Goal: Task Accomplishment & Management: Manage account settings

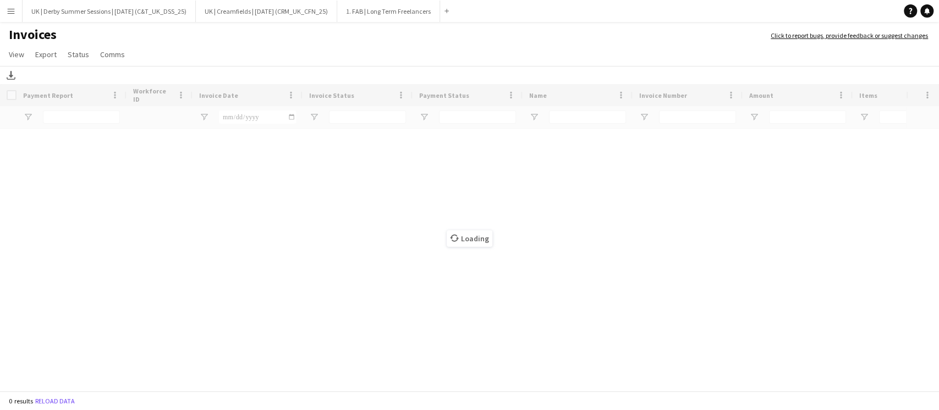
click at [9, 11] on app-icon "Menu" at bounding box center [11, 11] width 9 height 9
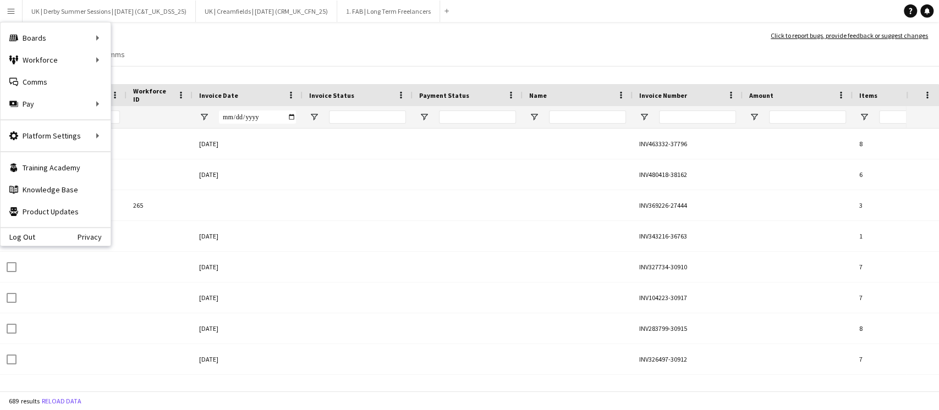
click at [9, 11] on app-icon "Menu" at bounding box center [11, 11] width 9 height 9
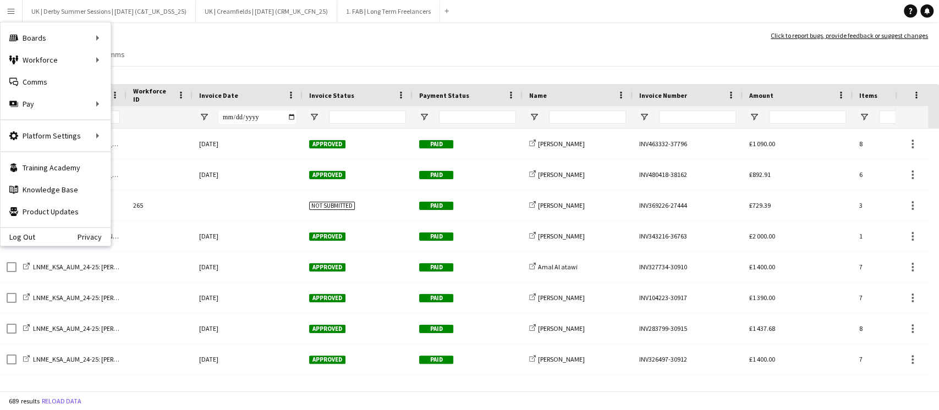
click at [314, 53] on app-page-menu "View Customise view Customise filters Reset Filters Reset View Reset All Export…" at bounding box center [469, 55] width 939 height 21
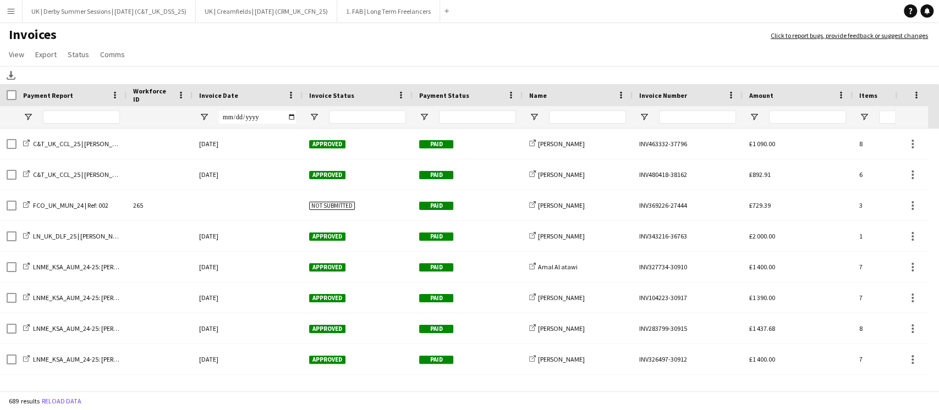
click at [285, 93] on div "Invoice Date" at bounding box center [247, 95] width 97 height 22
click at [295, 96] on span at bounding box center [291, 95] width 10 height 10
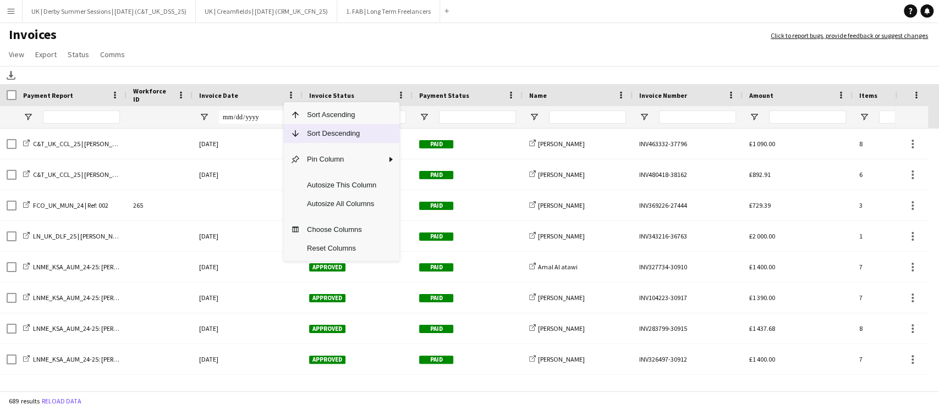
click at [304, 130] on span "Sort Descending" at bounding box center [341, 133] width 82 height 19
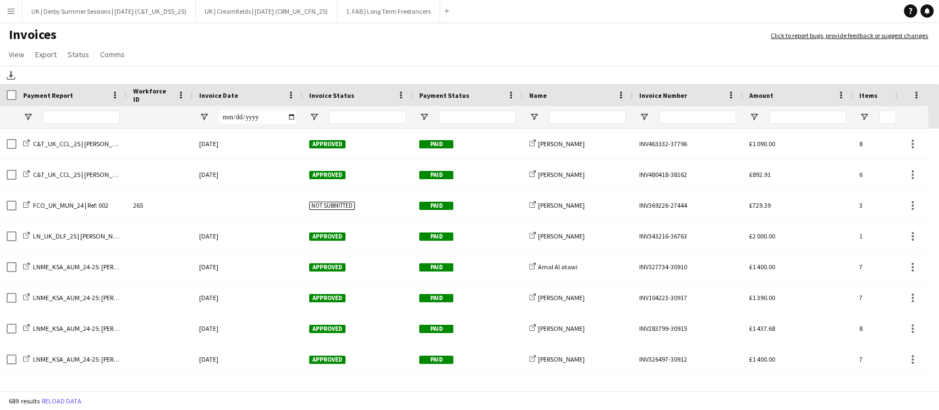
click at [286, 90] on div "Invoice Date" at bounding box center [247, 95] width 97 height 22
click at [292, 95] on span at bounding box center [291, 95] width 10 height 10
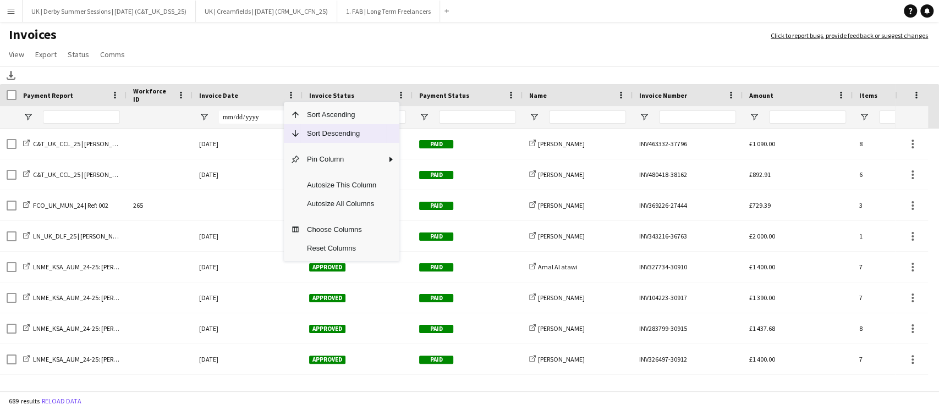
click at [311, 134] on span "Sort Descending" at bounding box center [341, 133] width 82 height 19
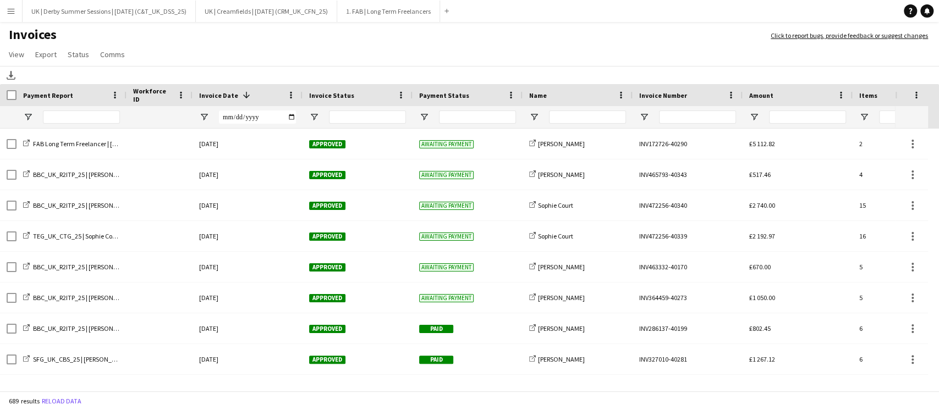
drag, startPoint x: 13, startPoint y: 9, endPoint x: 54, endPoint y: 138, distance: 135.7
click at [12, 8] on app-icon "Menu" at bounding box center [11, 11] width 9 height 9
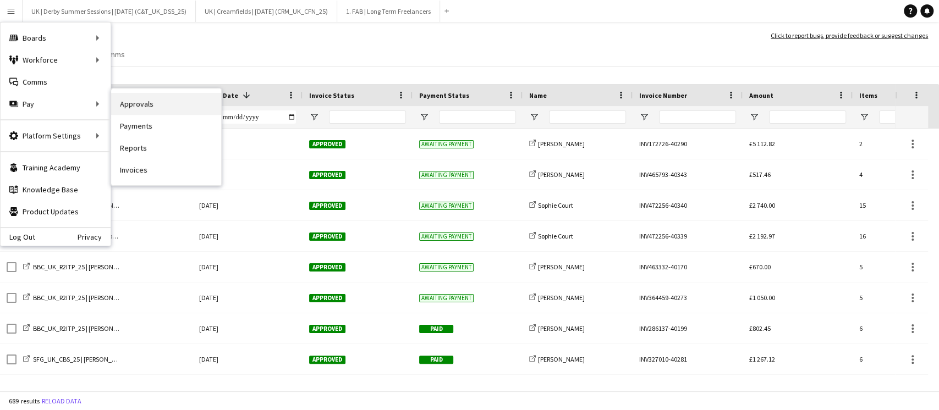
click at [153, 108] on link "Approvals" at bounding box center [166, 104] width 110 height 22
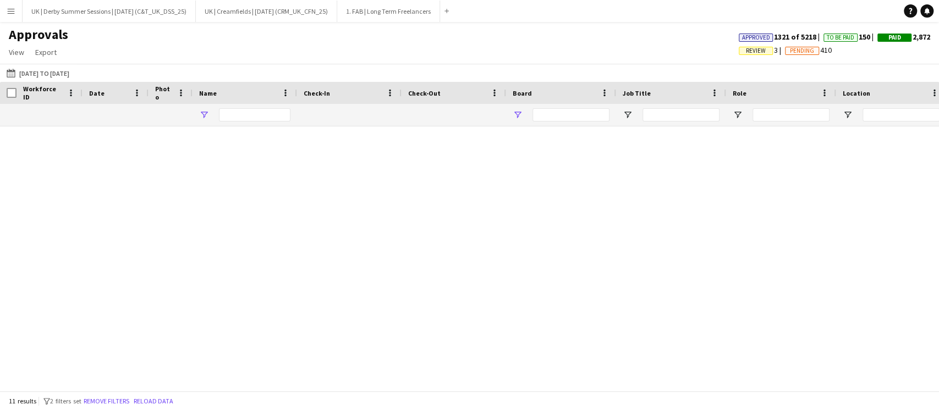
type input "**********"
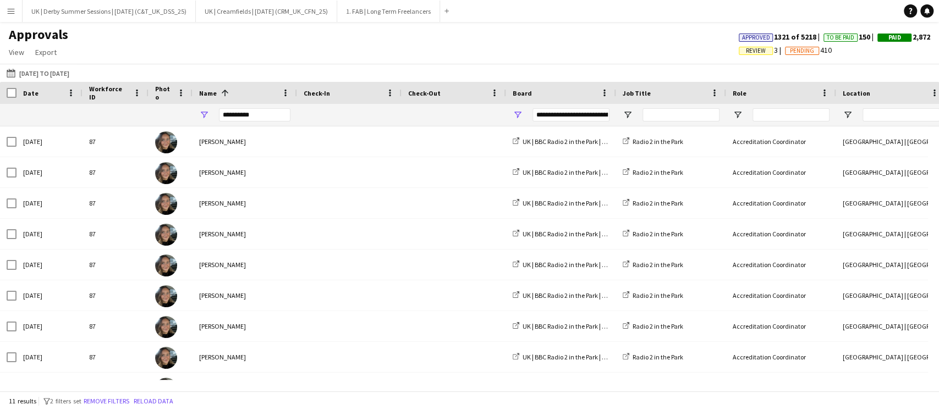
click at [746, 50] on span "Review" at bounding box center [756, 50] width 20 height 7
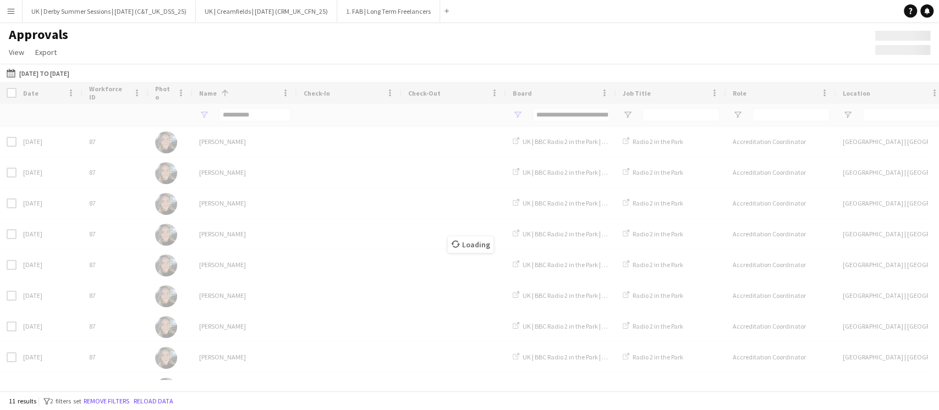
type input "***"
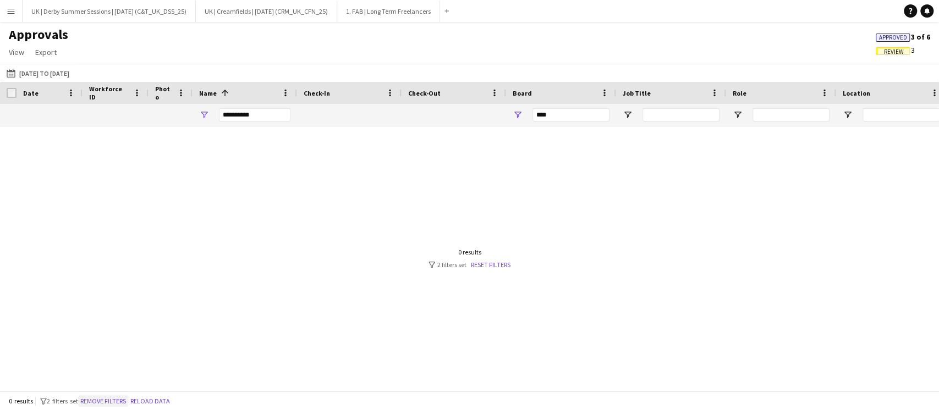
click at [115, 398] on button "Remove filters" at bounding box center [103, 401] width 50 height 12
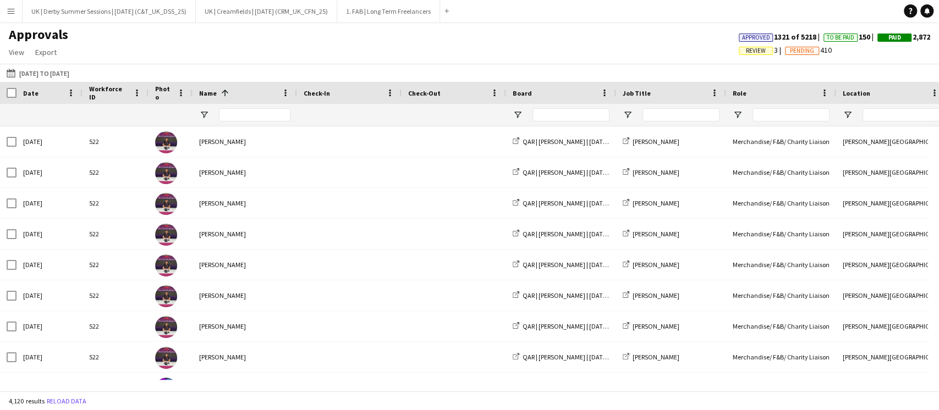
click at [746, 49] on span "Review" at bounding box center [756, 50] width 20 height 7
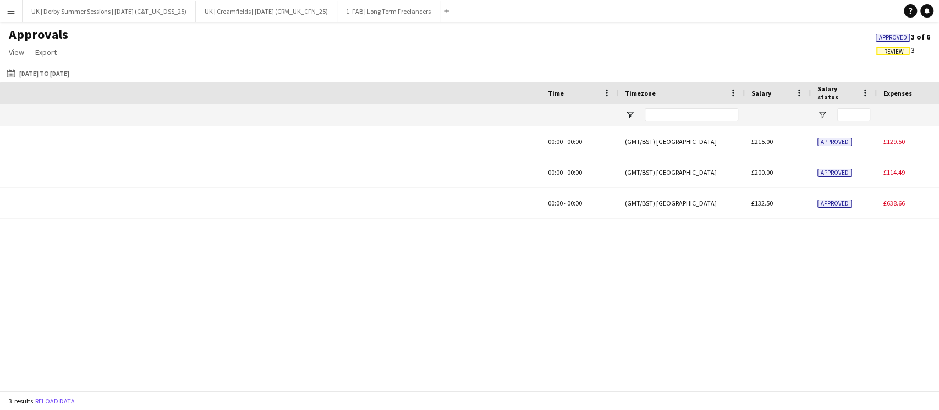
scroll to position [0, 1057]
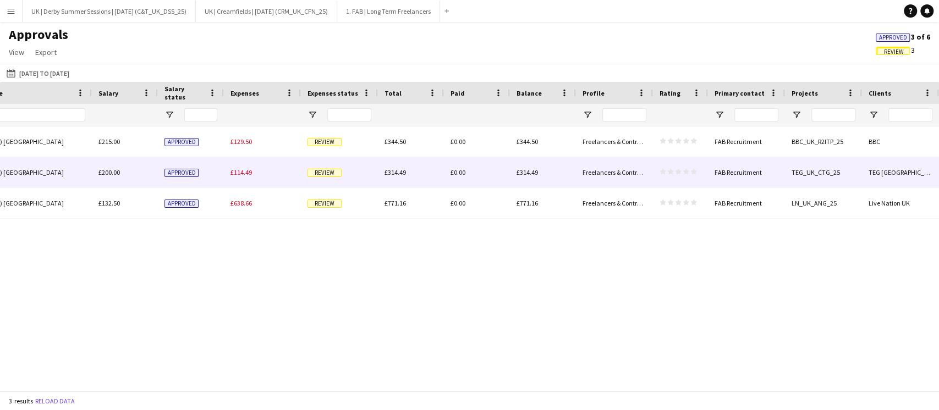
click at [239, 173] on span "£114.49" at bounding box center [240, 172] width 21 height 8
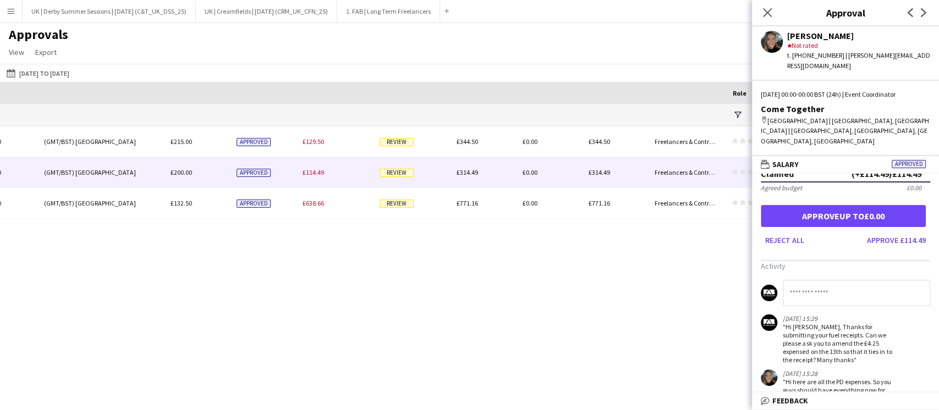
scroll to position [0, 0]
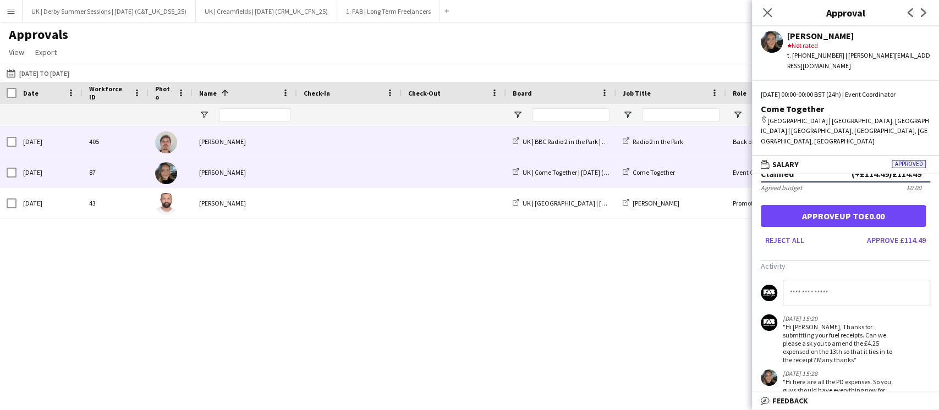
click at [308, 151] on span at bounding box center [349, 141] width 91 height 30
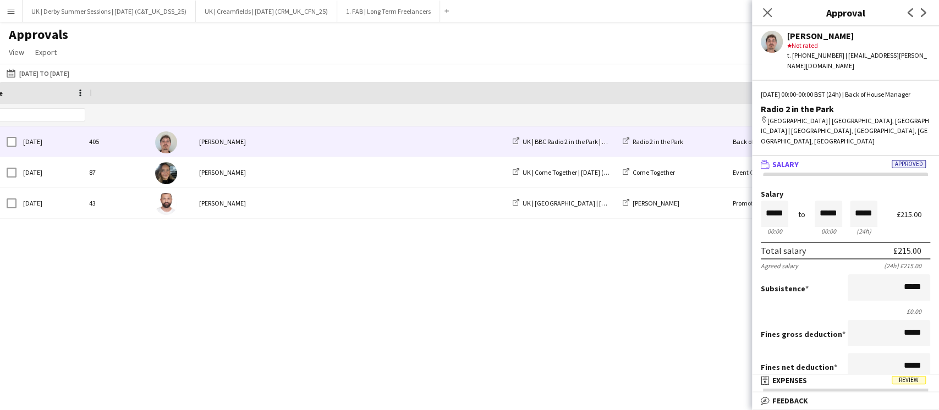
scroll to position [0, 1057]
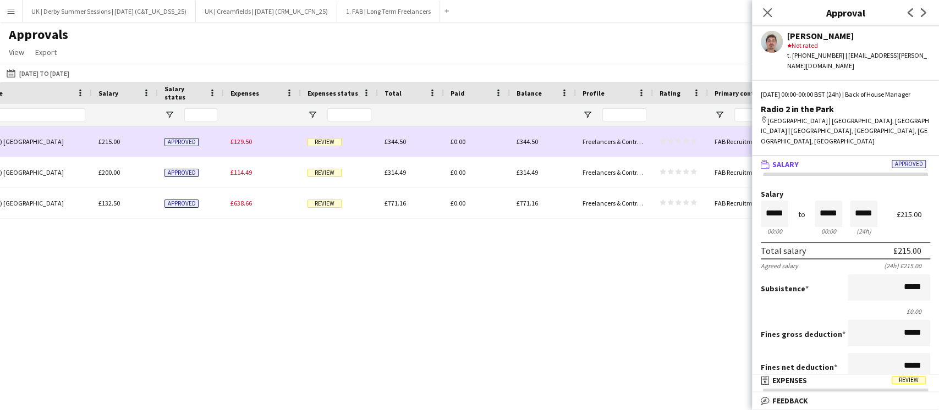
click at [237, 145] on span "£129.50" at bounding box center [240, 141] width 21 height 8
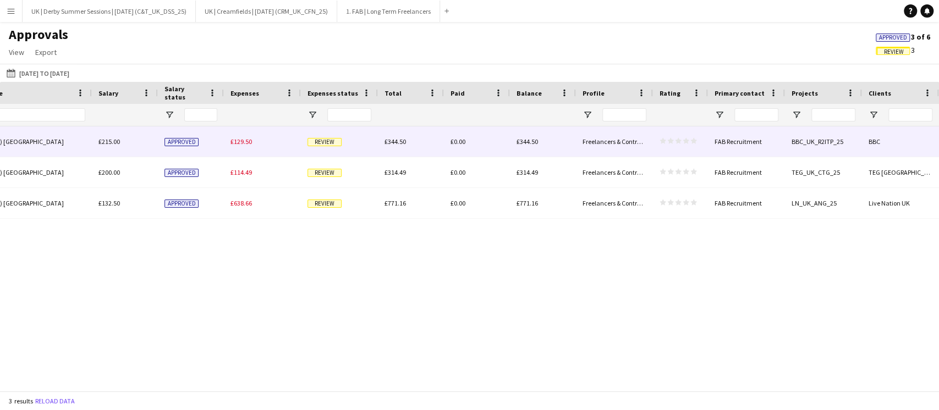
click at [240, 143] on span "£129.50" at bounding box center [240, 141] width 21 height 8
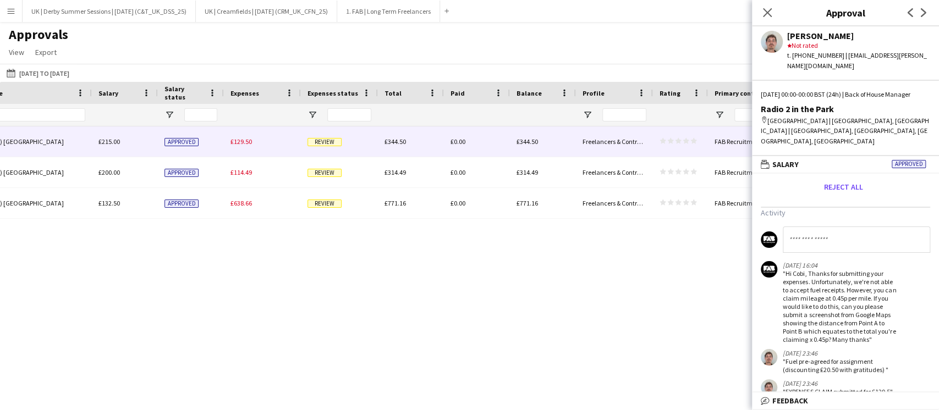
scroll to position [0, 0]
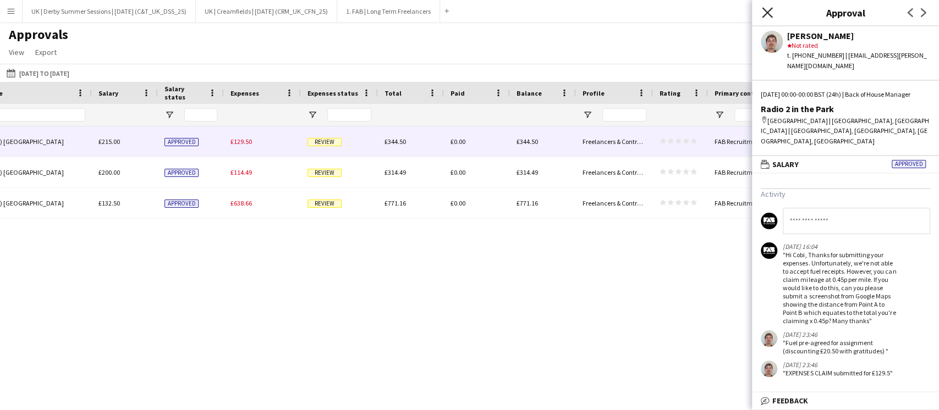
click at [768, 12] on icon at bounding box center [767, 12] width 10 height 10
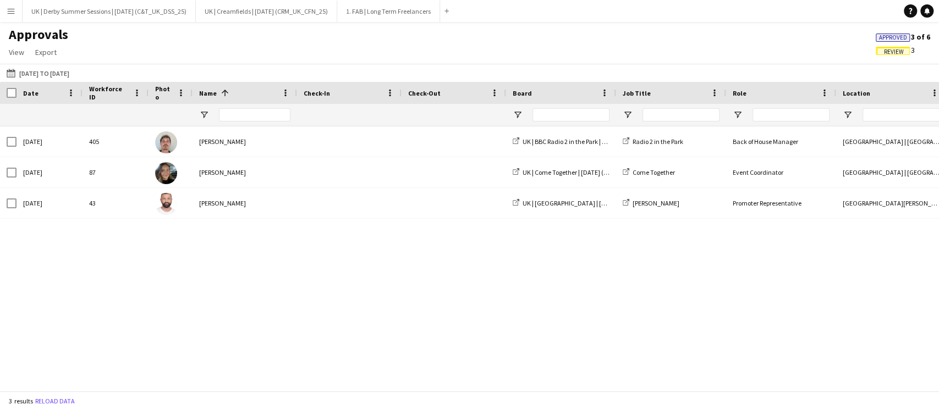
click at [4, 7] on button "Menu" at bounding box center [11, 11] width 22 height 22
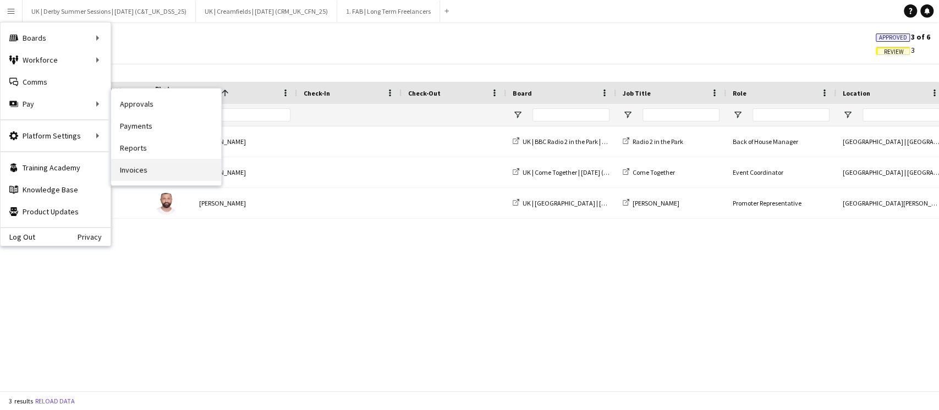
click at [148, 180] on link "Invoices" at bounding box center [166, 170] width 110 height 22
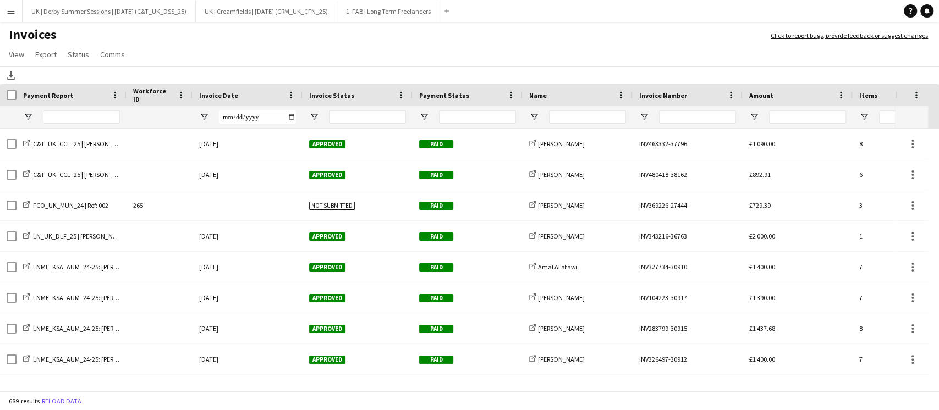
click at [290, 97] on span at bounding box center [291, 95] width 10 height 10
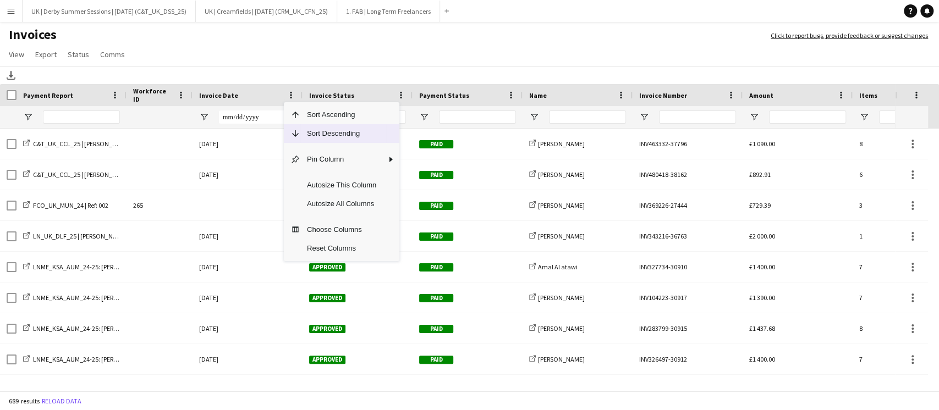
click at [317, 132] on span "Sort Descending" at bounding box center [341, 133] width 82 height 19
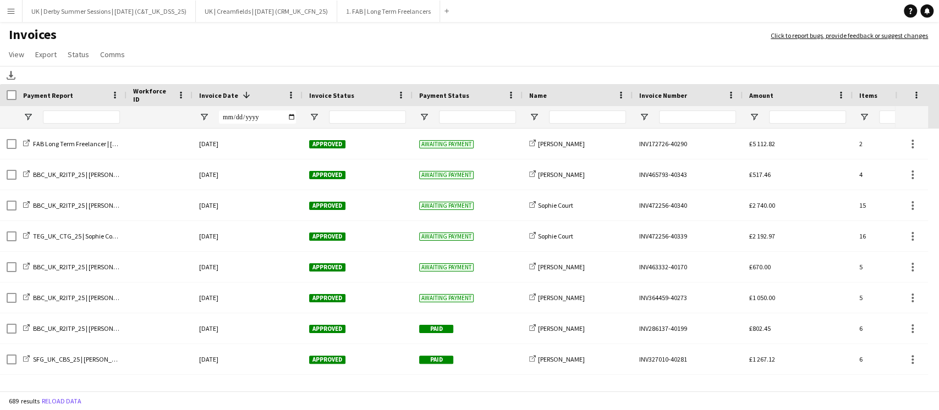
click at [15, 10] on app-icon "Menu" at bounding box center [11, 11] width 9 height 9
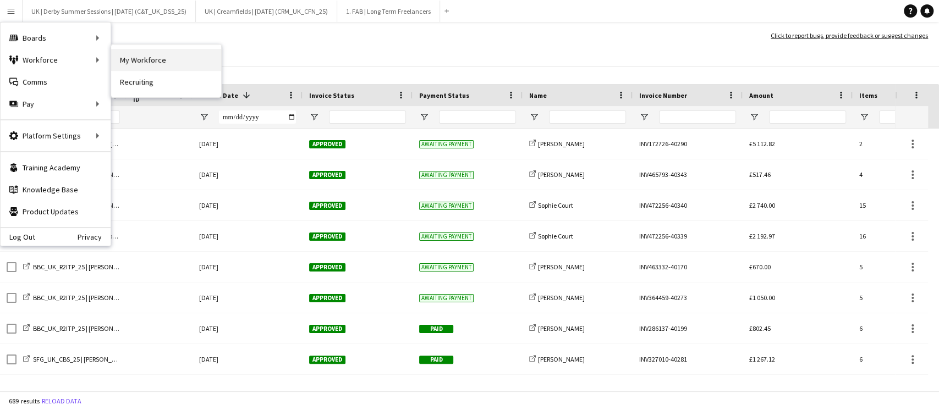
click at [139, 57] on link "My Workforce" at bounding box center [166, 60] width 110 height 22
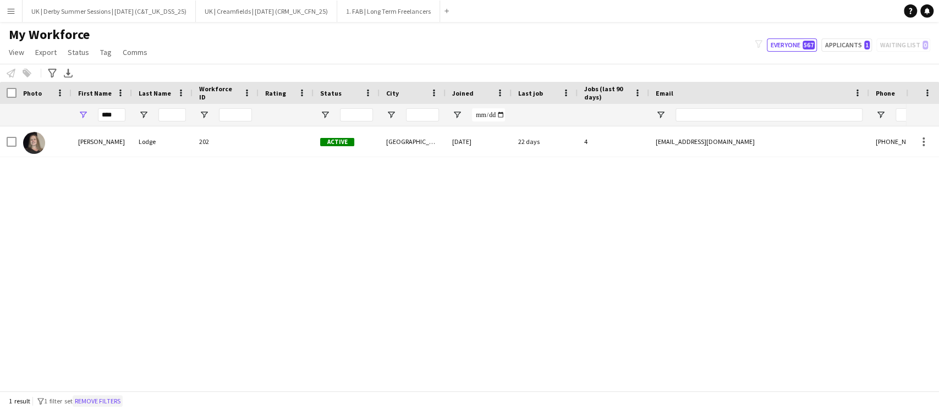
click at [98, 395] on button "Remove filters" at bounding box center [98, 401] width 50 height 12
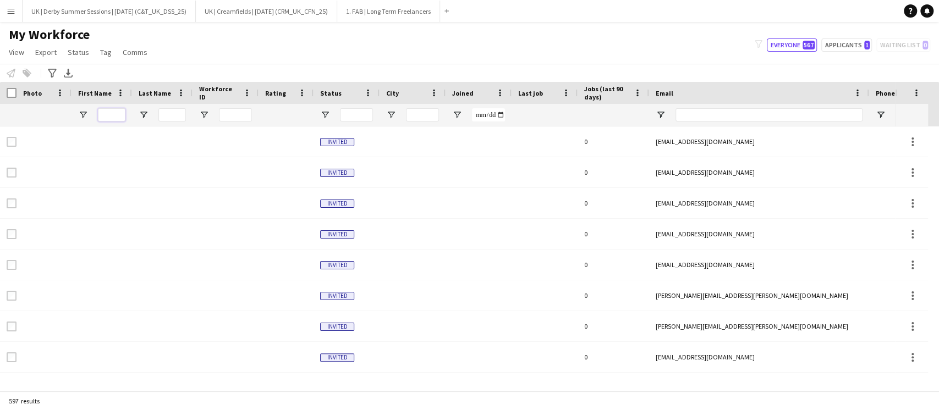
click at [115, 112] on input "First Name Filter Input" at bounding box center [111, 114] width 27 height 13
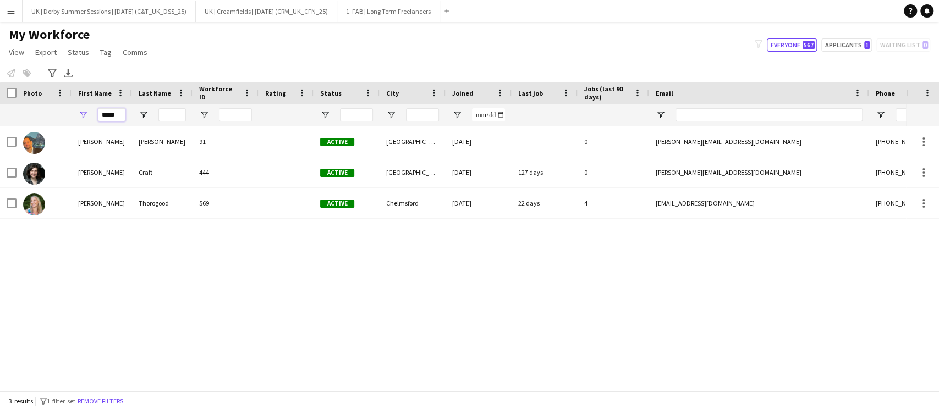
type input "*****"
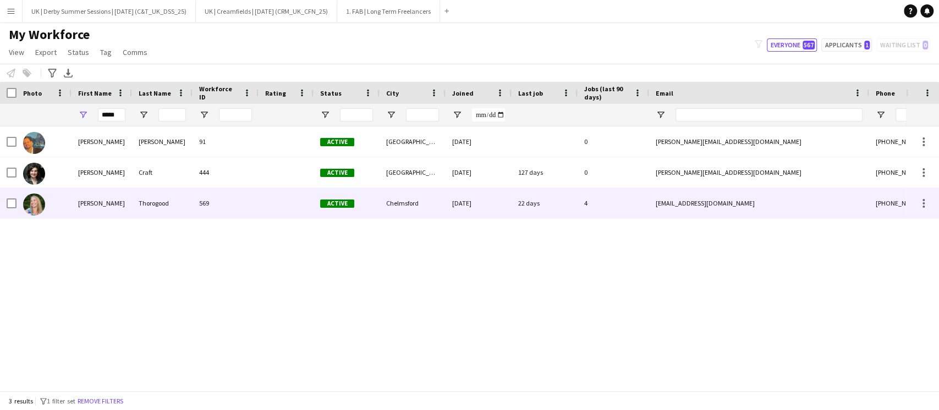
click at [112, 201] on div "Georgie" at bounding box center [101, 203] width 60 height 30
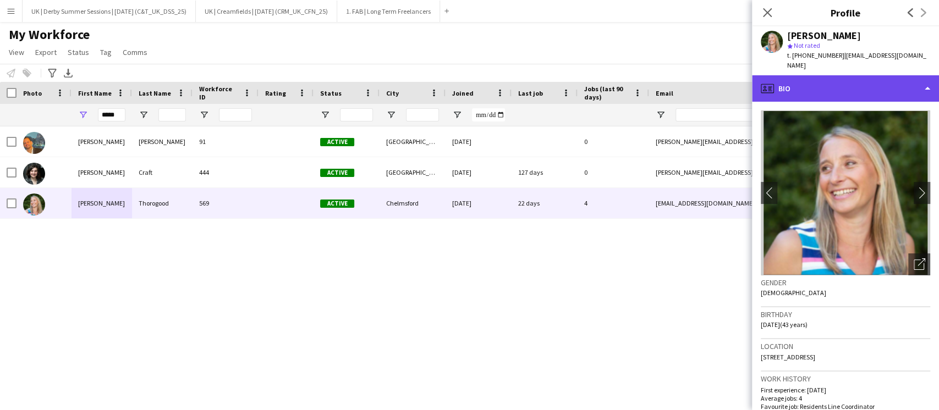
click at [831, 86] on div "profile Bio" at bounding box center [845, 88] width 187 height 26
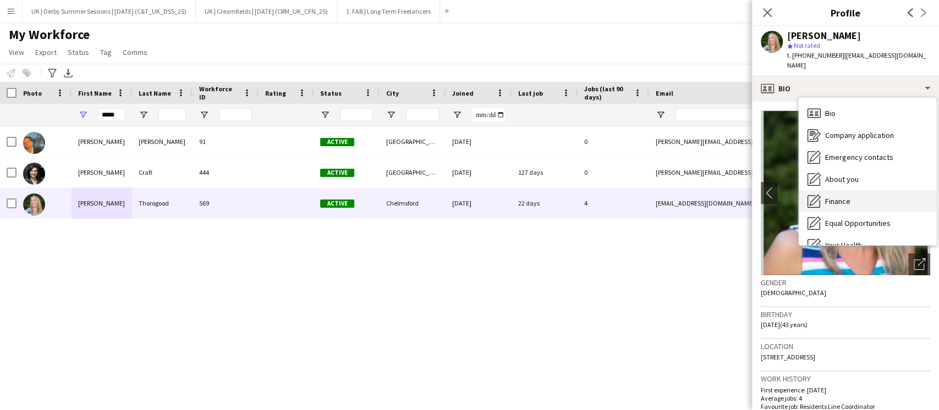
click at [836, 190] on div "Finance Finance" at bounding box center [866, 201] width 137 height 22
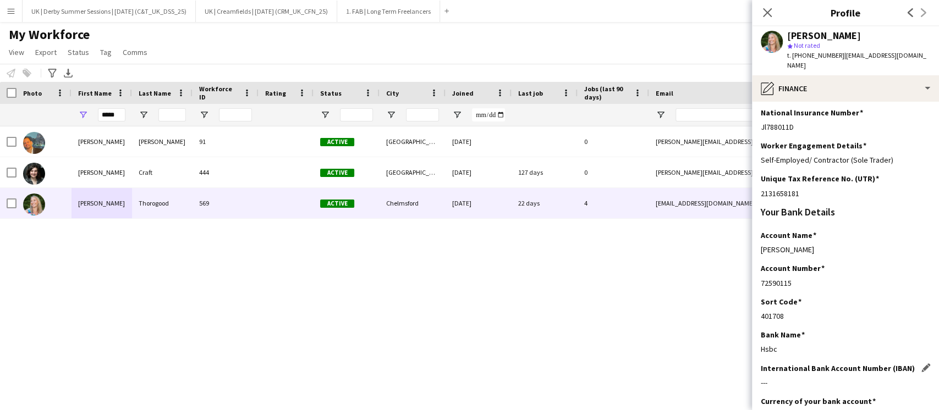
scroll to position [242, 0]
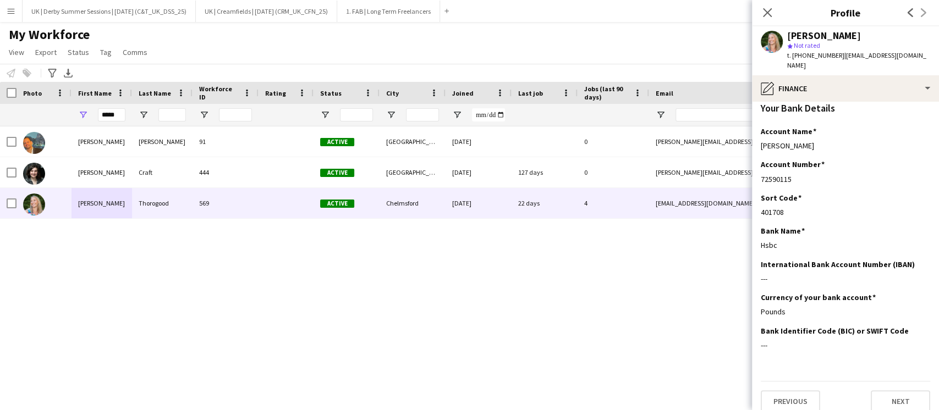
click at [18, 12] on button "Menu" at bounding box center [11, 11] width 22 height 22
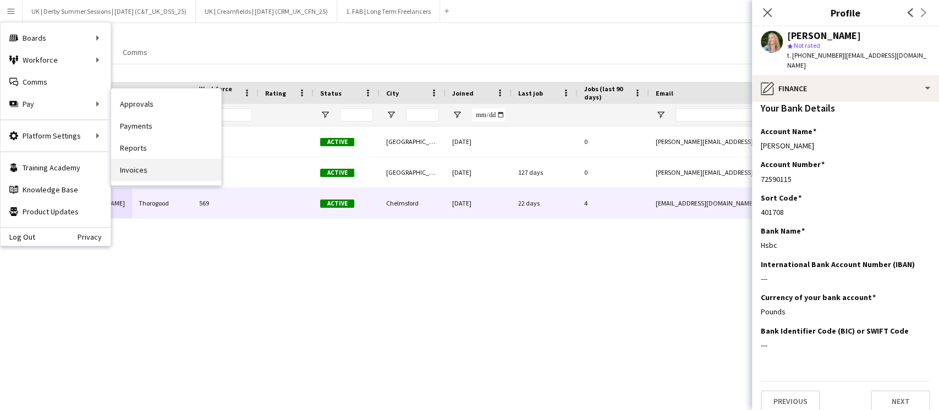
click at [132, 172] on link "Invoices" at bounding box center [166, 170] width 110 height 22
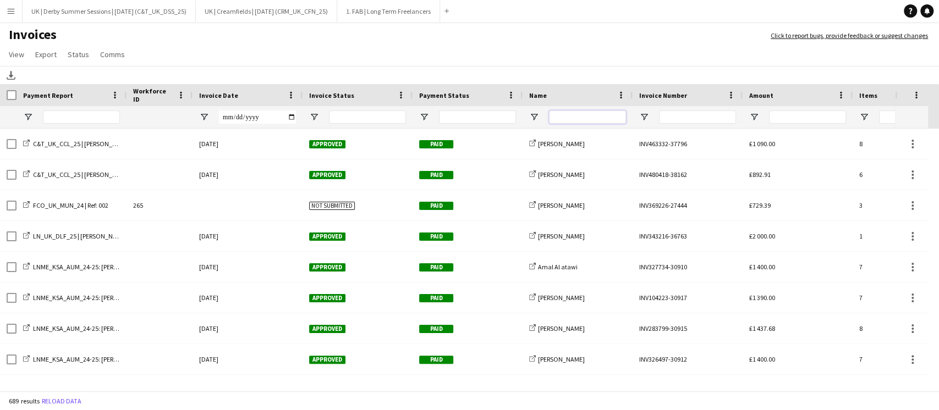
click at [563, 118] on input "Name Filter Input" at bounding box center [587, 117] width 77 height 13
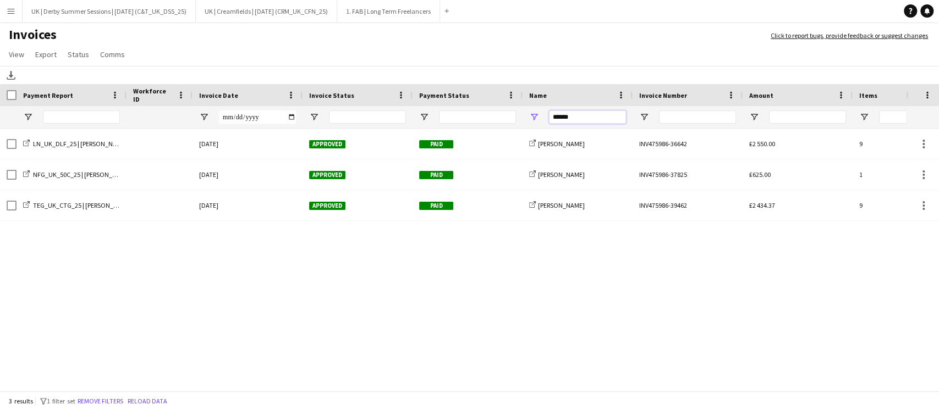
drag, startPoint x: 576, startPoint y: 119, endPoint x: 518, endPoint y: 119, distance: 57.7
click at [518, 119] on div at bounding box center [536, 117] width 1072 height 22
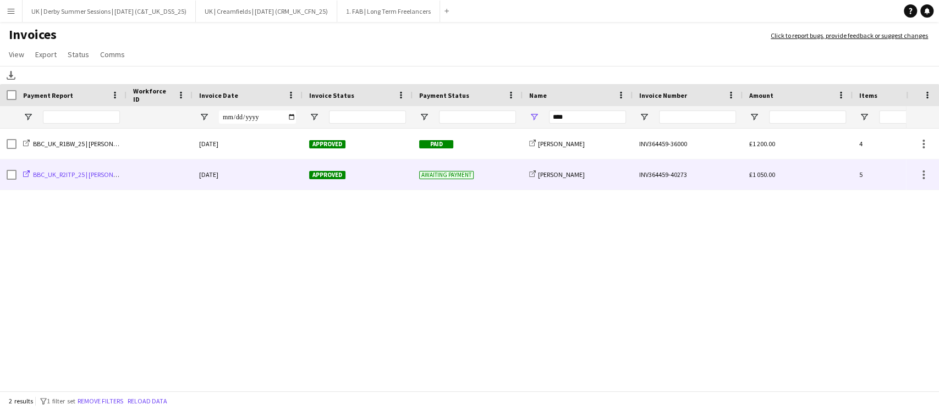
click at [49, 173] on span "BBC_UK_R2ITP_25 | [PERSON_NAME]" at bounding box center [84, 174] width 102 height 8
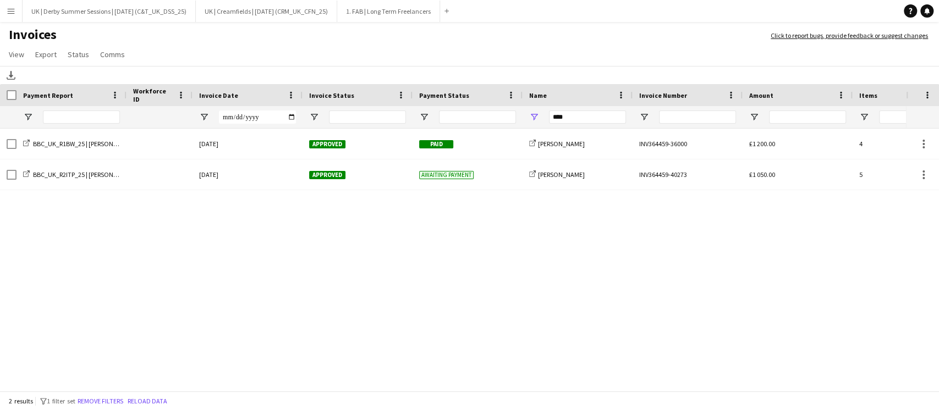
drag, startPoint x: 591, startPoint y: 107, endPoint x: 530, endPoint y: 105, distance: 61.6
click at [530, 105] on div "Payment Report Workforce ID Invoice Date" at bounding box center [536, 106] width 1072 height 45
drag, startPoint x: 576, startPoint y: 111, endPoint x: 526, endPoint y: 112, distance: 50.1
click at [527, 112] on div "****" at bounding box center [577, 117] width 110 height 22
type input "*"
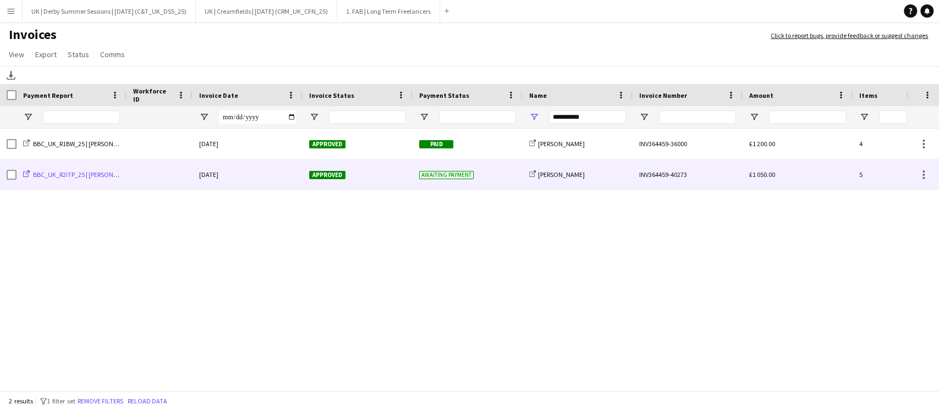
click at [102, 175] on span "BBC_UK_R2ITP_25 | [PERSON_NAME]" at bounding box center [84, 174] width 102 height 8
click at [87, 174] on span "BBC_UK_R2ITP_25 | [PERSON_NAME]" at bounding box center [84, 174] width 102 height 8
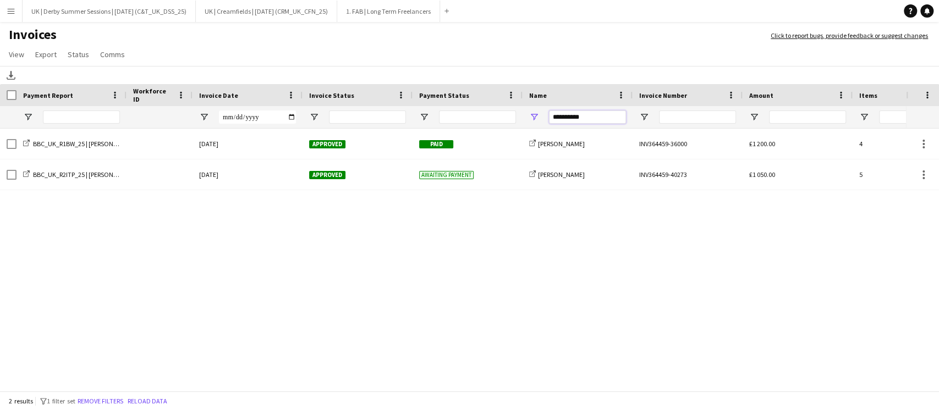
click at [477, 113] on div at bounding box center [536, 117] width 1072 height 22
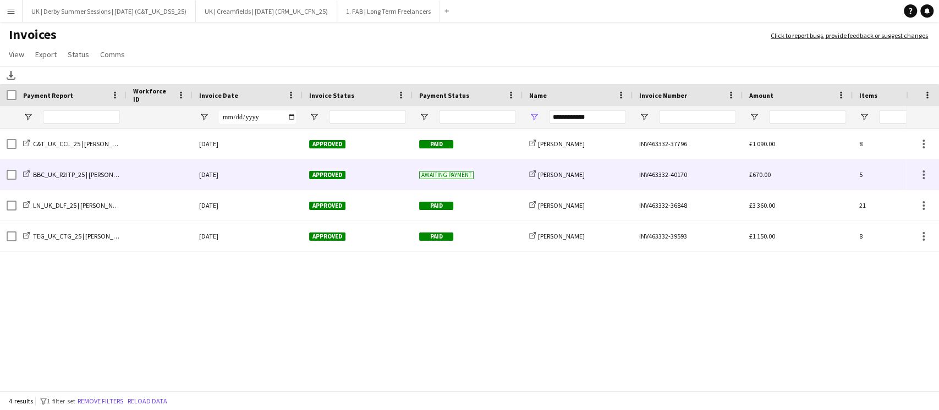
click at [155, 173] on div at bounding box center [159, 174] width 66 height 30
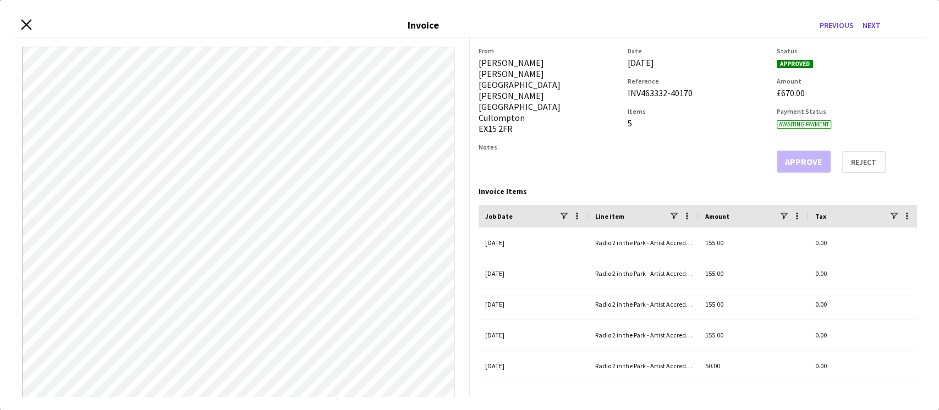
click at [31, 21] on icon "Close invoice dialog" at bounding box center [26, 24] width 10 height 10
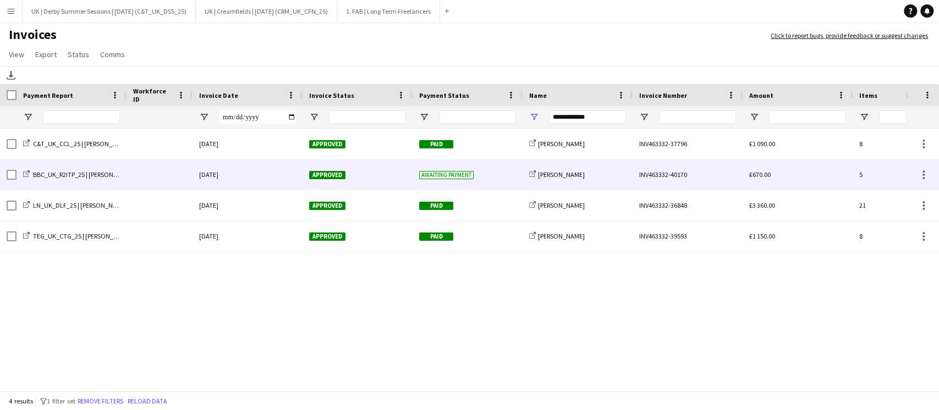
click at [93, 180] on div "BBC_UK_R2ITP_25 | [PERSON_NAME]" at bounding box center [71, 174] width 110 height 30
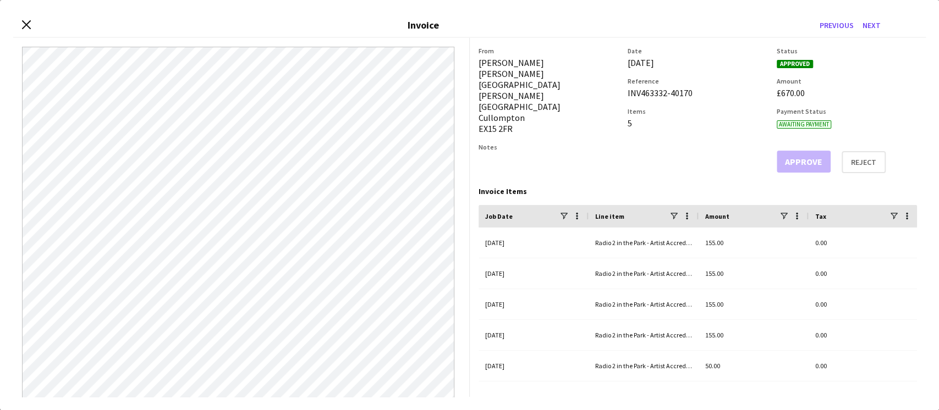
click at [26, 23] on icon "Close invoice dialog" at bounding box center [26, 24] width 9 height 9
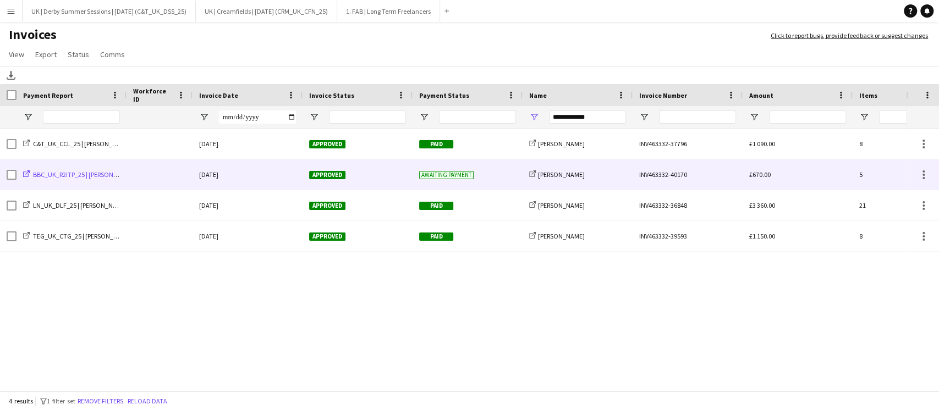
click at [80, 177] on span "BBC_UK_R2ITP_25 | [PERSON_NAME]" at bounding box center [84, 174] width 102 height 8
click at [87, 178] on span "BBC_UK_R2ITP_25 | [PERSON_NAME]" at bounding box center [84, 174] width 102 height 8
click at [273, 175] on div "[DATE]" at bounding box center [247, 174] width 110 height 30
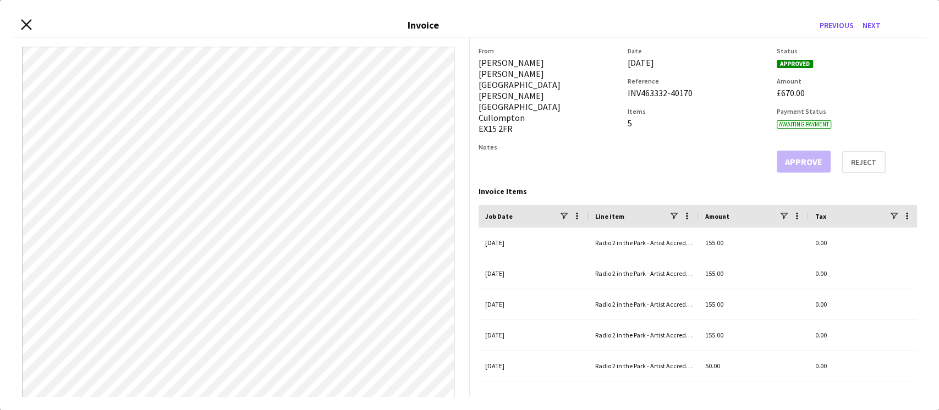
click at [25, 21] on icon "Close invoice dialog" at bounding box center [26, 24] width 10 height 10
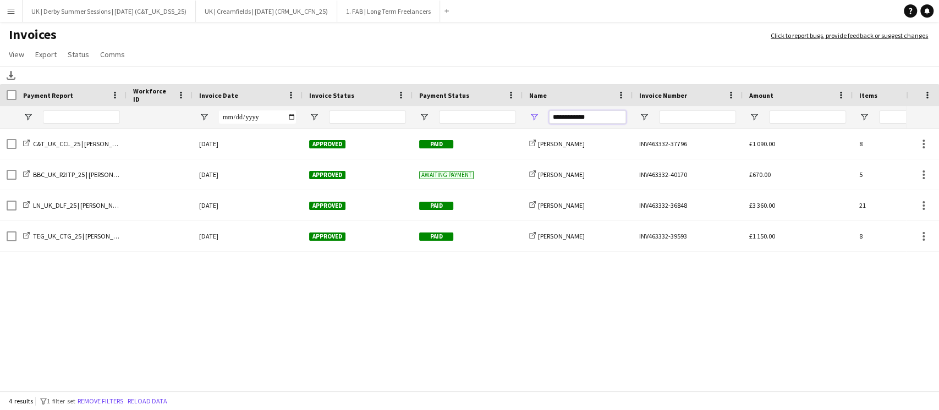
drag, startPoint x: 588, startPoint y: 113, endPoint x: 493, endPoint y: 118, distance: 94.7
click at [493, 118] on div at bounding box center [536, 117] width 1072 height 22
type input "**********"
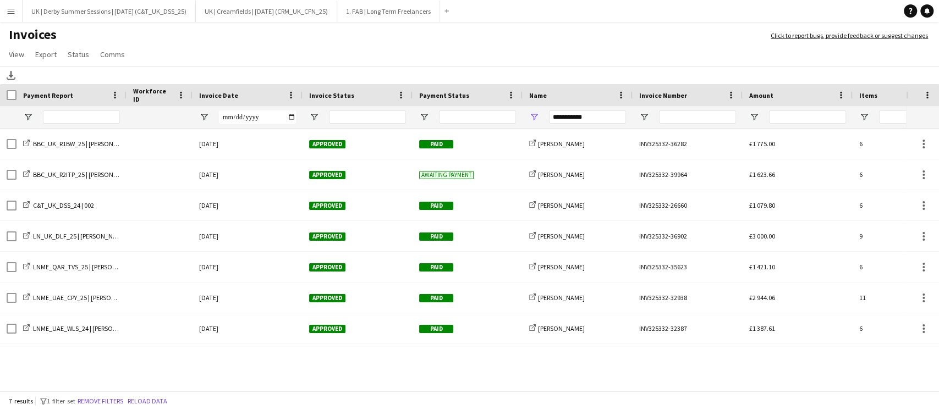
click at [9, 12] on app-icon "Menu" at bounding box center [11, 11] width 9 height 9
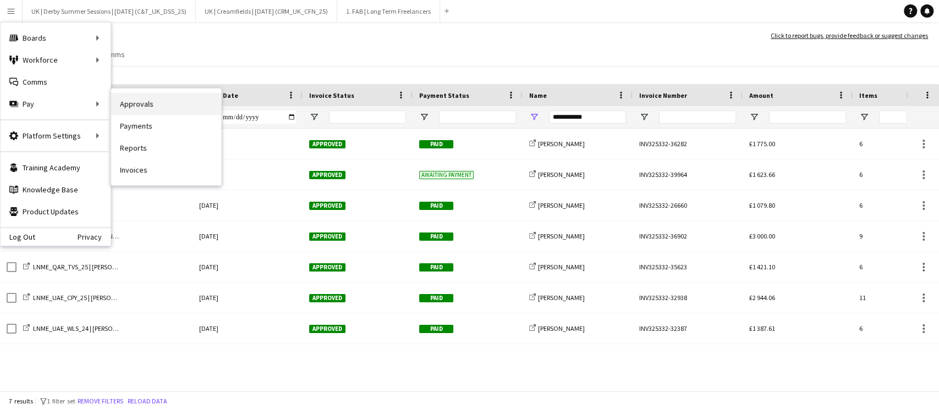
click at [129, 111] on link "Approvals" at bounding box center [166, 104] width 110 height 22
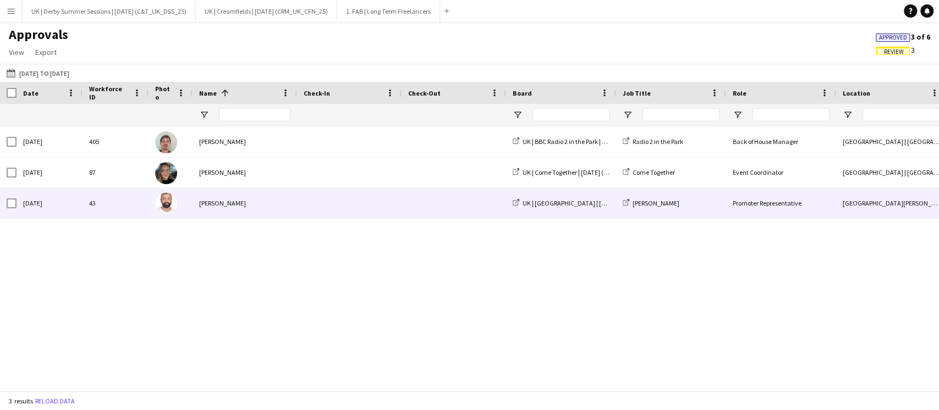
click at [230, 202] on div "Karim Kojok" at bounding box center [244, 203] width 104 height 30
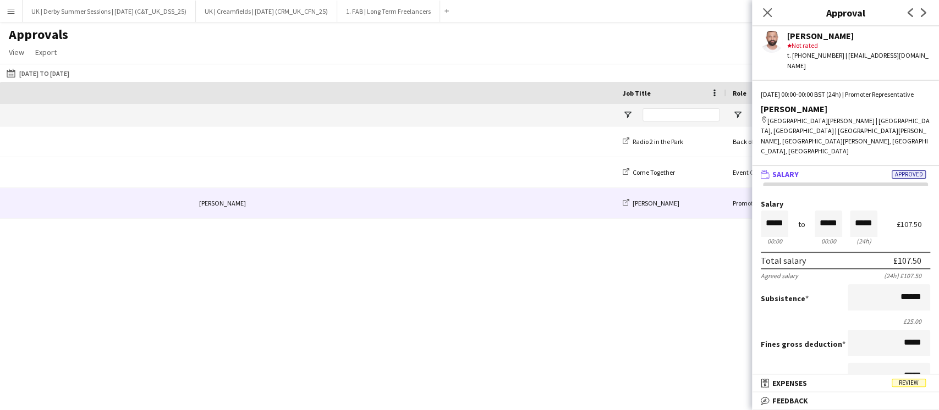
scroll to position [0, 852]
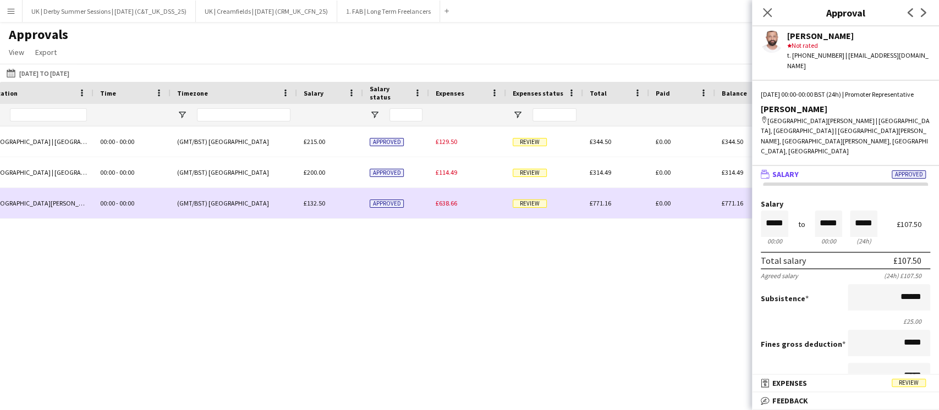
click at [450, 203] on span "£638.66" at bounding box center [446, 203] width 21 height 8
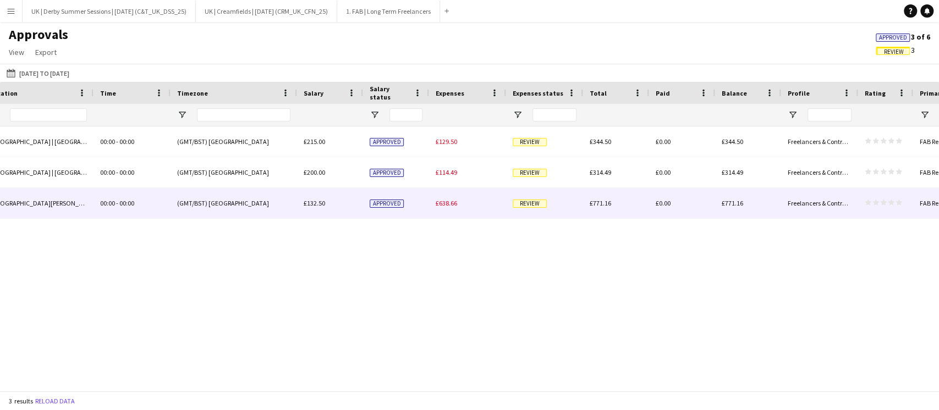
click at [450, 203] on span "£638.66" at bounding box center [446, 203] width 21 height 8
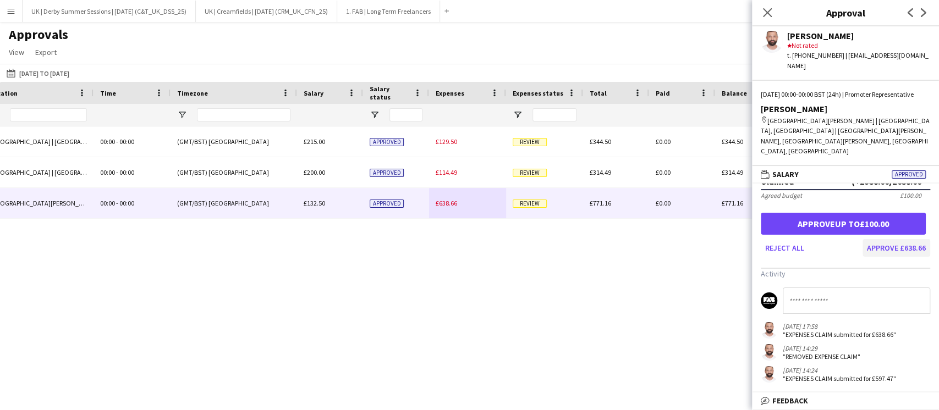
scroll to position [10, 0]
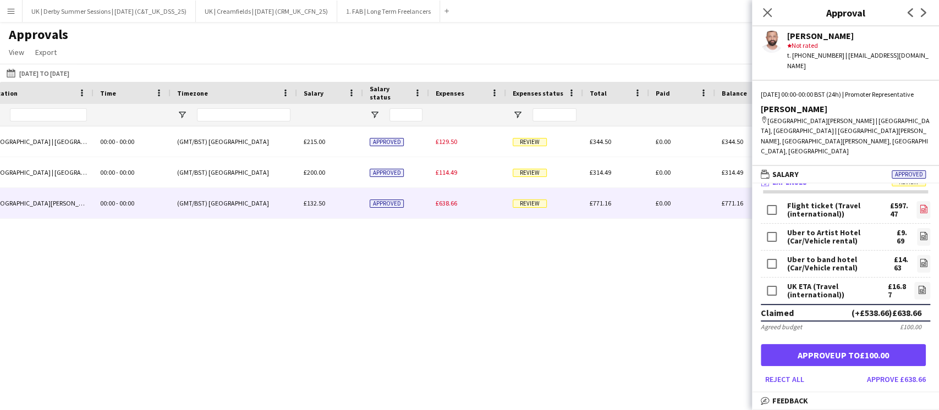
click at [919, 205] on icon at bounding box center [922, 209] width 7 height 8
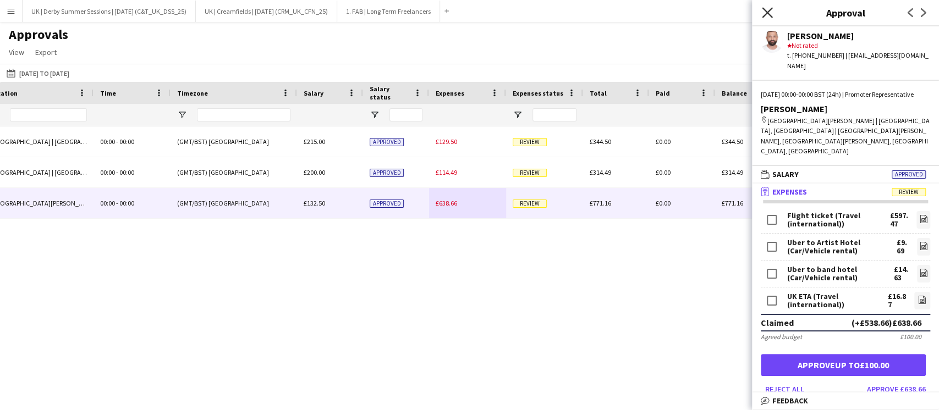
click at [766, 14] on icon at bounding box center [767, 12] width 10 height 10
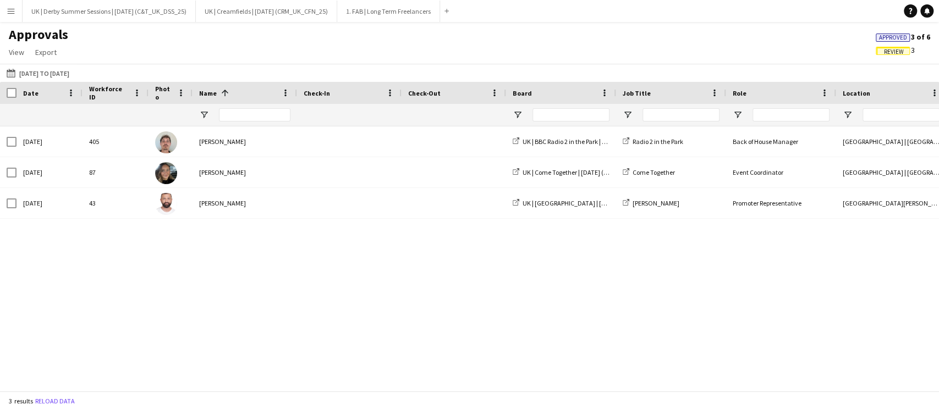
click at [10, 16] on button "Menu" at bounding box center [11, 11] width 22 height 22
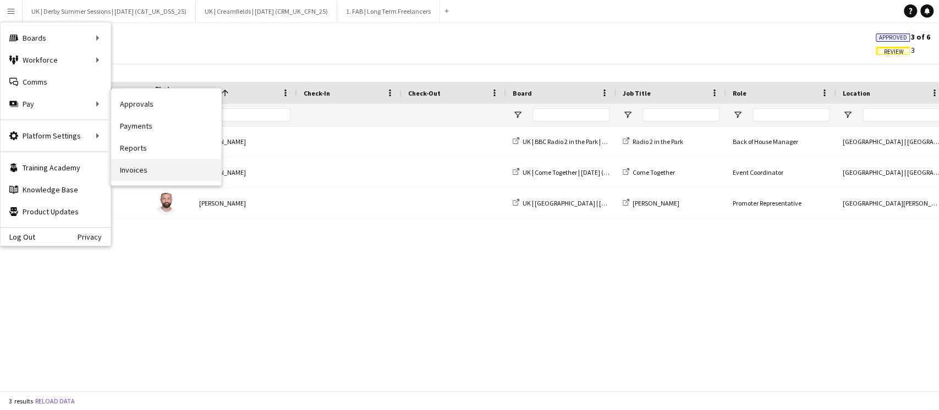
click at [140, 167] on link "Invoices" at bounding box center [166, 170] width 110 height 22
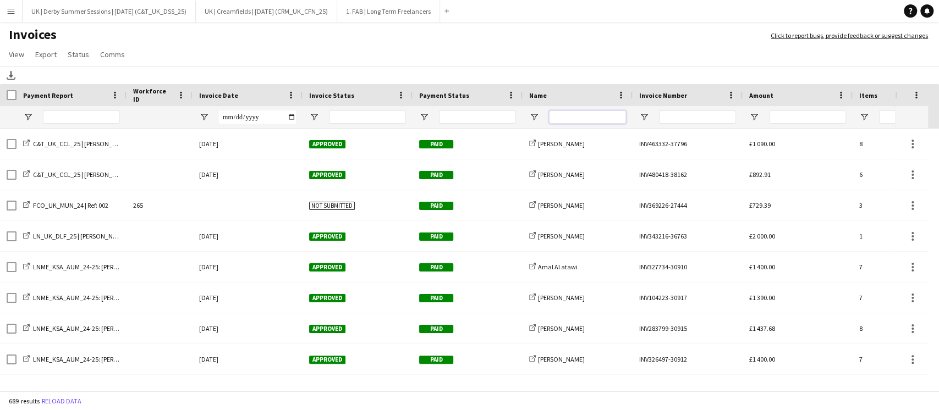
click at [568, 117] on input "Name Filter Input" at bounding box center [587, 117] width 77 height 13
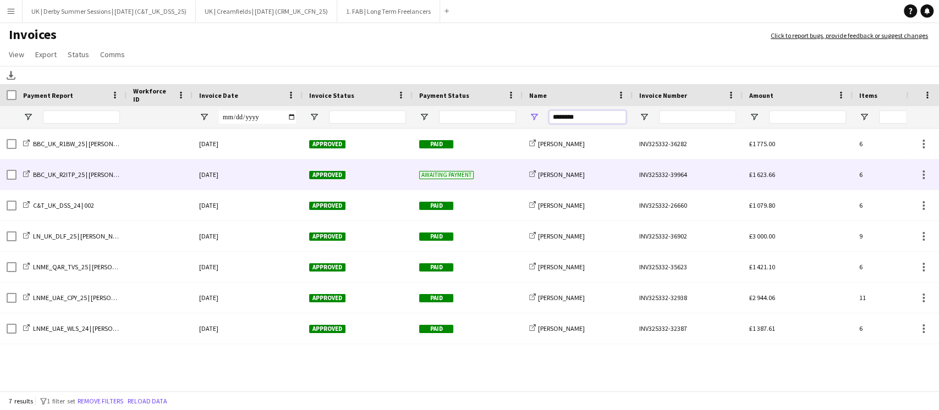
type input "********"
click at [170, 179] on div at bounding box center [159, 174] width 66 height 30
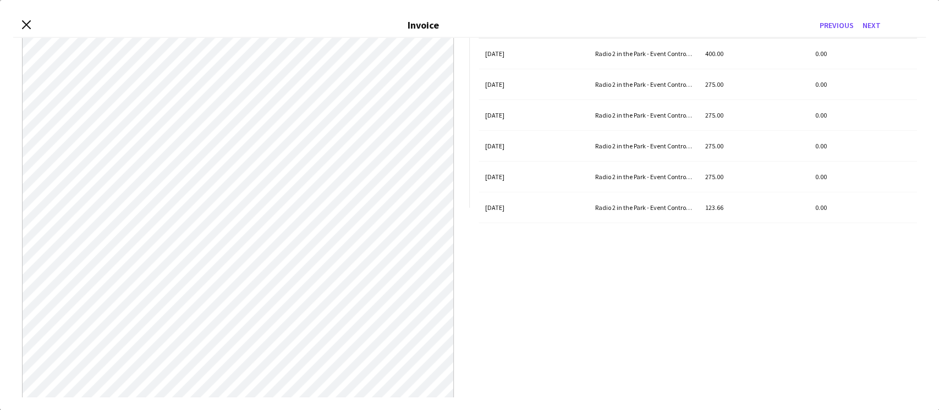
scroll to position [201, 0]
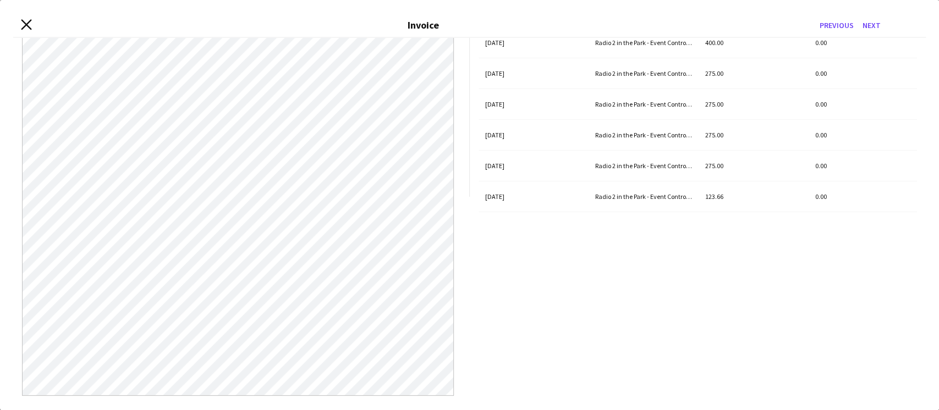
click at [22, 23] on icon "Close invoice dialog" at bounding box center [26, 24] width 10 height 10
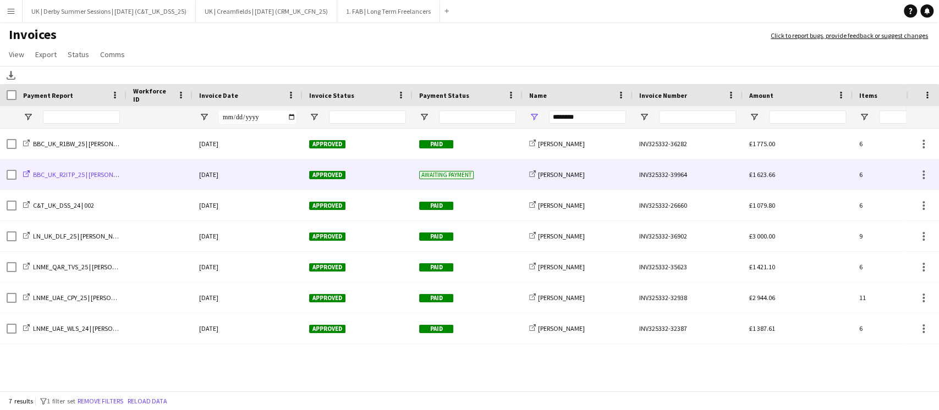
click at [98, 175] on span "BBC_UK_R2ITP_25 | Tom Bowkett" at bounding box center [84, 174] width 102 height 8
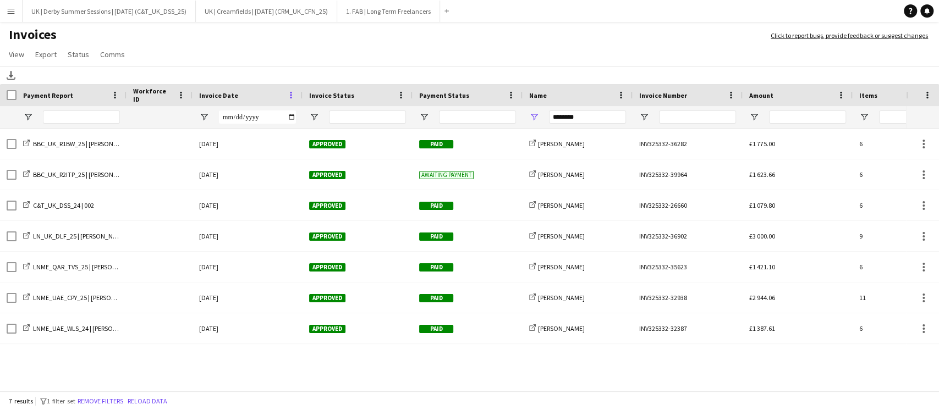
click at [290, 96] on span at bounding box center [291, 95] width 10 height 10
click at [112, 400] on button "Remove filters" at bounding box center [100, 401] width 50 height 12
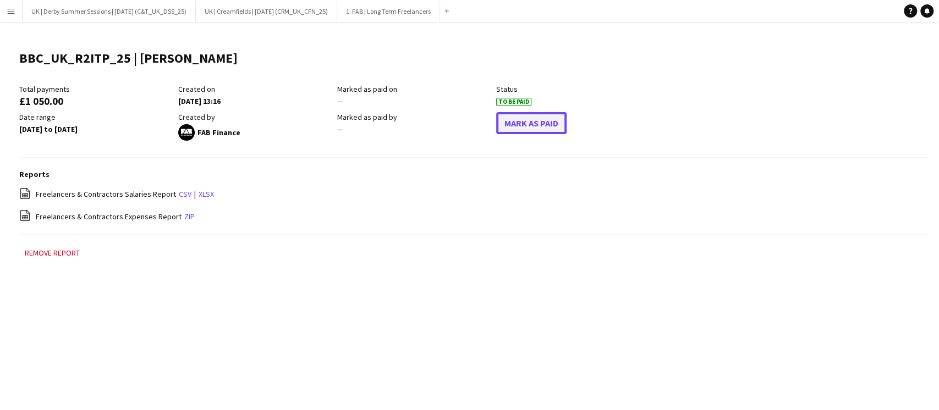
click at [531, 122] on button "Mark As Paid" at bounding box center [531, 123] width 70 height 22
click at [526, 128] on button "Mark As Paid" at bounding box center [531, 123] width 70 height 22
click at [524, 112] on button "Mark As Paid" at bounding box center [531, 123] width 70 height 22
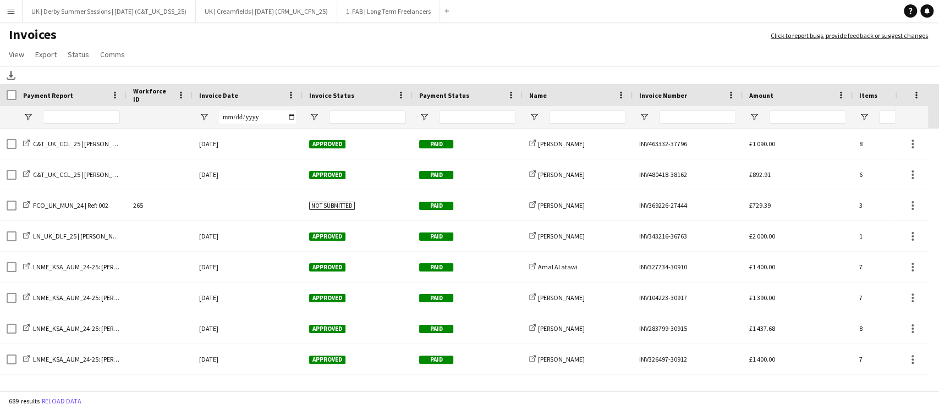
click at [293, 96] on span at bounding box center [291, 95] width 10 height 10
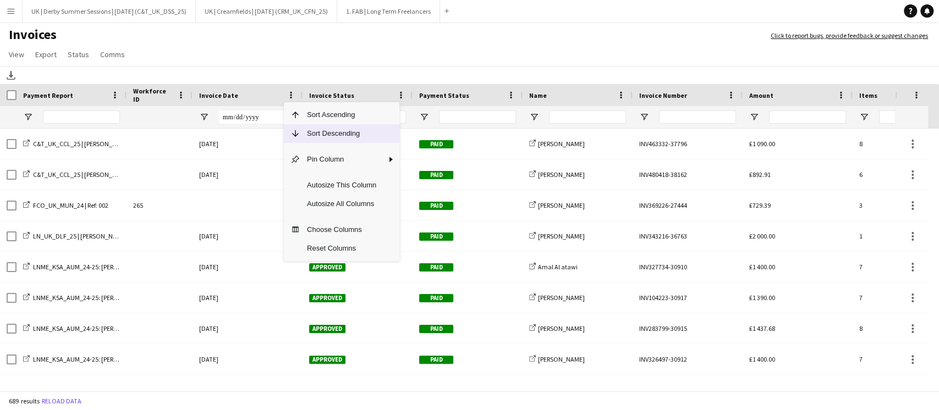
click at [316, 137] on span "Sort Descending" at bounding box center [341, 133] width 82 height 19
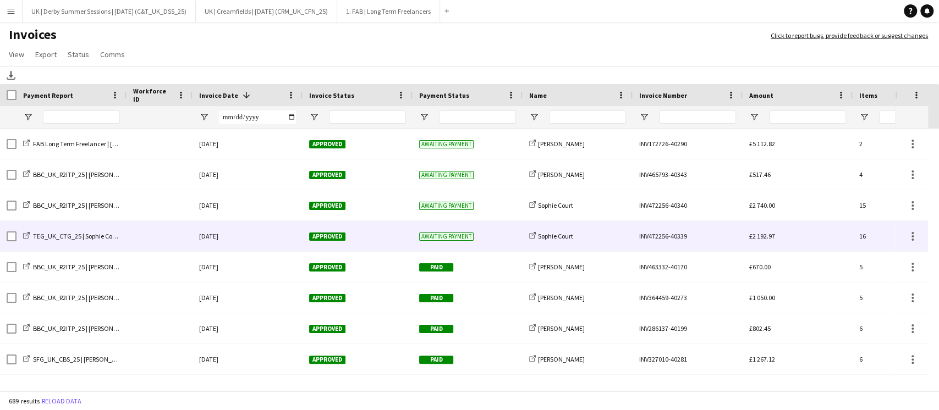
click at [382, 239] on div "Approved" at bounding box center [357, 236] width 110 height 30
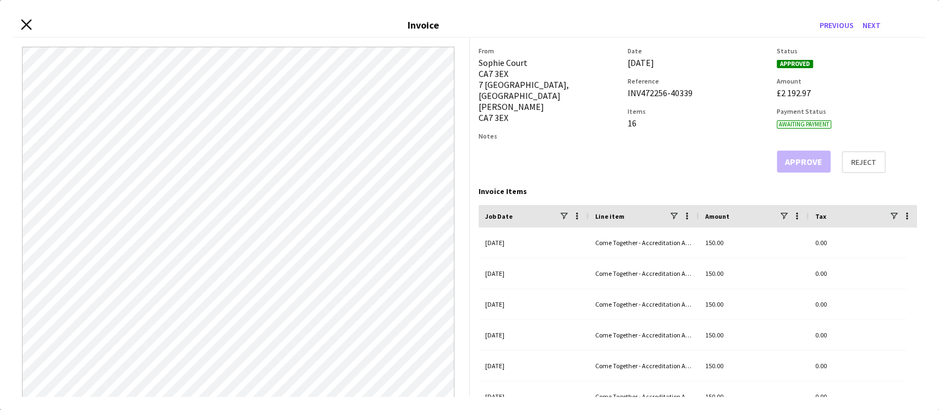
click at [30, 29] on app-icon "Close invoice dialog" at bounding box center [26, 25] width 10 height 12
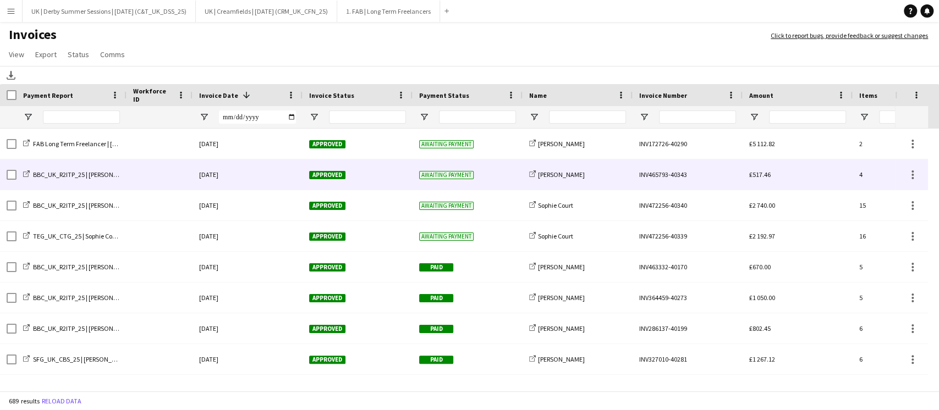
click at [276, 181] on div "26-September-2025" at bounding box center [247, 174] width 110 height 30
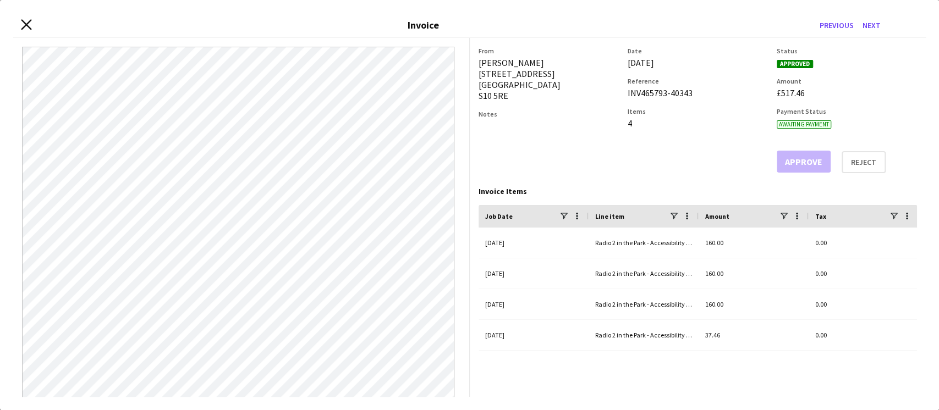
click at [25, 21] on icon "Close invoice dialog" at bounding box center [26, 24] width 10 height 10
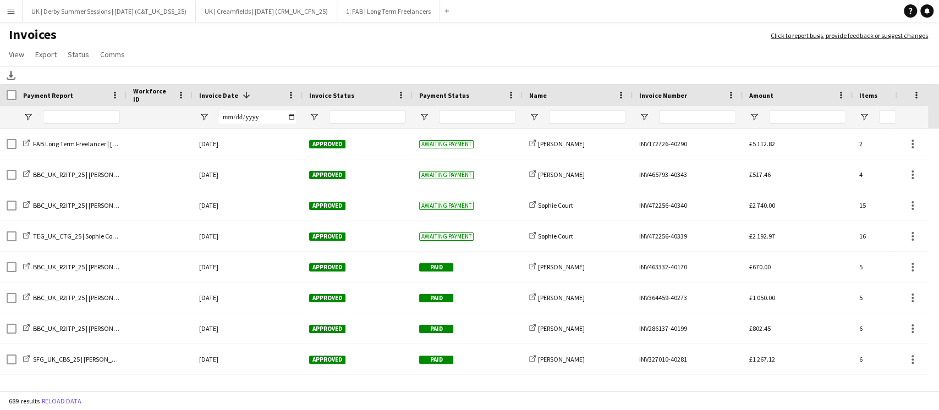
click at [18, 6] on button "Menu" at bounding box center [11, 11] width 22 height 22
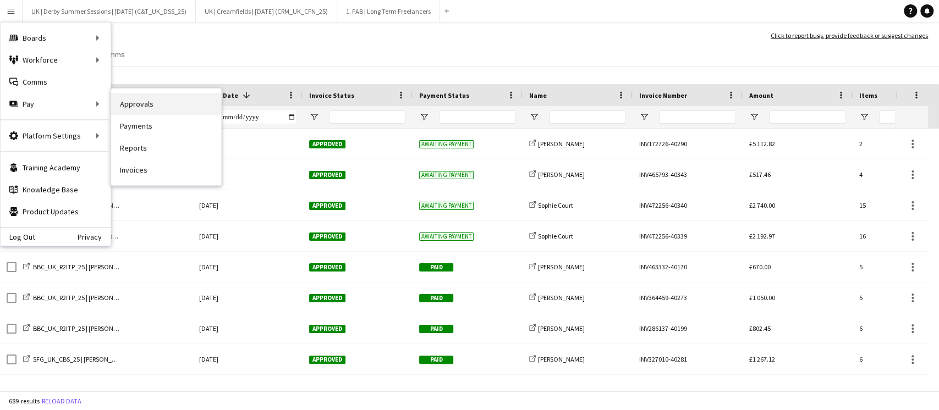
click at [129, 103] on link "Approvals" at bounding box center [166, 104] width 110 height 22
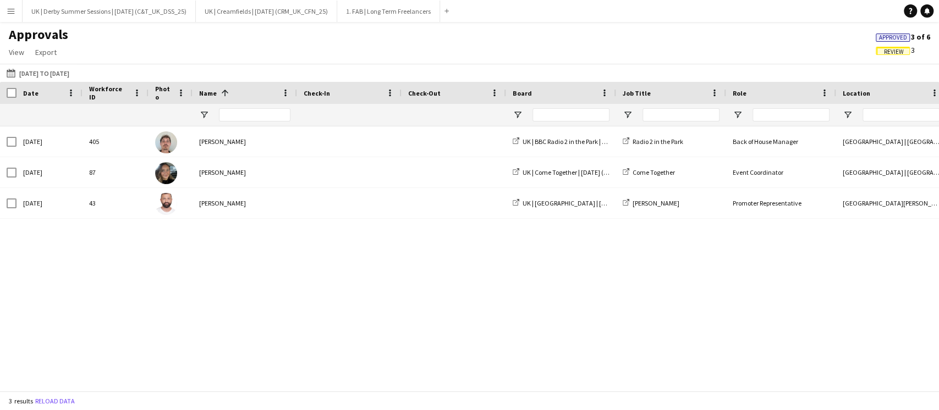
click at [337, 314] on div "87 Wed, 27 Aug 2025 Erin Brown UK | Come Together | Aug 2025 (TEG_UK_CTG_25) Co…" at bounding box center [469, 253] width 939 height 254
click at [896, 48] on span "Review" at bounding box center [894, 51] width 20 height 7
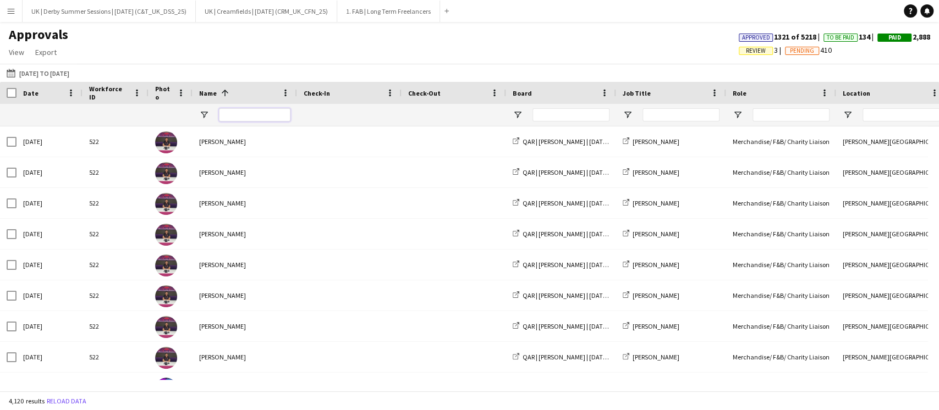
click at [257, 115] on input "Name Filter Input" at bounding box center [254, 114] width 71 height 13
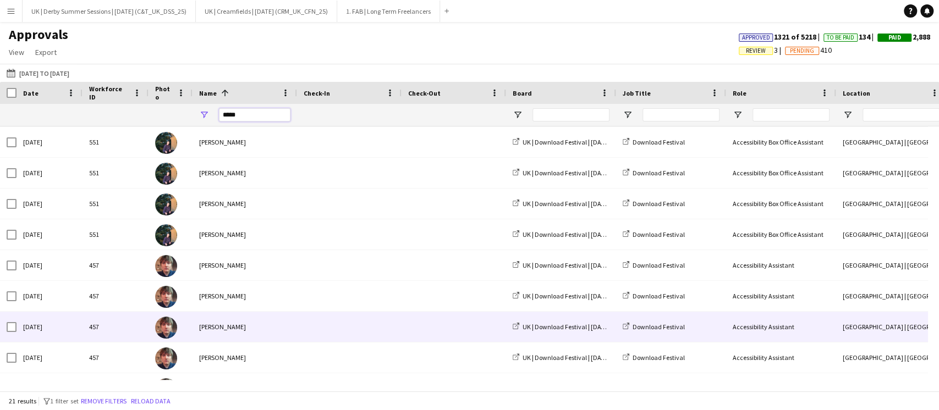
scroll to position [73, 0]
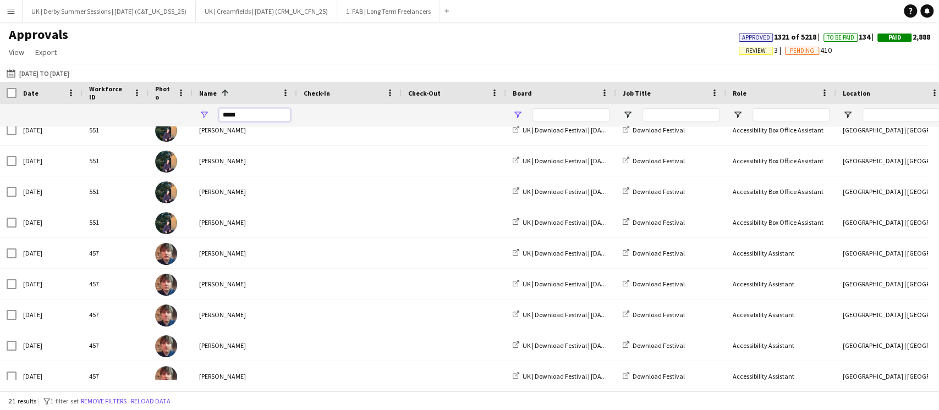
type input "*****"
click at [518, 116] on span "Open Filter Menu" at bounding box center [518, 115] width 10 height 10
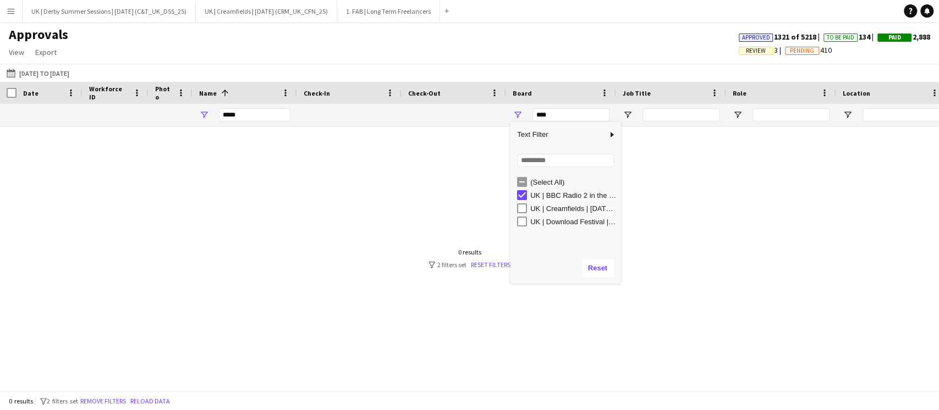
type input "**********"
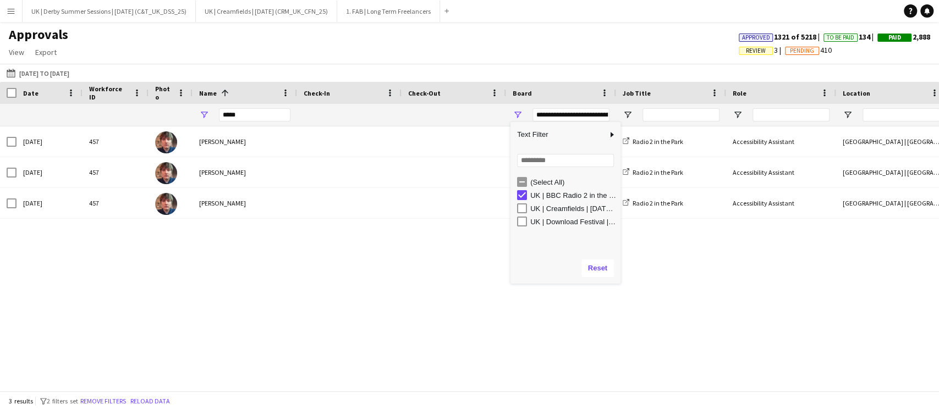
scroll to position [0, 1057]
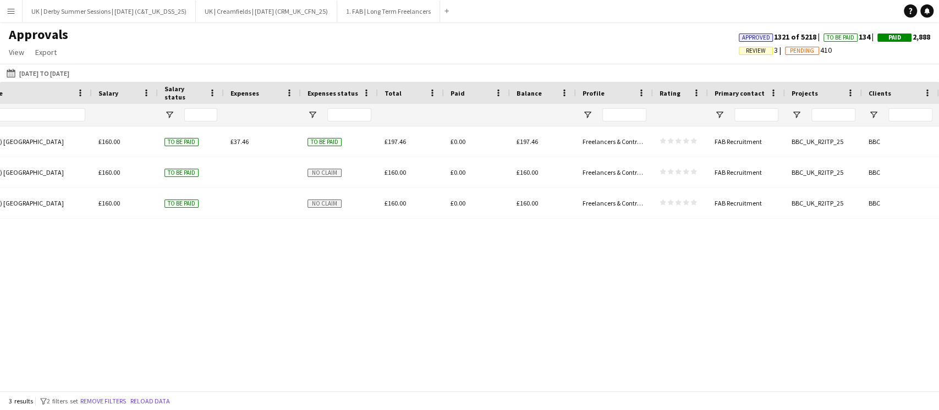
click at [16, 9] on button "Menu" at bounding box center [11, 11] width 22 height 22
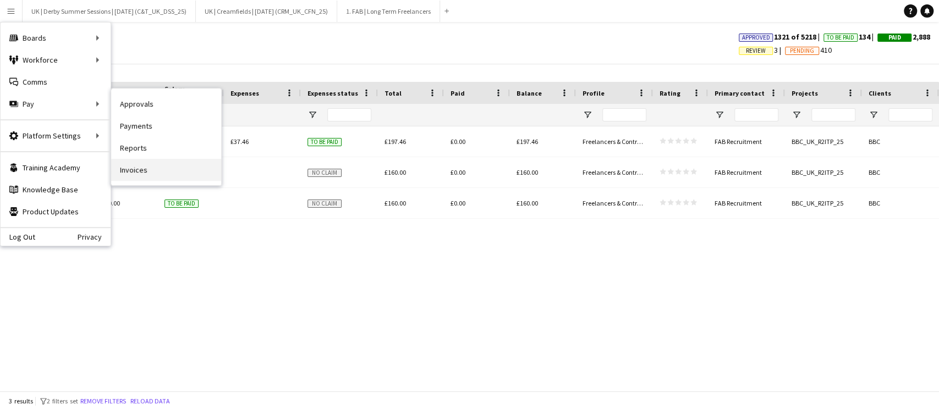
click at [145, 168] on link "Invoices" at bounding box center [166, 170] width 110 height 22
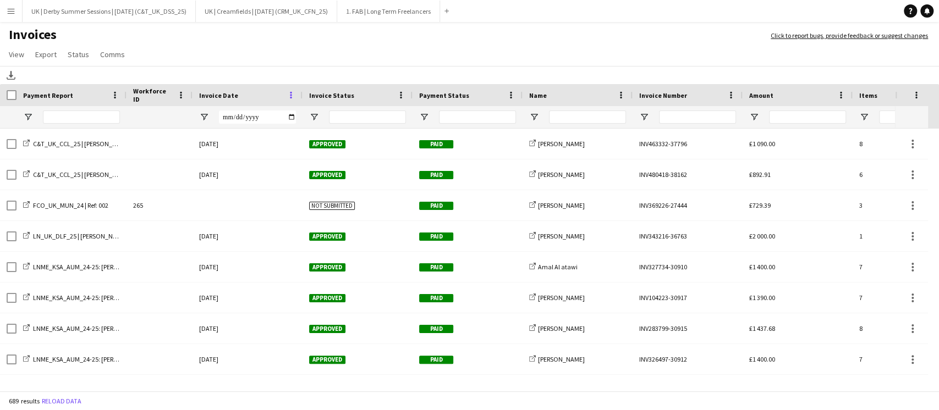
click at [291, 98] on span at bounding box center [291, 95] width 10 height 10
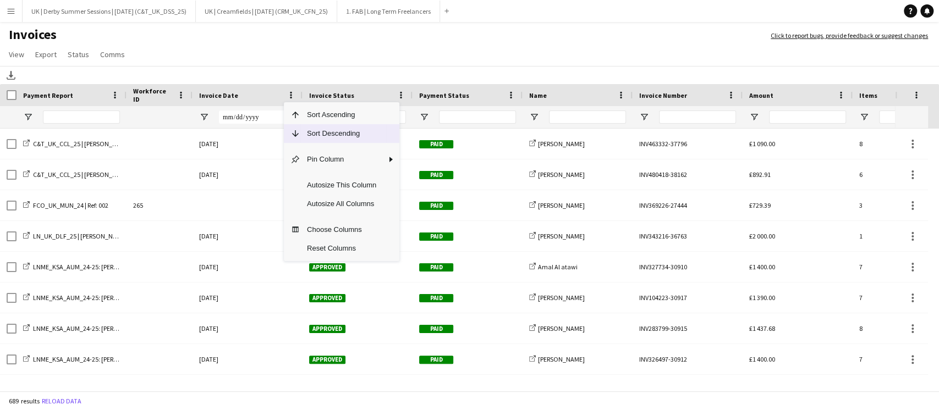
click at [302, 130] on span "Sort Descending" at bounding box center [341, 133] width 82 height 19
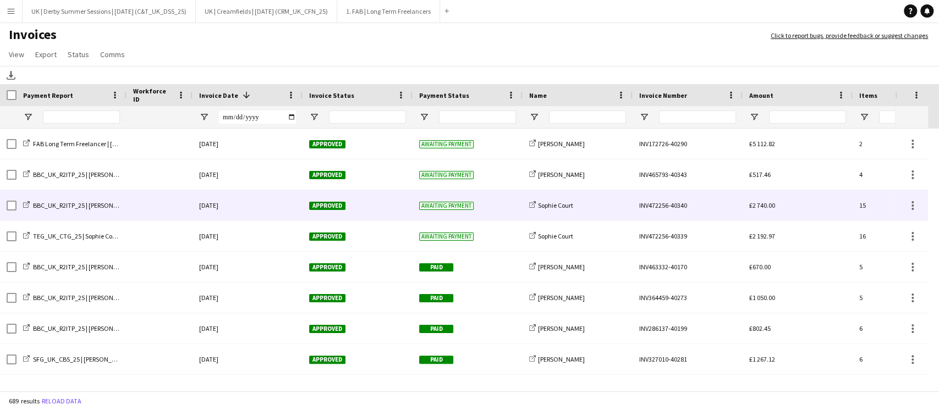
click at [276, 202] on div "[DATE]" at bounding box center [247, 205] width 110 height 30
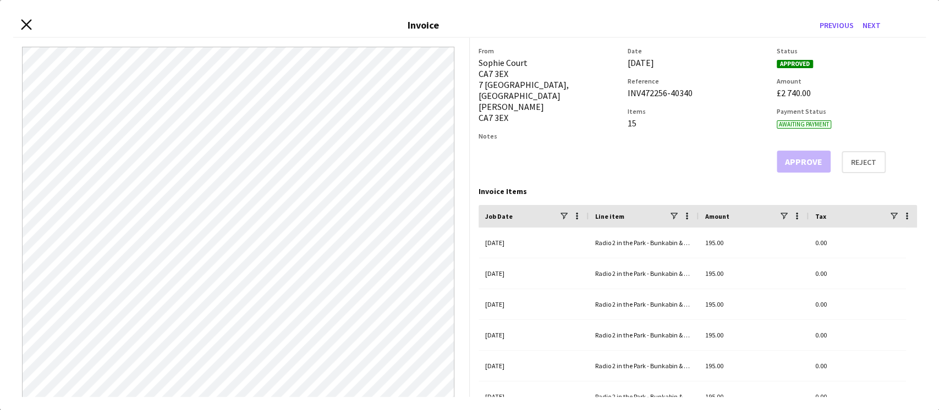
click at [22, 23] on div "Close invoice dialog Invoice Previous Next" at bounding box center [469, 25] width 912 height 25
click at [26, 19] on icon "Close invoice dialog" at bounding box center [26, 24] width 10 height 10
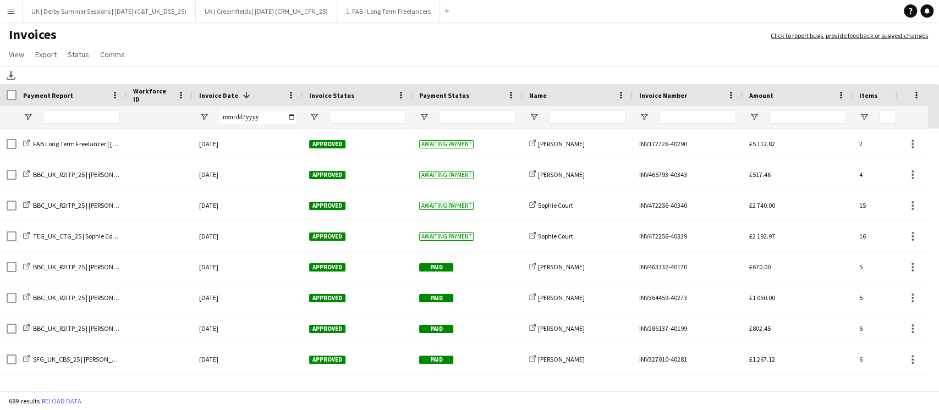
click at [15, 11] on button "Menu" at bounding box center [11, 11] width 22 height 22
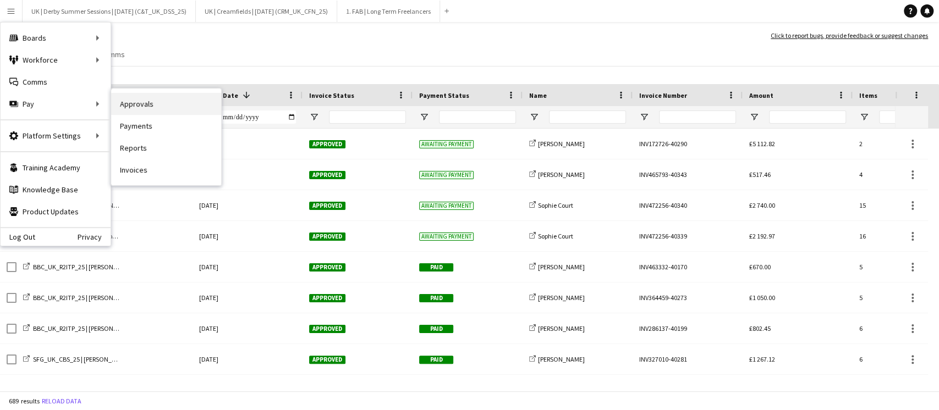
click at [162, 106] on link "Approvals" at bounding box center [166, 104] width 110 height 22
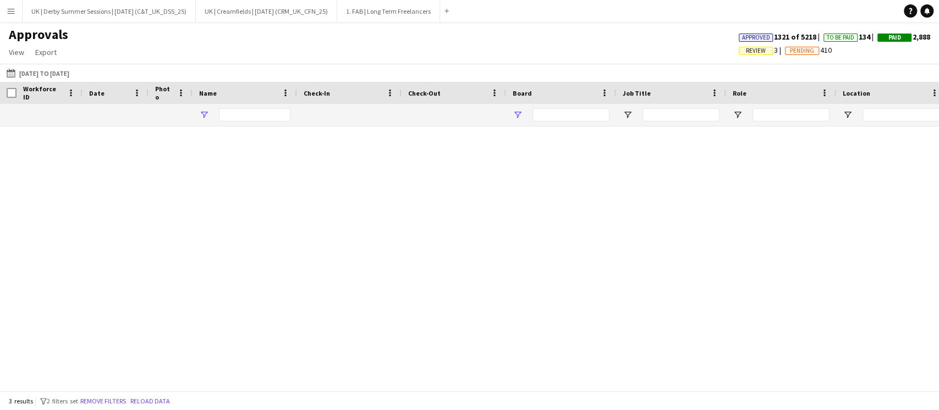
type input "*****"
type input "**********"
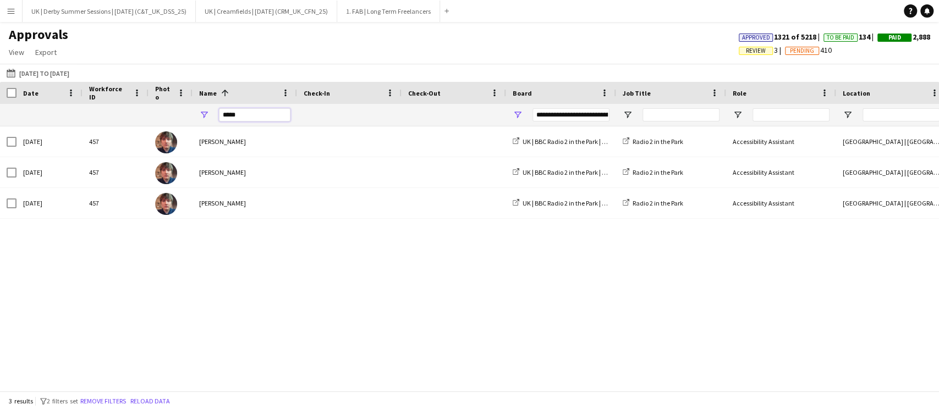
drag, startPoint x: 249, startPoint y: 119, endPoint x: 218, endPoint y: 119, distance: 30.8
click at [219, 119] on input "*****" at bounding box center [254, 114] width 71 height 13
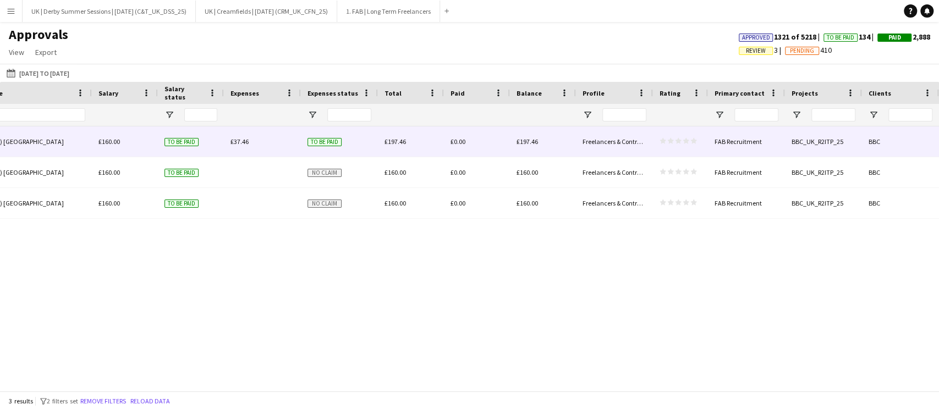
click at [246, 137] on div "£37.46" at bounding box center [262, 141] width 77 height 30
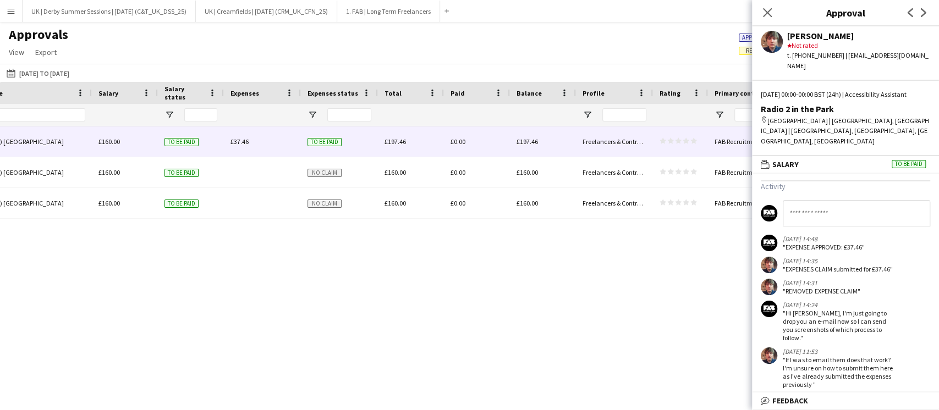
scroll to position [0, 0]
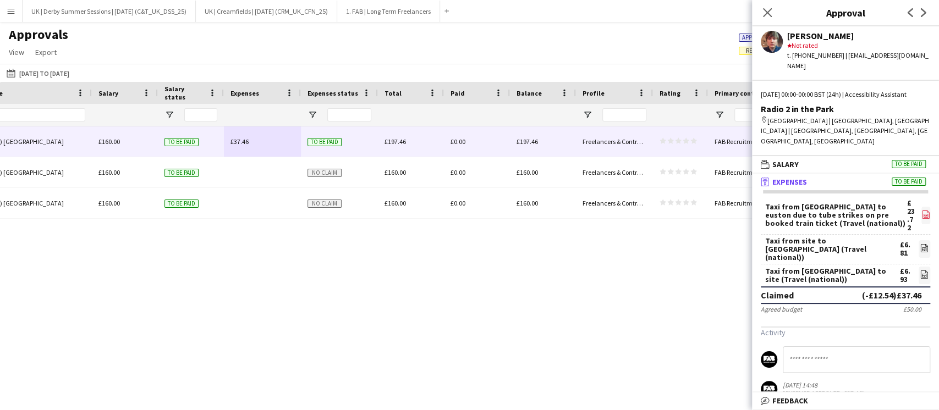
click at [921, 210] on icon "file-image" at bounding box center [925, 214] width 9 height 9
click at [919, 244] on icon "file-image" at bounding box center [923, 248] width 9 height 9
click at [923, 214] on icon at bounding box center [925, 215] width 4 height 3
click at [919, 270] on icon "file-image" at bounding box center [923, 274] width 9 height 9
click at [921, 210] on icon "file-image" at bounding box center [925, 214] width 9 height 9
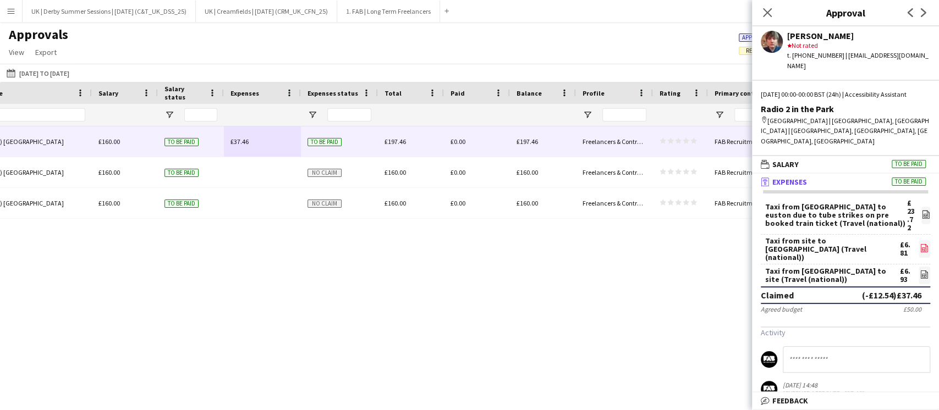
click at [921, 244] on icon at bounding box center [924, 248] width 7 height 8
click at [919, 270] on app-icon "file-image" at bounding box center [923, 275] width 9 height 11
click at [921, 210] on icon "file-image" at bounding box center [925, 214] width 9 height 9
drag, startPoint x: 915, startPoint y: 234, endPoint x: 911, endPoint y: 262, distance: 28.3
click at [919, 244] on icon "file-image" at bounding box center [923, 248] width 9 height 9
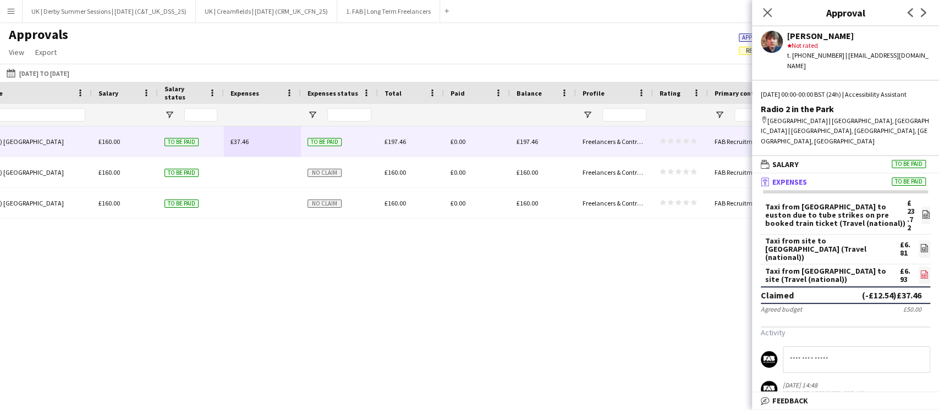
click at [918, 267] on link "file-image" at bounding box center [924, 276] width 12 height 18
click at [764, 15] on icon at bounding box center [767, 12] width 10 height 10
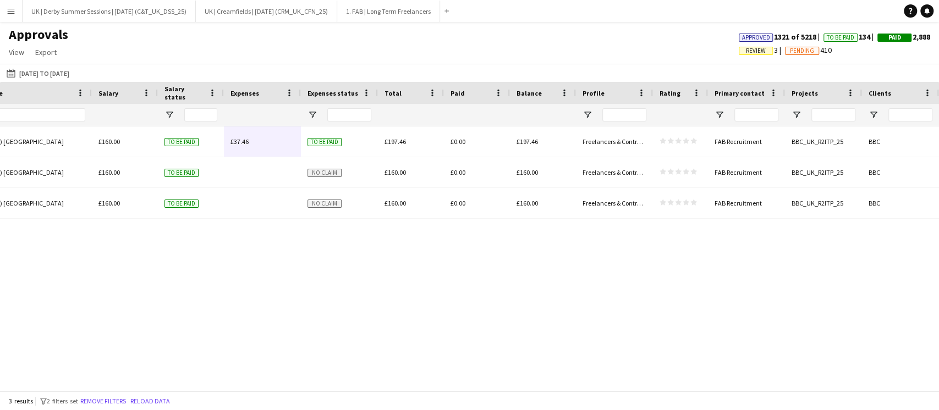
drag, startPoint x: 466, startPoint y: 398, endPoint x: 466, endPoint y: 385, distance: 12.7
click at [466, 396] on div "3 results filter-1 2 filters set Remove filters Reload data" at bounding box center [469, 401] width 939 height 19
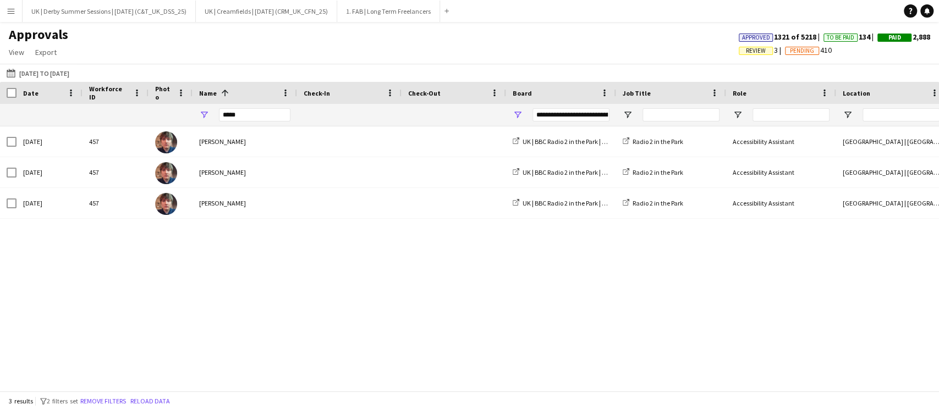
click at [15, 16] on button "Menu" at bounding box center [11, 11] width 22 height 22
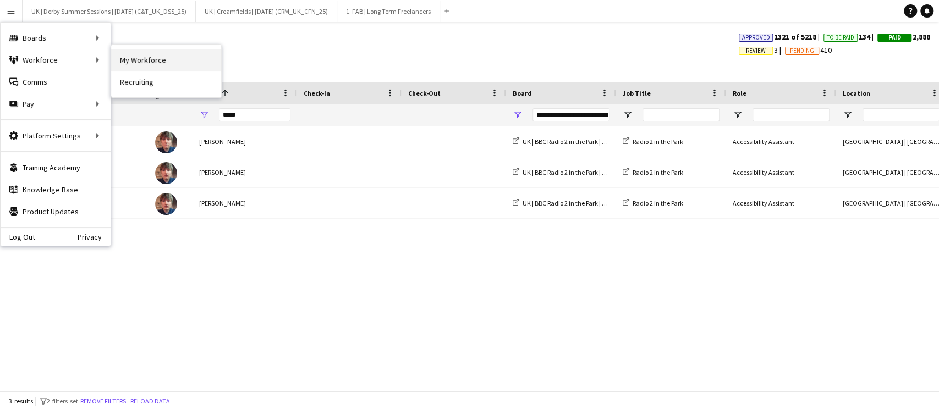
click at [155, 56] on link "My Workforce" at bounding box center [166, 60] width 110 height 22
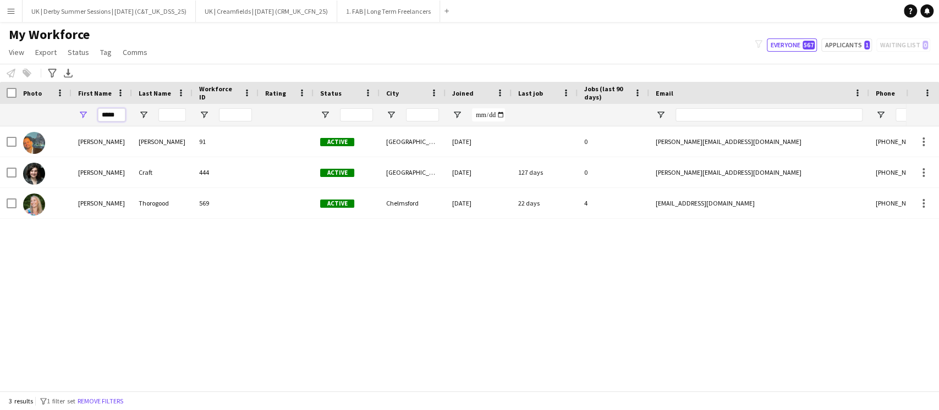
drag, startPoint x: 119, startPoint y: 113, endPoint x: 81, endPoint y: 112, distance: 37.9
click at [81, 112] on div "*****" at bounding box center [101, 115] width 60 height 22
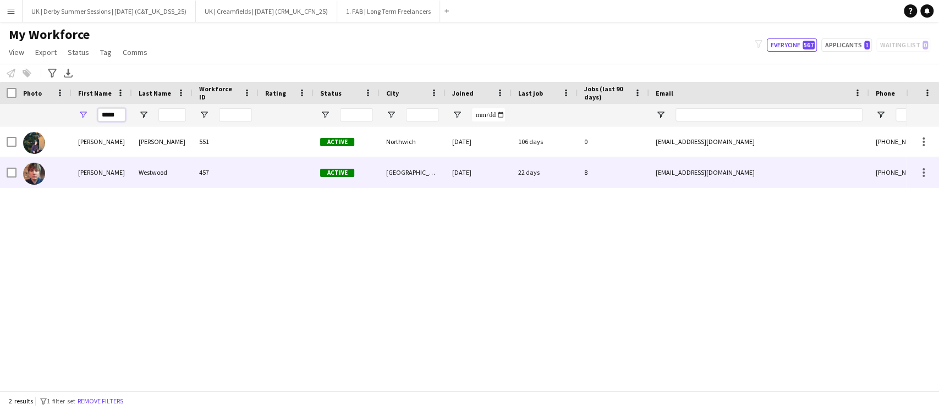
type input "*****"
click at [162, 166] on div "Westwood" at bounding box center [162, 172] width 60 height 30
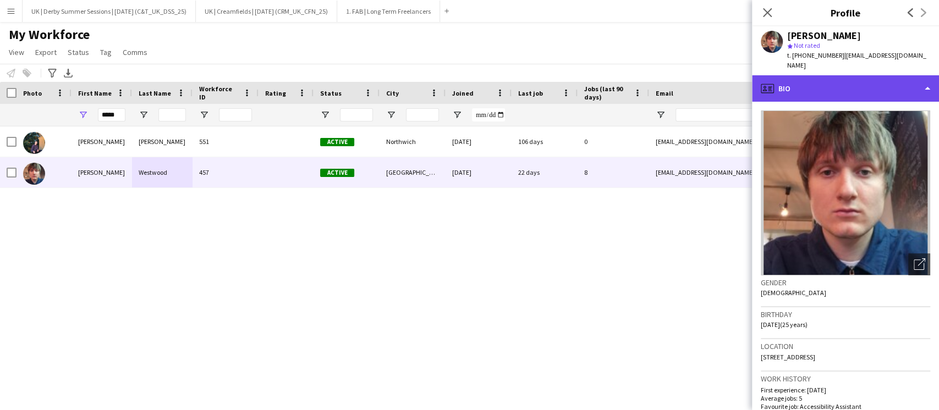
click at [818, 83] on div "profile Bio" at bounding box center [845, 88] width 187 height 26
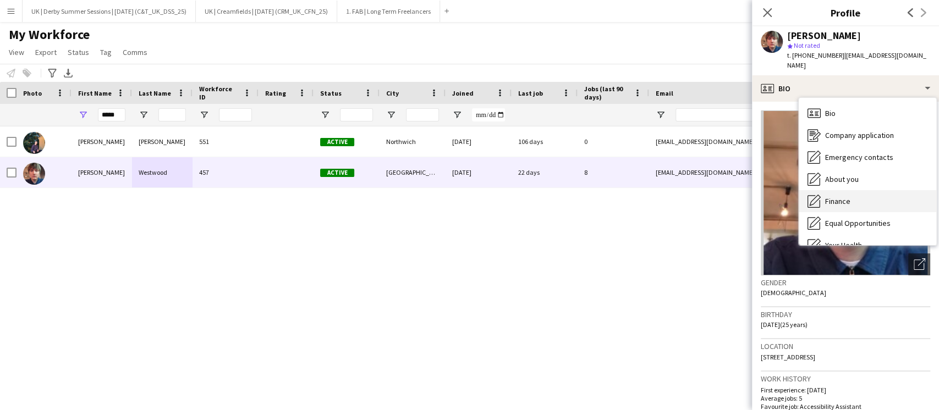
click at [836, 196] on span "Finance" at bounding box center [837, 201] width 25 height 10
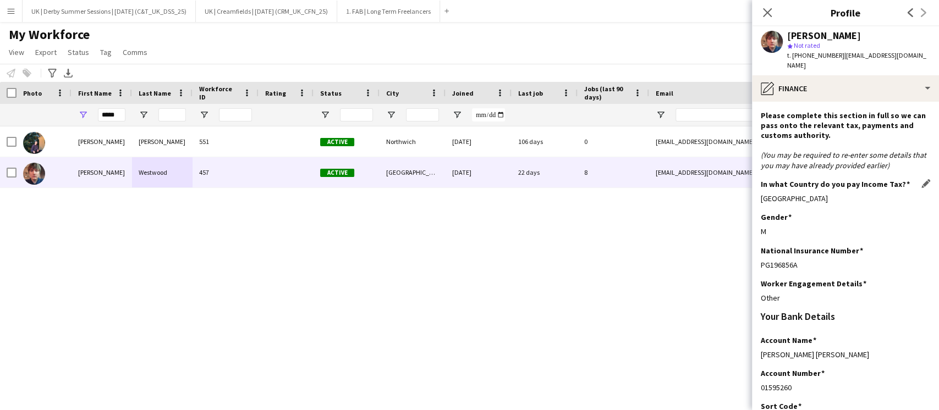
scroll to position [209, 0]
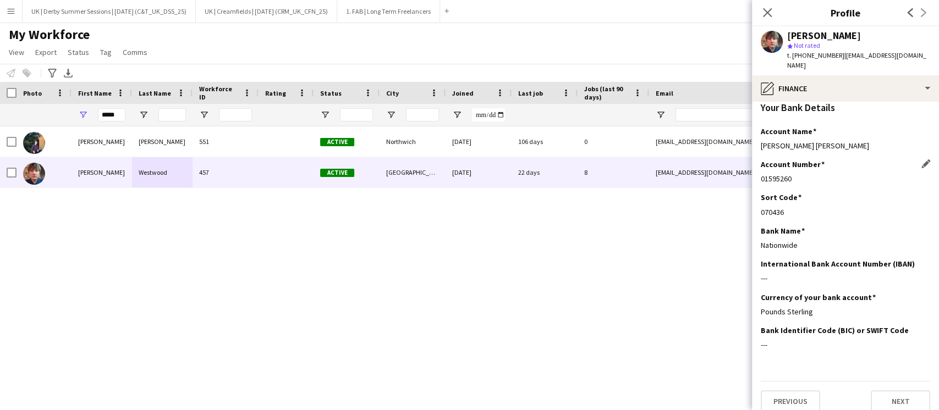
click at [761, 174] on div "01595260" at bounding box center [845, 179] width 169 height 10
drag, startPoint x: 759, startPoint y: 199, endPoint x: 791, endPoint y: 199, distance: 31.3
click at [791, 199] on app-section-data-types "Please complete this section in full so we can pass onto the relevant tax, paym…" at bounding box center [845, 256] width 187 height 309
copy div "070436"
click at [796, 174] on div "01595260" at bounding box center [845, 179] width 169 height 10
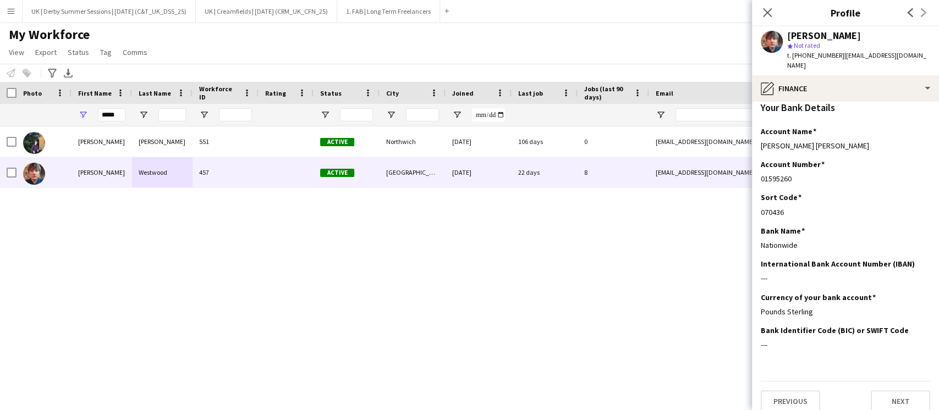
copy div "01595260"
click at [13, 10] on app-icon "Menu" at bounding box center [11, 11] width 9 height 9
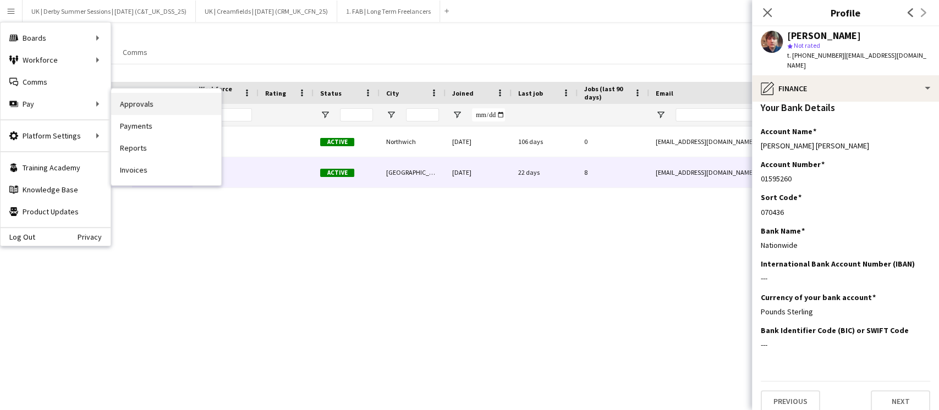
click at [153, 110] on link "Approvals" at bounding box center [166, 104] width 110 height 22
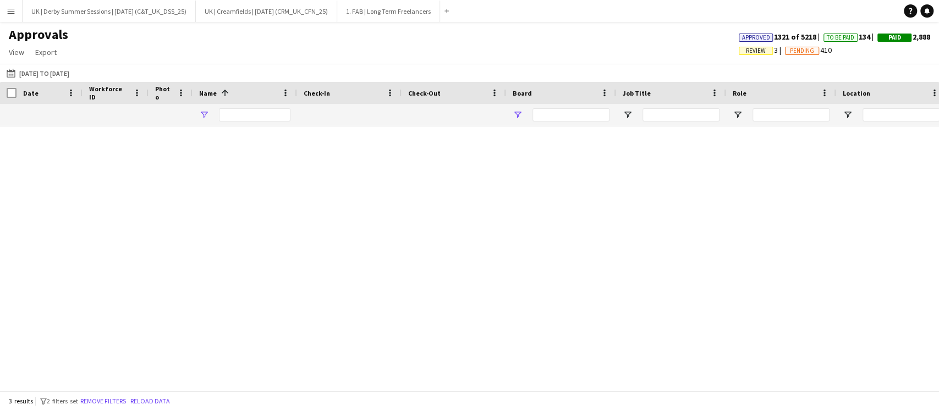
type input "*****"
type input "**********"
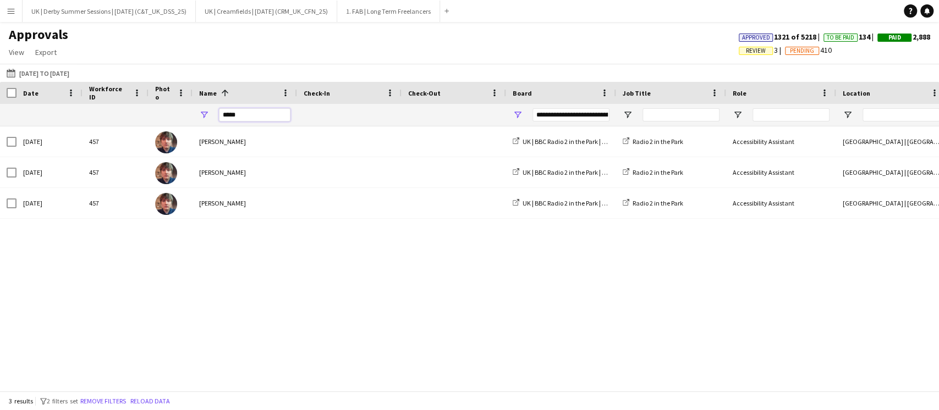
drag, startPoint x: 260, startPoint y: 112, endPoint x: 169, endPoint y: 112, distance: 90.2
type input "**********"
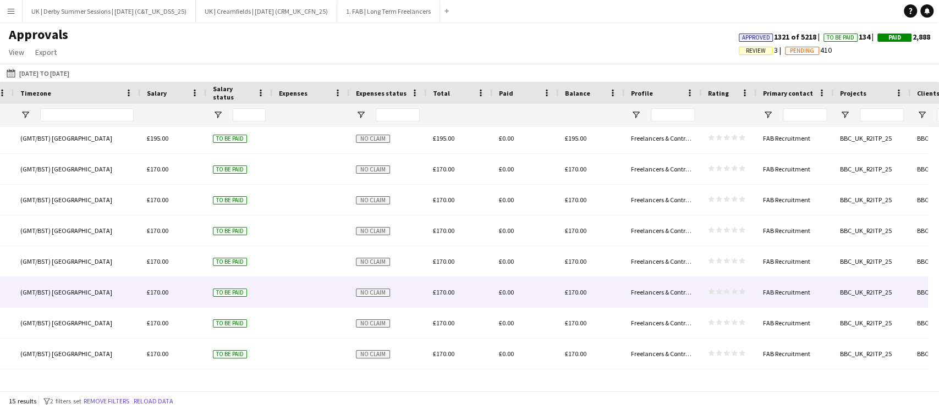
scroll to position [208, 0]
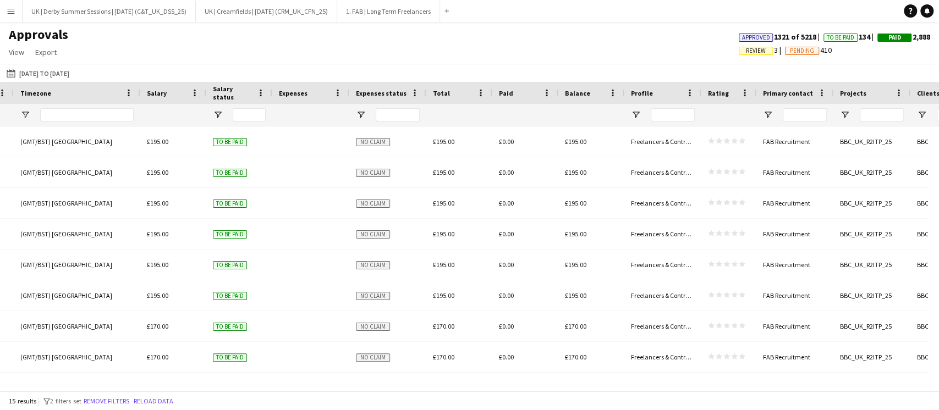
click at [12, 7] on app-icon "Menu" at bounding box center [11, 11] width 9 height 9
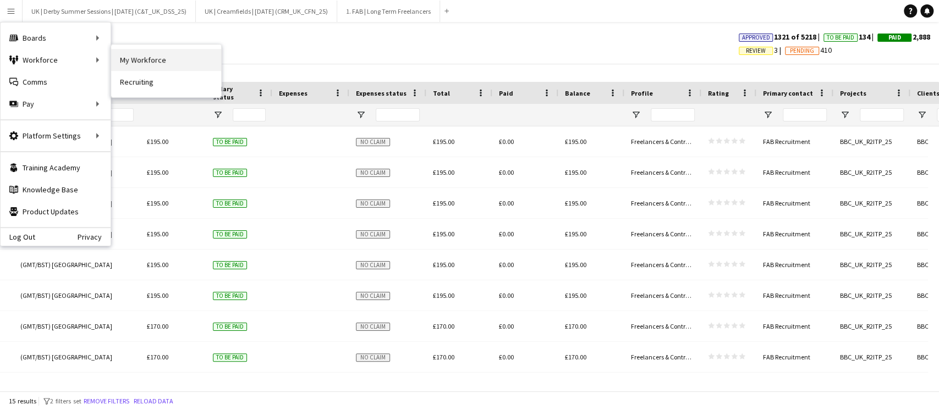
click at [177, 57] on link "My Workforce" at bounding box center [166, 60] width 110 height 22
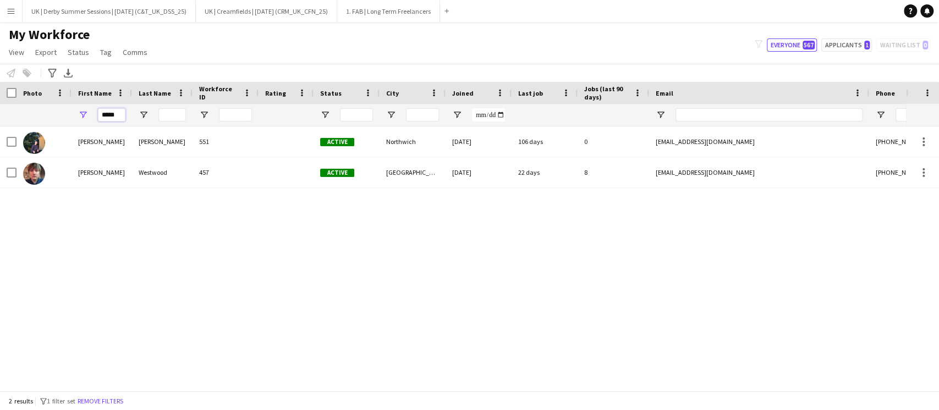
drag, startPoint x: 119, startPoint y: 114, endPoint x: 67, endPoint y: 114, distance: 51.7
click at [67, 114] on div "*****" at bounding box center [596, 115] width 1192 height 22
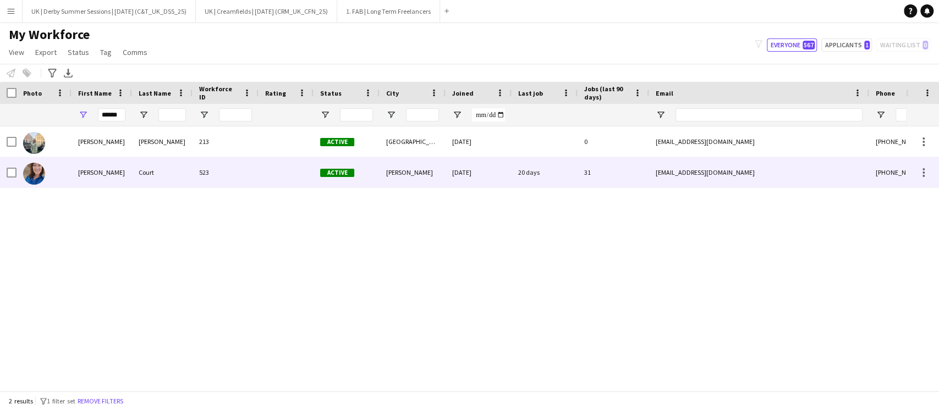
click at [183, 170] on div "Court" at bounding box center [162, 172] width 60 height 30
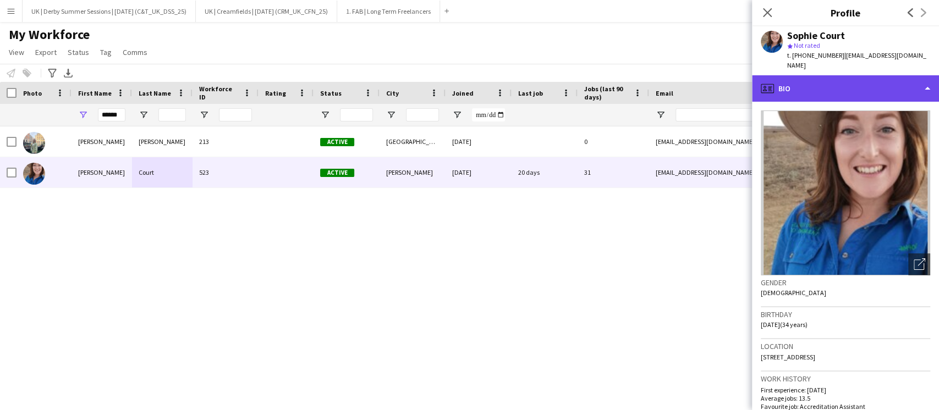
click at [812, 77] on div "profile Bio" at bounding box center [845, 88] width 187 height 26
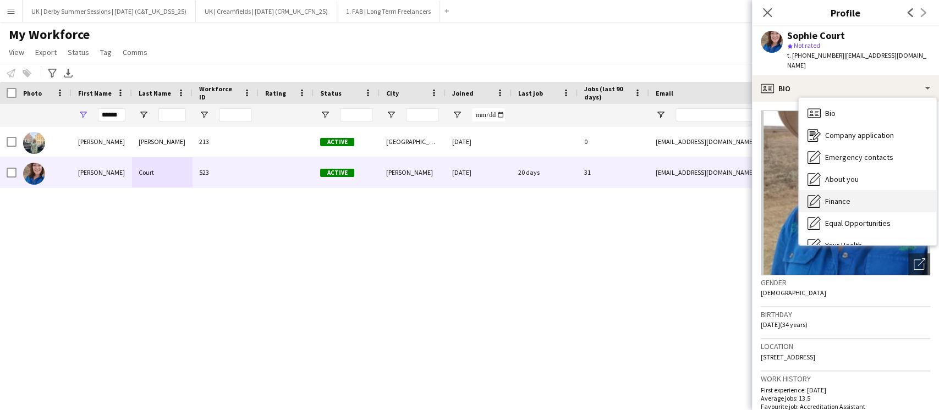
click at [830, 196] on span "Finance" at bounding box center [837, 201] width 25 height 10
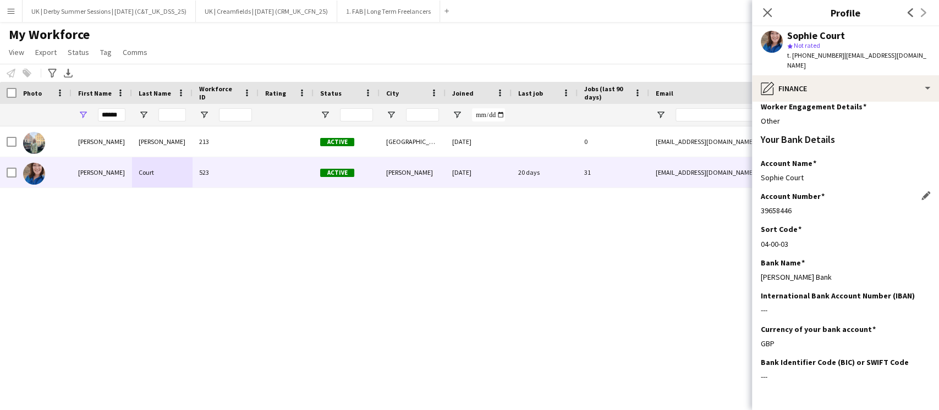
scroll to position [209, 0]
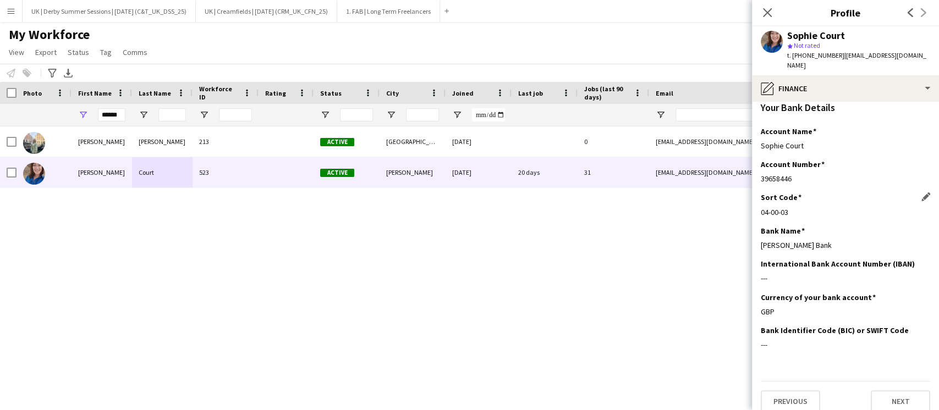
drag, startPoint x: 761, startPoint y: 200, endPoint x: 792, endPoint y: 200, distance: 31.9
click at [792, 207] on div "04-00-03" at bounding box center [845, 212] width 169 height 10
copy div "04-00-03"
drag, startPoint x: 761, startPoint y: 169, endPoint x: 820, endPoint y: 169, distance: 59.9
click at [820, 174] on div "39658446" at bounding box center [845, 179] width 169 height 10
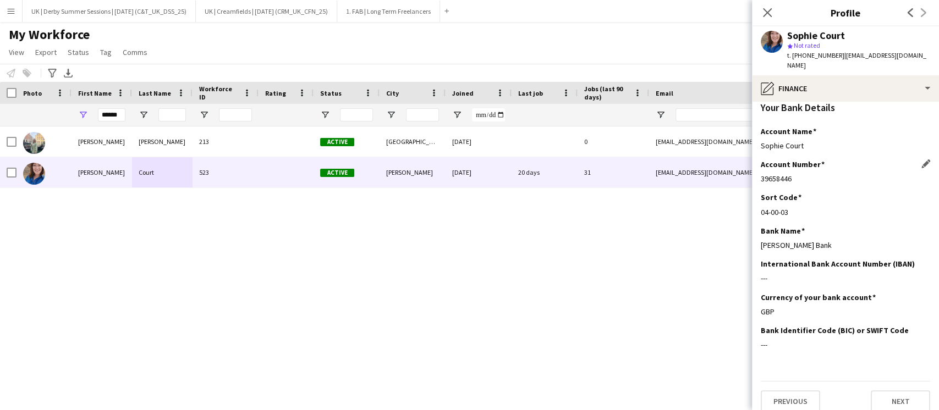
copy div "39658446"
drag, startPoint x: 97, startPoint y: 115, endPoint x: 67, endPoint y: 114, distance: 30.3
click at [67, 114] on div "******" at bounding box center [596, 115] width 1192 height 22
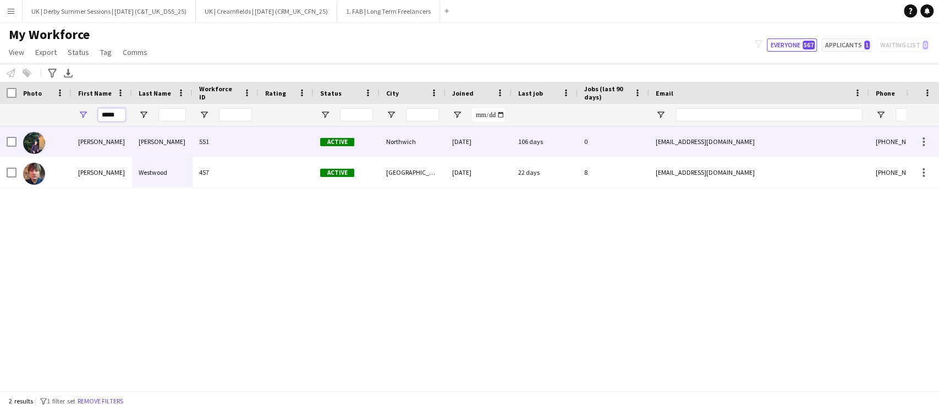
type input "*****"
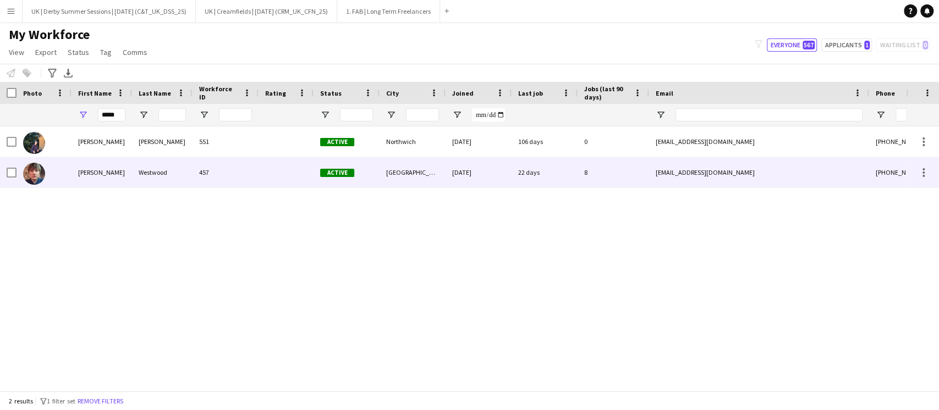
click at [167, 174] on div "Westwood" at bounding box center [162, 172] width 60 height 30
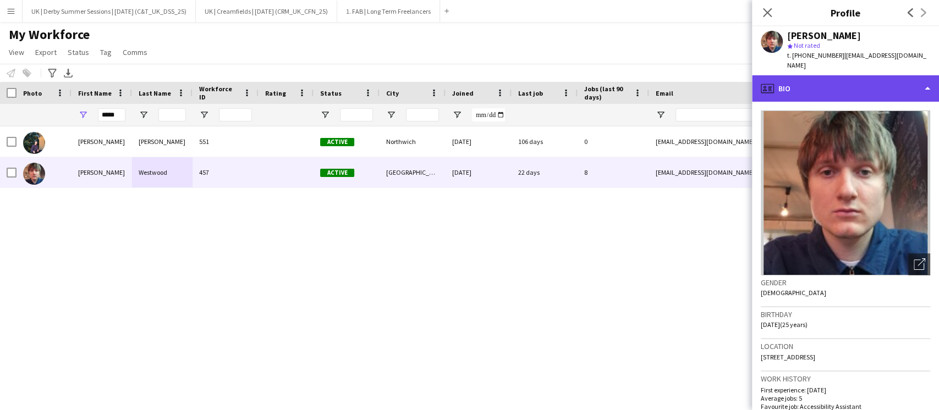
click at [820, 75] on div "profile Bio" at bounding box center [845, 88] width 187 height 26
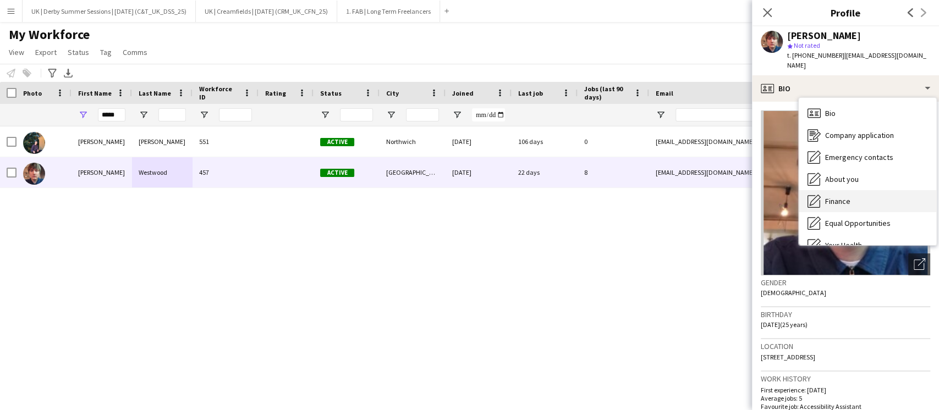
click at [816, 195] on icon "Finance" at bounding box center [813, 201] width 13 height 13
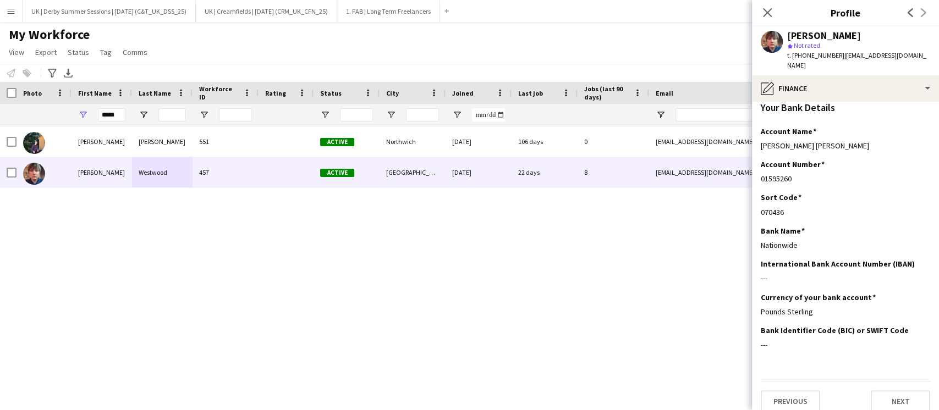
click at [1, 2] on button "Menu" at bounding box center [11, 11] width 22 height 22
click at [11, 12] on app-icon "Menu" at bounding box center [11, 11] width 9 height 9
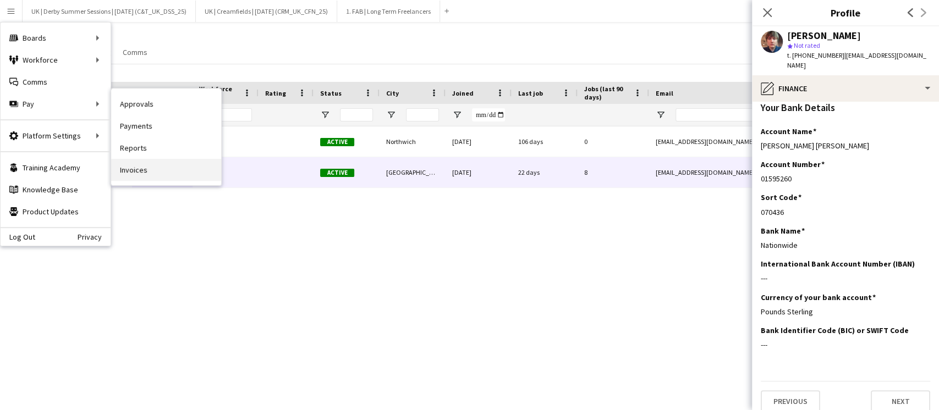
click at [137, 174] on link "Invoices" at bounding box center [166, 170] width 110 height 22
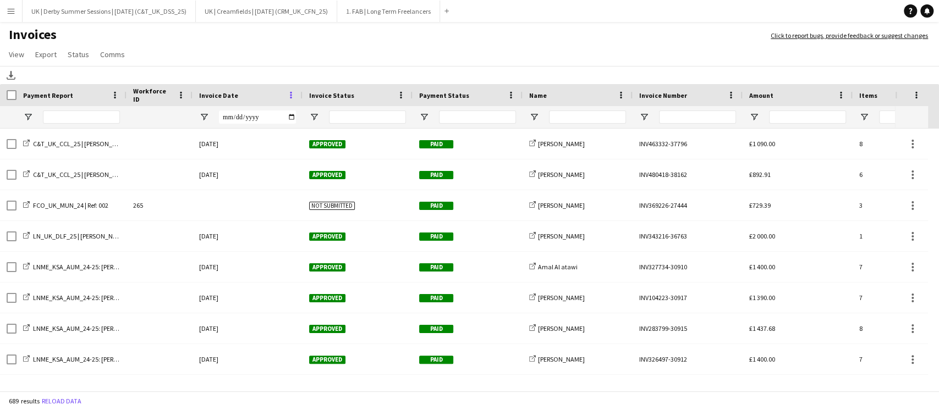
click at [286, 92] on span at bounding box center [291, 95] width 10 height 10
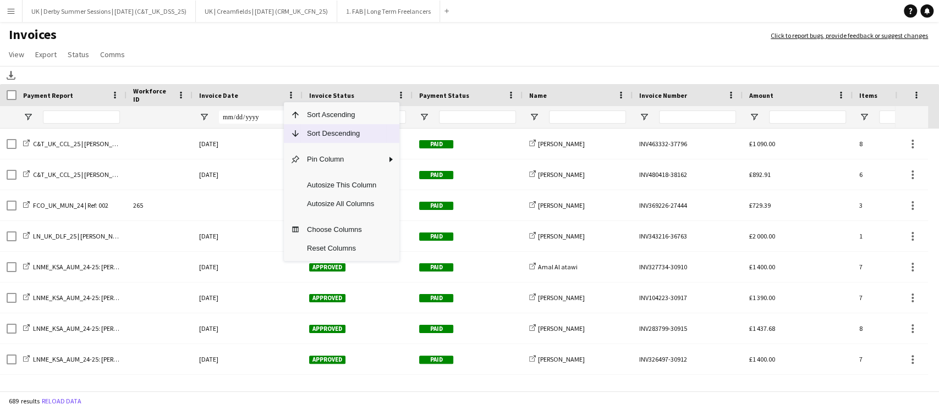
click at [314, 131] on span "Sort Descending" at bounding box center [341, 133] width 82 height 19
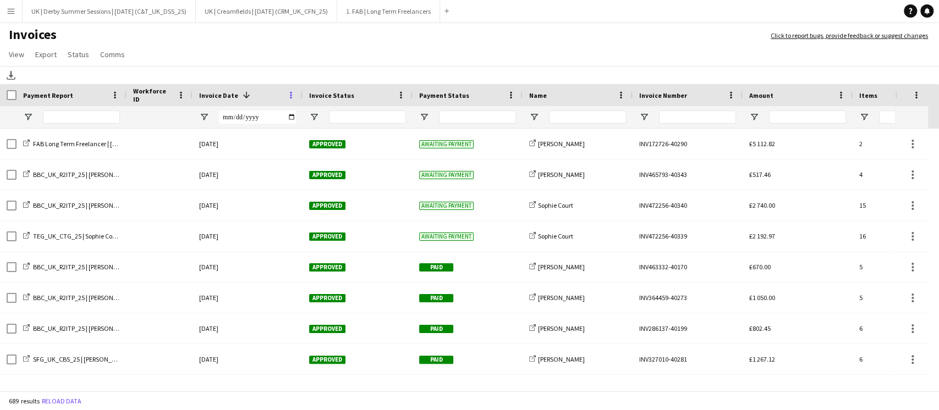
click at [291, 95] on span at bounding box center [291, 95] width 10 height 10
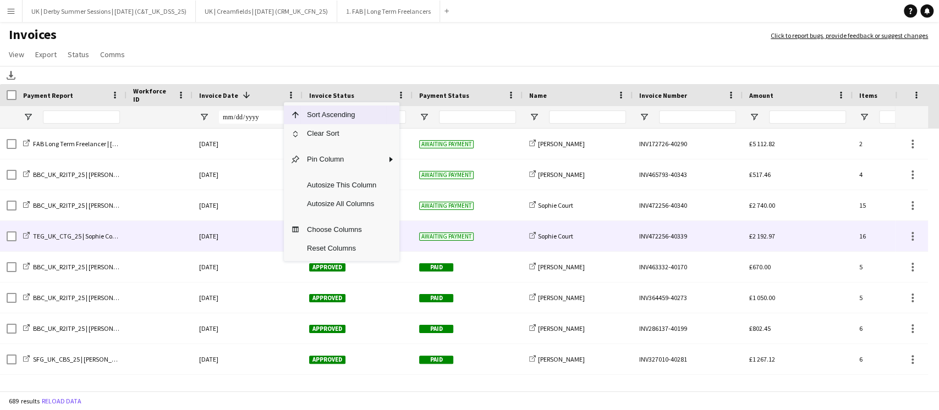
click at [289, 93] on span at bounding box center [291, 95] width 10 height 10
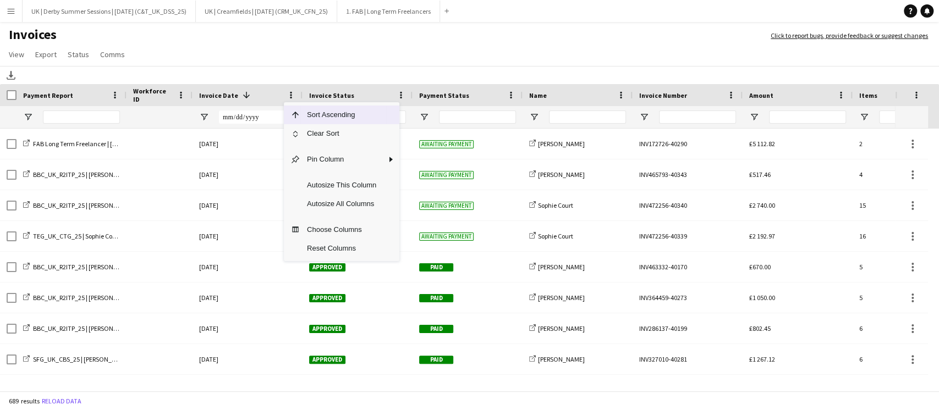
click at [262, 62] on app-page-menu "View Customise view Customise filters Reset Filters Reset View Reset All Export…" at bounding box center [469, 55] width 939 height 21
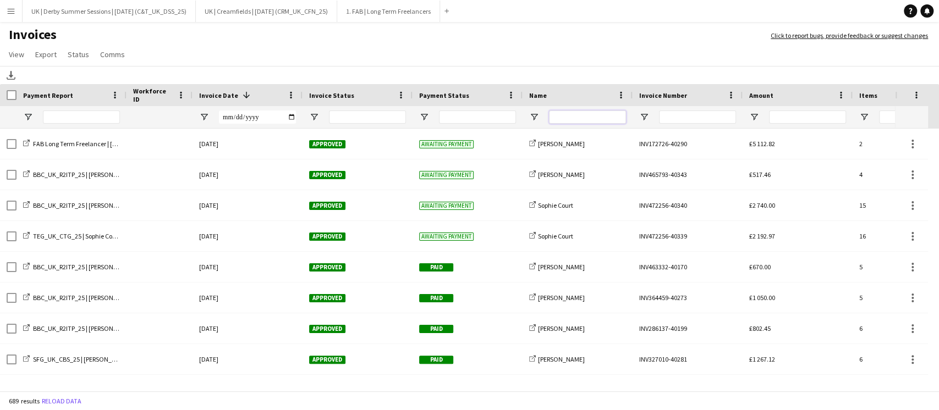
click at [585, 117] on input "Name Filter Input" at bounding box center [587, 117] width 77 height 13
type input "**********"
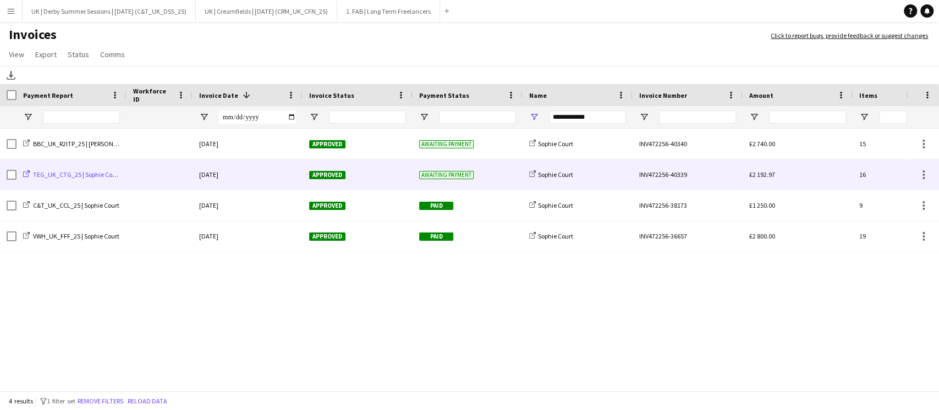
click at [113, 174] on span "TEG_UK_CTG_25 | Sophie Court" at bounding box center [76, 174] width 87 height 8
click at [238, 174] on div "[DATE]" at bounding box center [247, 174] width 110 height 30
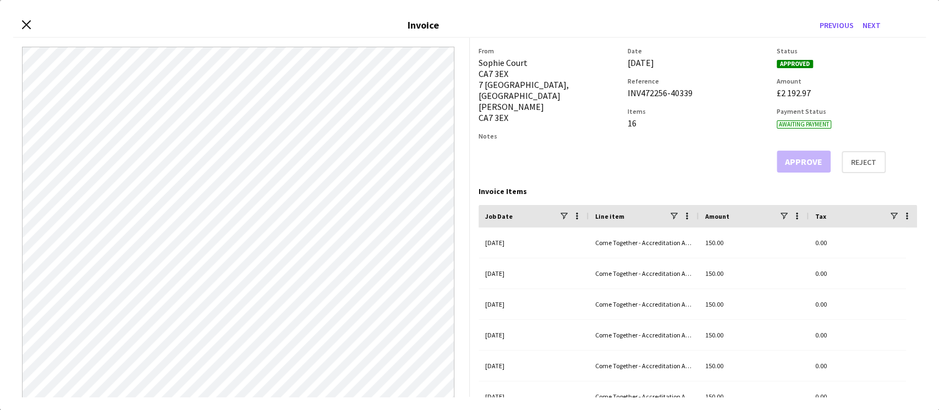
scroll to position [201, 0]
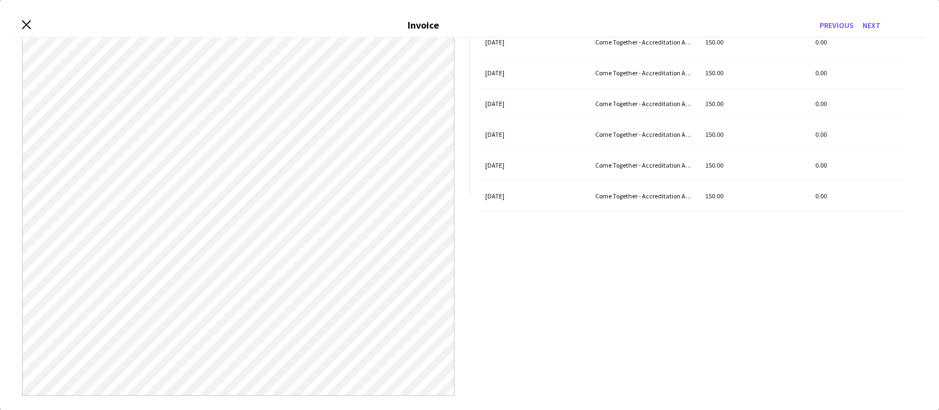
click at [24, 19] on div "Close invoice dialog Invoice Previous Next" at bounding box center [469, 25] width 912 height 25
click at [26, 20] on icon "Close invoice dialog" at bounding box center [26, 24] width 10 height 10
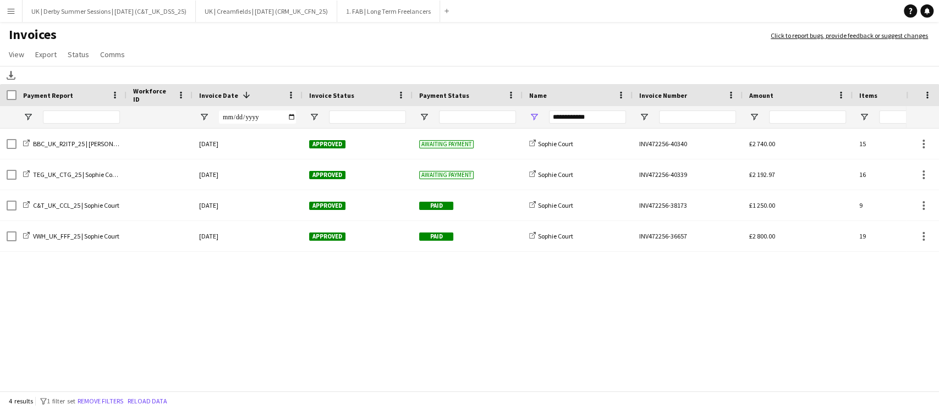
drag, startPoint x: 4, startPoint y: 7, endPoint x: 18, endPoint y: 18, distance: 17.6
click at [4, 8] on button "Menu" at bounding box center [11, 11] width 22 height 22
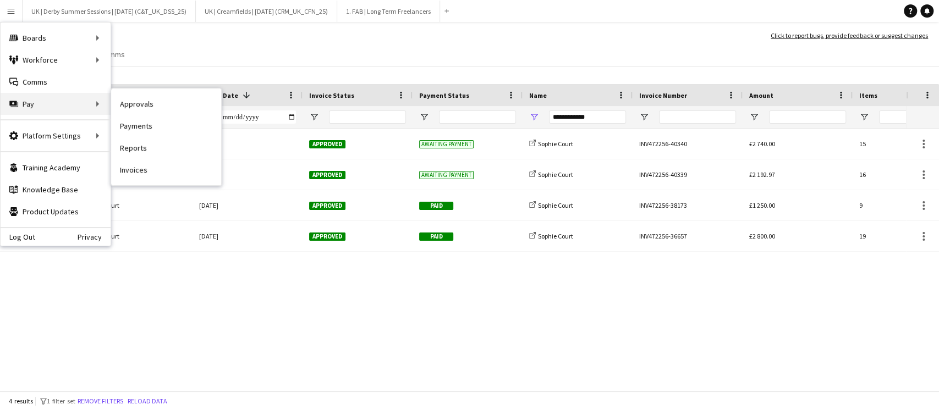
click at [47, 111] on div "Pay Pay" at bounding box center [56, 104] width 110 height 22
click at [139, 169] on link "Invoices" at bounding box center [166, 170] width 110 height 22
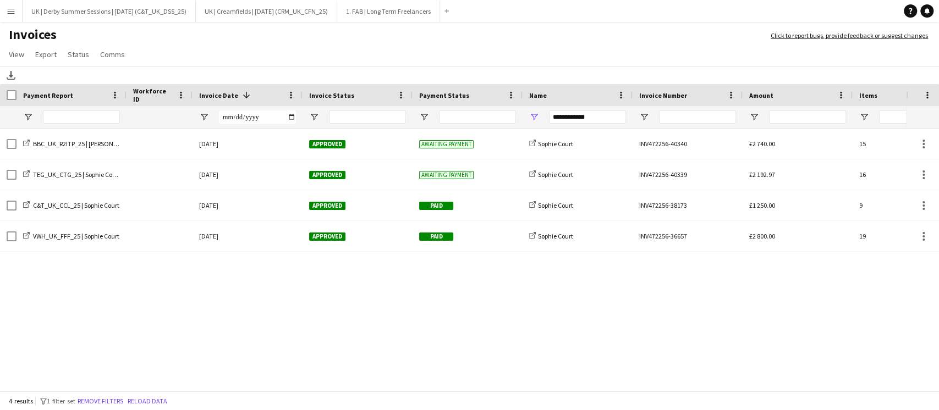
click at [123, 393] on div "4 results filter-1 1 filter set Remove filters Reload data" at bounding box center [469, 401] width 939 height 19
click at [116, 402] on button "Remove filters" at bounding box center [100, 401] width 50 height 12
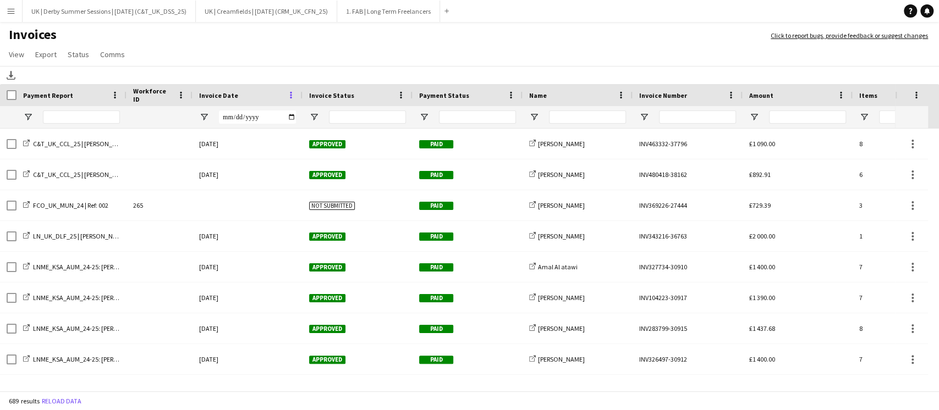
click at [295, 94] on span at bounding box center [291, 95] width 10 height 10
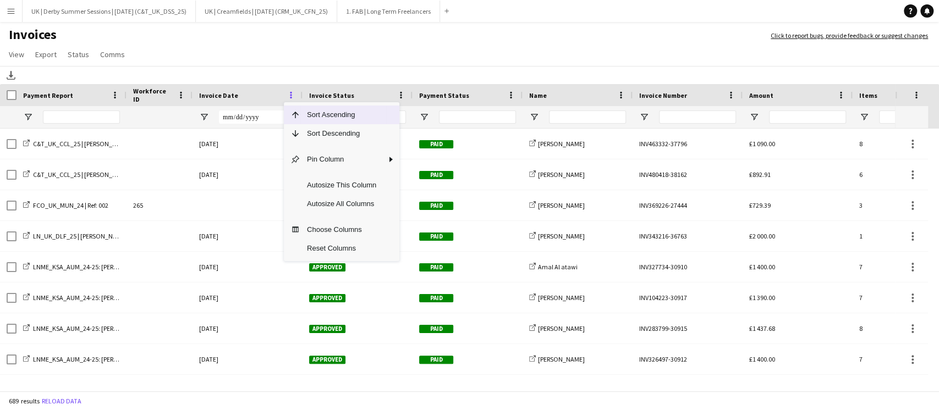
click at [293, 94] on span at bounding box center [291, 95] width 10 height 10
click at [310, 131] on span "Sort Descending" at bounding box center [341, 133] width 82 height 19
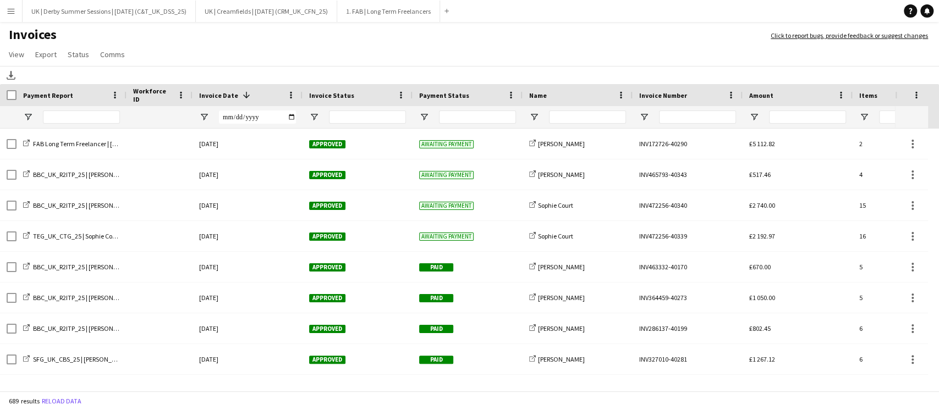
click at [9, 15] on app-icon "Menu" at bounding box center [11, 11] width 9 height 9
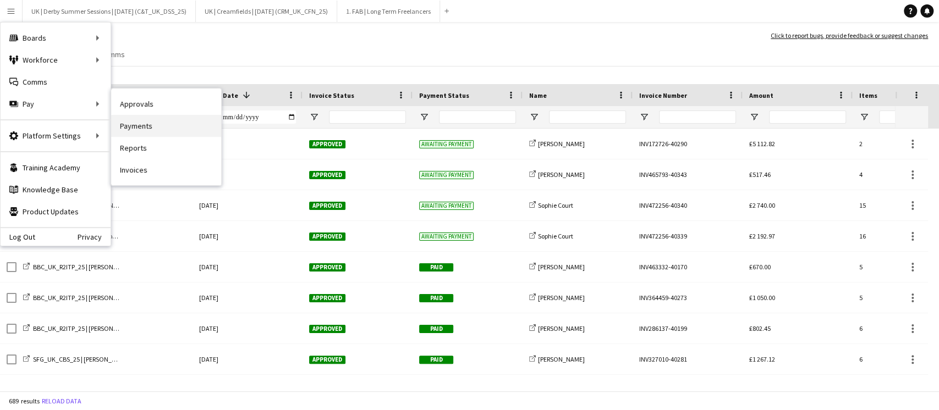
click at [139, 115] on link "Payments" at bounding box center [166, 126] width 110 height 22
click at [139, 114] on div "Menu Boards Boards Boards All jobs Status Workforce Workforce My Workforce Recr…" at bounding box center [469, 205] width 939 height 410
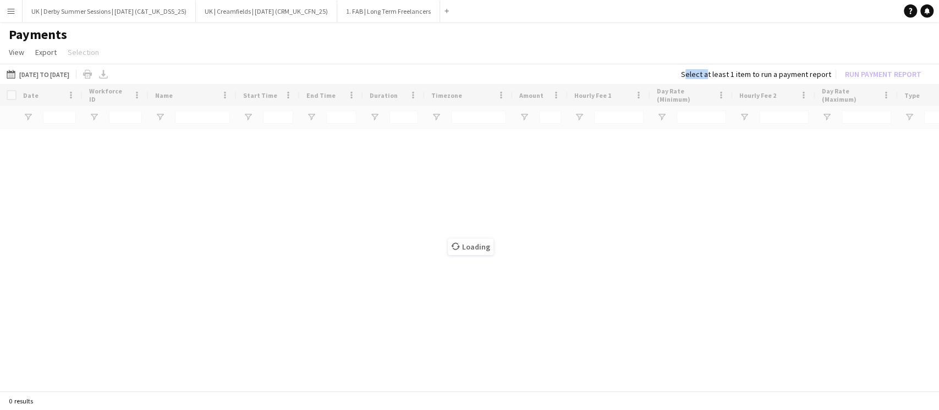
click at [7, 14] on app-icon "Menu" at bounding box center [11, 11] width 9 height 9
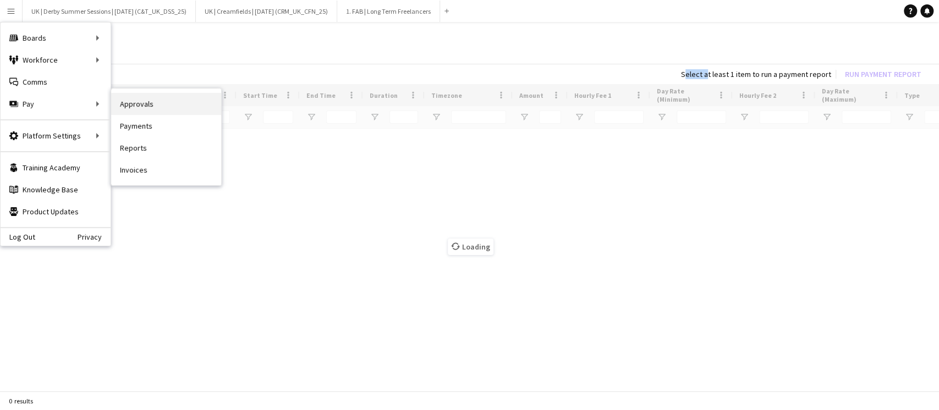
click at [150, 102] on link "Approvals" at bounding box center [166, 104] width 110 height 22
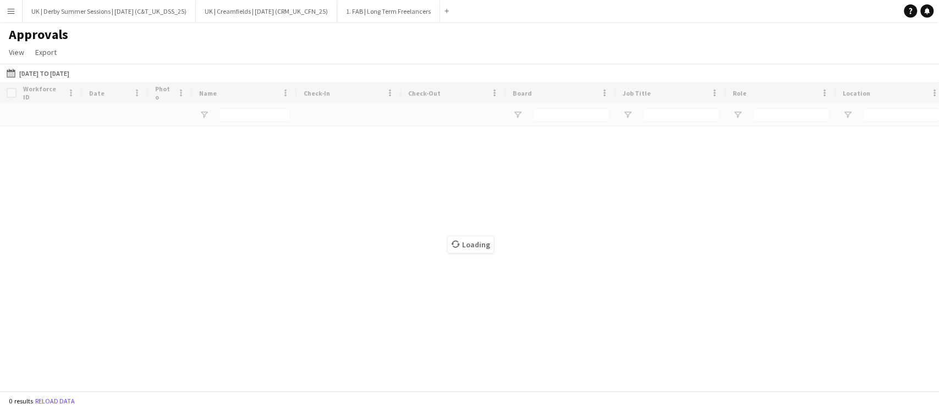
type input "**********"
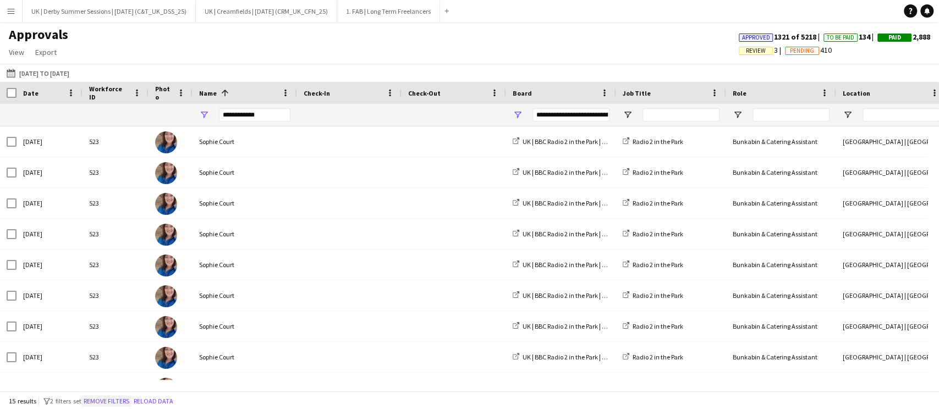
click at [114, 403] on button "Remove filters" at bounding box center [106, 401] width 50 height 12
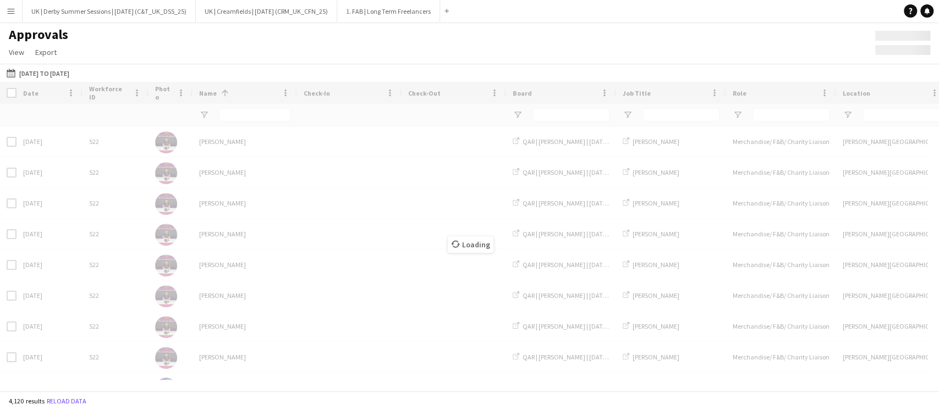
click at [263, 117] on div "Loading" at bounding box center [469, 236] width 939 height 309
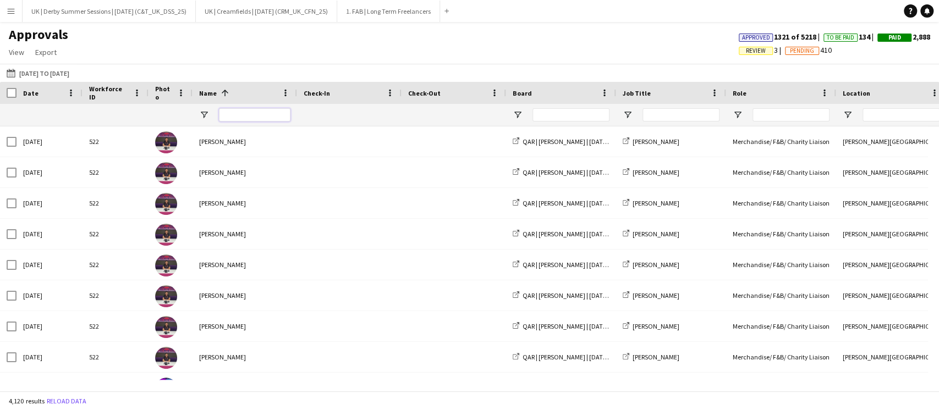
drag, startPoint x: 277, startPoint y: 114, endPoint x: 267, endPoint y: 117, distance: 10.3
click at [277, 114] on input "Name Filter Input" at bounding box center [254, 114] width 71 height 13
type input "*"
click at [11, 11] on app-icon "Menu" at bounding box center [11, 11] width 9 height 9
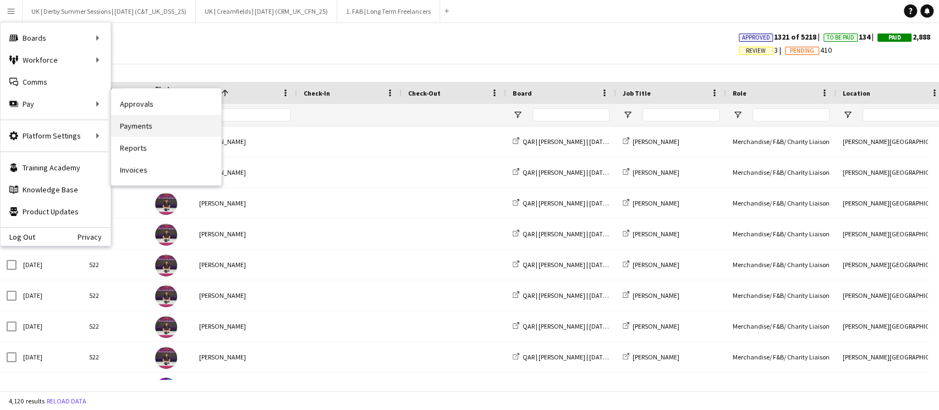
click at [161, 119] on link "Payments" at bounding box center [166, 126] width 110 height 22
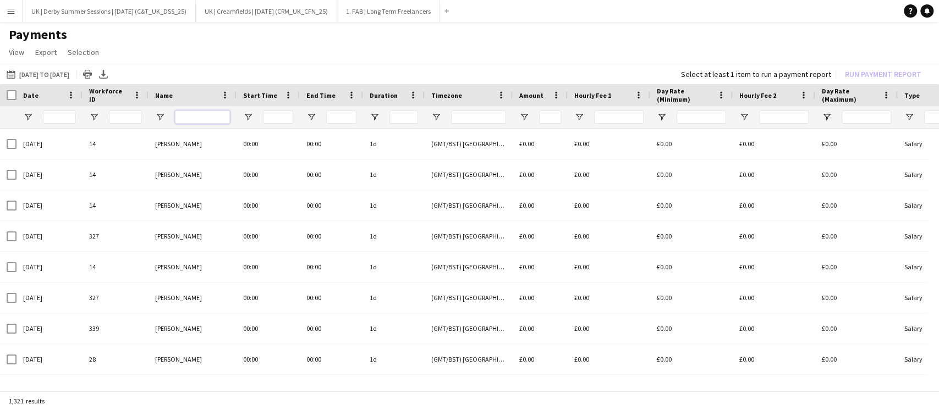
click at [197, 117] on input "Name Filter Input" at bounding box center [202, 117] width 55 height 13
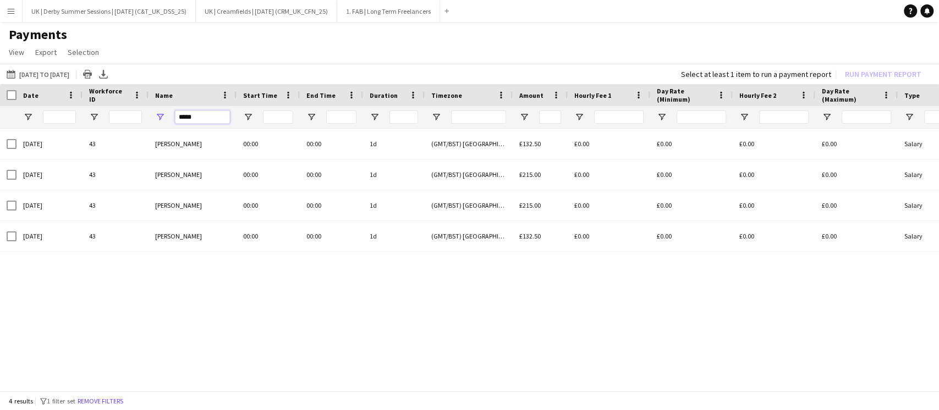
type input "*****"
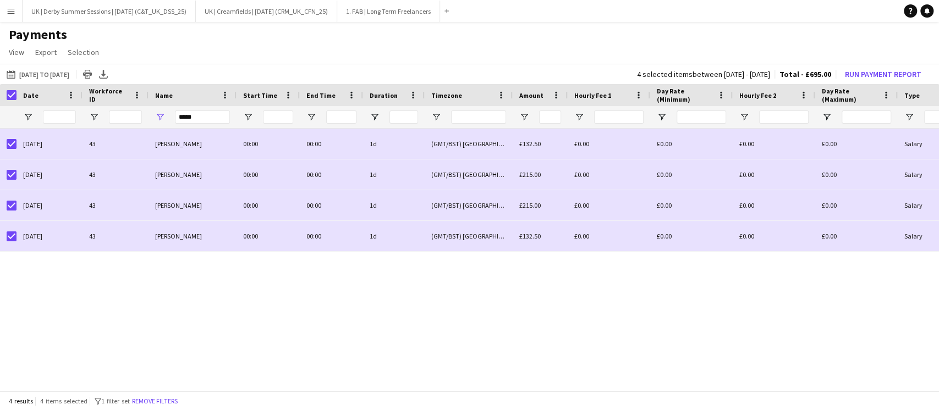
click at [4, 4] on button "Menu" at bounding box center [11, 11] width 22 height 22
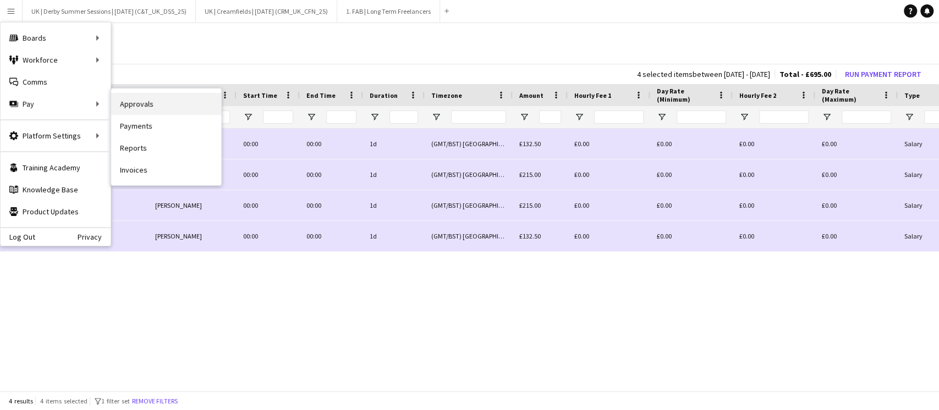
click at [168, 104] on link "Approvals" at bounding box center [166, 104] width 110 height 22
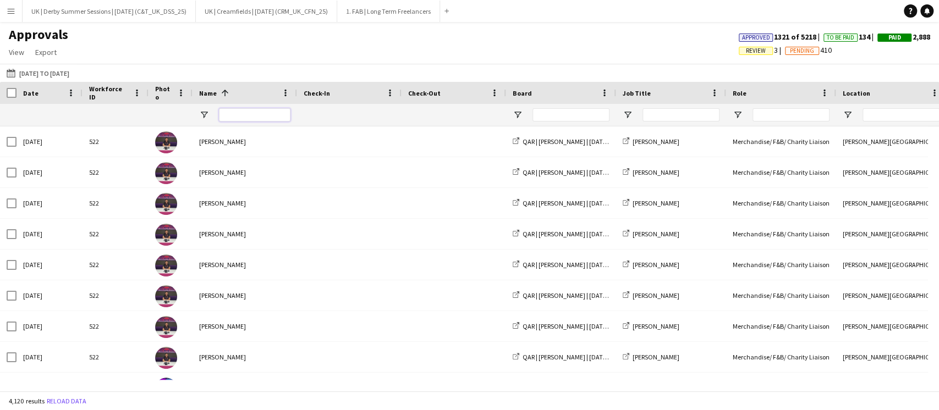
click at [270, 112] on input "Name Filter Input" at bounding box center [254, 114] width 71 height 13
type input "*****"
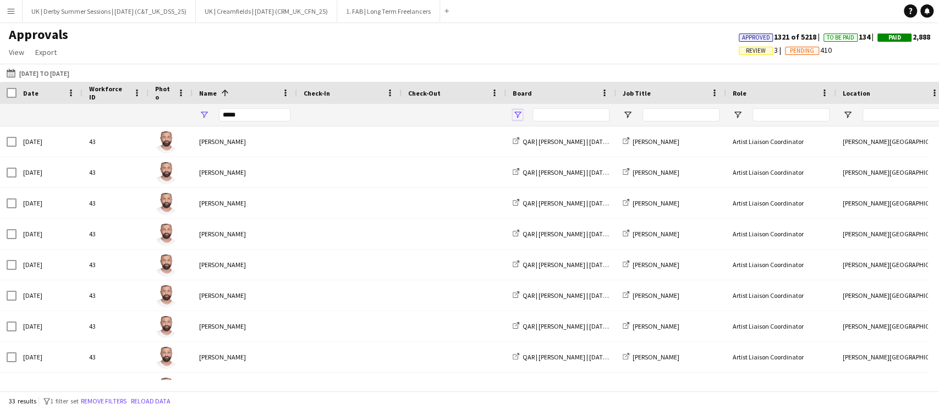
click at [516, 115] on span "Open Filter Menu" at bounding box center [518, 115] width 10 height 10
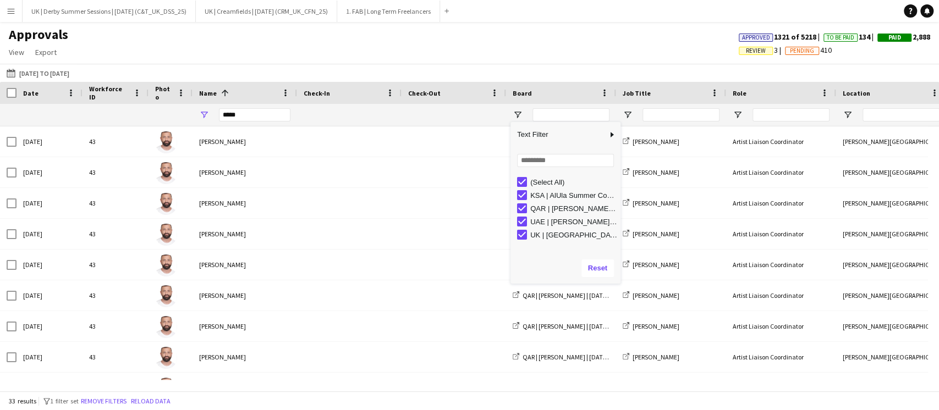
click at [513, 180] on div "(Select All)" at bounding box center [565, 181] width 110 height 13
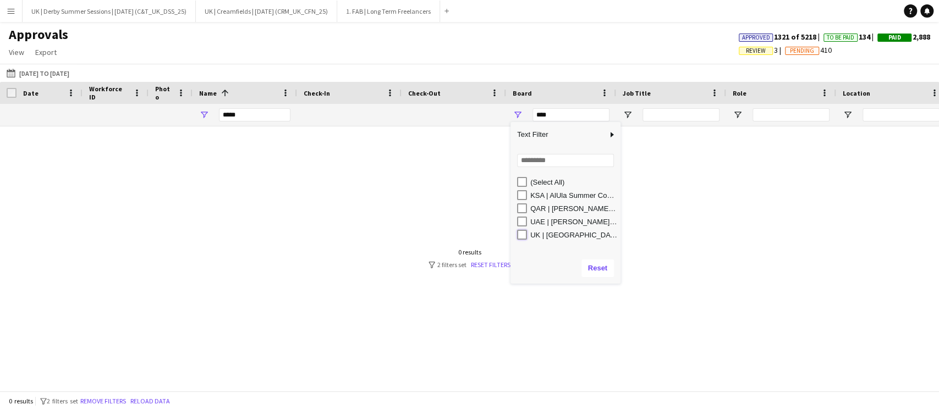
type input "**********"
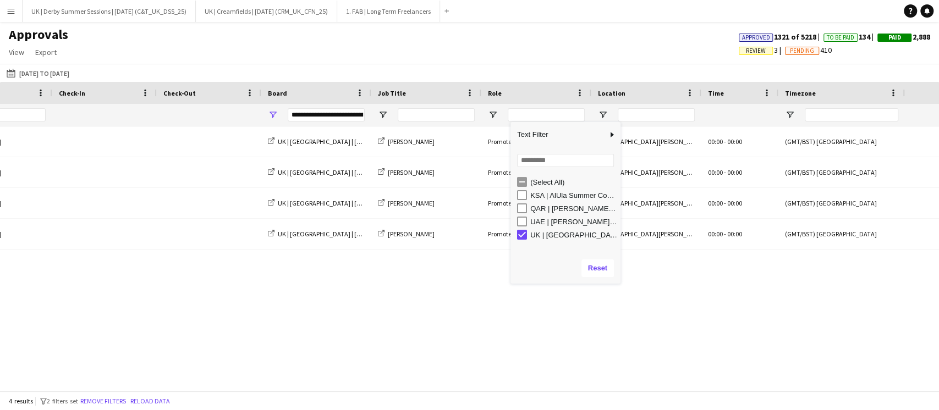
scroll to position [0, 1057]
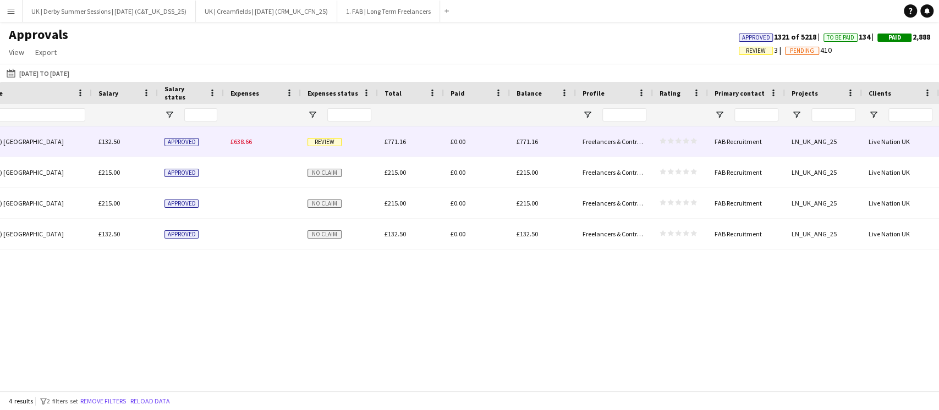
click at [230, 138] on span "£638.66" at bounding box center [240, 141] width 21 height 8
click at [245, 144] on span "£638.66" at bounding box center [240, 141] width 21 height 8
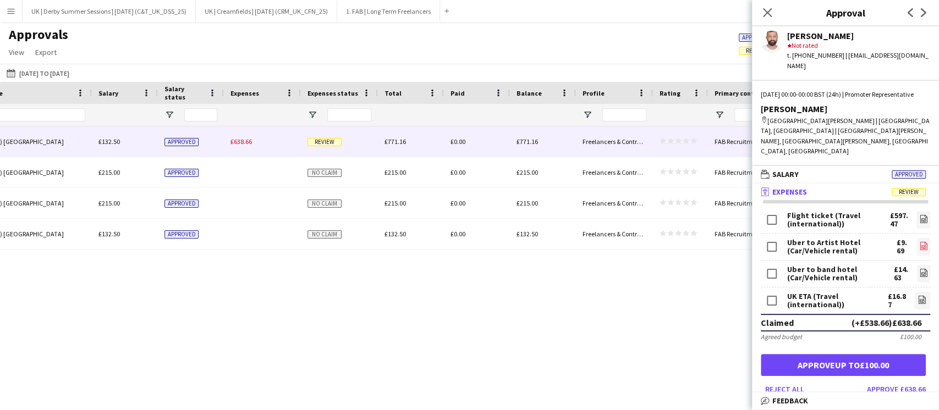
click at [923, 246] on icon at bounding box center [923, 246] width 1 height 1
click at [919, 268] on icon "file-image" at bounding box center [923, 272] width 9 height 9
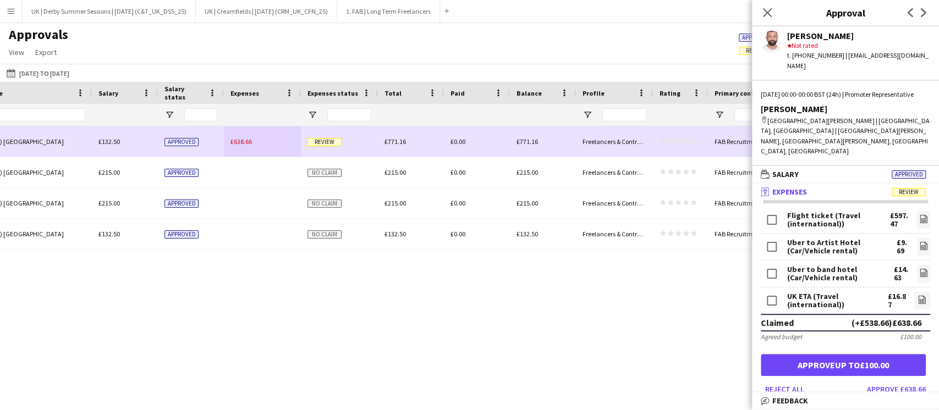
click at [918, 292] on link "file-image" at bounding box center [922, 301] width 16 height 18
click at [915, 292] on link "file-image" at bounding box center [922, 301] width 16 height 18
click at [917, 295] on icon "file-image" at bounding box center [921, 299] width 9 height 9
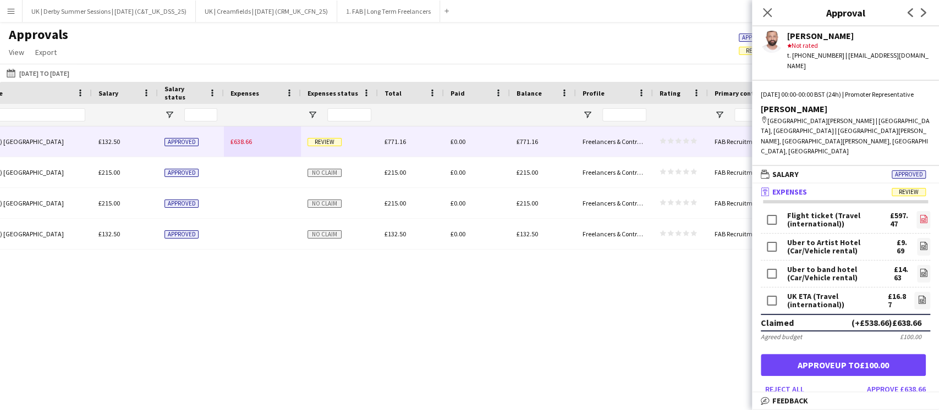
click at [919, 214] on icon "file-image" at bounding box center [923, 218] width 9 height 9
click at [918, 296] on icon at bounding box center [921, 300] width 7 height 8
click at [915, 292] on link "file-image" at bounding box center [922, 301] width 16 height 18
click at [768, 10] on icon "Close pop-in" at bounding box center [767, 12] width 10 height 10
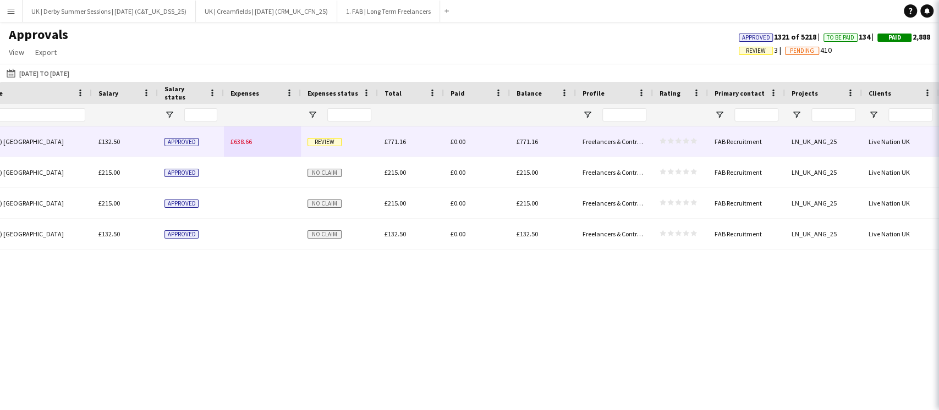
click at [140, 352] on div "00:00 - 00:00 (GMT/BST) London £132.50 Approved £638.66 Review £771.16 £0.00 £7…" at bounding box center [469, 253] width 939 height 254
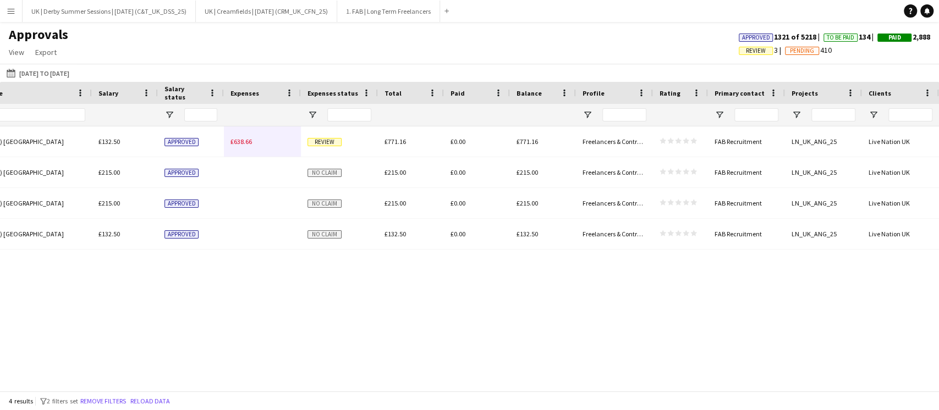
scroll to position [0, 236]
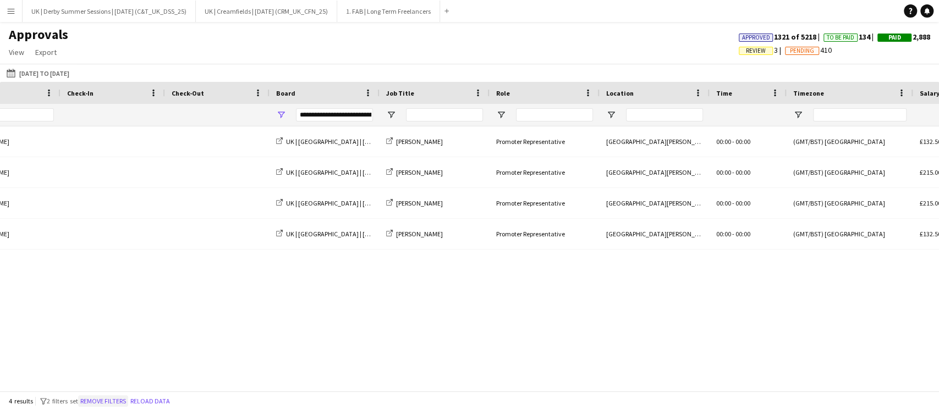
click at [109, 399] on button "Remove filters" at bounding box center [103, 401] width 50 height 12
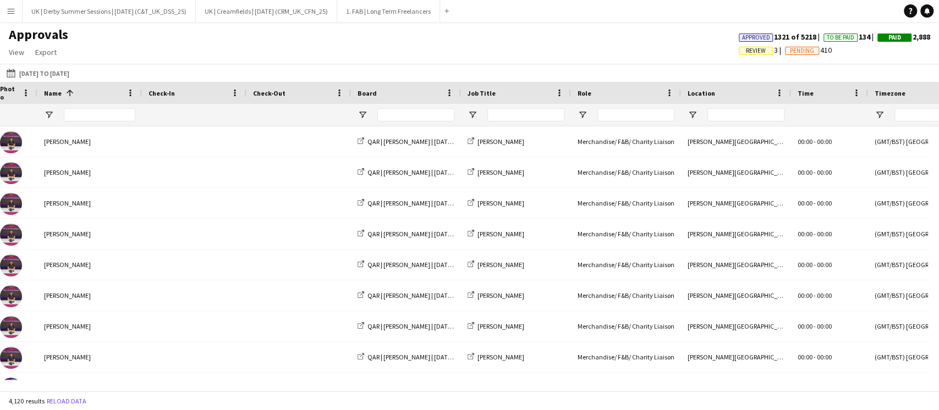
scroll to position [0, 0]
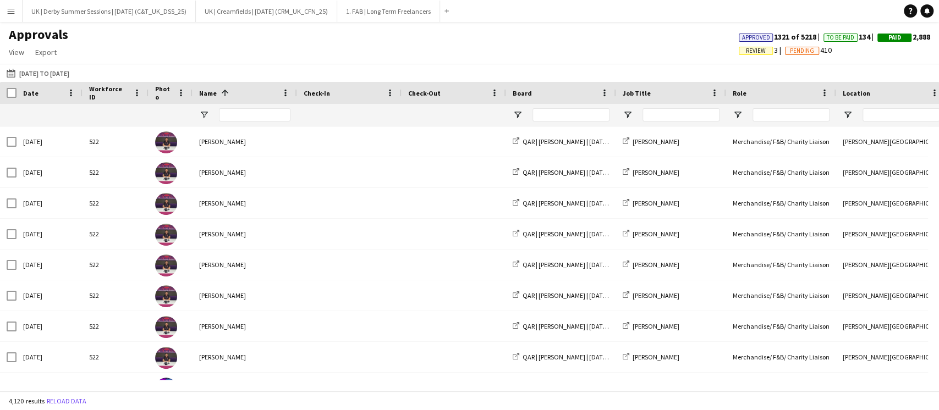
click at [16, 19] on button "Menu" at bounding box center [11, 11] width 22 height 22
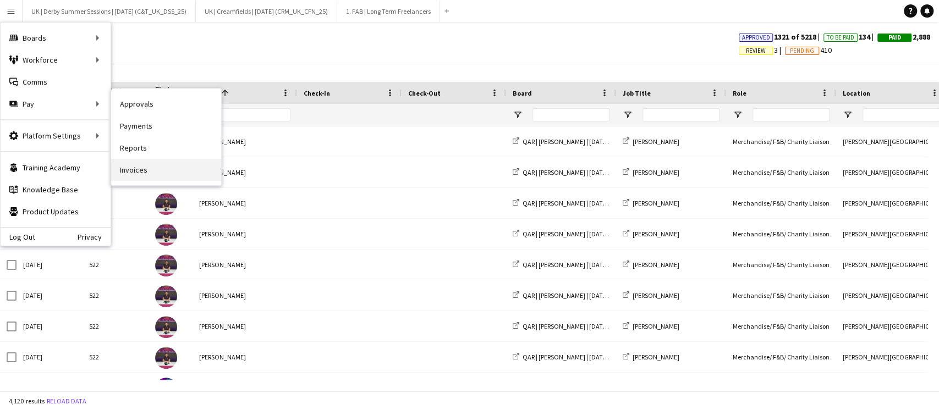
click at [145, 165] on link "Invoices" at bounding box center [166, 170] width 110 height 22
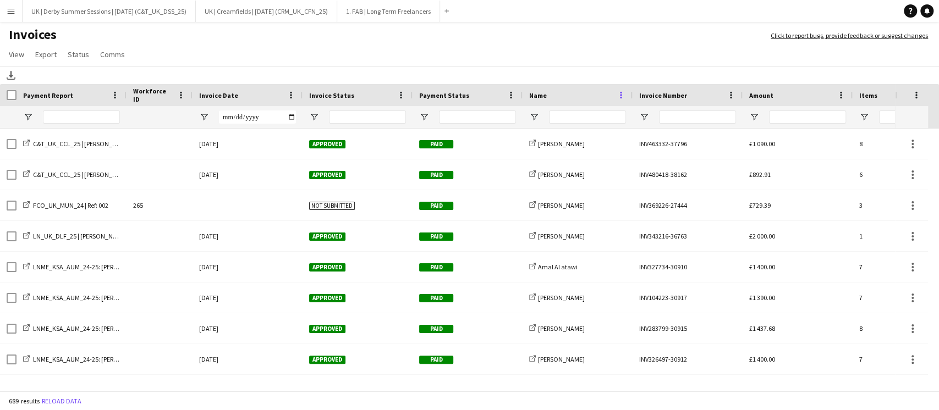
click at [620, 94] on span at bounding box center [621, 95] width 10 height 10
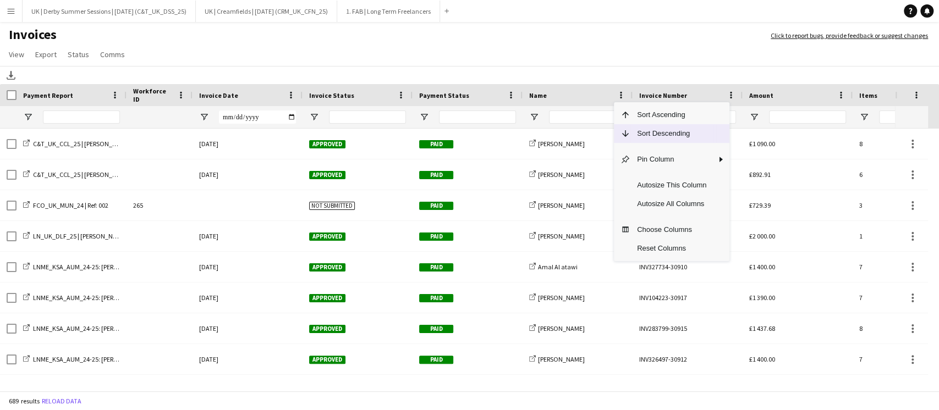
drag, startPoint x: 637, startPoint y: 133, endPoint x: 605, endPoint y: 131, distance: 31.9
click at [637, 133] on span "Sort Descending" at bounding box center [671, 133] width 82 height 19
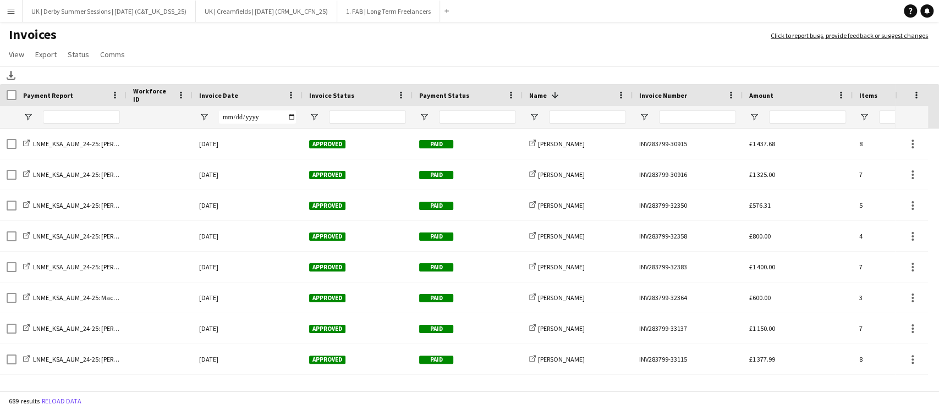
click at [285, 90] on div "Invoice Date" at bounding box center [247, 95] width 97 height 22
click at [292, 95] on span at bounding box center [291, 95] width 10 height 10
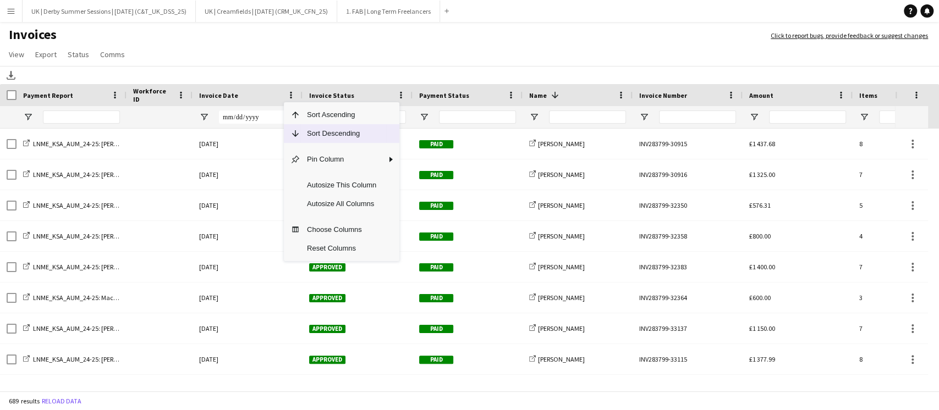
click at [312, 128] on span "Sort Descending" at bounding box center [341, 133] width 82 height 19
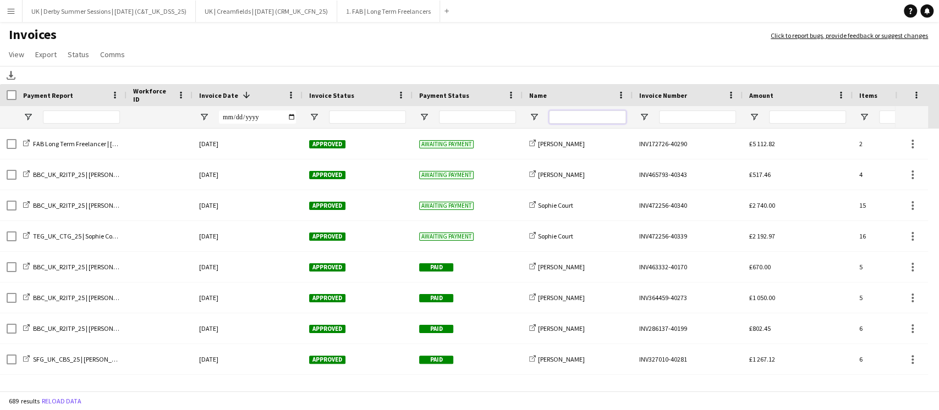
click at [563, 113] on input "Name Filter Input" at bounding box center [587, 117] width 77 height 13
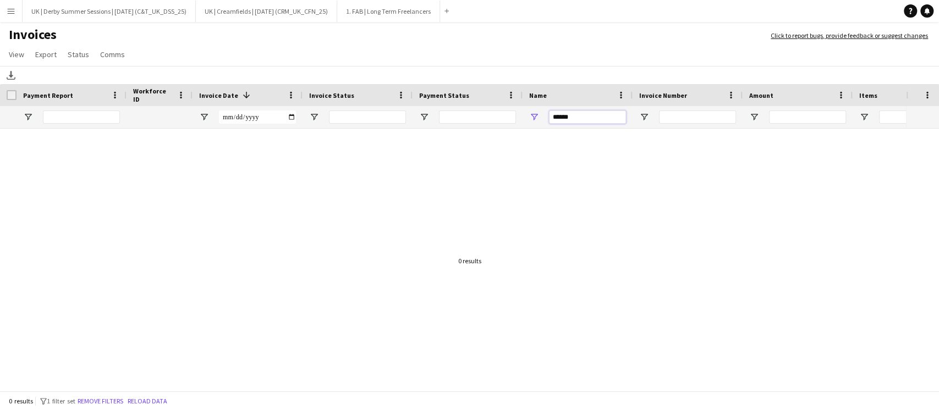
click at [563, 114] on input "******" at bounding box center [587, 117] width 77 height 13
type input "*****"
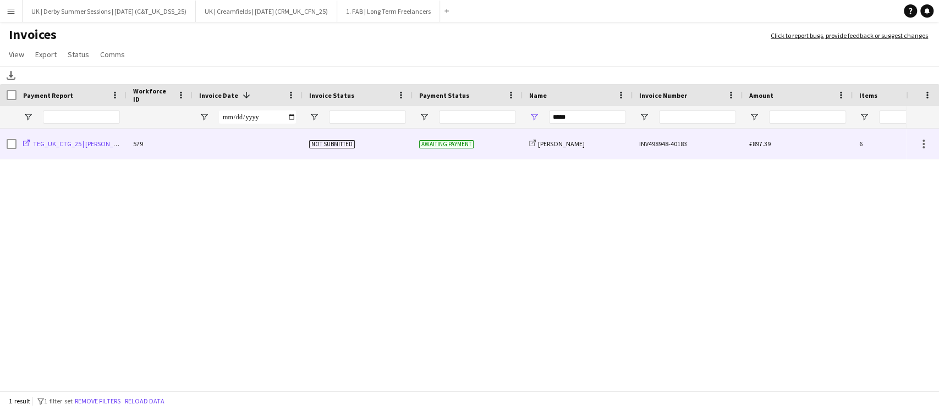
click at [98, 141] on span "TEG_UK_CTG_25 | Libby Urvois" at bounding box center [82, 144] width 99 height 8
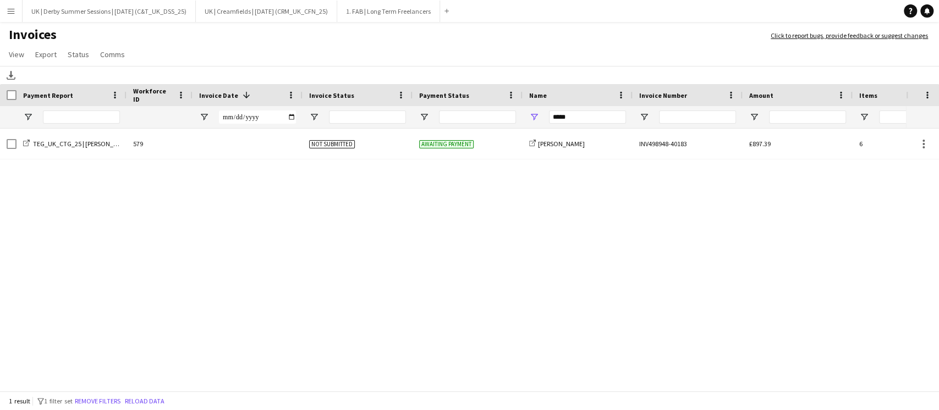
click at [14, 10] on app-icon "Menu" at bounding box center [11, 11] width 9 height 9
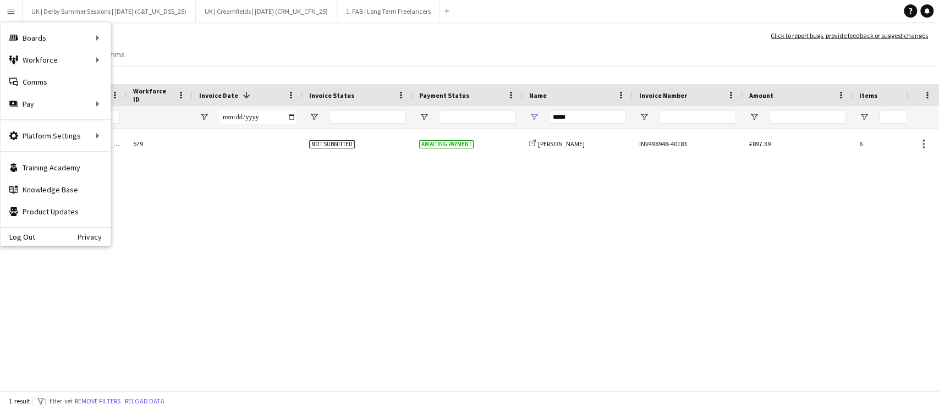
click at [336, 184] on div "TEG_UK_CTG_25 | Libby Urvois 579 Not submitted Awaiting payment share-external-…" at bounding box center [453, 256] width 906 height 254
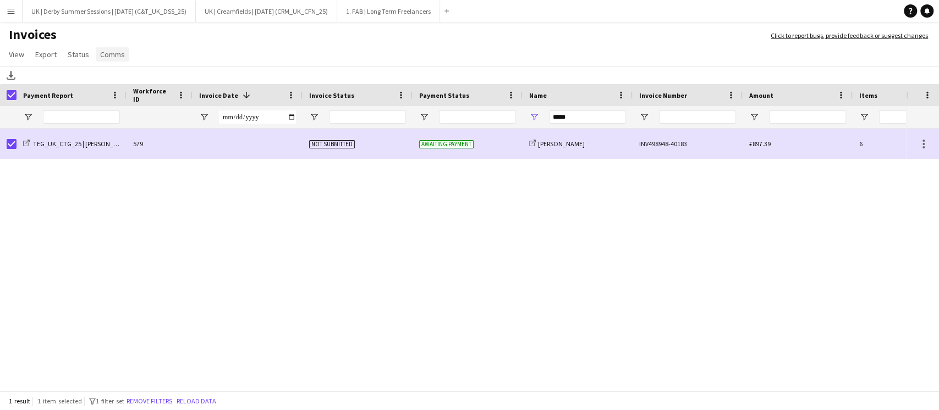
click at [113, 51] on span "Comms" at bounding box center [112, 54] width 25 height 10
click at [145, 73] on link "Send notification" at bounding box center [133, 78] width 77 height 23
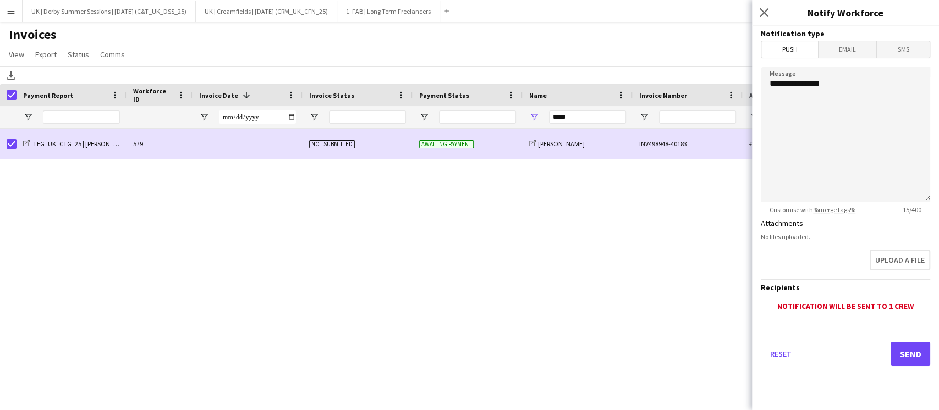
click at [834, 56] on span "Email" at bounding box center [847, 49] width 58 height 16
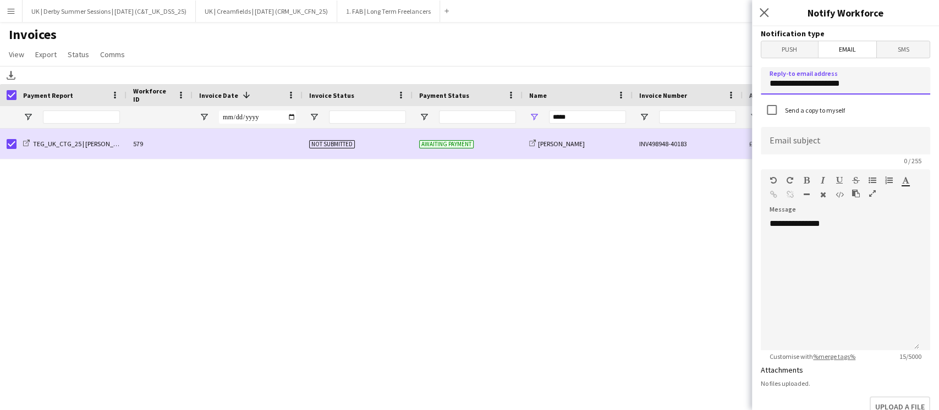
drag, startPoint x: 873, startPoint y: 85, endPoint x: 781, endPoint y: 89, distance: 92.5
click at [781, 89] on input "**********" at bounding box center [845, 80] width 169 height 27
type input "**********"
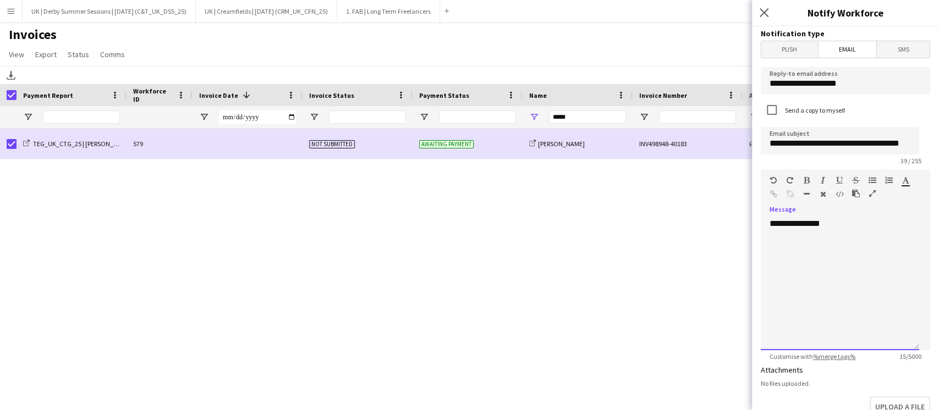
scroll to position [0, 0]
drag, startPoint x: 838, startPoint y: 222, endPoint x: 782, endPoint y: 223, distance: 55.5
click at [782, 223] on div "**********" at bounding box center [840, 284] width 158 height 132
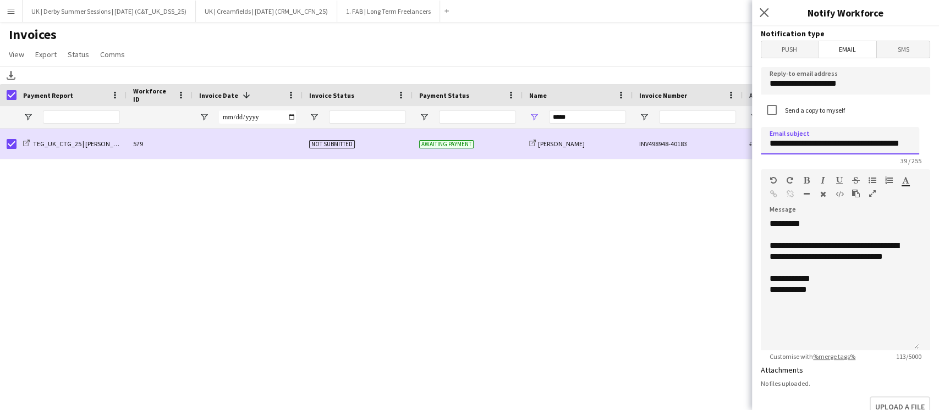
scroll to position [0, 12]
drag, startPoint x: 881, startPoint y: 135, endPoint x: 918, endPoint y: 136, distance: 37.4
click at [918, 136] on input "**********" at bounding box center [840, 140] width 158 height 27
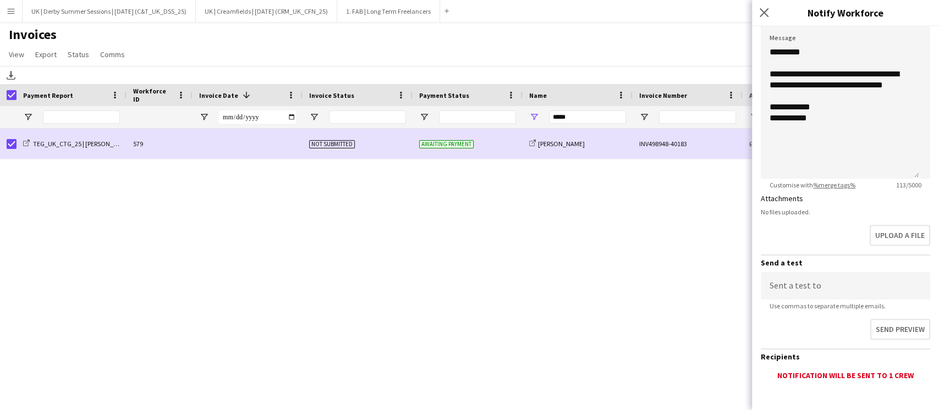
scroll to position [227, 0]
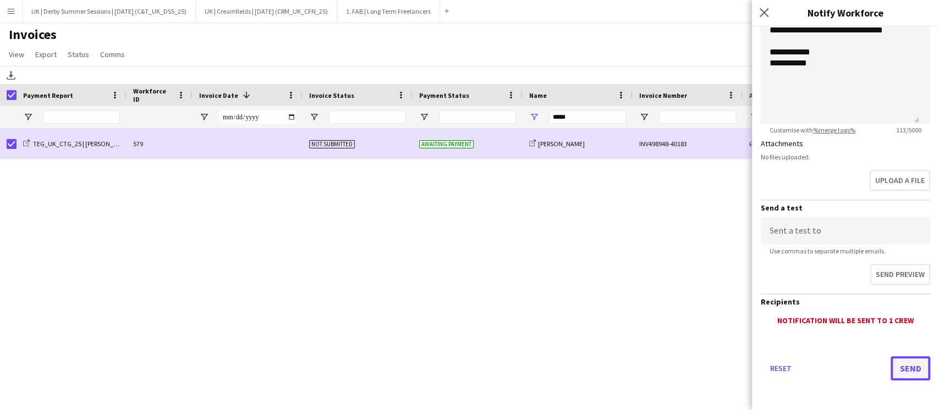
click at [892, 363] on button "Send" at bounding box center [910, 368] width 40 height 24
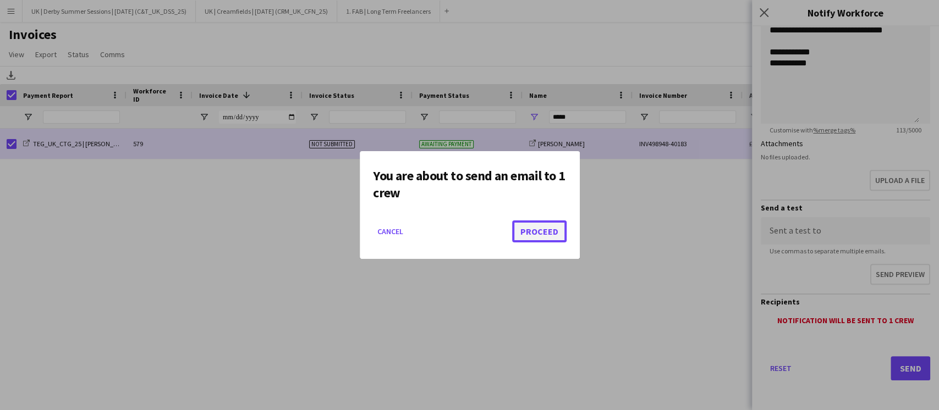
click at [542, 234] on button "Proceed" at bounding box center [539, 232] width 54 height 22
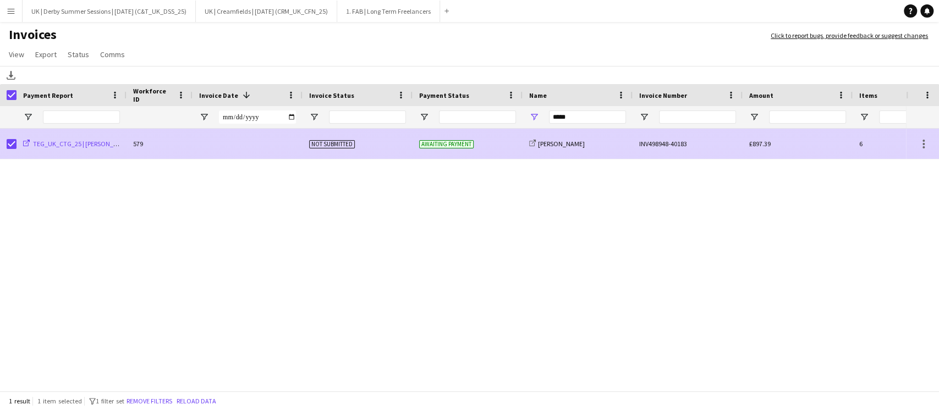
click at [95, 147] on span "TEG_UK_CTG_25 | Libby Urvois" at bounding box center [82, 144] width 99 height 8
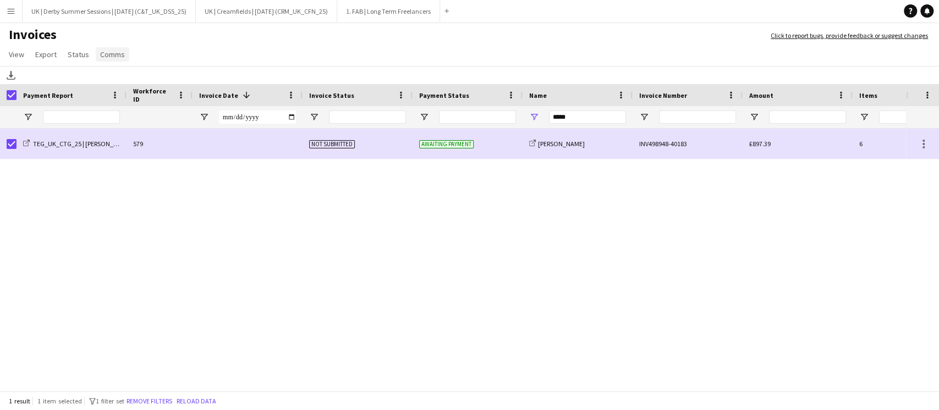
click at [115, 47] on link "Comms" at bounding box center [113, 54] width 34 height 14
click at [129, 78] on span "Send notification" at bounding box center [131, 78] width 56 height 10
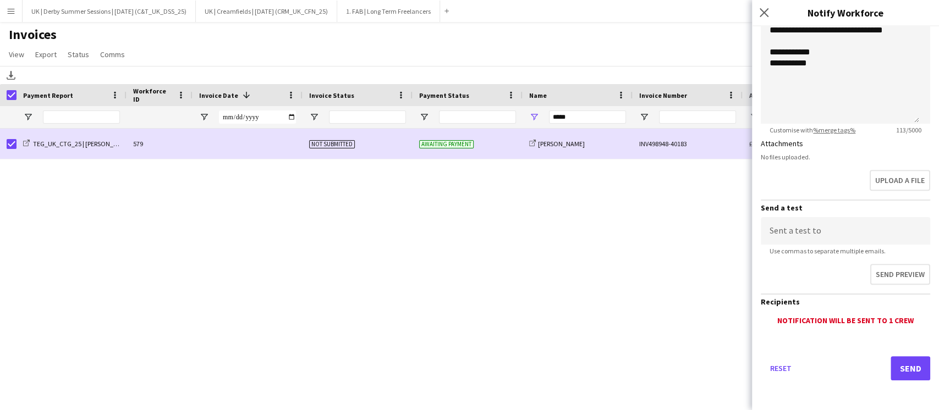
click at [286, 331] on div "TEG_UK_CTG_25 | Libby Urvois 579 Not submitted Awaiting payment share-external-…" at bounding box center [453, 256] width 906 height 254
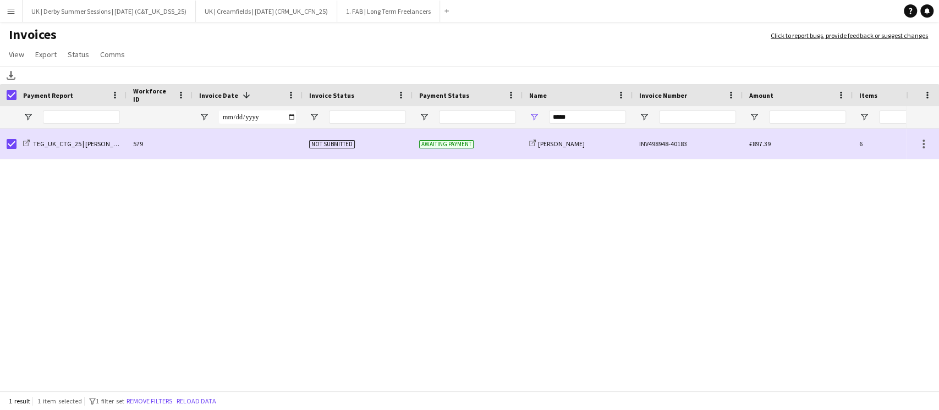
click at [9, 7] on app-icon "Menu" at bounding box center [11, 11] width 9 height 9
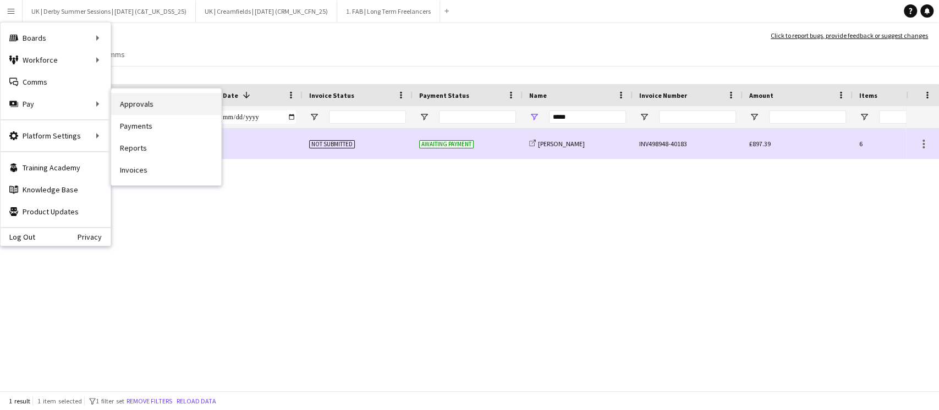
click at [156, 101] on link "Approvals" at bounding box center [166, 104] width 110 height 22
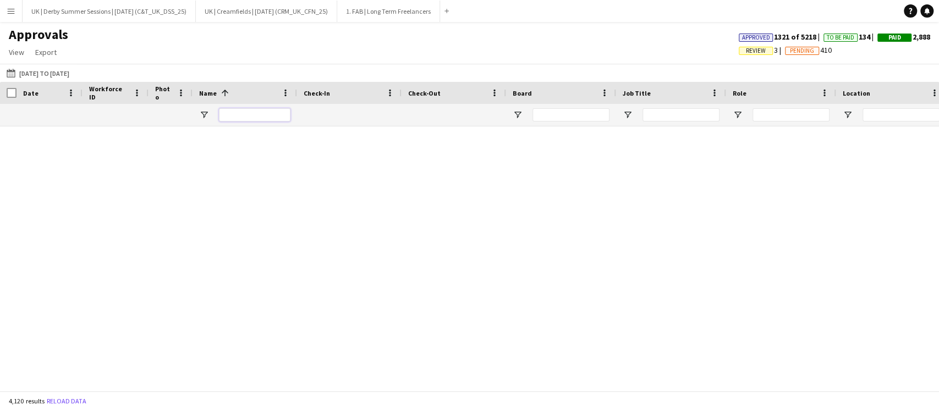
click at [246, 115] on input "Name Filter Input" at bounding box center [254, 114] width 71 height 13
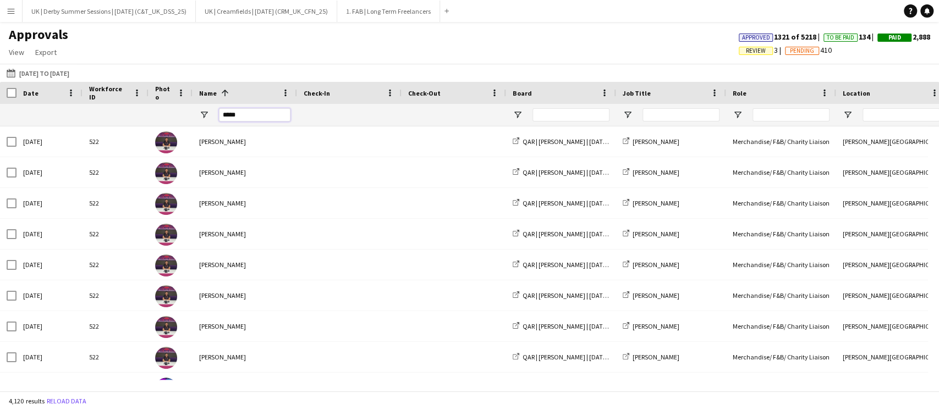
type input "*****"
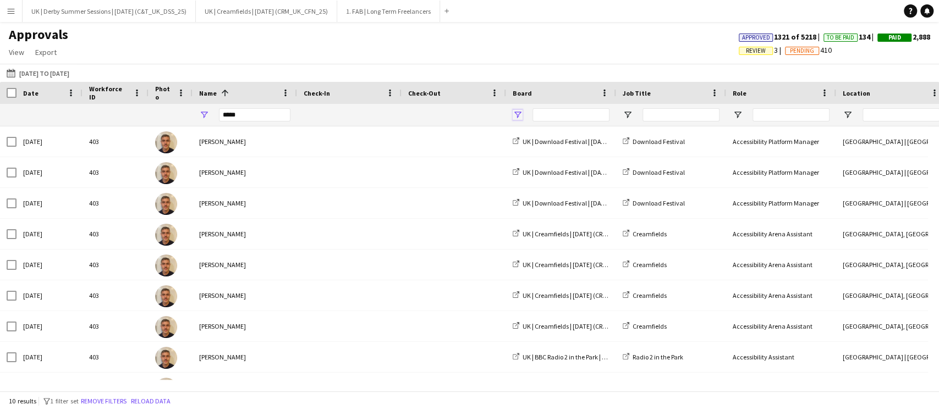
click at [514, 111] on span "Open Filter Menu" at bounding box center [518, 115] width 10 height 10
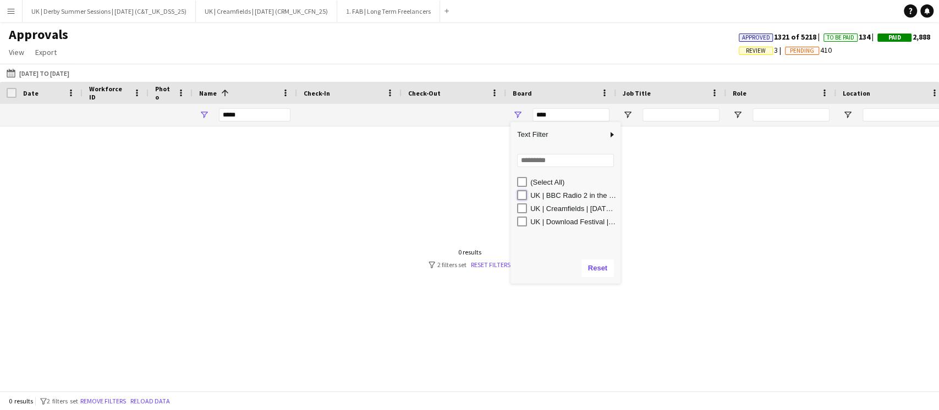
type input "**********"
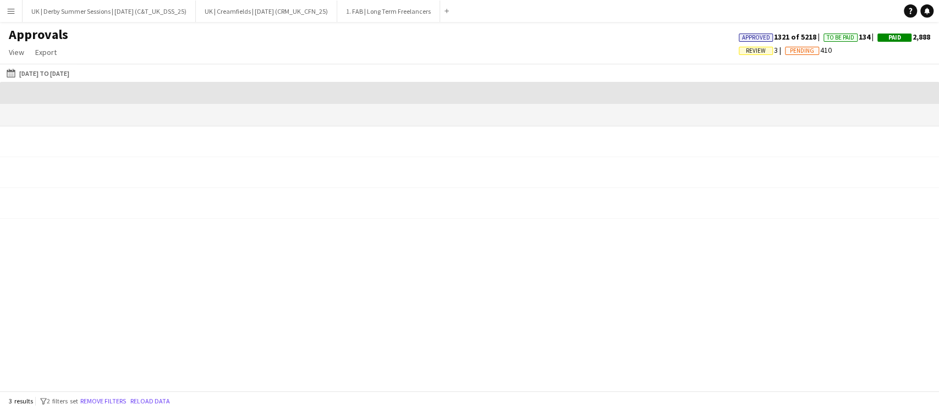
scroll to position [0, 1057]
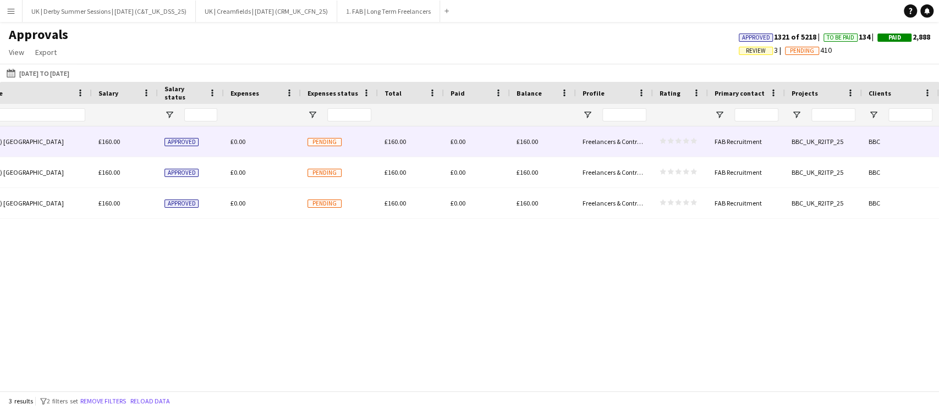
click at [333, 142] on span "Pending" at bounding box center [324, 142] width 34 height 8
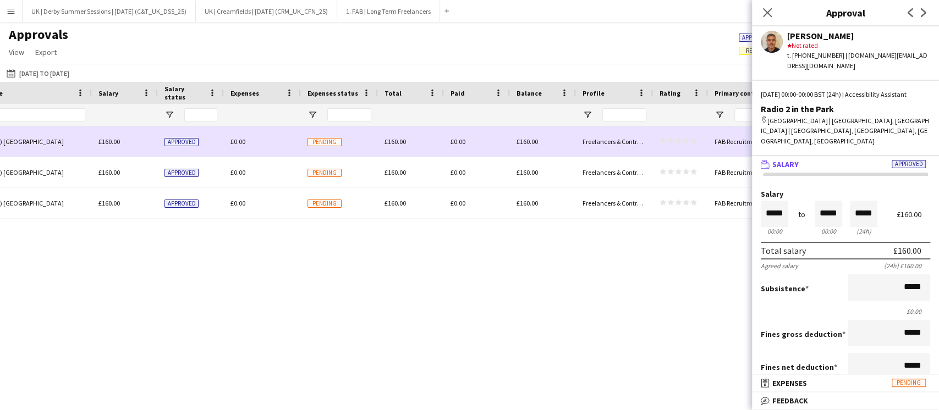
click at [230, 139] on span "£0.00" at bounding box center [237, 141] width 15 height 8
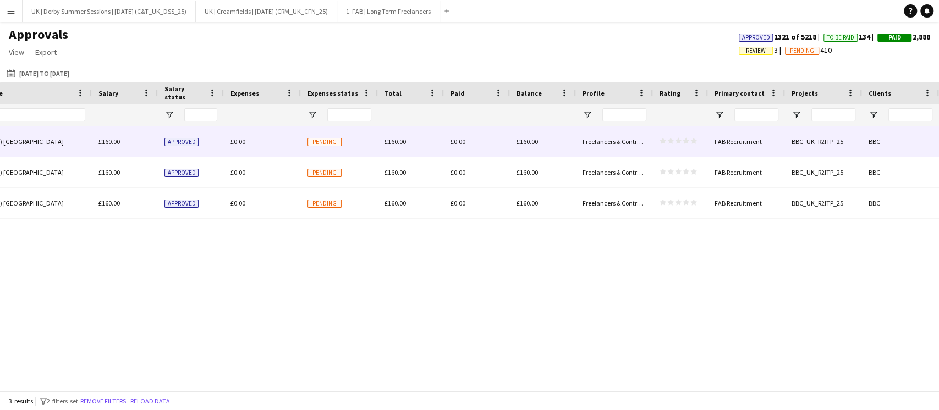
click at [230, 139] on span "£0.00" at bounding box center [237, 141] width 15 height 8
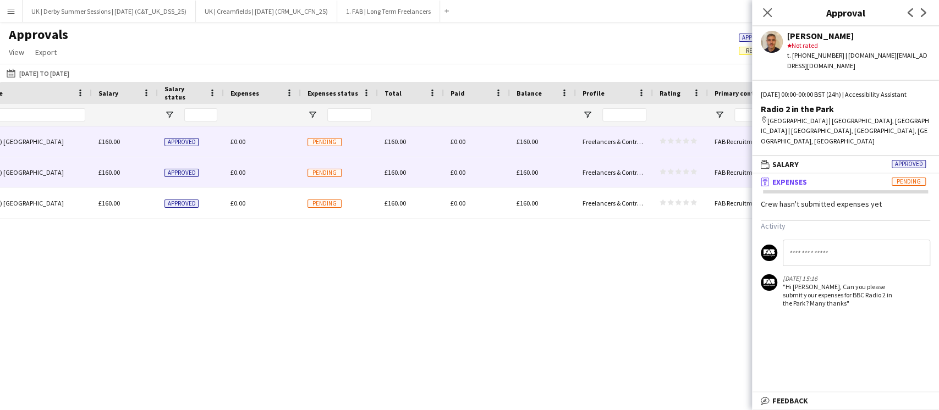
click at [233, 169] on span "£0.00" at bounding box center [237, 172] width 15 height 8
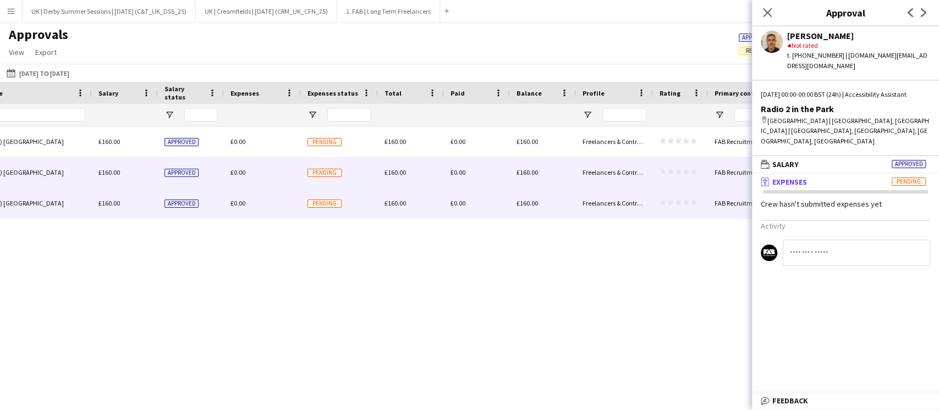
click at [238, 207] on span "£0.00" at bounding box center [237, 203] width 15 height 8
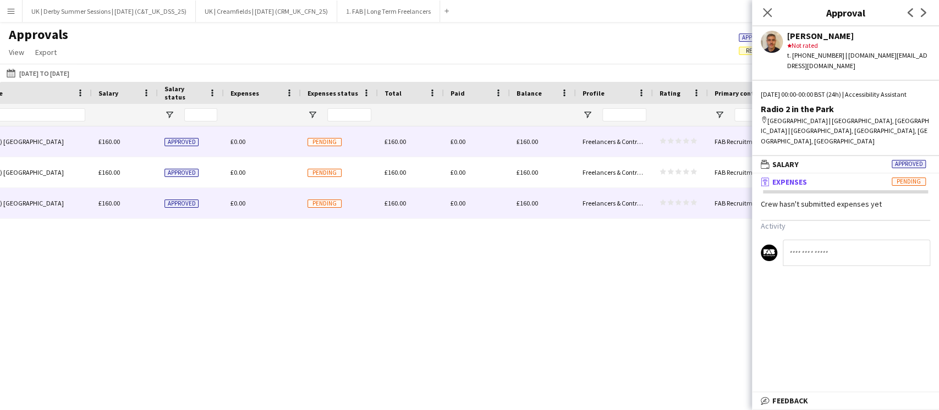
click at [250, 151] on div "£0.00" at bounding box center [262, 141] width 77 height 30
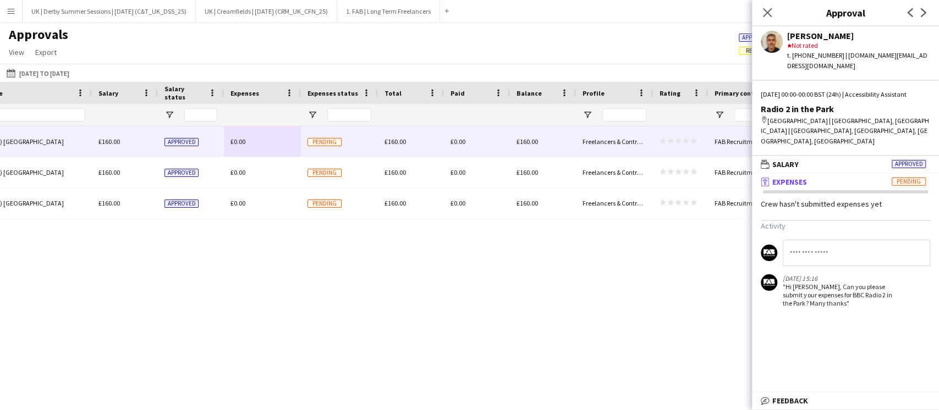
click at [8, 1] on button "Menu" at bounding box center [11, 11] width 22 height 22
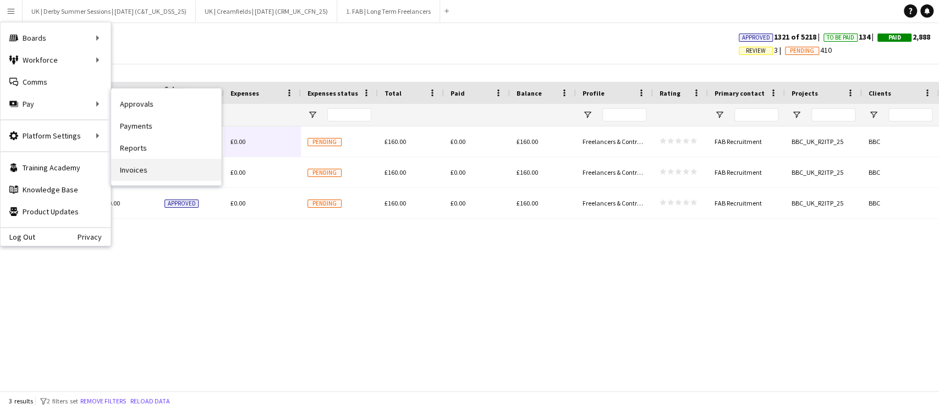
click at [154, 165] on link "Invoices" at bounding box center [166, 170] width 110 height 22
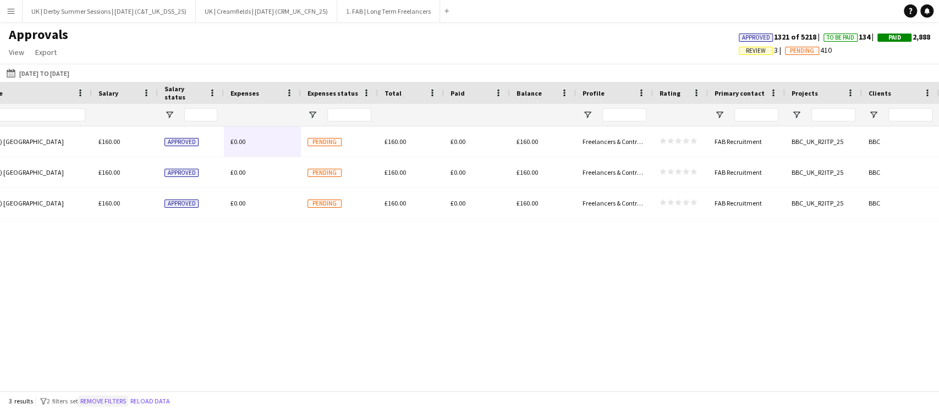
click at [109, 399] on button "Remove filters" at bounding box center [103, 401] width 50 height 12
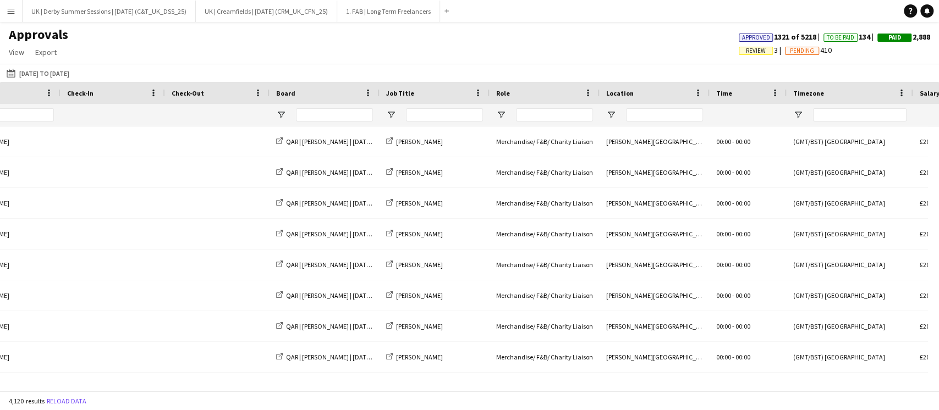
scroll to position [0, 0]
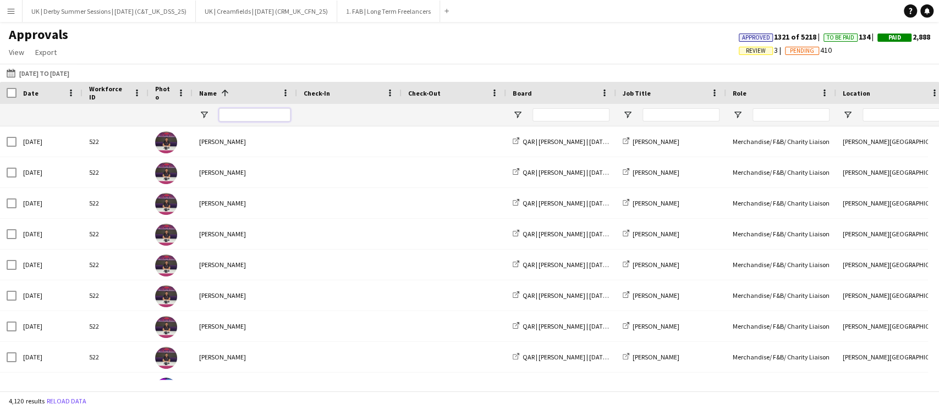
click at [245, 115] on input "Name Filter Input" at bounding box center [254, 114] width 71 height 13
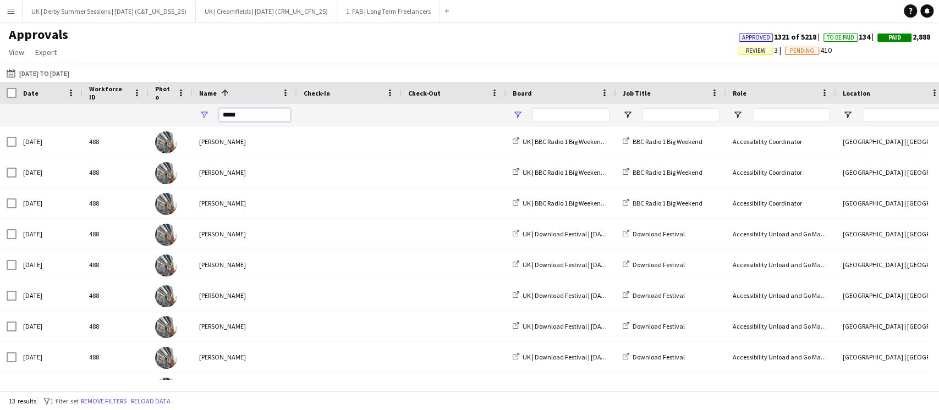
type input "*****"
click at [519, 111] on span "Open Filter Menu" at bounding box center [518, 115] width 10 height 10
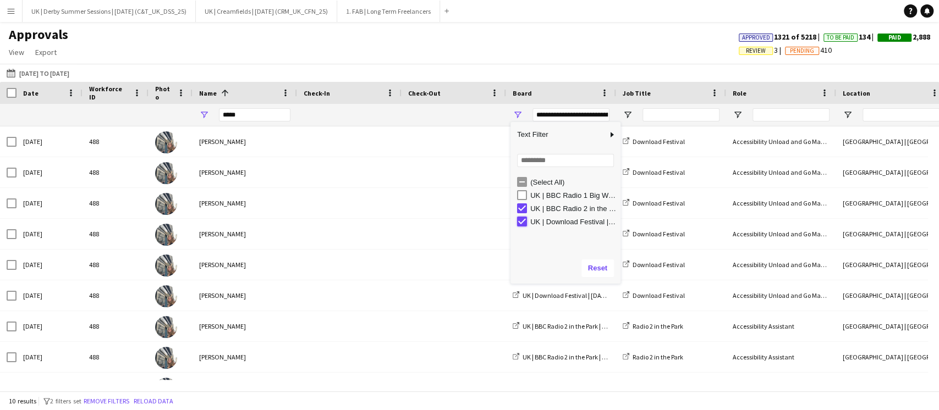
type input "**********"
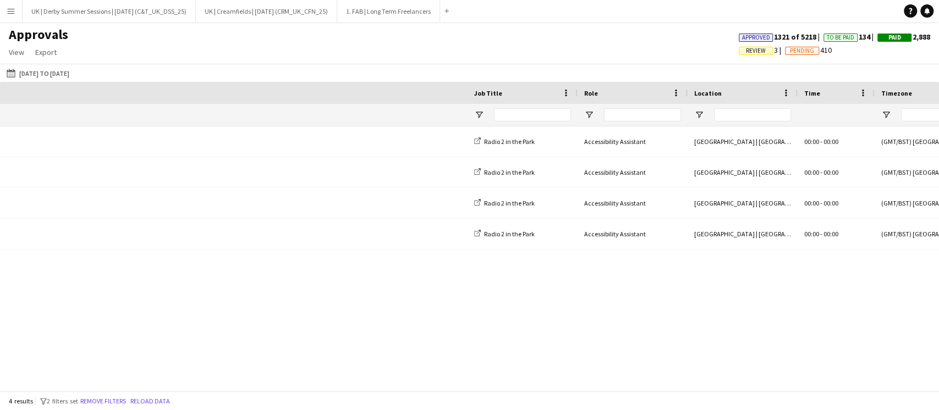
scroll to position [0, 1057]
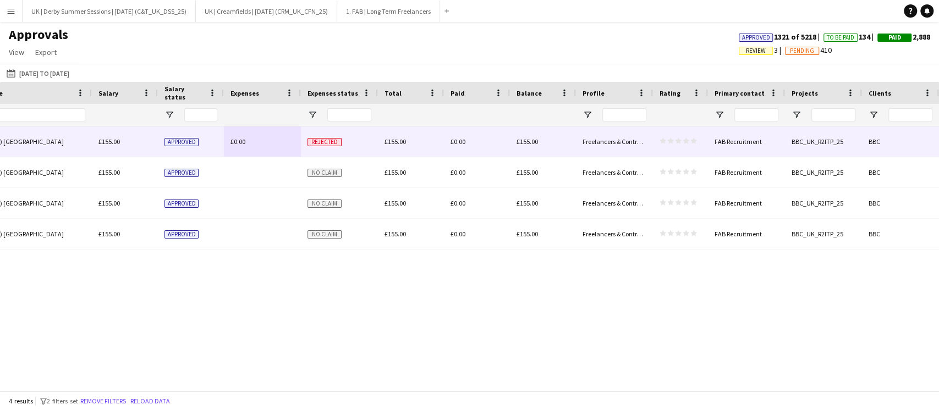
click at [234, 141] on span "£0.00" at bounding box center [237, 141] width 15 height 8
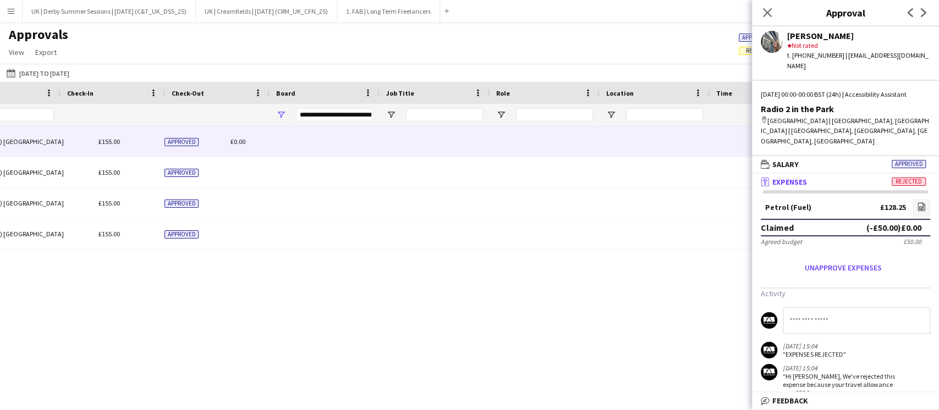
scroll to position [0, 236]
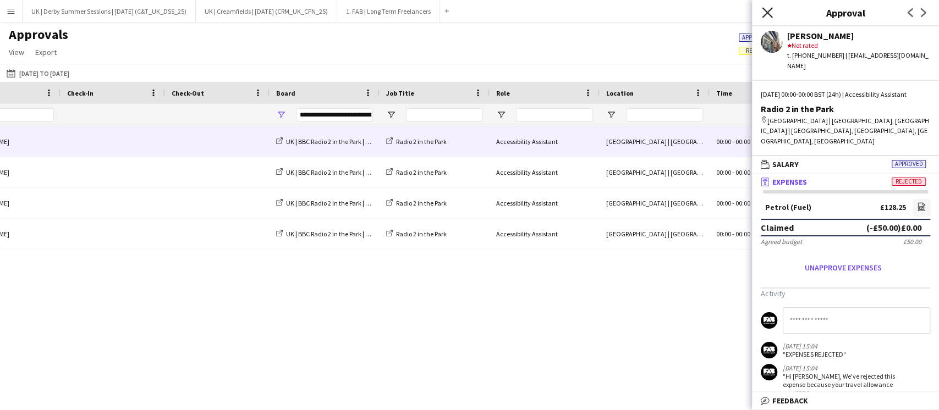
click at [769, 15] on icon at bounding box center [767, 12] width 10 height 10
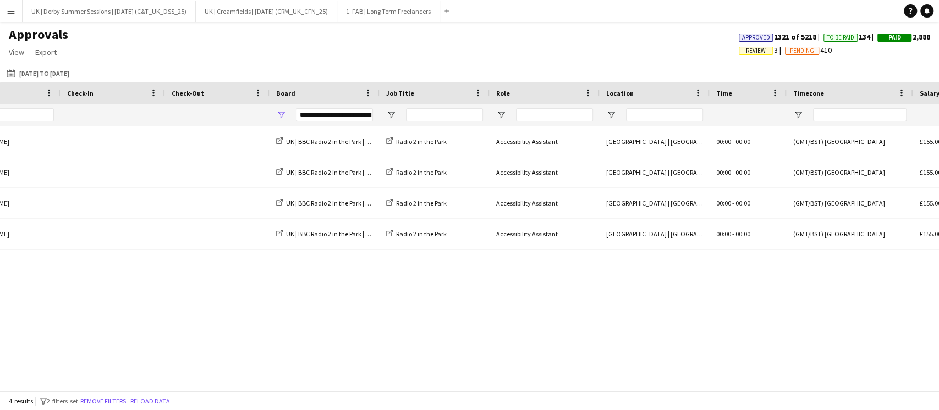
scroll to position [0, 0]
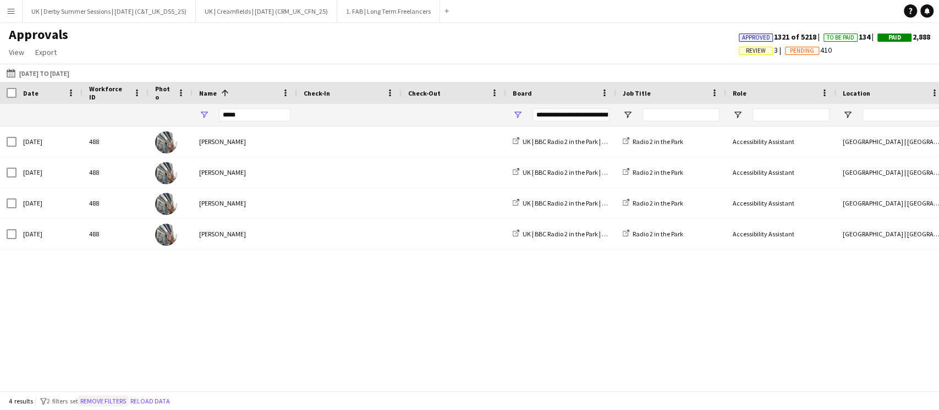
click at [113, 398] on button "Remove filters" at bounding box center [103, 401] width 50 height 12
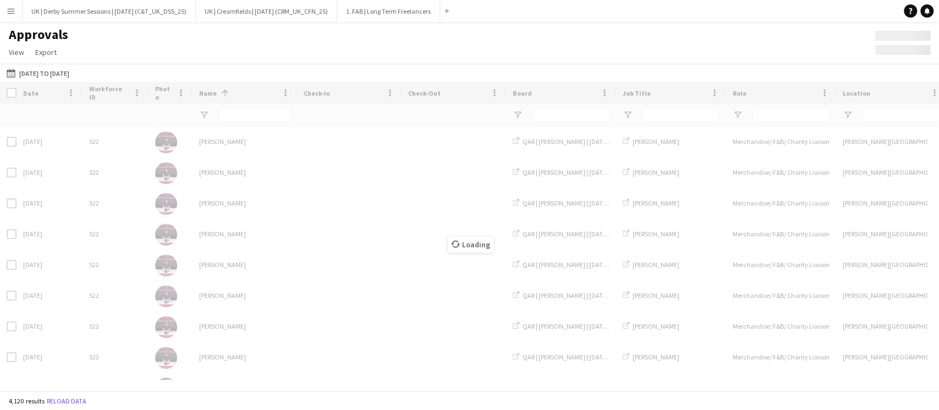
click at [235, 115] on div "Loading" at bounding box center [469, 236] width 939 height 309
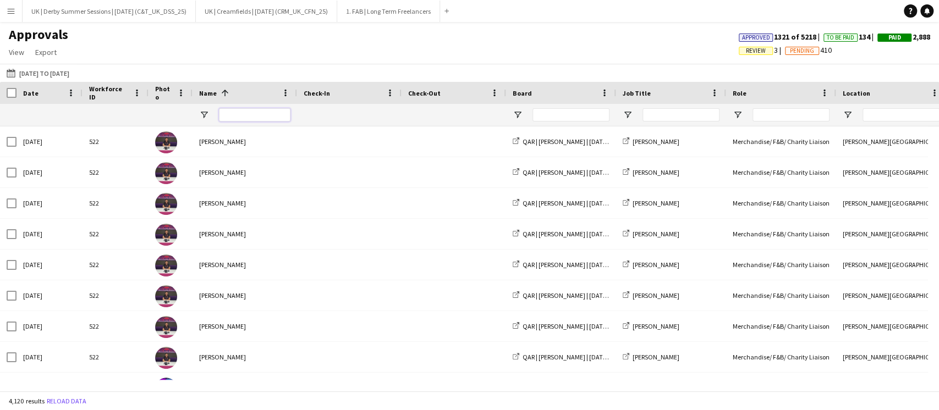
click at [229, 116] on input "Name Filter Input" at bounding box center [254, 114] width 71 height 13
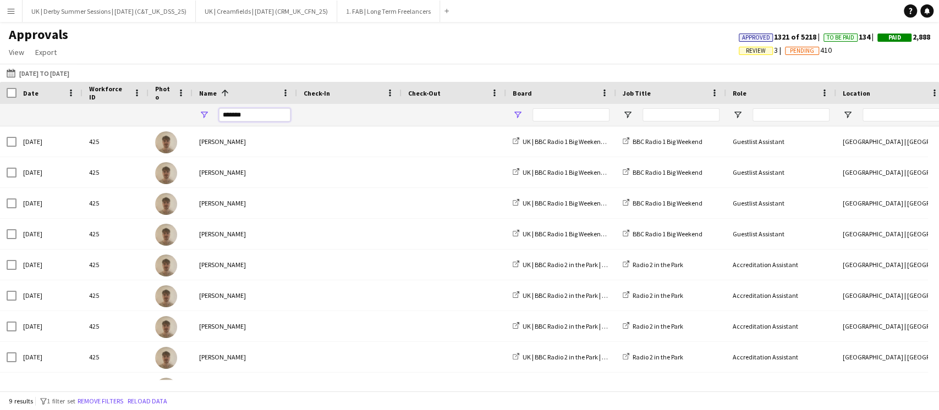
type input "*******"
click at [513, 112] on span "Open Filter Menu" at bounding box center [518, 115] width 10 height 10
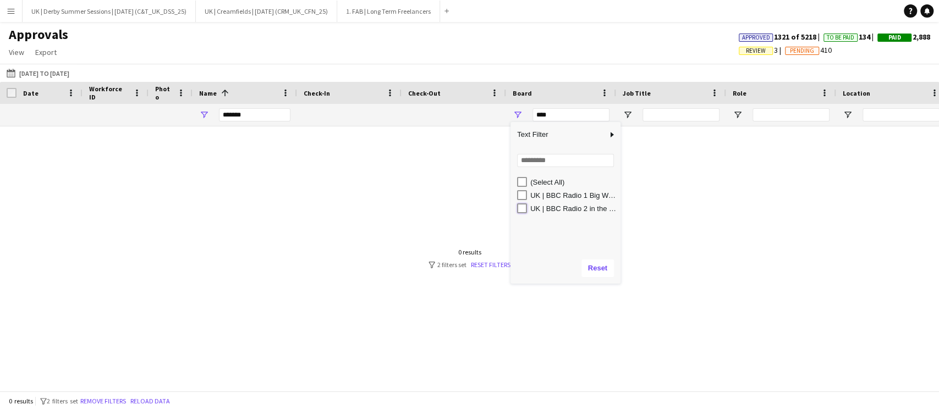
type input "**********"
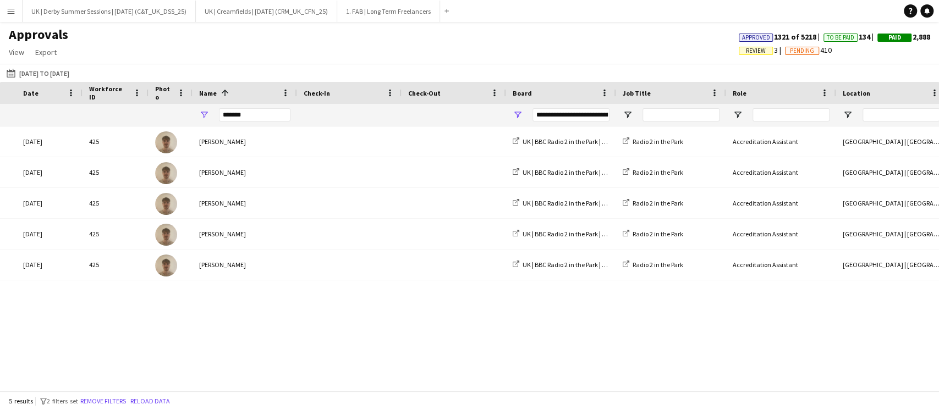
scroll to position [0, 1057]
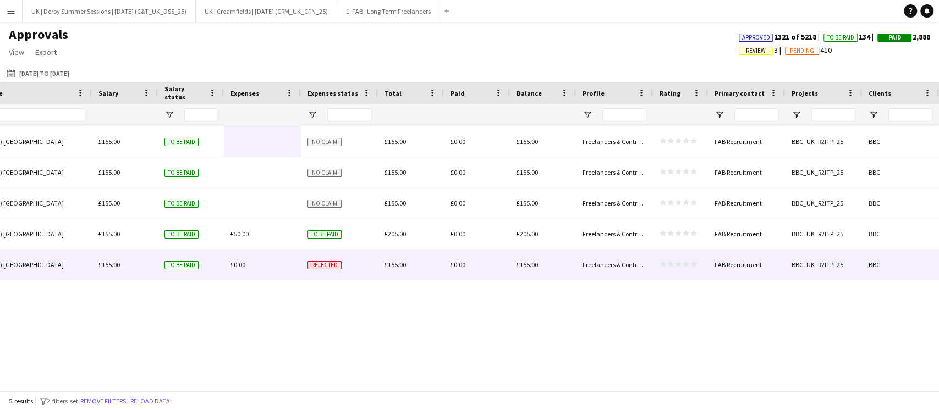
click at [237, 267] on span "£0.00" at bounding box center [237, 265] width 15 height 8
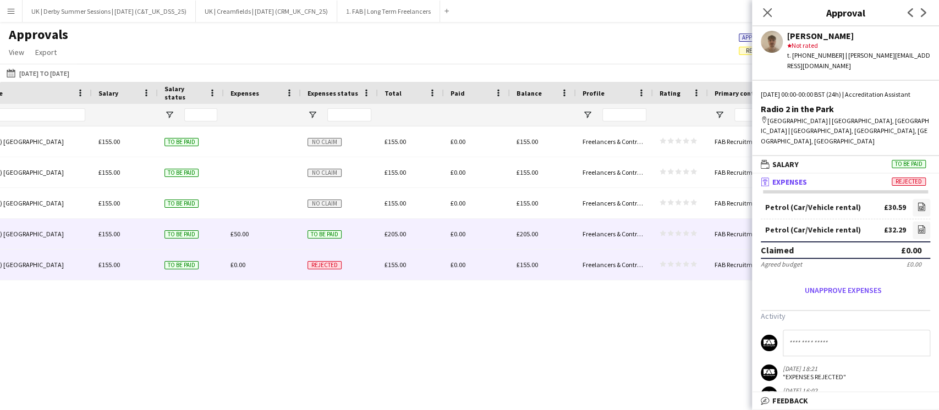
click at [243, 238] on span "£50.00" at bounding box center [239, 234] width 18 height 8
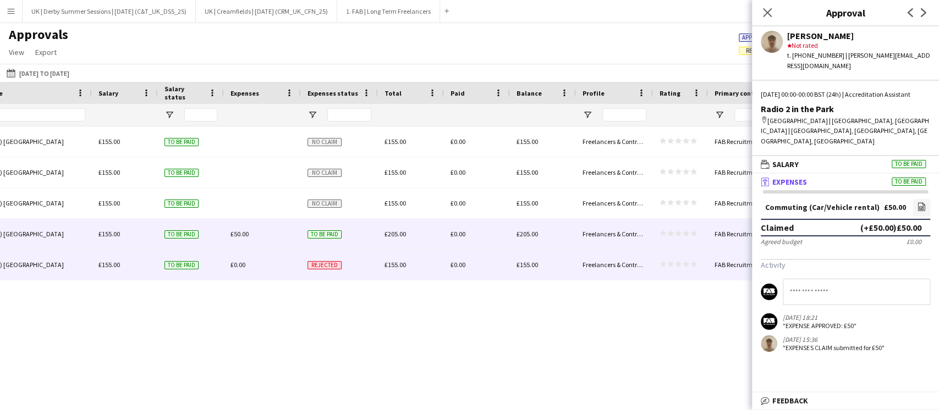
click at [233, 267] on span "£0.00" at bounding box center [237, 265] width 15 height 8
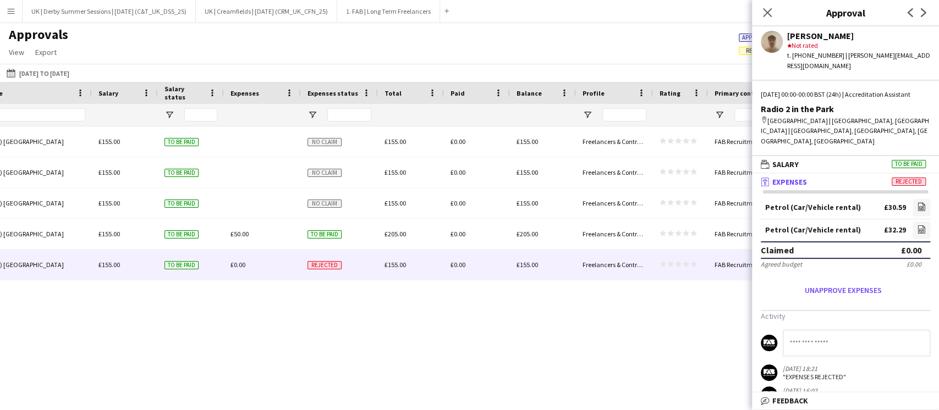
scroll to position [0, 236]
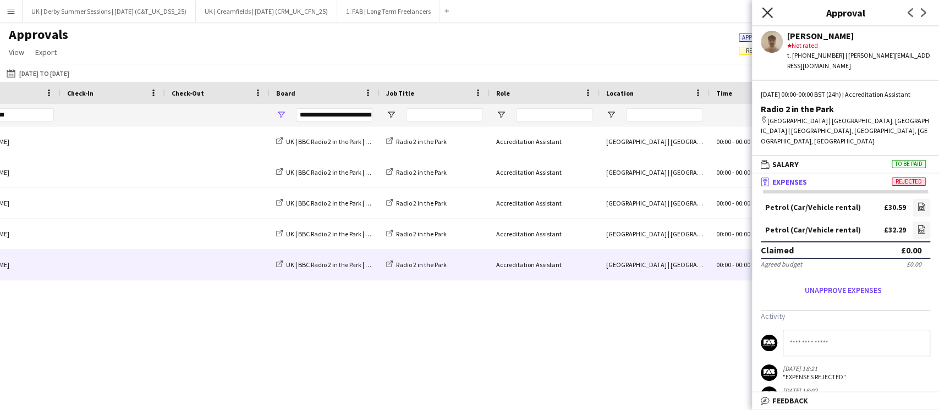
click at [766, 8] on icon "Close pop-in" at bounding box center [767, 12] width 10 height 10
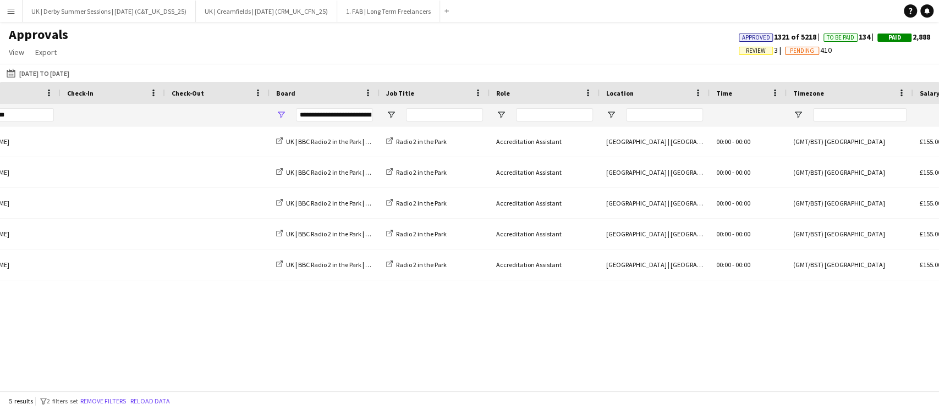
scroll to position [0, 0]
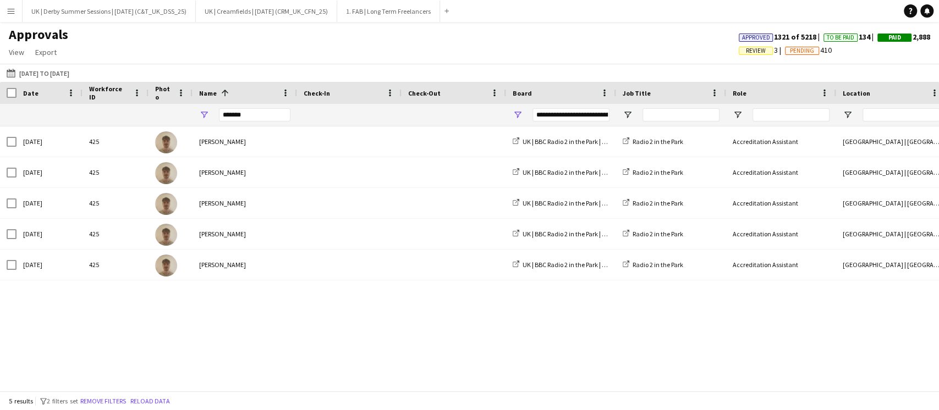
click at [13, 13] on app-icon "Menu" at bounding box center [11, 11] width 9 height 9
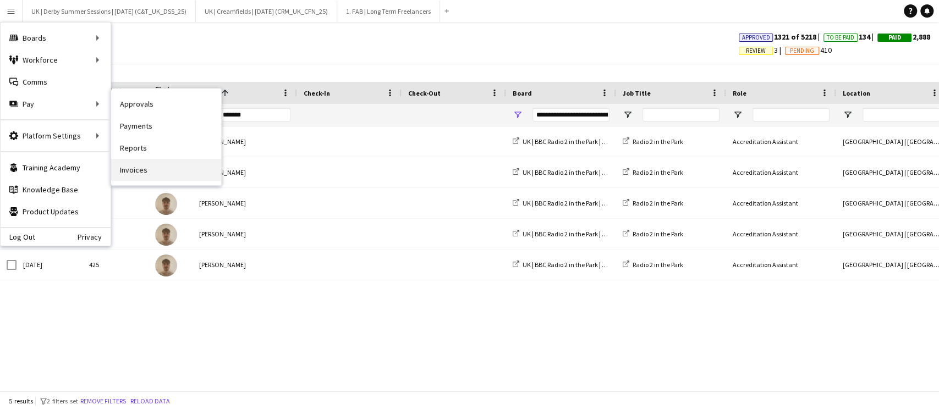
click at [154, 167] on link "Invoices" at bounding box center [166, 170] width 110 height 22
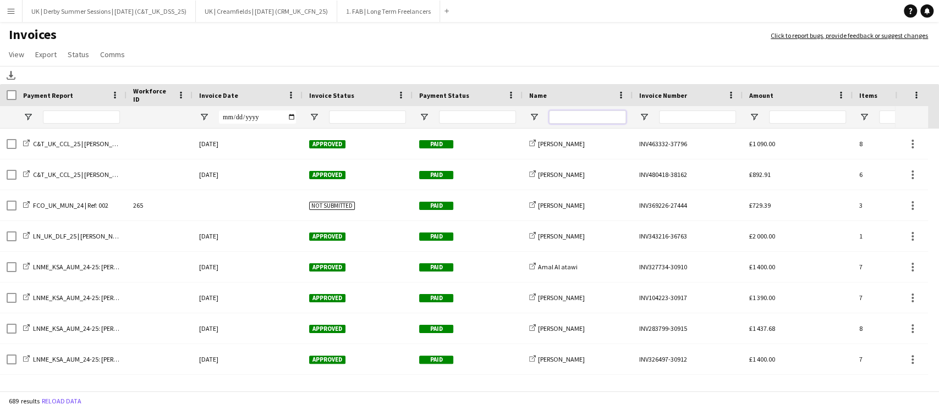
click at [584, 111] on input "Name Filter Input" at bounding box center [587, 117] width 77 height 13
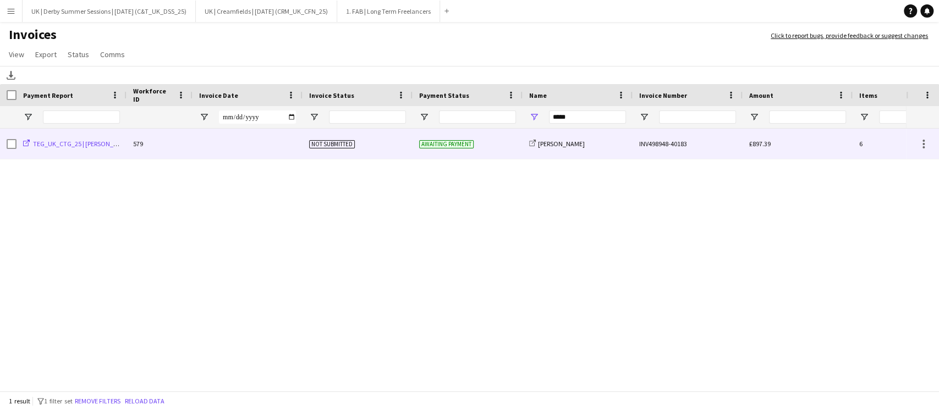
click at [84, 144] on span "TEG_UK_CTG_25 | Libby Urvois" at bounding box center [82, 144] width 99 height 8
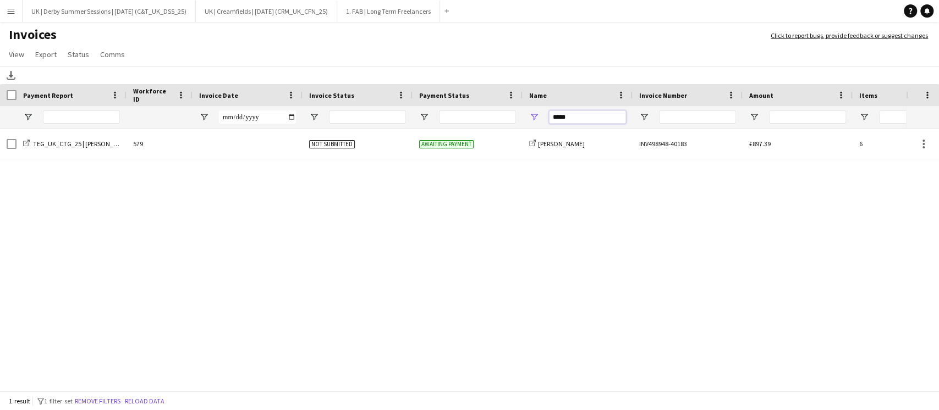
drag, startPoint x: 566, startPoint y: 118, endPoint x: 486, endPoint y: 118, distance: 80.8
click at [486, 118] on div at bounding box center [536, 117] width 1072 height 22
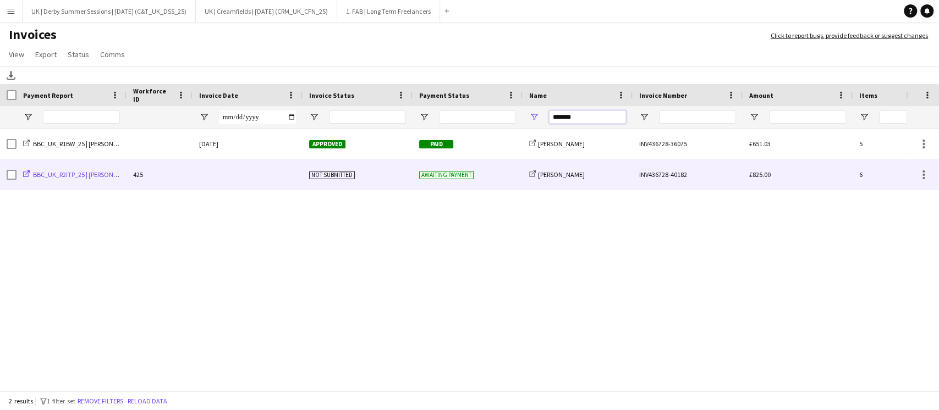
type input "*******"
click at [101, 177] on span "BBC_UK_R2ITP_25 | Alex Grace" at bounding box center [84, 174] width 102 height 8
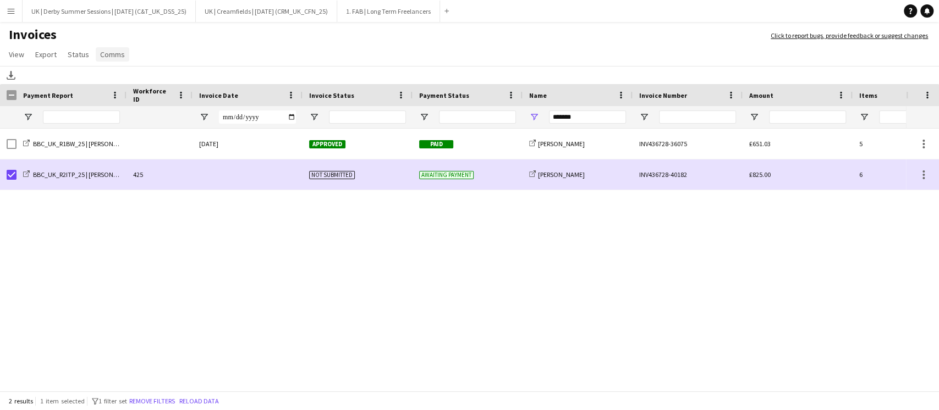
click at [121, 51] on span "Comms" at bounding box center [112, 54] width 25 height 10
click at [133, 74] on span "Send notification" at bounding box center [131, 78] width 56 height 10
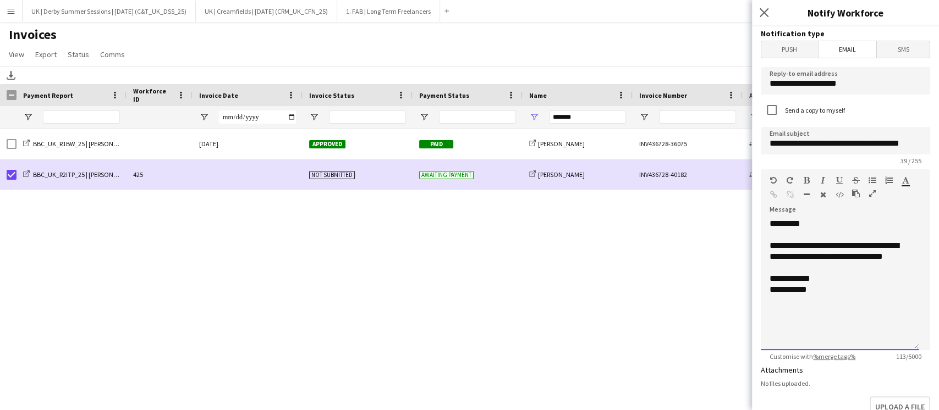
click at [786, 230] on div at bounding box center [839, 234] width 141 height 11
click at [786, 224] on div "**********" at bounding box center [840, 284] width 158 height 132
click at [786, 225] on div "**********" at bounding box center [840, 284] width 158 height 132
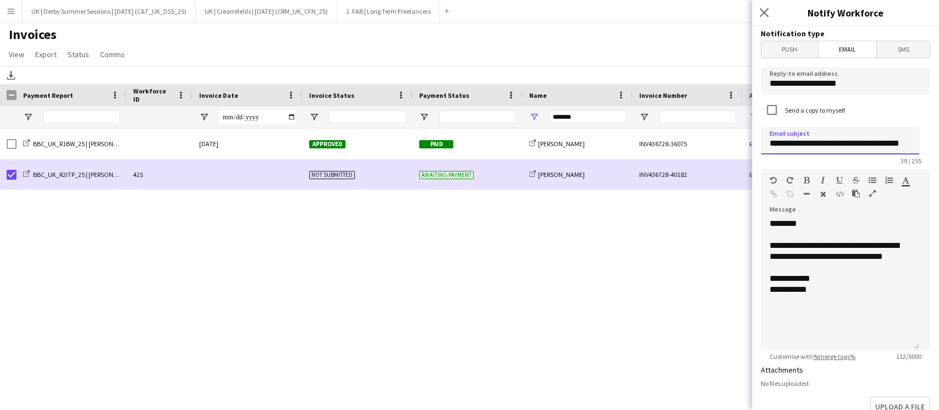
drag, startPoint x: 867, startPoint y: 143, endPoint x: 919, endPoint y: 143, distance: 52.8
click at [922, 143] on form "**********" at bounding box center [845, 332] width 187 height 612
drag, startPoint x: 836, startPoint y: 144, endPoint x: 891, endPoint y: 144, distance: 55.0
click at [891, 144] on input "**********" at bounding box center [840, 140] width 158 height 27
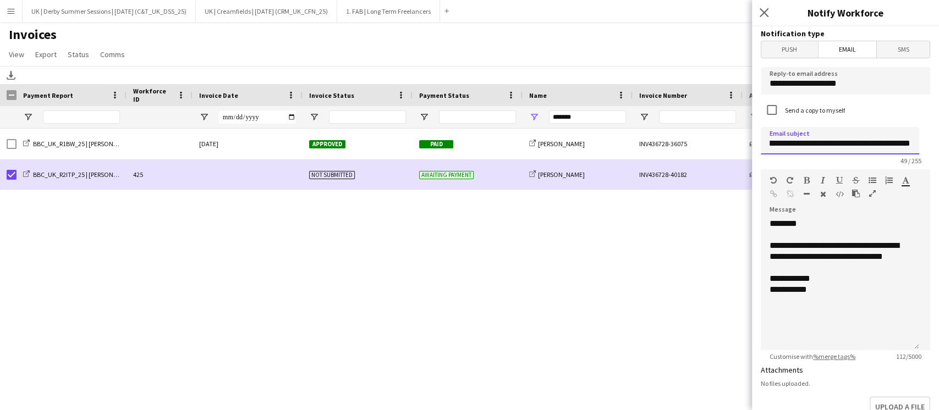
type input "**********"
drag, startPoint x: 883, startPoint y: 245, endPoint x: 800, endPoint y: 255, distance: 83.1
click at [800, 255] on div "**********" at bounding box center [839, 251] width 141 height 22
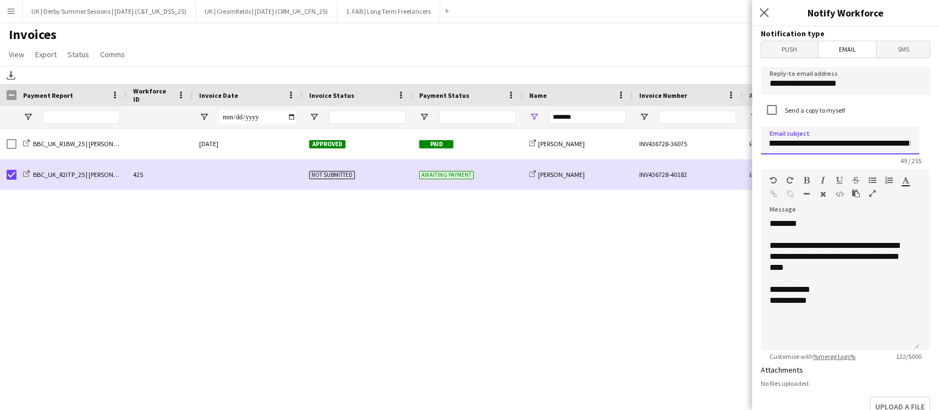
drag, startPoint x: 847, startPoint y: 144, endPoint x: 937, endPoint y: 146, distance: 89.1
click at [937, 146] on div "**********" at bounding box center [845, 218] width 187 height 384
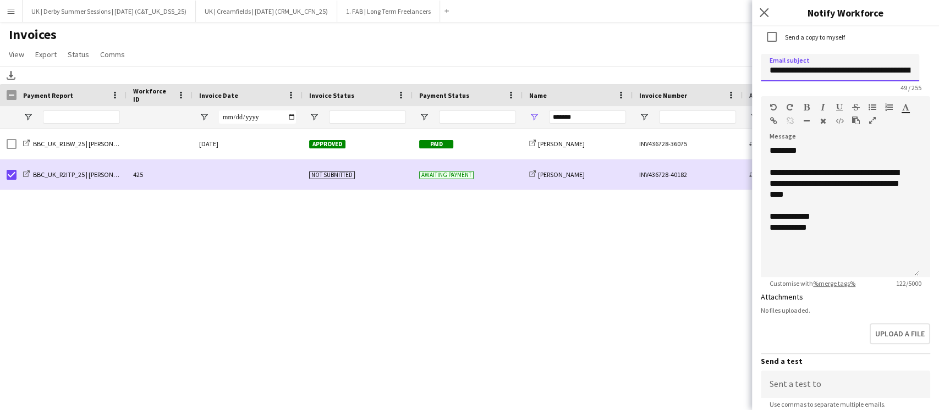
scroll to position [0, 0]
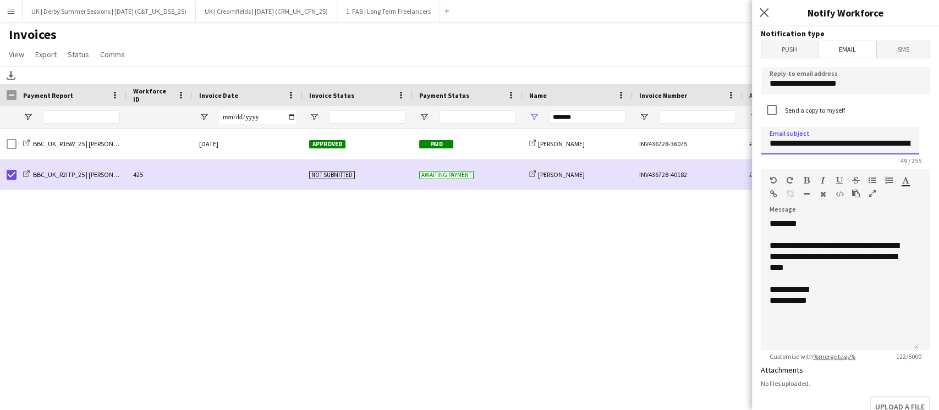
click at [880, 140] on input "**********" at bounding box center [840, 140] width 158 height 27
drag, startPoint x: 907, startPoint y: 145, endPoint x: 914, endPoint y: 145, distance: 7.1
click at [914, 145] on input "**********" at bounding box center [840, 140] width 158 height 27
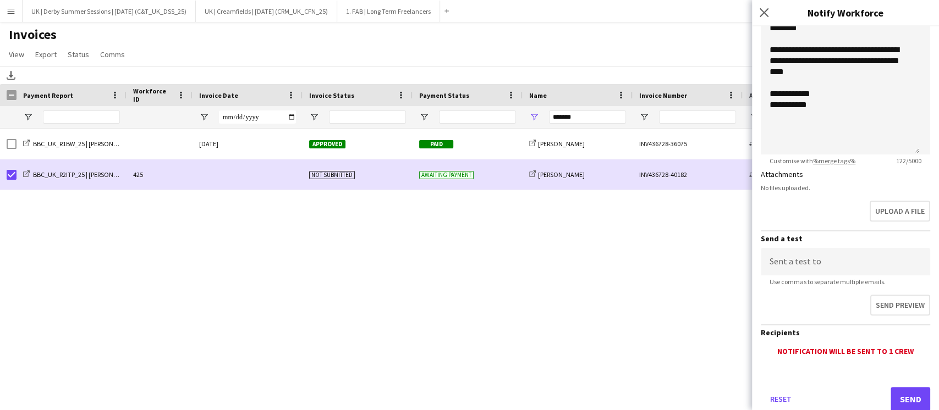
scroll to position [227, 0]
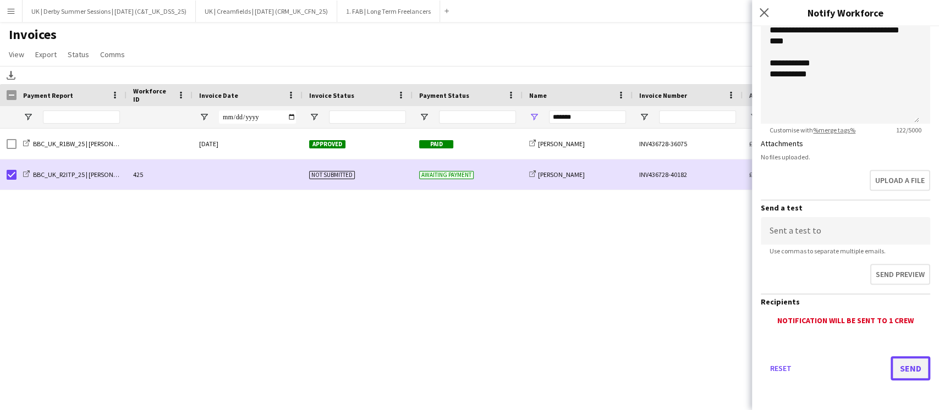
click at [906, 363] on button "Send" at bounding box center [910, 368] width 40 height 24
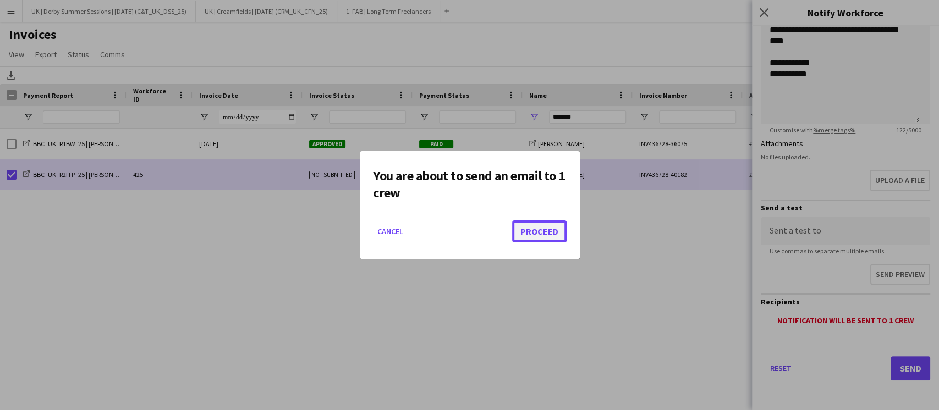
click at [544, 229] on button "Proceed" at bounding box center [539, 232] width 54 height 22
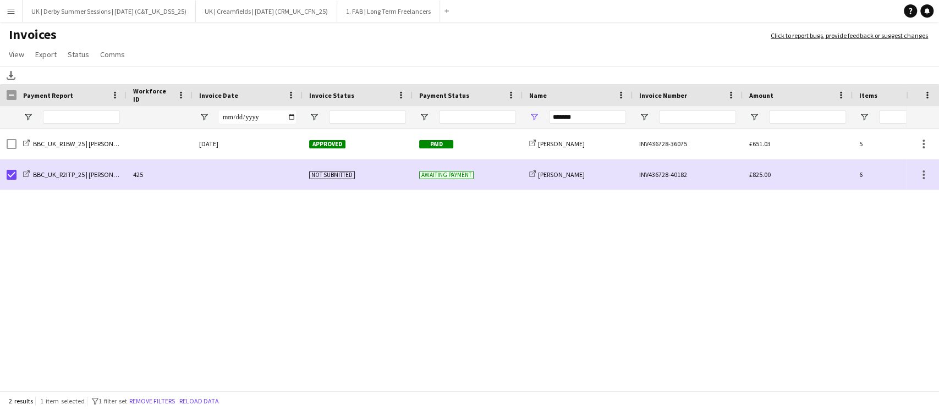
click at [12, 8] on app-icon "Menu" at bounding box center [11, 11] width 9 height 9
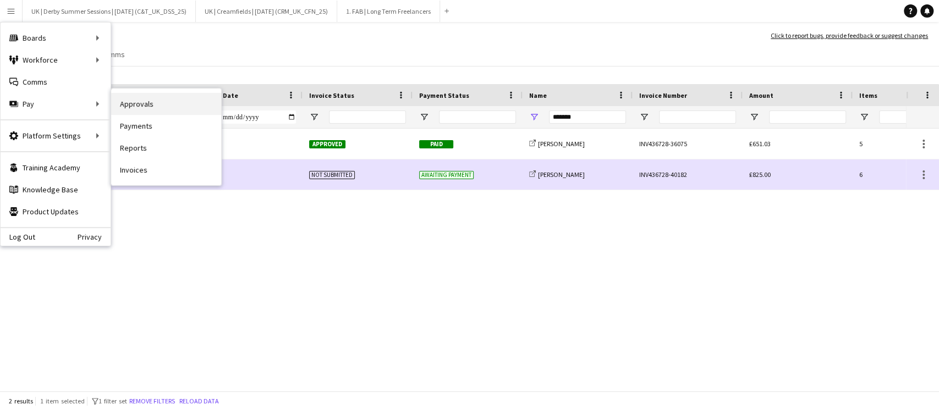
click at [163, 103] on link "Approvals" at bounding box center [166, 104] width 110 height 22
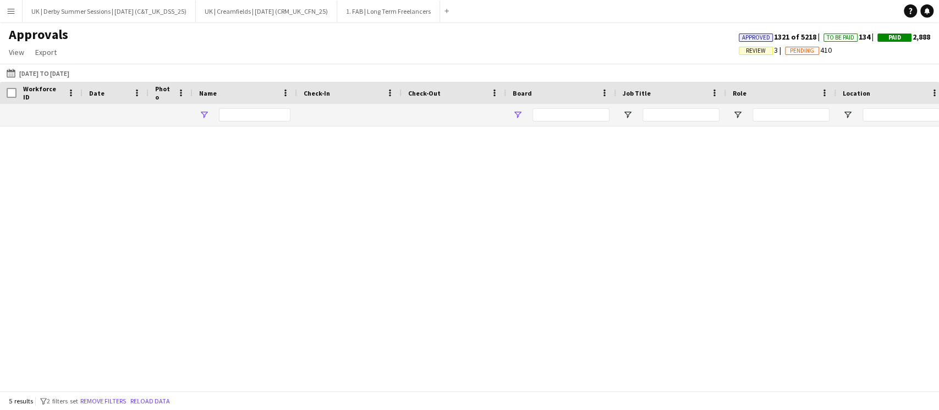
type input "*******"
type input "**********"
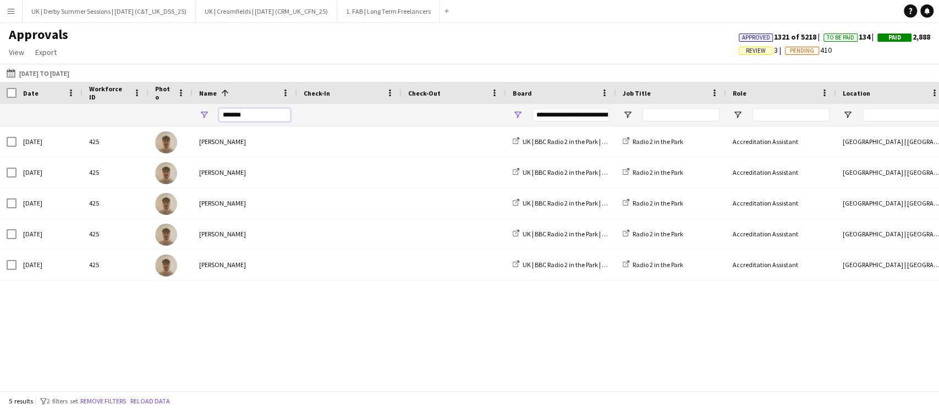
click at [266, 110] on input "*******" at bounding box center [254, 114] width 71 height 13
drag, startPoint x: 269, startPoint y: 115, endPoint x: 196, endPoint y: 116, distance: 72.6
click at [196, 116] on div "*******" at bounding box center [244, 115] width 104 height 22
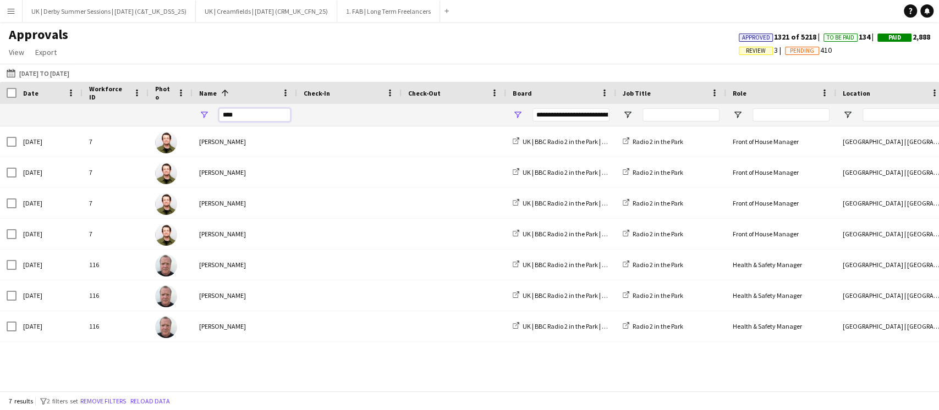
type input "****"
click at [12, 14] on app-icon "Menu" at bounding box center [11, 11] width 9 height 9
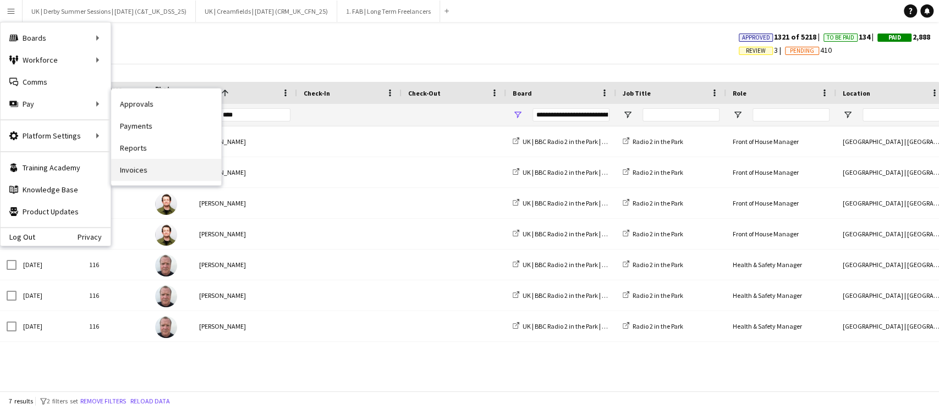
click at [154, 167] on link "Invoices" at bounding box center [166, 170] width 110 height 22
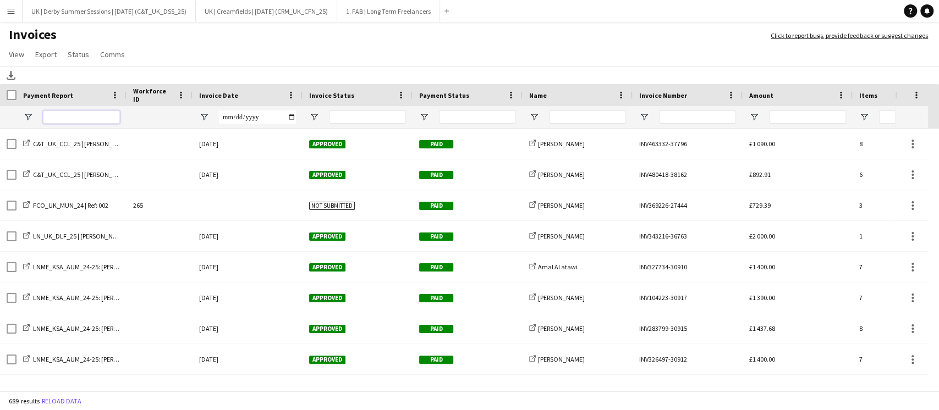
click at [97, 118] on input "Payment Report Filter Input" at bounding box center [81, 117] width 77 height 13
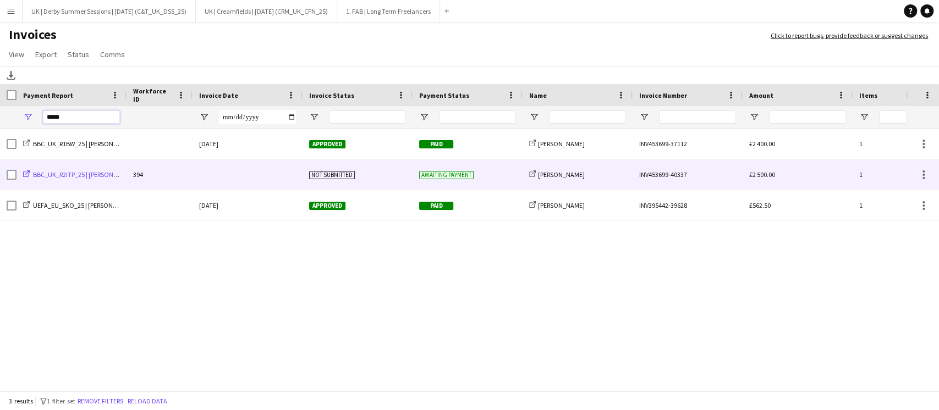
type input "*****"
click at [69, 173] on span "BBC_UK_R2ITP_25 | Jason Casey" at bounding box center [84, 174] width 102 height 8
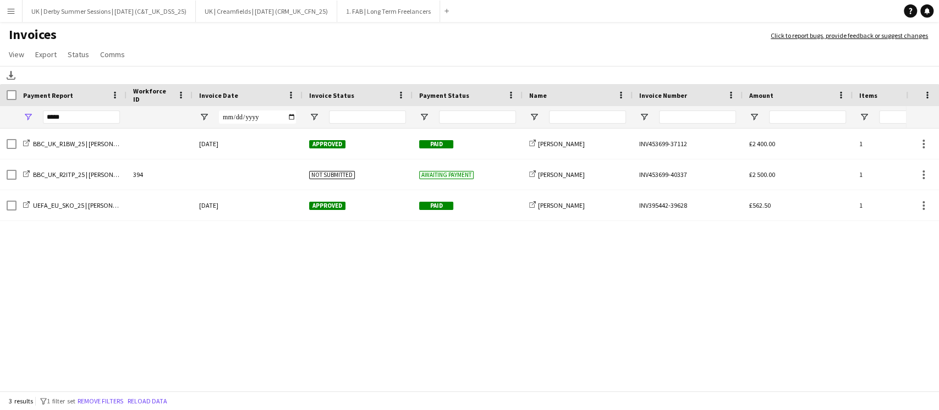
click at [10, 11] on app-icon "Menu" at bounding box center [11, 11] width 9 height 9
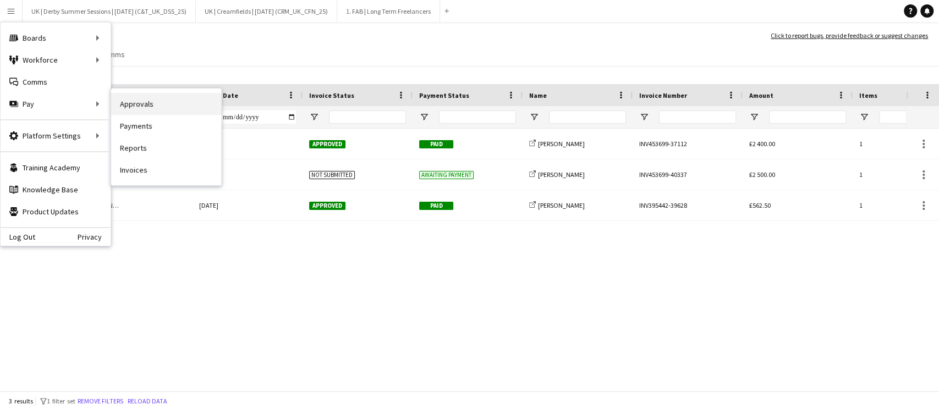
click at [154, 103] on link "Approvals" at bounding box center [166, 104] width 110 height 22
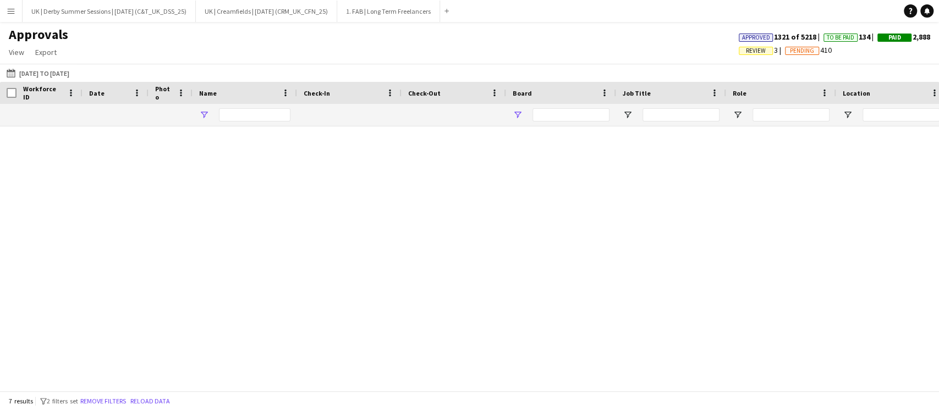
type input "****"
type input "**********"
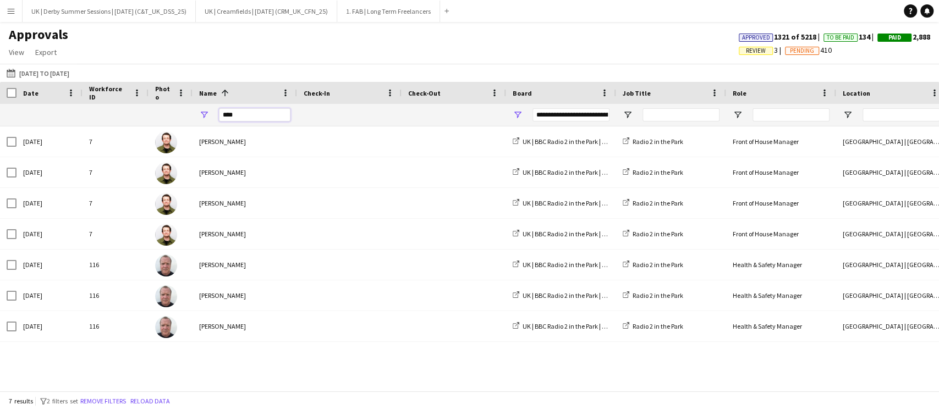
drag, startPoint x: 276, startPoint y: 114, endPoint x: 180, endPoint y: 109, distance: 95.8
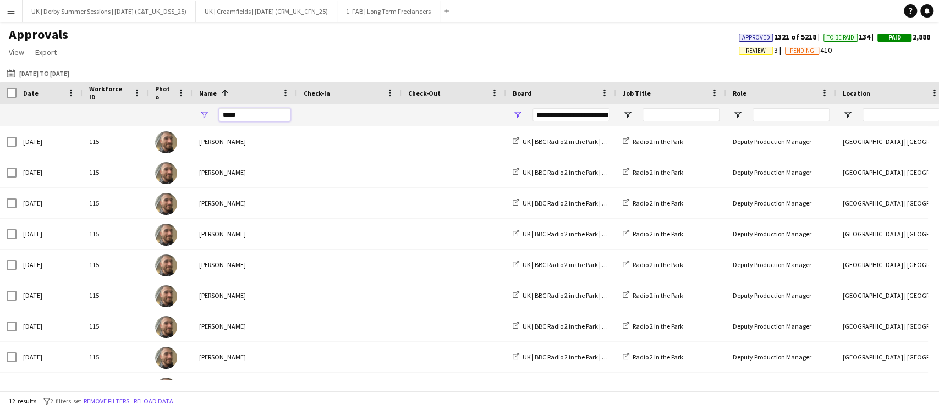
type input "*****"
click at [519, 107] on div "**********" at bounding box center [561, 115] width 110 height 22
click at [119, 396] on button "Remove filters" at bounding box center [106, 401] width 50 height 12
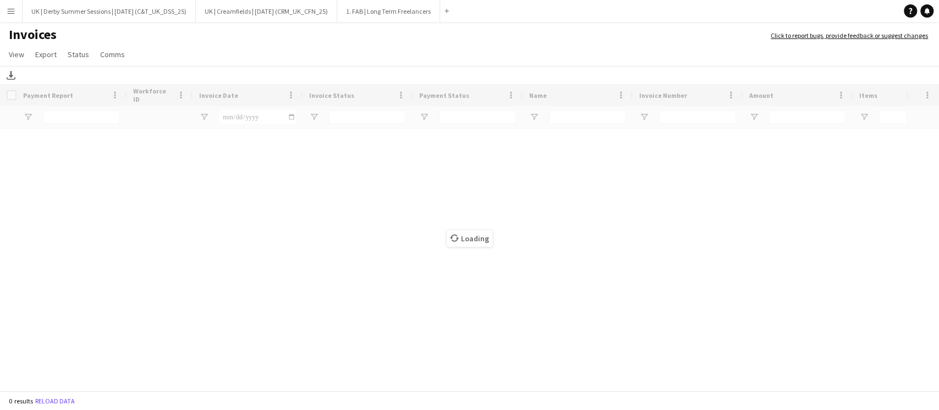
click at [13, 7] on app-icon "Menu" at bounding box center [11, 11] width 9 height 9
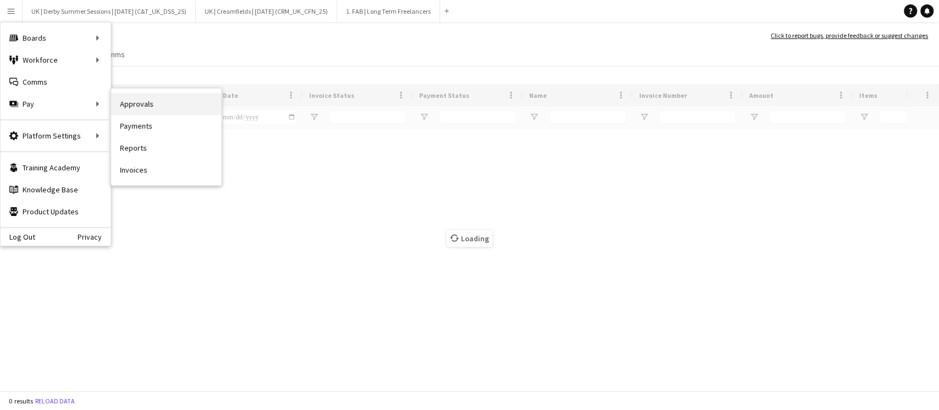
click at [149, 106] on link "Approvals" at bounding box center [166, 104] width 110 height 22
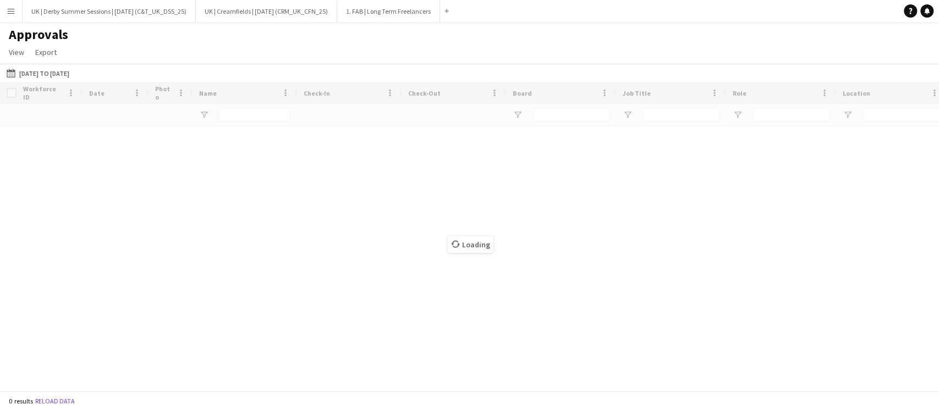
click at [4, 10] on button "Menu" at bounding box center [11, 11] width 22 height 22
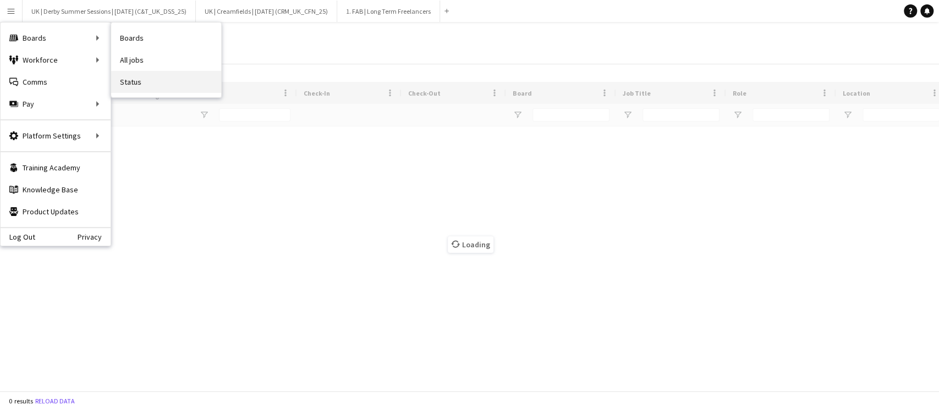
click at [136, 75] on link "Status" at bounding box center [166, 82] width 110 height 22
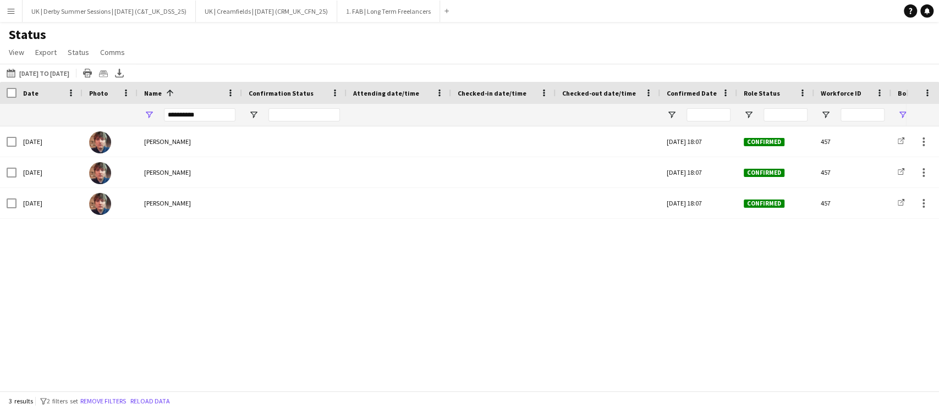
type input "**********"
type input "***"
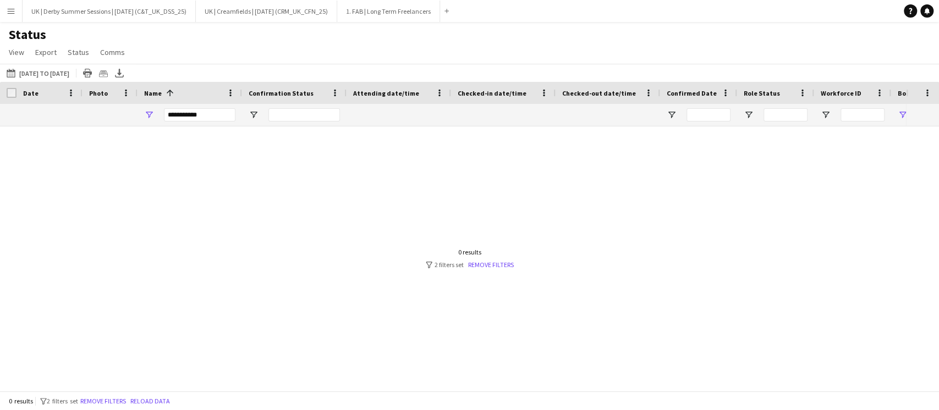
drag, startPoint x: 202, startPoint y: 117, endPoint x: 133, endPoint y: 114, distance: 69.3
type input "*****"
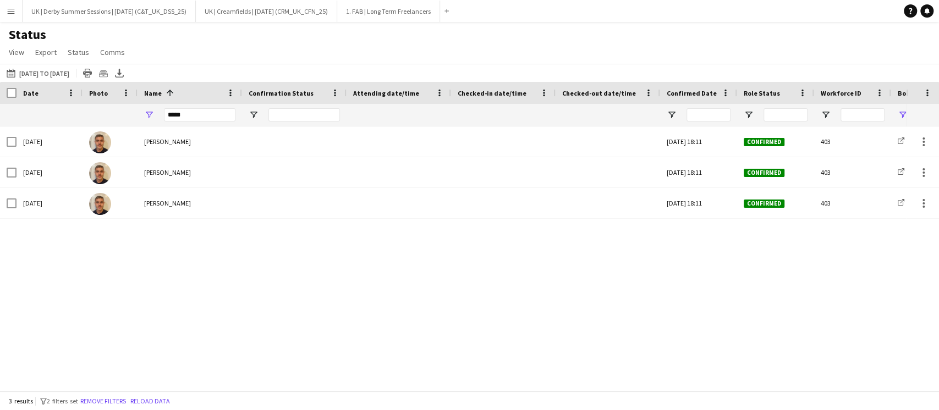
type input "**********"
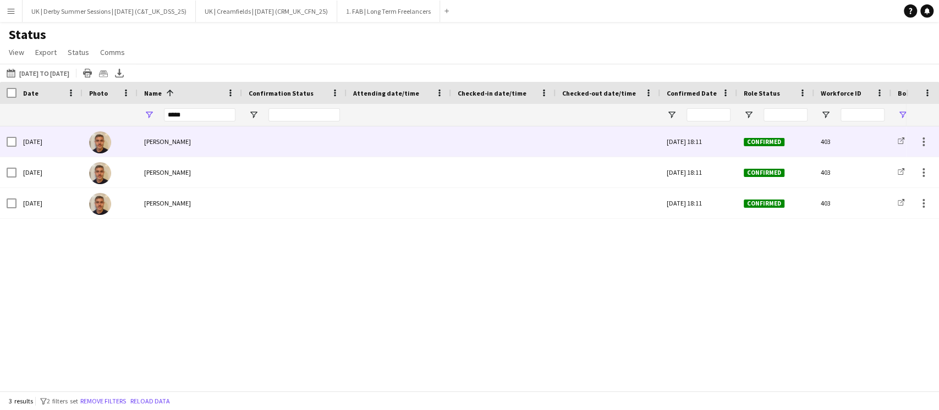
type input "*****"
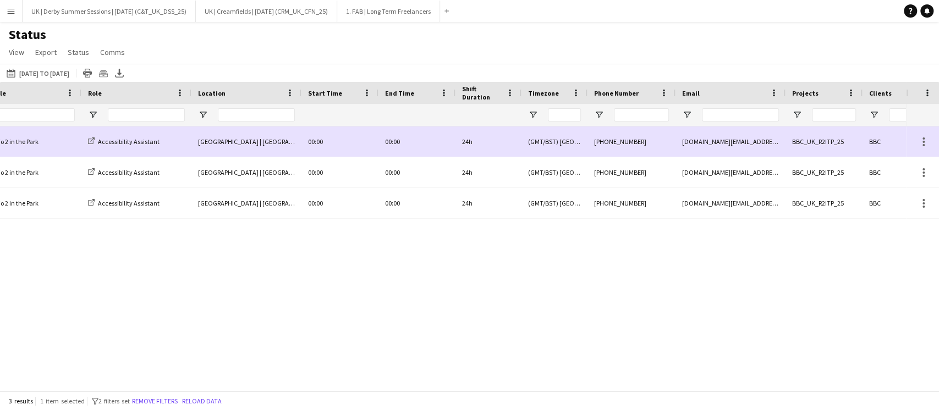
scroll to position [0, 1139]
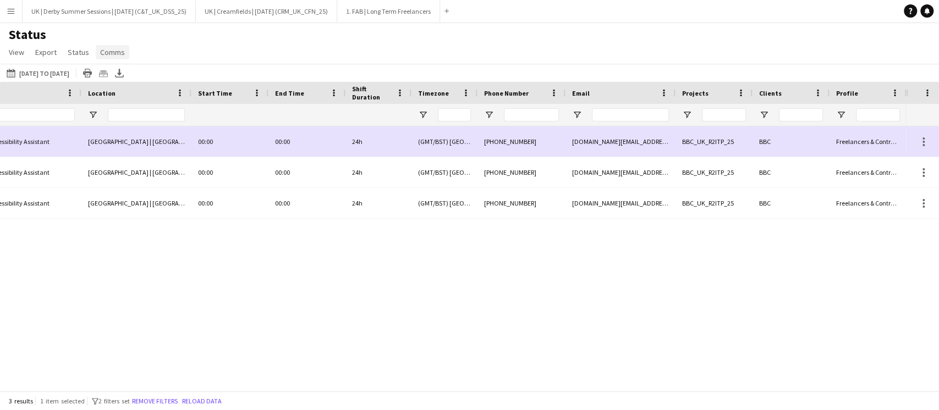
click at [109, 51] on span "Comms" at bounding box center [112, 52] width 25 height 10
click at [114, 80] on span "Send notification" at bounding box center [131, 76] width 56 height 10
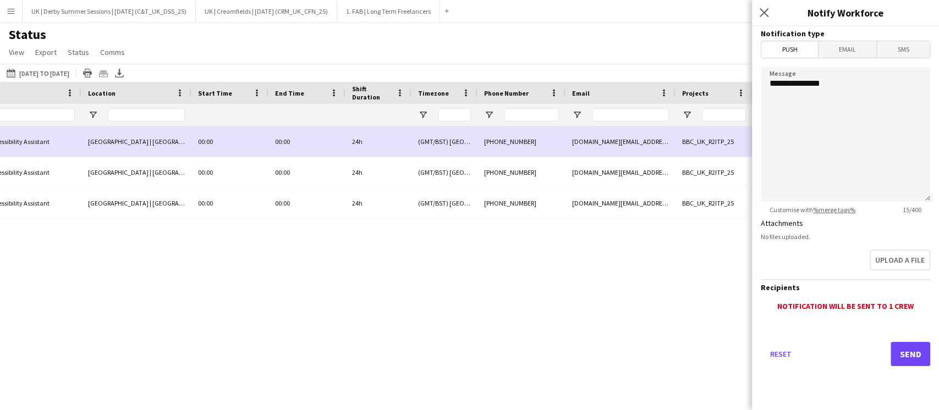
click at [844, 51] on span "Email" at bounding box center [847, 49] width 58 height 16
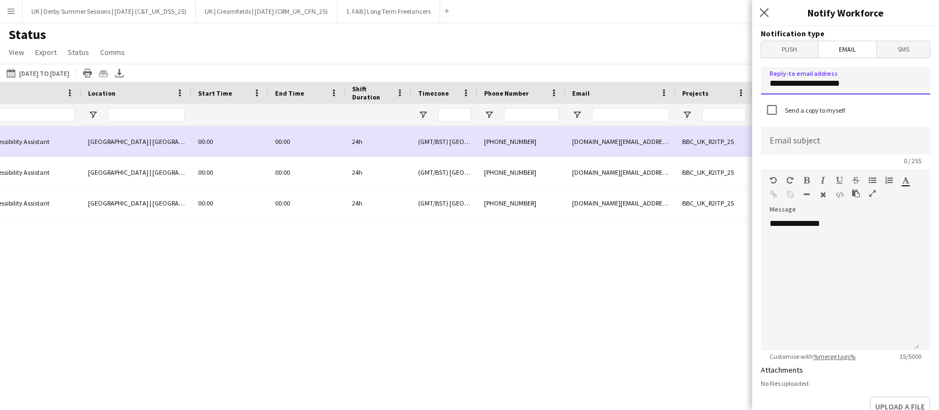
drag, startPoint x: 866, startPoint y: 81, endPoint x: 662, endPoint y: 85, distance: 203.5
click at [662, 85] on body "Menu Boards Boards Boards All jobs Status Workforce Workforce My Workforce Recr…" at bounding box center [469, 205] width 939 height 410
drag, startPoint x: 840, startPoint y: 81, endPoint x: 938, endPoint y: 83, distance: 97.9
click at [938, 83] on div "**********" at bounding box center [845, 218] width 187 height 384
type input "**********"
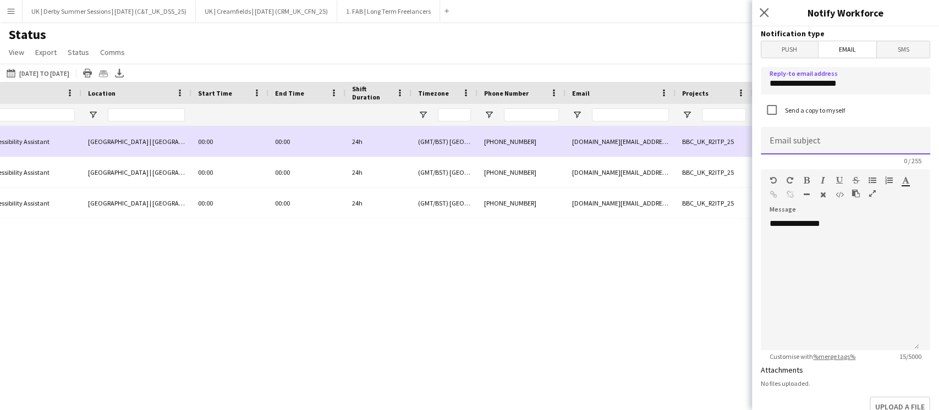
click at [863, 142] on input at bounding box center [845, 140] width 169 height 27
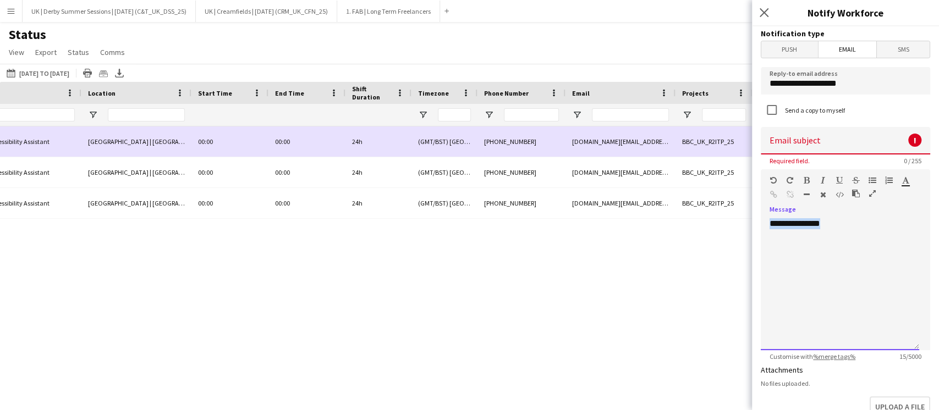
drag, startPoint x: 855, startPoint y: 230, endPoint x: 713, endPoint y: 229, distance: 141.3
click at [713, 229] on body "Menu Boards Boards Boards All jobs Status Workforce Workforce My Workforce Recr…" at bounding box center [469, 205] width 939 height 410
click at [811, 140] on input at bounding box center [845, 140] width 169 height 27
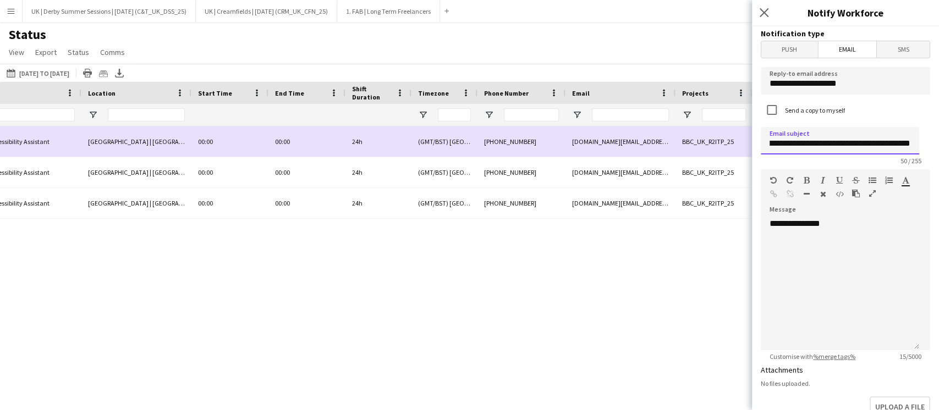
scroll to position [0, 48]
type input "**********"
drag, startPoint x: 857, startPoint y: 225, endPoint x: 734, endPoint y: 223, distance: 122.7
click at [734, 223] on body "Menu Boards Boards Boards All jobs Status Workforce Workforce My Workforce Recr…" at bounding box center [469, 205] width 939 height 410
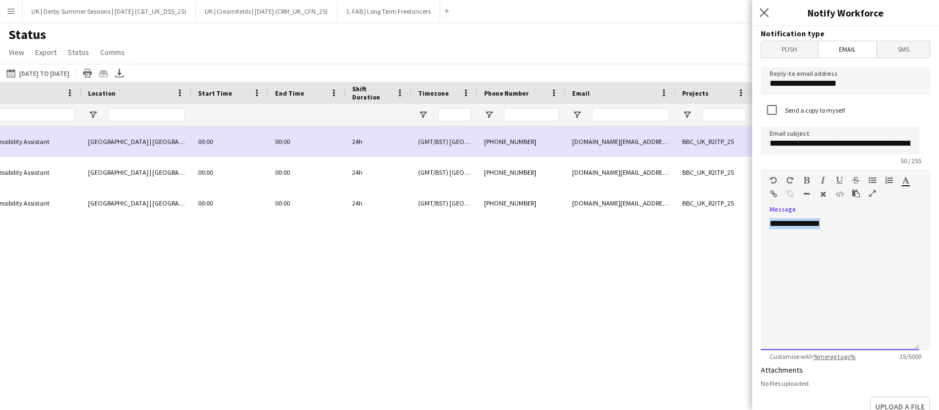
paste div
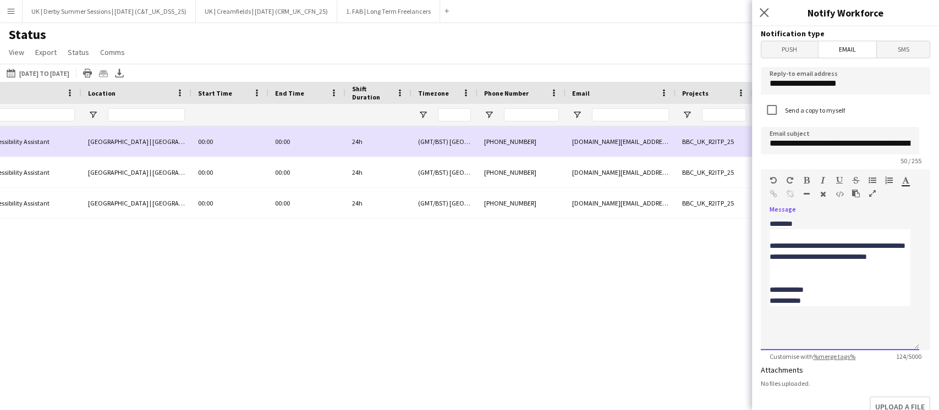
click at [842, 283] on div at bounding box center [839, 278] width 141 height 11
drag, startPoint x: 838, startPoint y: 140, endPoint x: 922, endPoint y: 144, distance: 84.8
click at [922, 144] on form "**********" at bounding box center [845, 332] width 187 height 612
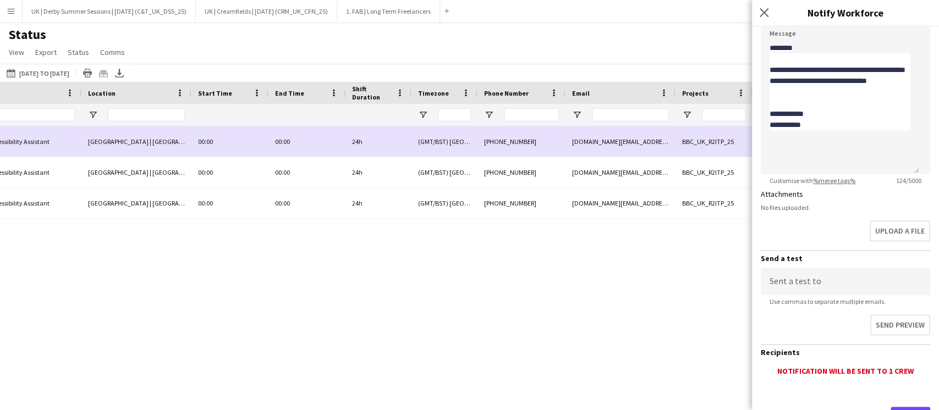
scroll to position [227, 0]
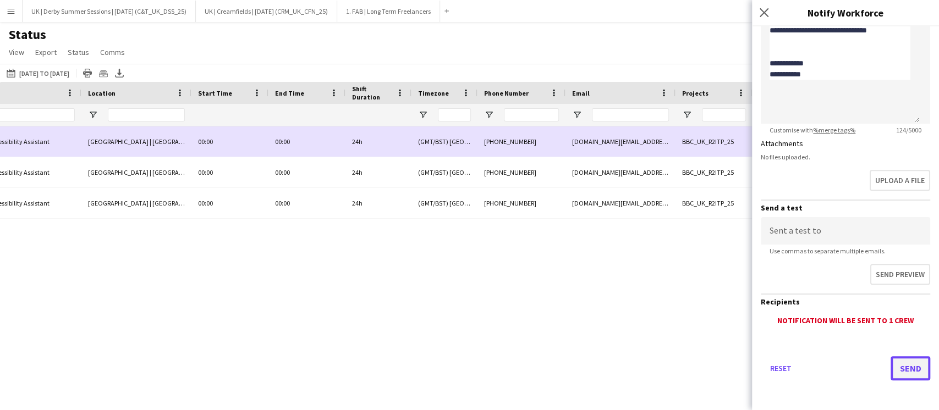
click at [910, 362] on button "Send" at bounding box center [910, 368] width 40 height 24
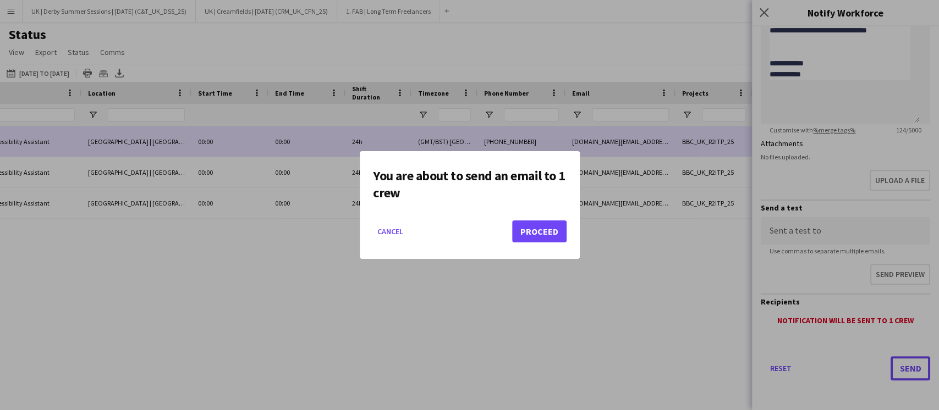
scroll to position [0, 0]
click at [543, 229] on button "Proceed" at bounding box center [539, 232] width 54 height 22
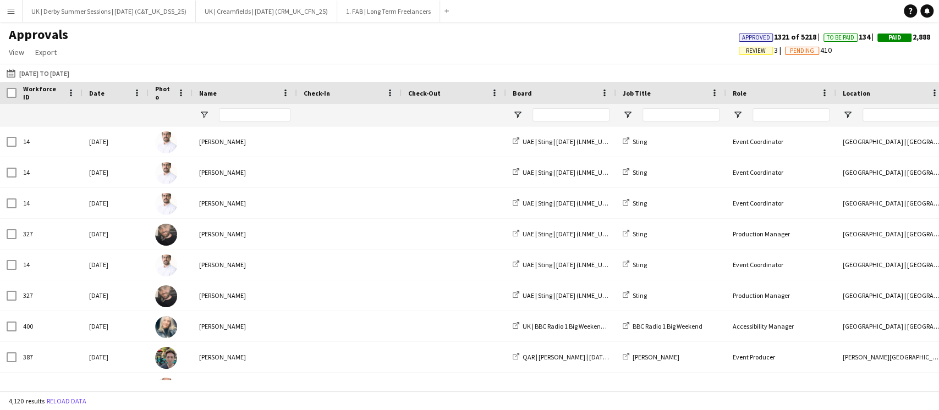
click at [270, 107] on div at bounding box center [254, 115] width 71 height 22
click at [252, 109] on input "Name Filter Input" at bounding box center [254, 114] width 71 height 13
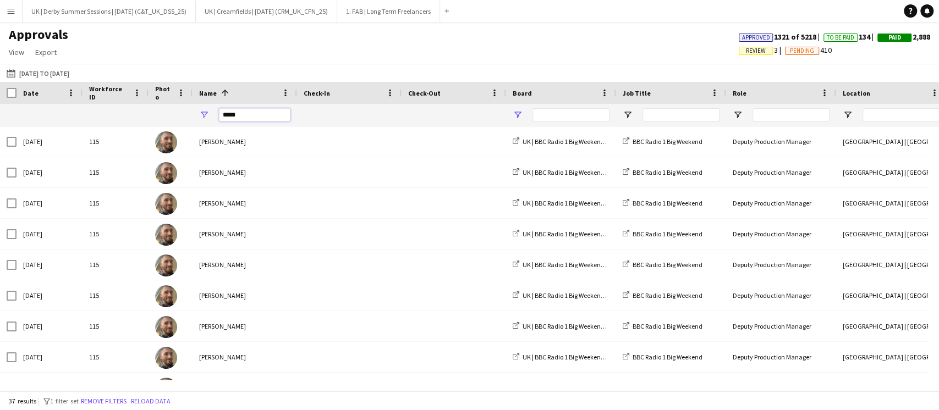
type input "*****"
click at [519, 114] on span "Open Filter Menu" at bounding box center [518, 115] width 10 height 10
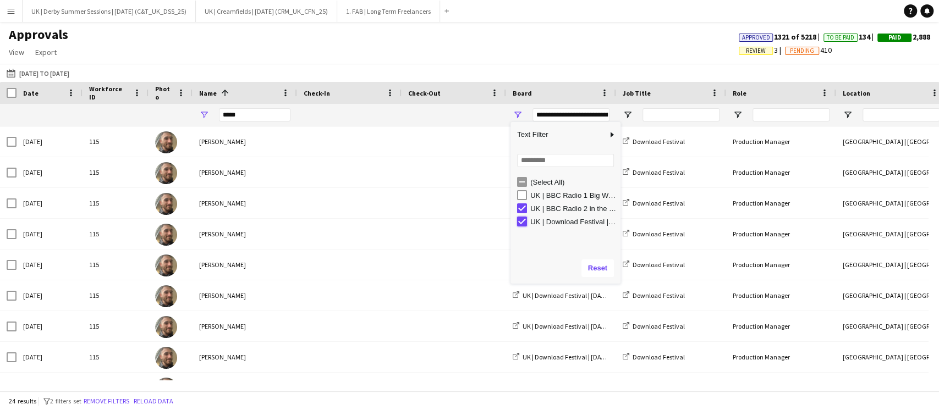
type input "**********"
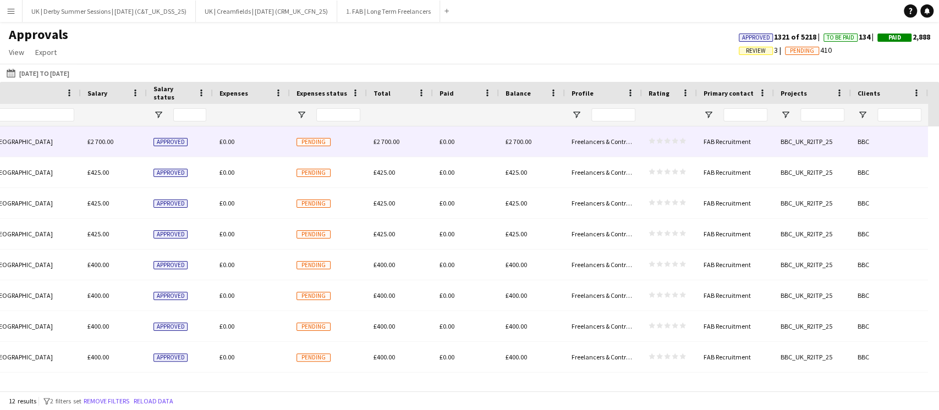
click at [229, 143] on span "£0.00" at bounding box center [226, 141] width 15 height 8
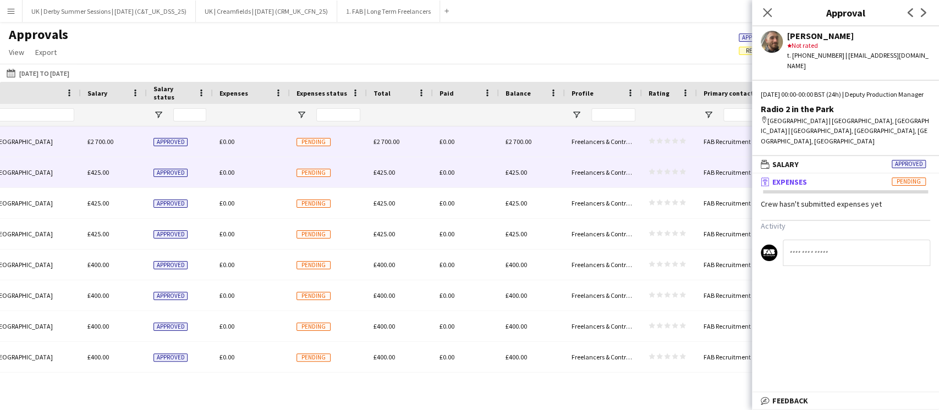
click at [230, 166] on div "£0.00" at bounding box center [251, 172] width 77 height 30
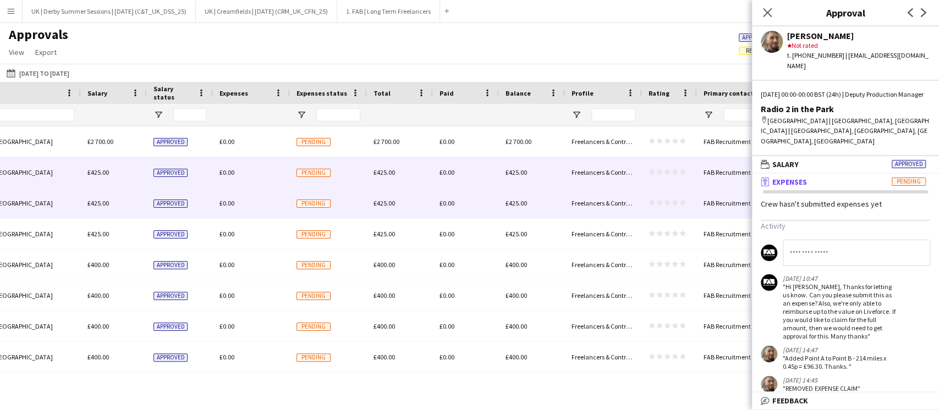
click at [230, 209] on div "£0.00" at bounding box center [251, 203] width 77 height 30
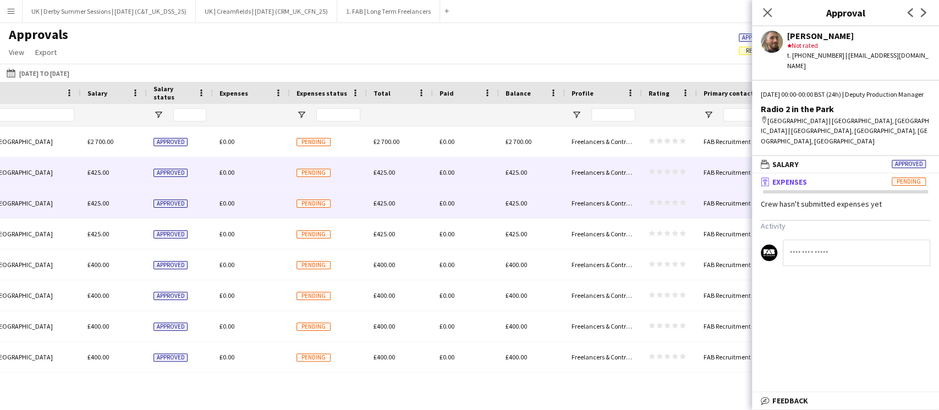
click at [230, 180] on div "£0.00" at bounding box center [251, 172] width 77 height 30
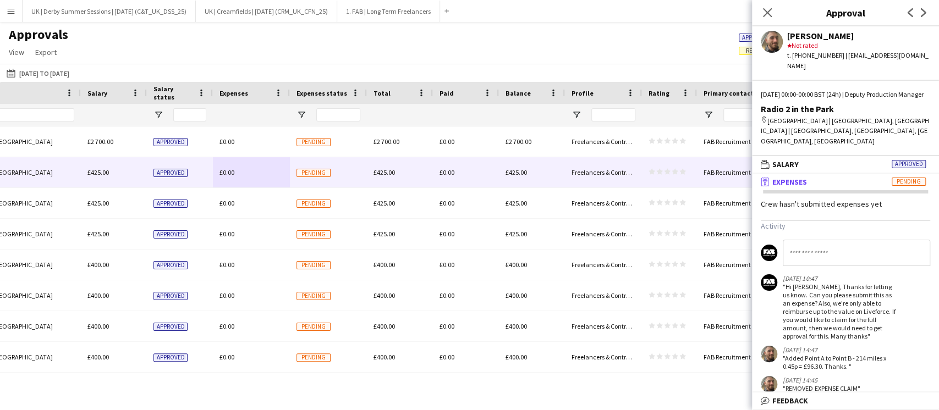
click at [12, 8] on app-icon "Menu" at bounding box center [11, 11] width 9 height 9
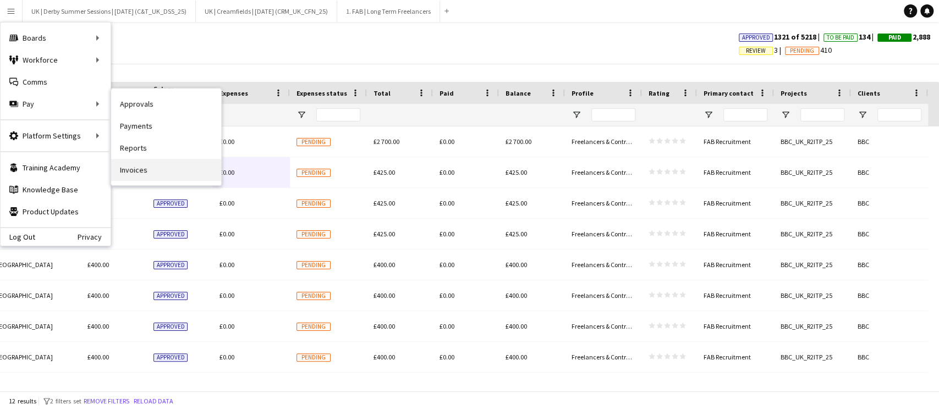
click at [155, 166] on link "Invoices" at bounding box center [166, 170] width 110 height 22
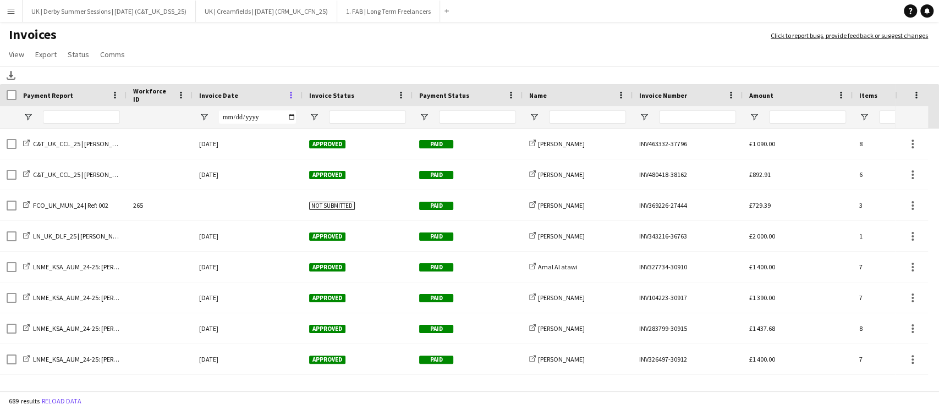
click at [290, 94] on span at bounding box center [291, 95] width 10 height 10
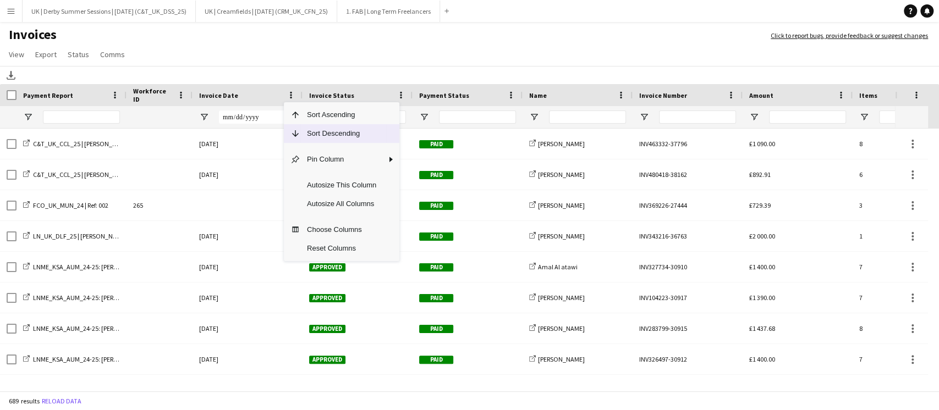
click at [298, 131] on span "Column Menu" at bounding box center [295, 134] width 10 height 10
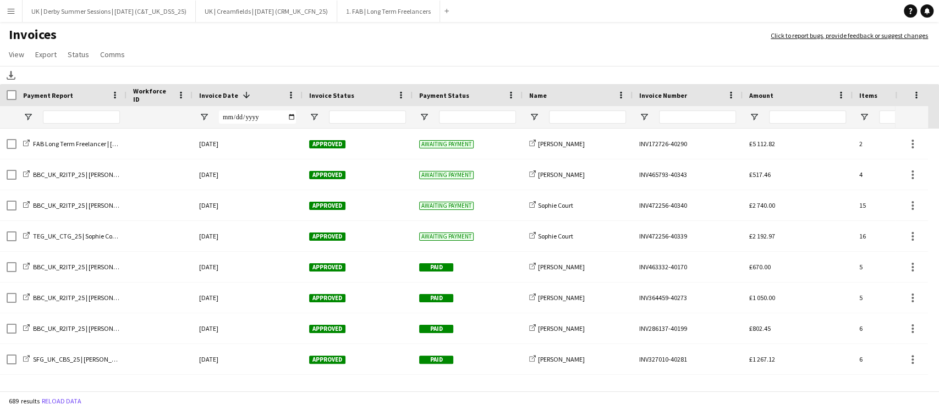
click at [10, 12] on app-icon "Menu" at bounding box center [11, 11] width 9 height 9
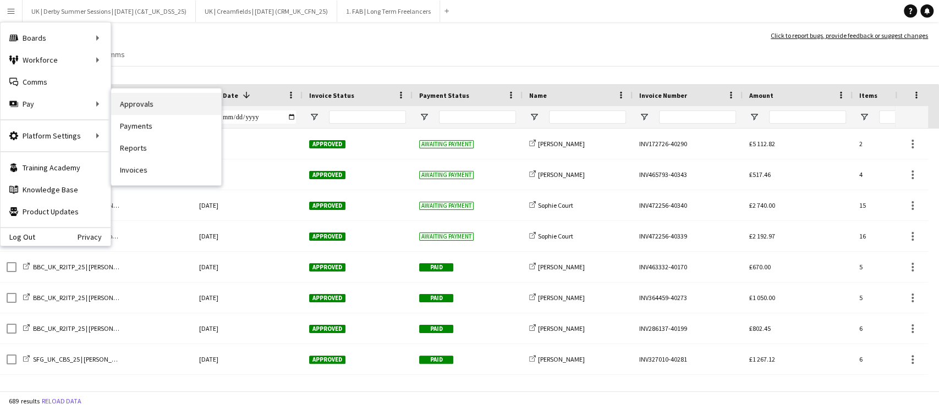
click at [161, 98] on link "Approvals" at bounding box center [166, 104] width 110 height 22
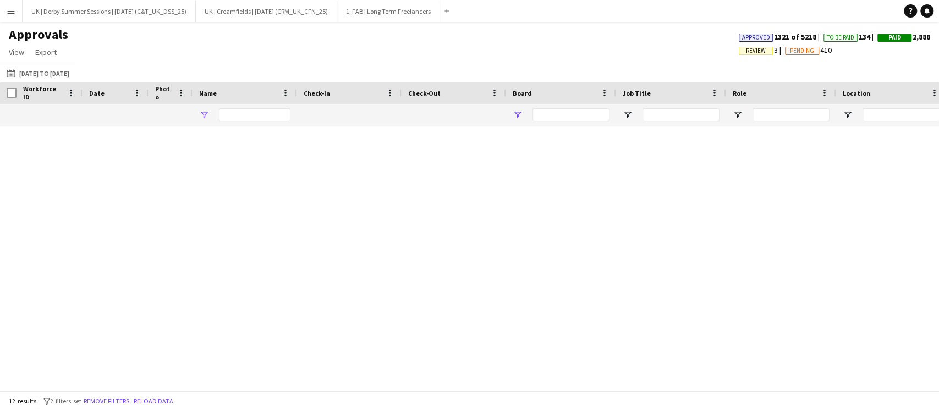
type input "*****"
type input "**********"
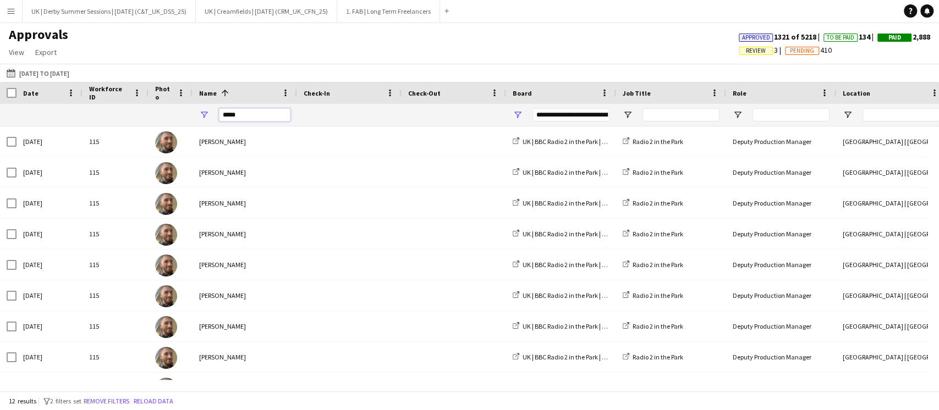
drag, startPoint x: 264, startPoint y: 114, endPoint x: 211, endPoint y: 114, distance: 52.8
click at [211, 114] on div "*****" at bounding box center [244, 115] width 104 height 22
click at [123, 399] on button "Remove filters" at bounding box center [106, 401] width 50 height 12
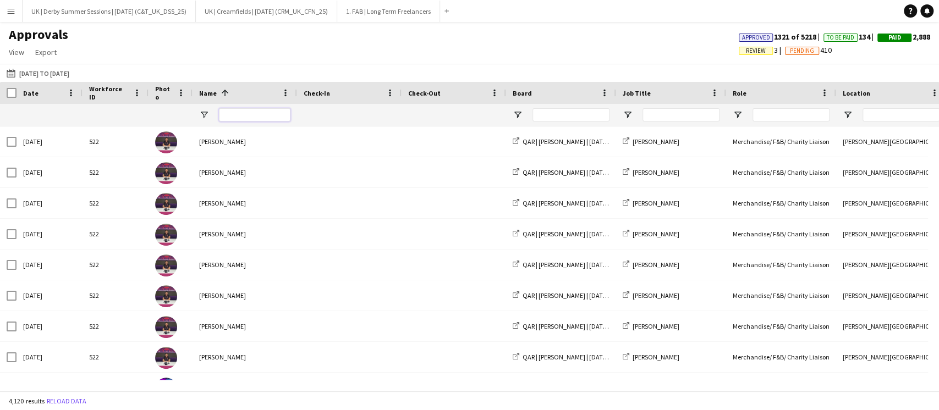
click at [255, 120] on input "Name Filter Input" at bounding box center [254, 114] width 71 height 13
type input "*"
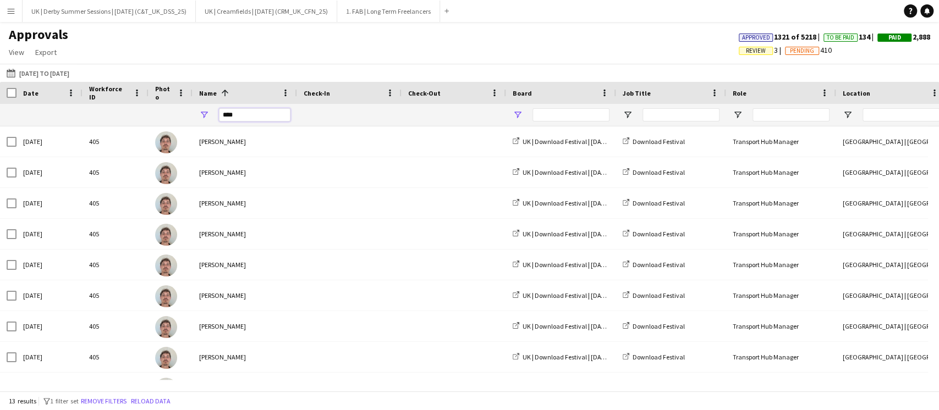
type input "****"
click at [516, 114] on span "Open Filter Menu" at bounding box center [518, 115] width 10 height 10
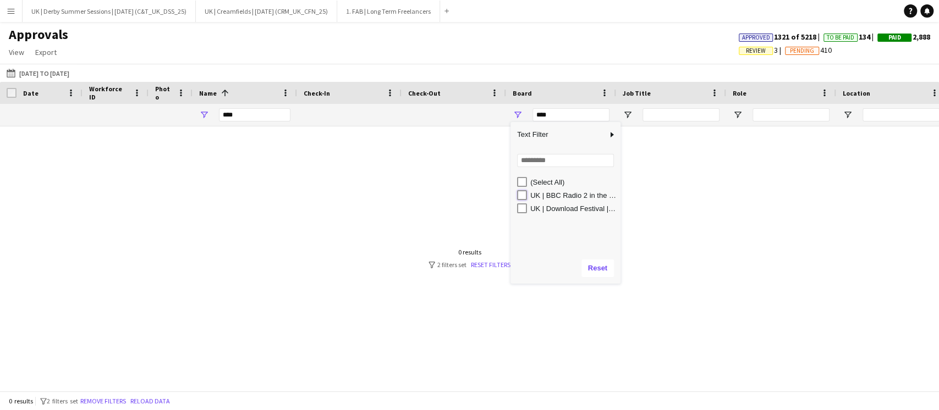
type input "**********"
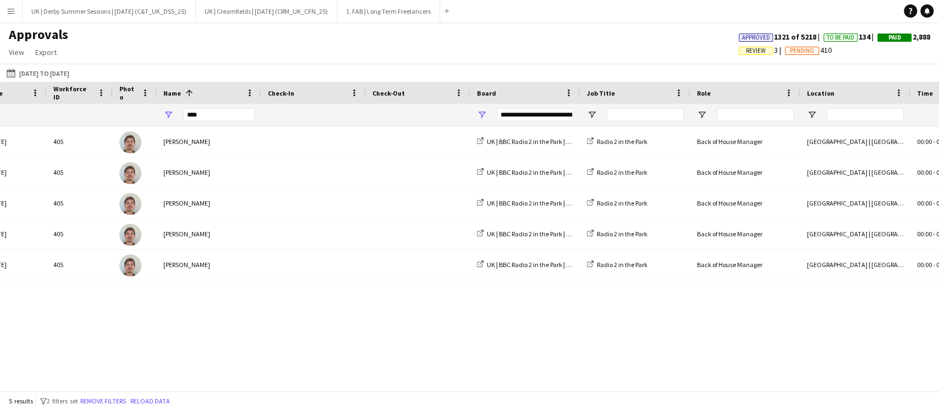
scroll to position [0, 1057]
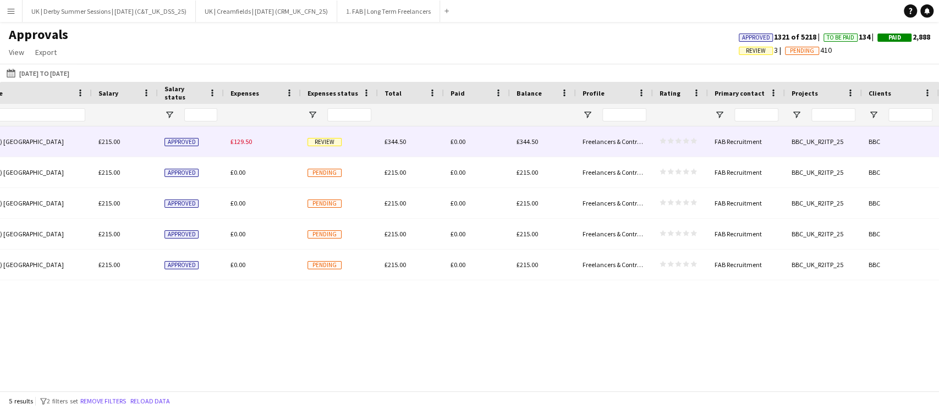
click at [245, 142] on span "£129.50" at bounding box center [240, 141] width 21 height 8
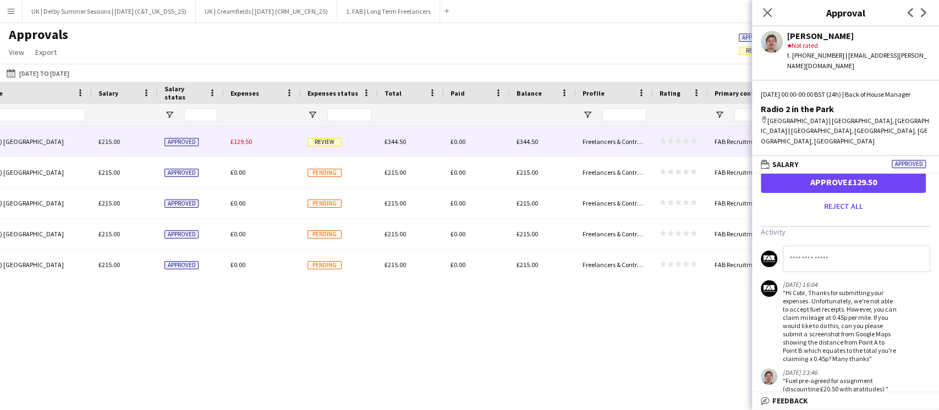
scroll to position [0, 0]
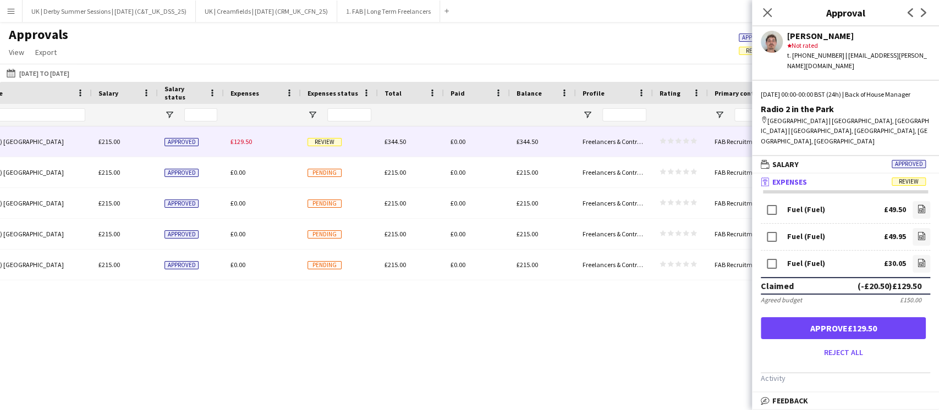
click at [20, 11] on button "Menu" at bounding box center [11, 11] width 22 height 22
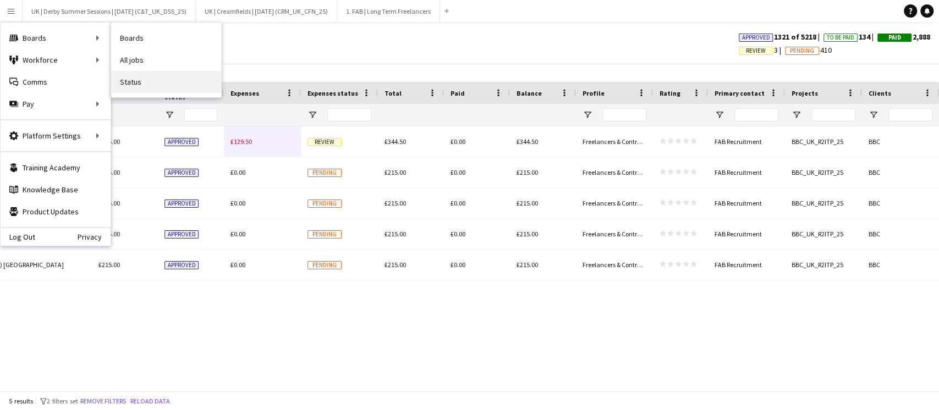
click at [152, 88] on link "Status" at bounding box center [166, 82] width 110 height 22
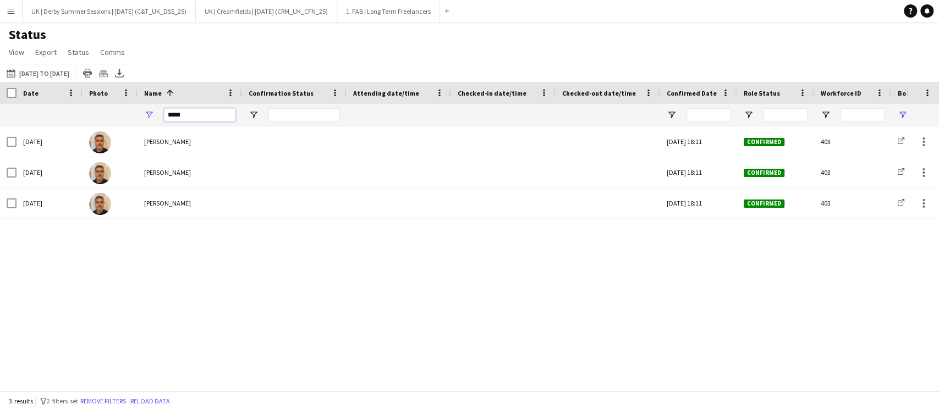
click at [137, 109] on div "*****" at bounding box center [189, 115] width 104 height 22
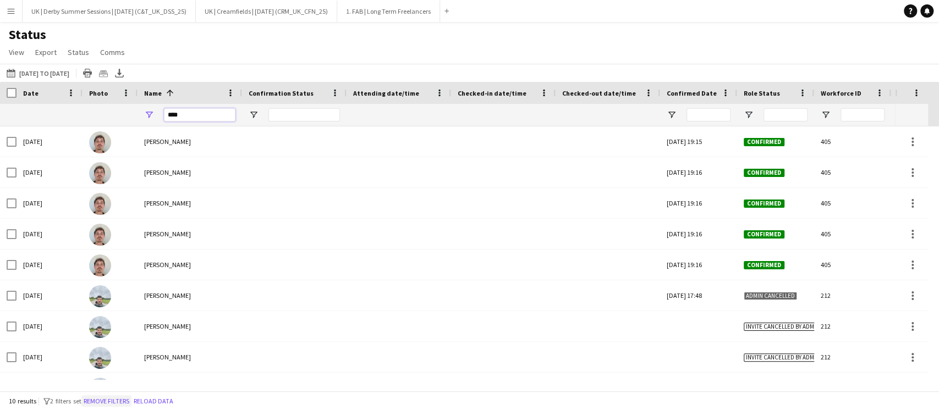
type input "****"
click at [109, 400] on button "Remove filters" at bounding box center [106, 401] width 50 height 12
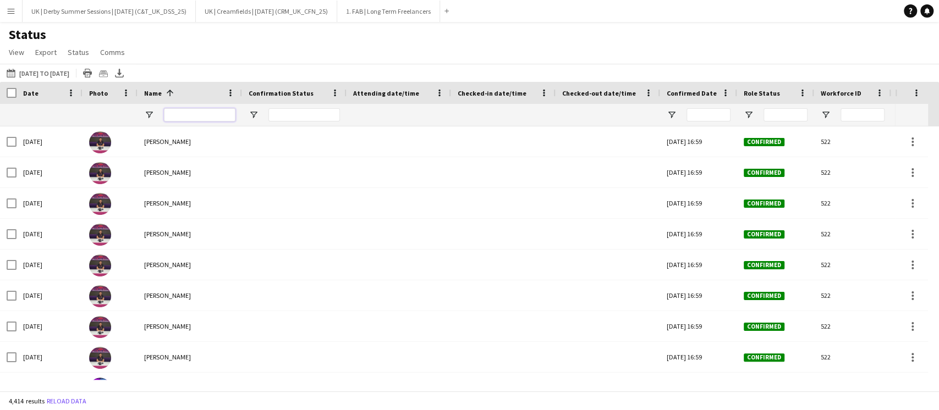
click at [172, 112] on input "Name Filter Input" at bounding box center [199, 114] width 71 height 13
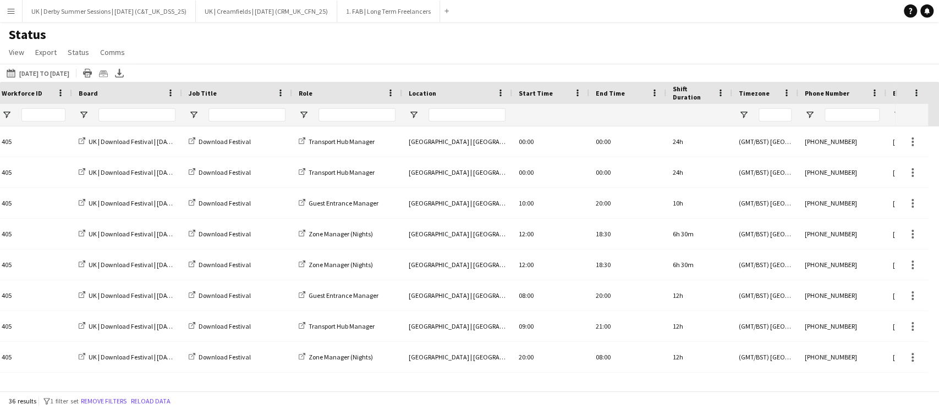
type input "****"
click at [80, 109] on div at bounding box center [127, 115] width 110 height 22
click at [85, 117] on span "Open Filter Menu" at bounding box center [84, 115] width 10 height 10
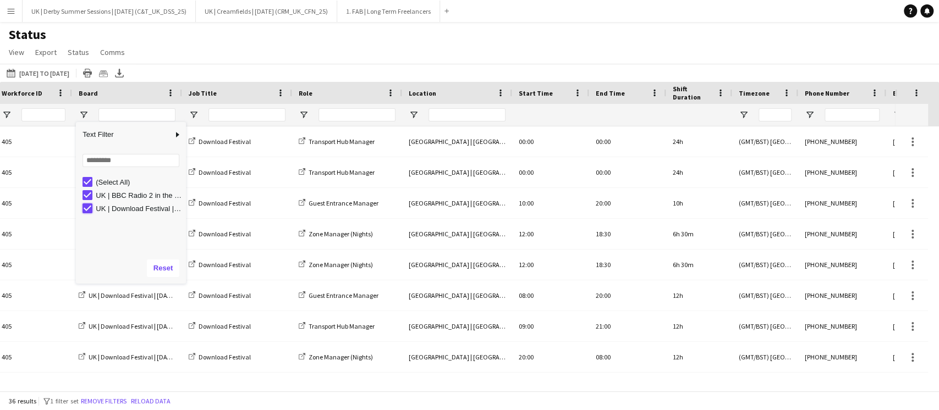
type input "**********"
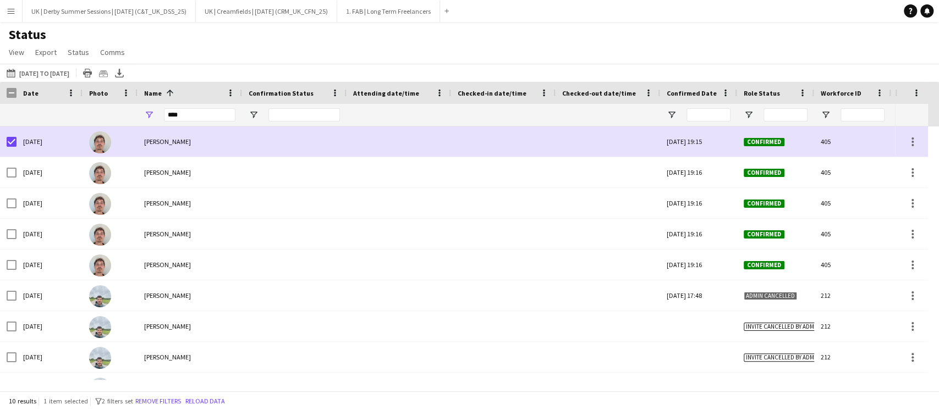
click at [108, 39] on h1 "Status" at bounding box center [68, 34] width 136 height 16
click at [108, 48] on span "Comms" at bounding box center [112, 52] width 25 height 10
click at [126, 75] on span "Send notification" at bounding box center [131, 76] width 56 height 10
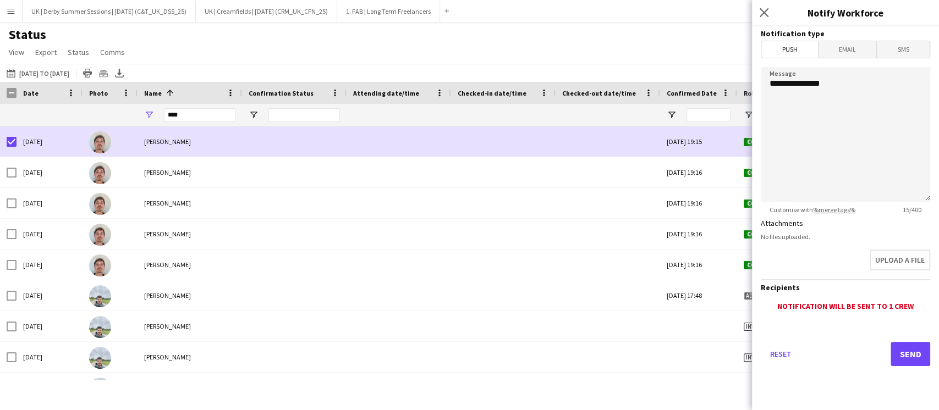
click at [845, 49] on span "Email" at bounding box center [847, 49] width 58 height 16
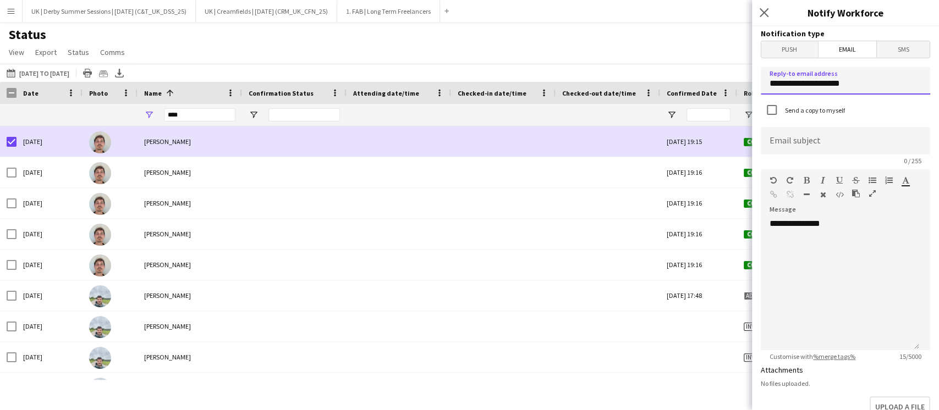
drag, startPoint x: 868, startPoint y: 86, endPoint x: 778, endPoint y: 87, distance: 89.6
click at [778, 87] on input "**********" at bounding box center [845, 80] width 169 height 27
type input "**********"
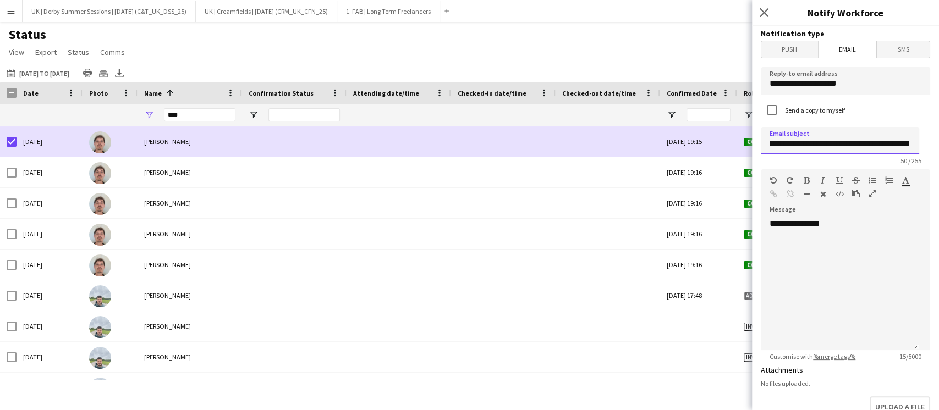
type input "**********"
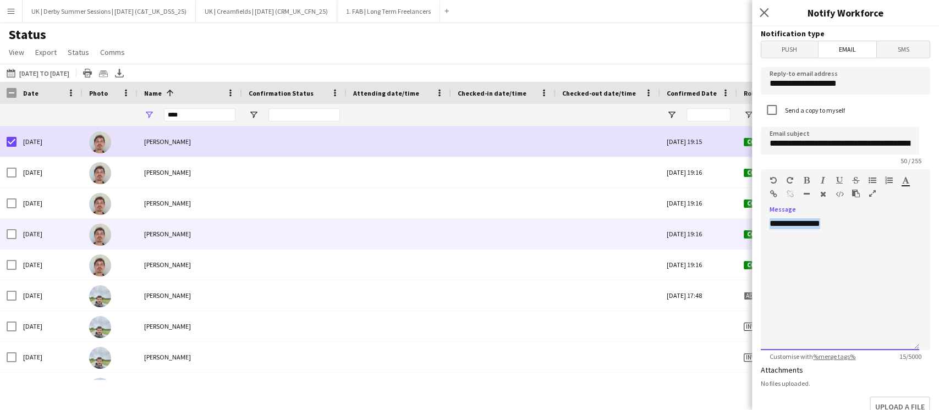
drag, startPoint x: 855, startPoint y: 235, endPoint x: 707, endPoint y: 232, distance: 147.4
click at [707, 232] on body "Menu Boards Boards Boards All jobs Status Workforce Workforce My Workforce Recr…" at bounding box center [469, 205] width 939 height 410
paste div
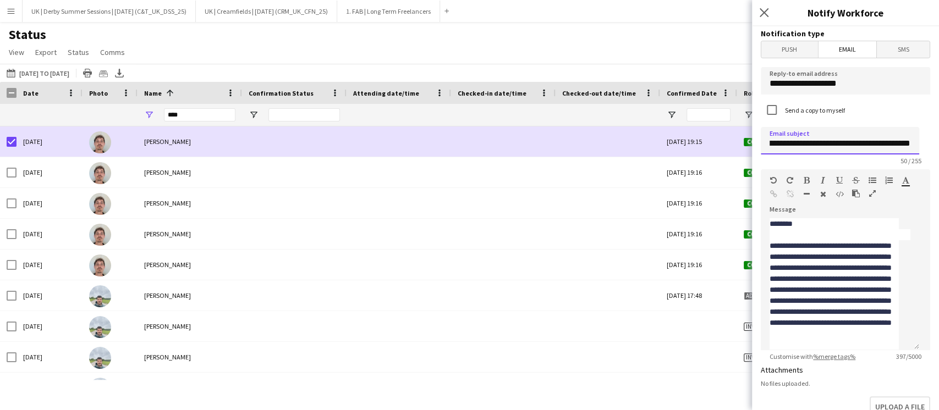
drag, startPoint x: 880, startPoint y: 139, endPoint x: 927, endPoint y: 141, distance: 46.8
click at [927, 141] on form "**********" at bounding box center [845, 332] width 187 height 612
click at [845, 233] on div at bounding box center [839, 234] width 141 height 11
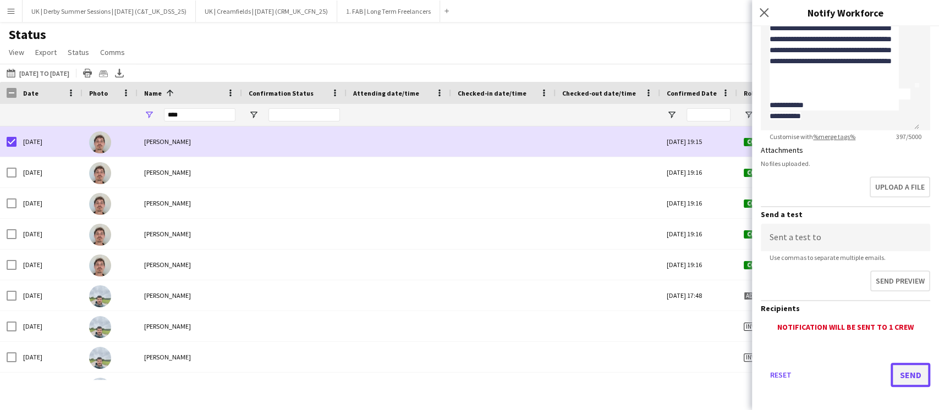
click at [897, 363] on button "Send" at bounding box center [910, 375] width 40 height 24
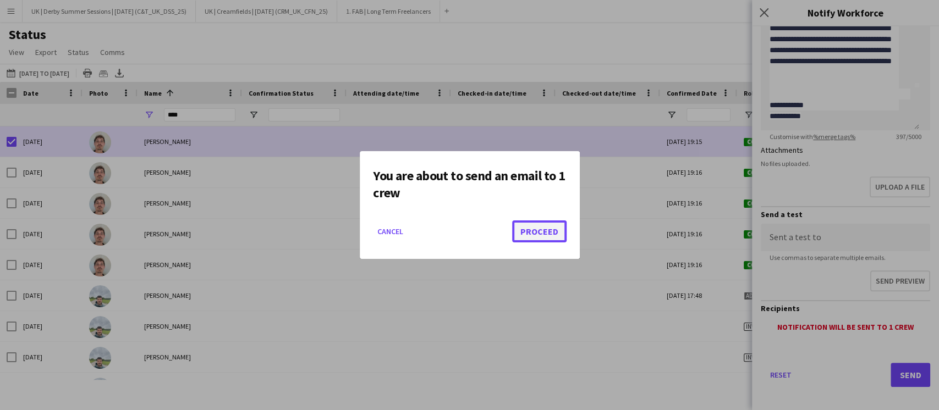
click at [528, 221] on button "Proceed" at bounding box center [539, 232] width 54 height 22
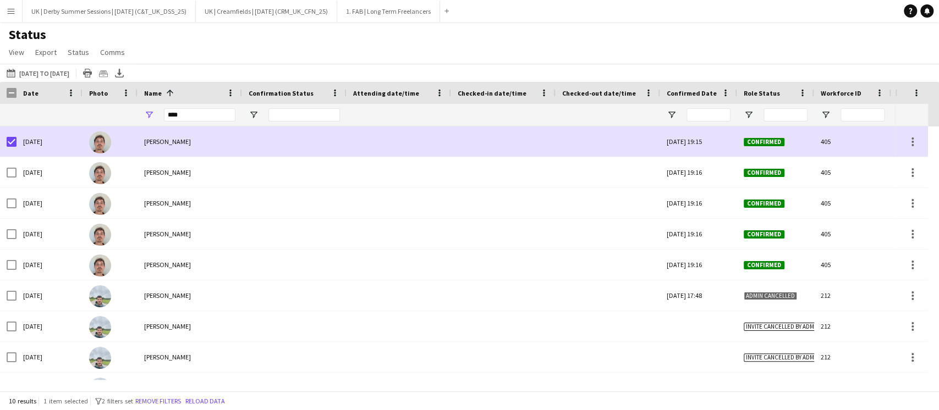
click at [13, 10] on app-icon "Menu" at bounding box center [11, 11] width 9 height 9
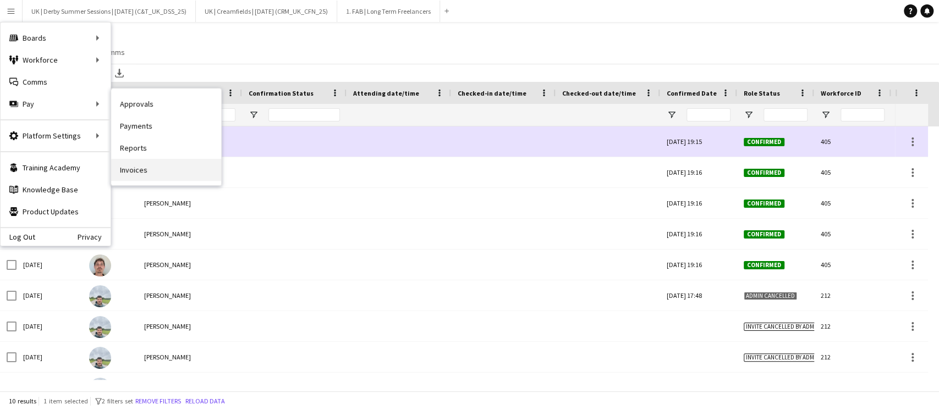
click at [136, 173] on link "Invoices" at bounding box center [166, 170] width 110 height 22
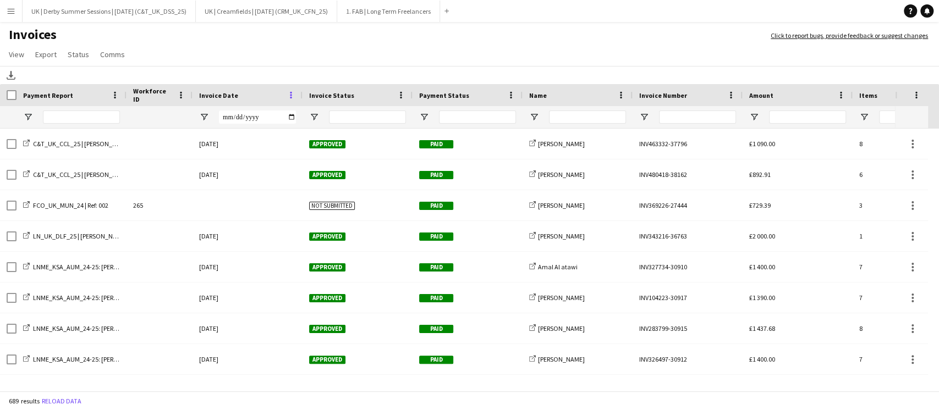
click at [290, 90] on span at bounding box center [291, 95] width 10 height 10
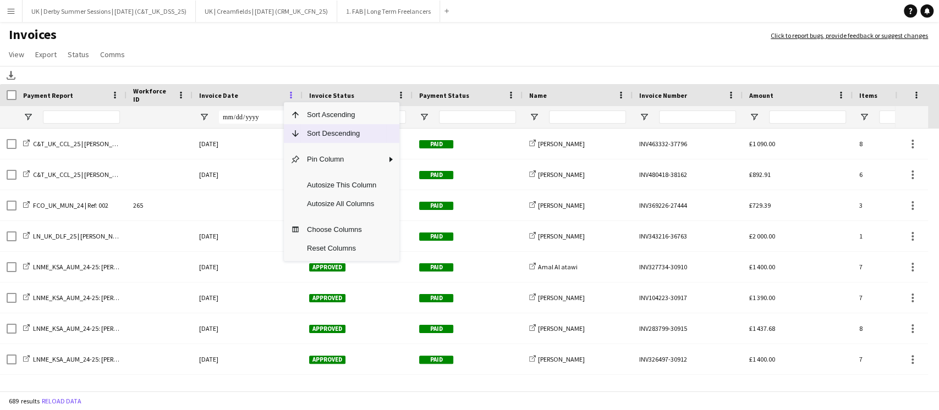
click at [304, 128] on span "Sort Descending" at bounding box center [341, 133] width 82 height 19
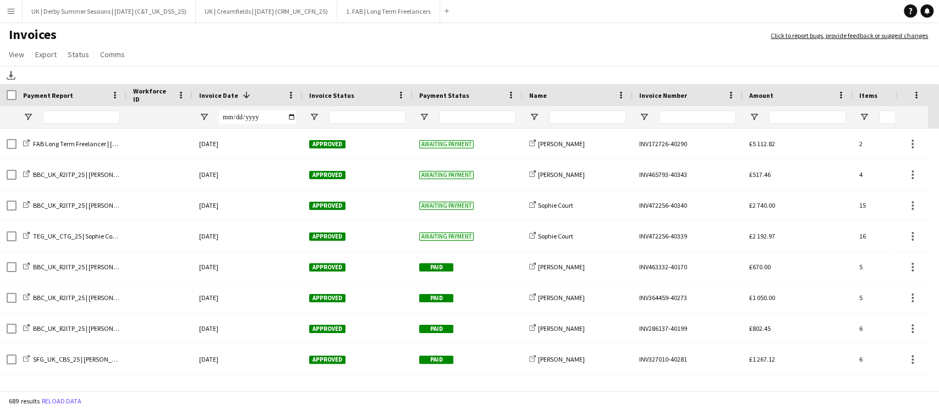
click at [3, 7] on button "Menu" at bounding box center [11, 11] width 22 height 22
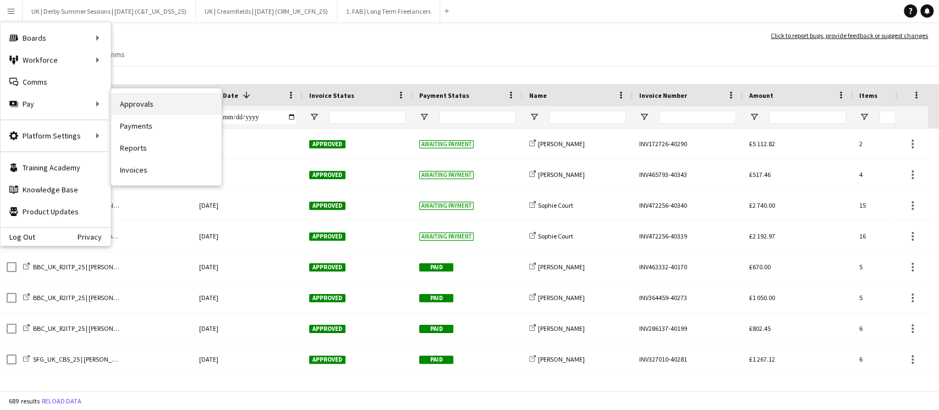
click at [202, 107] on link "Approvals" at bounding box center [166, 104] width 110 height 22
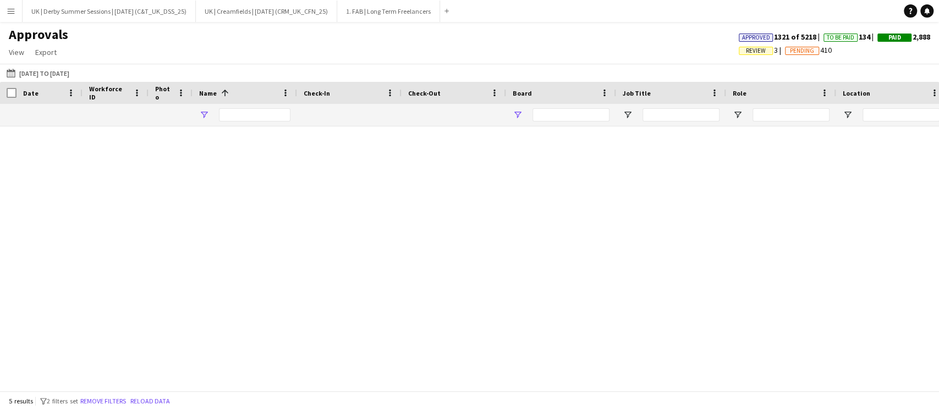
type input "****"
type input "**********"
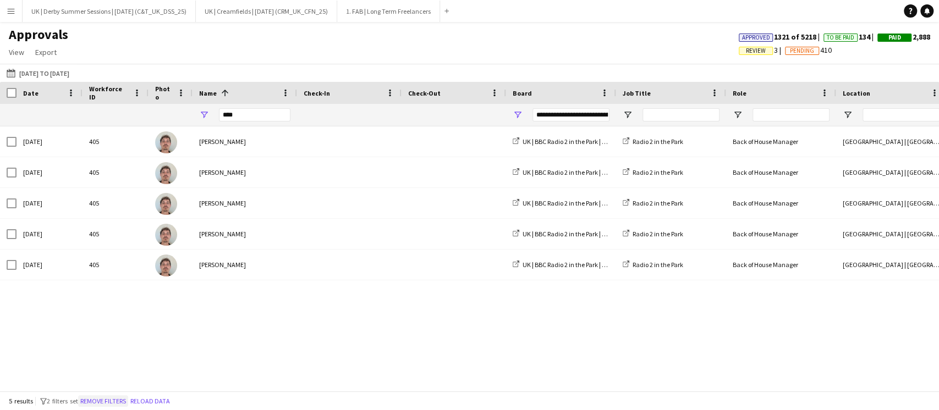
click at [117, 399] on button "Remove filters" at bounding box center [103, 401] width 50 height 12
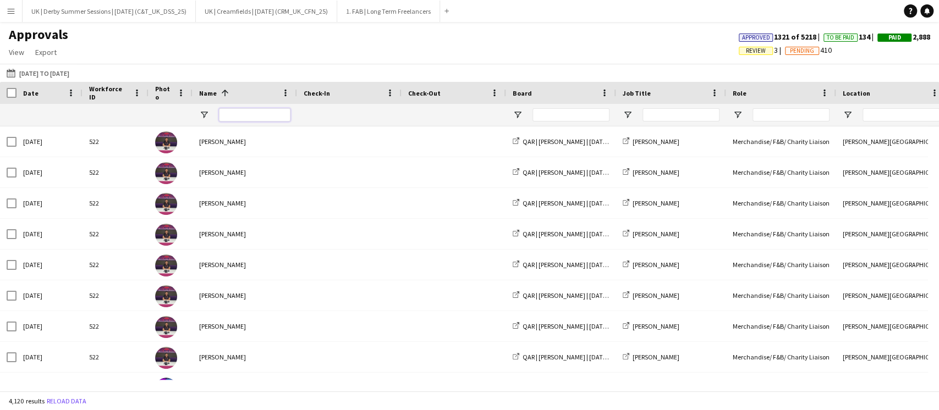
click at [233, 115] on input "Name Filter Input" at bounding box center [254, 114] width 71 height 13
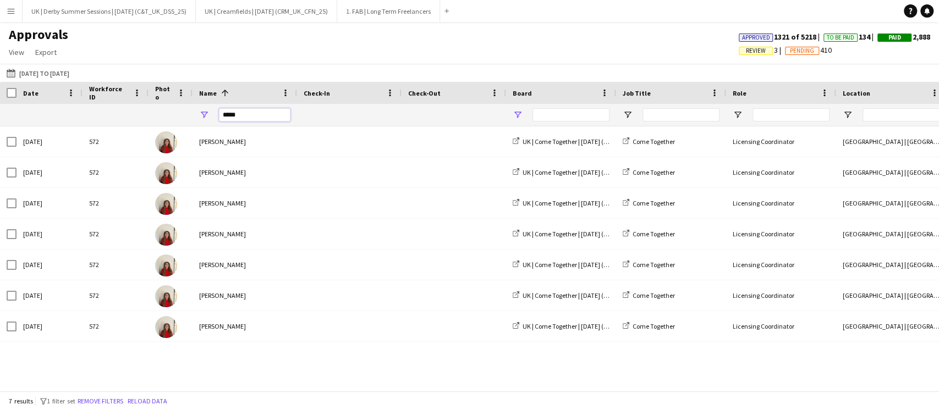
type input "*****"
click at [518, 112] on span "Open Filter Menu" at bounding box center [518, 115] width 10 height 10
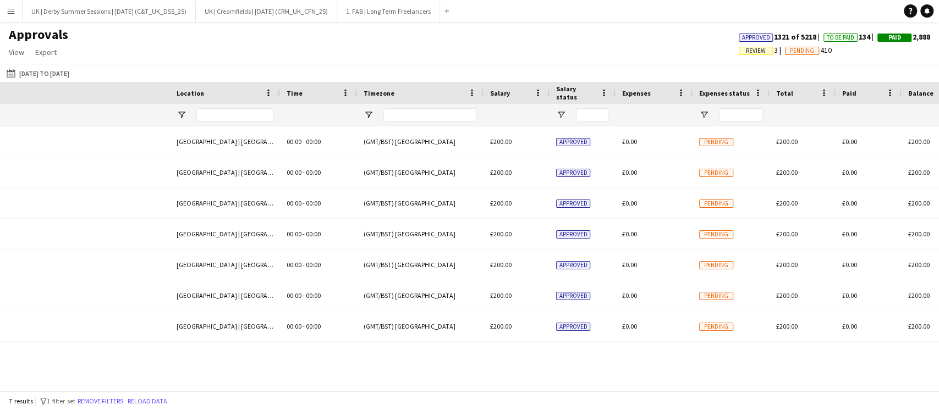
scroll to position [0, 1057]
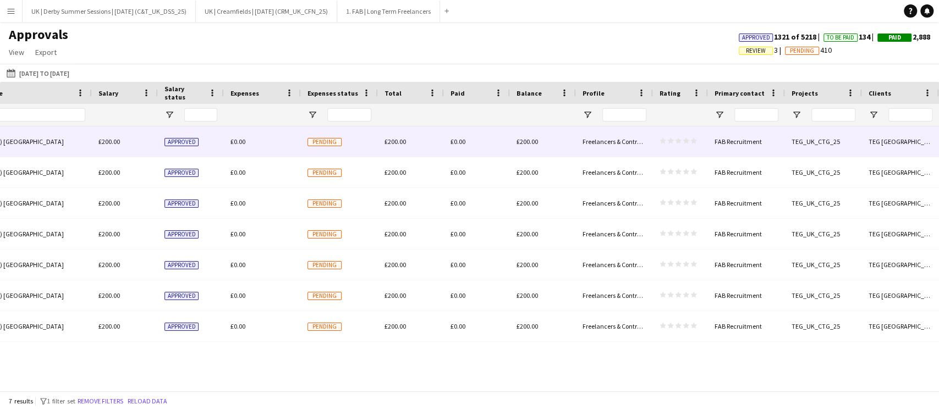
click at [242, 139] on span "£0.00" at bounding box center [237, 141] width 15 height 8
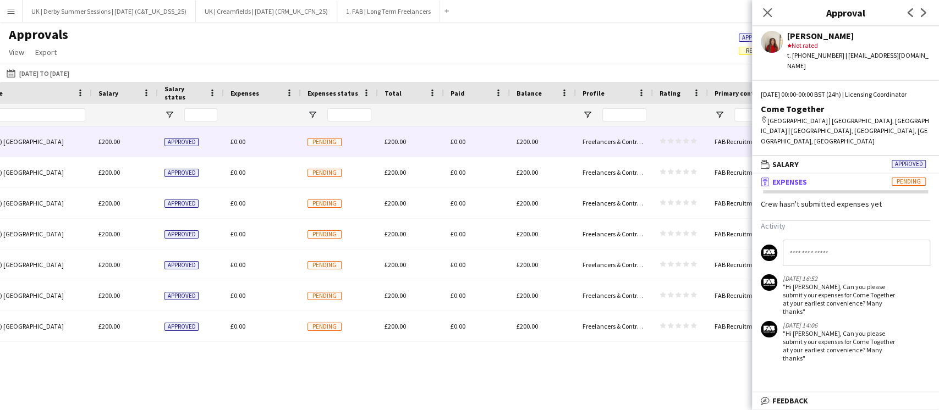
click at [15, 10] on button "Menu" at bounding box center [11, 11] width 22 height 22
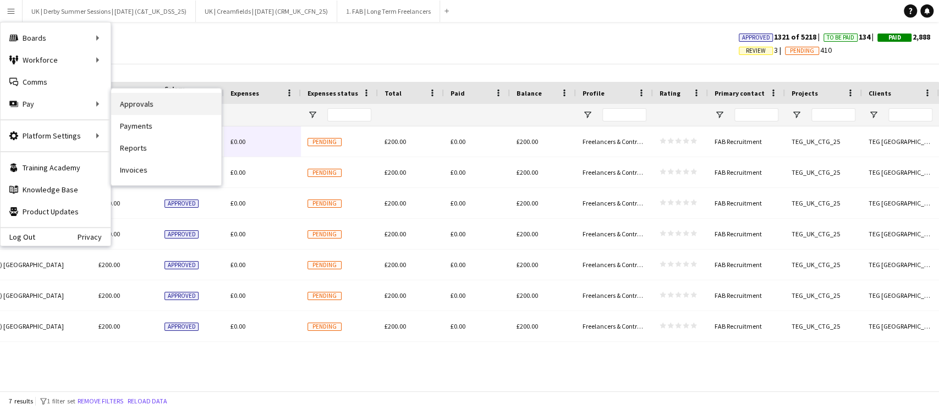
click at [154, 100] on link "Approvals" at bounding box center [166, 104] width 110 height 22
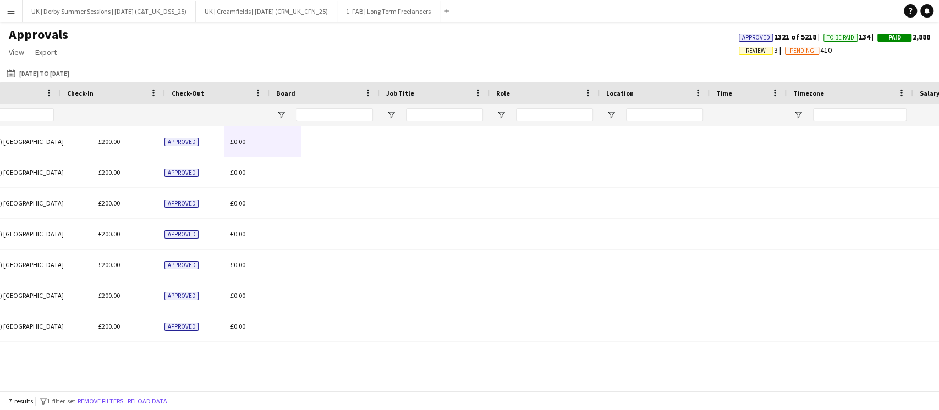
scroll to position [0, 236]
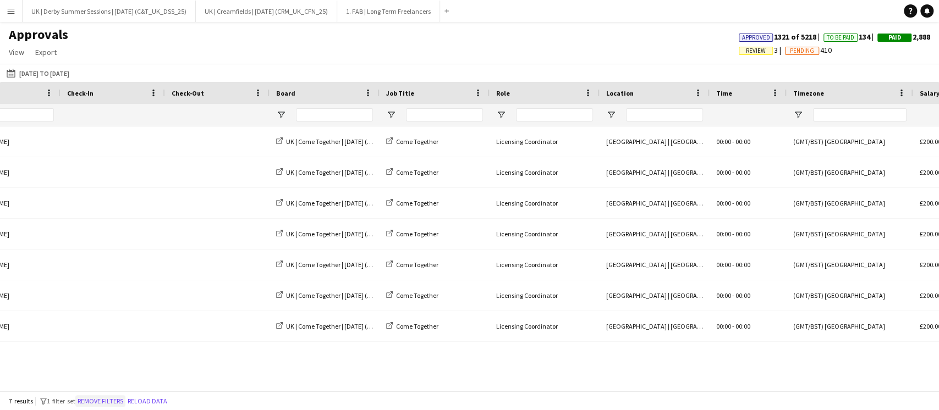
click at [119, 405] on button "Remove filters" at bounding box center [100, 401] width 50 height 12
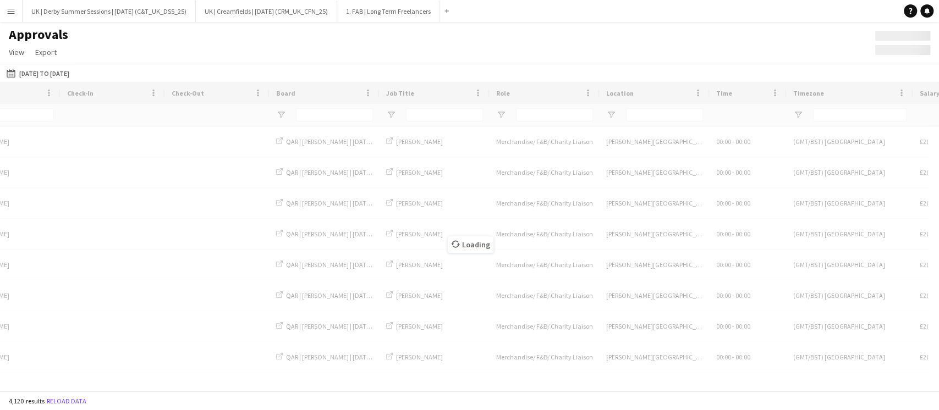
click at [103, 384] on div "Loading" at bounding box center [469, 236] width 939 height 309
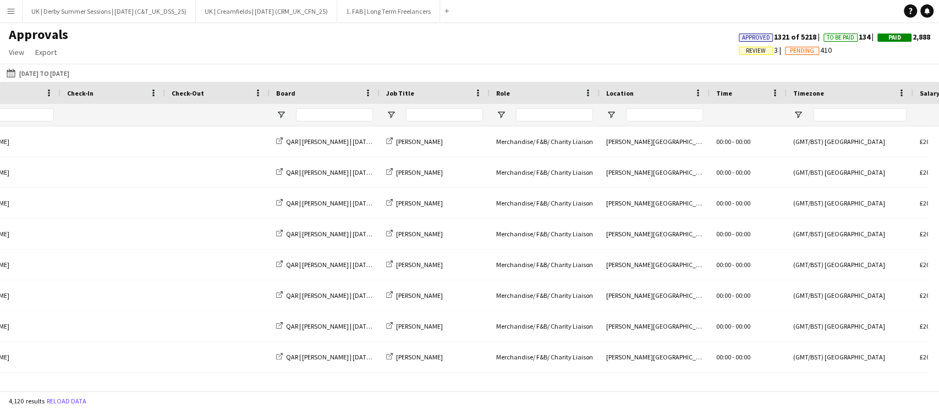
scroll to position [0, 0]
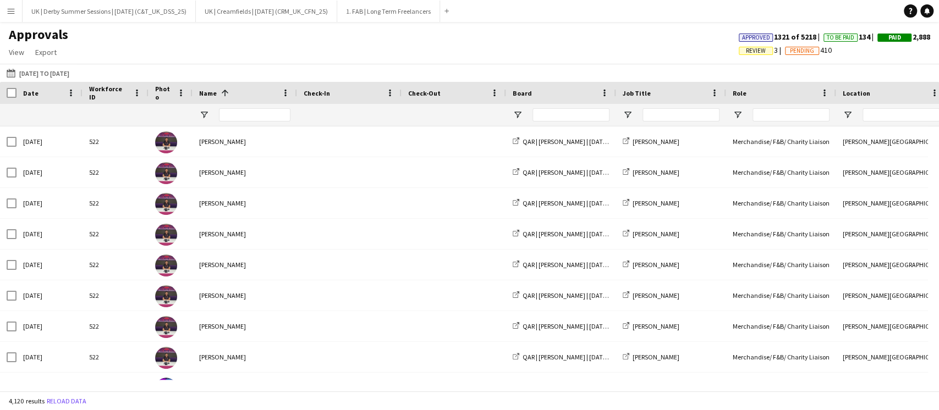
click at [12, 10] on app-icon "Menu" at bounding box center [11, 11] width 9 height 9
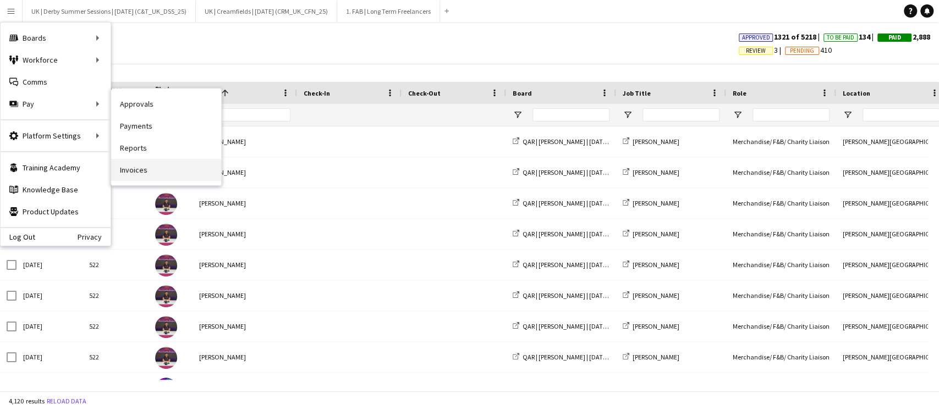
click at [158, 170] on link "Invoices" at bounding box center [166, 170] width 110 height 22
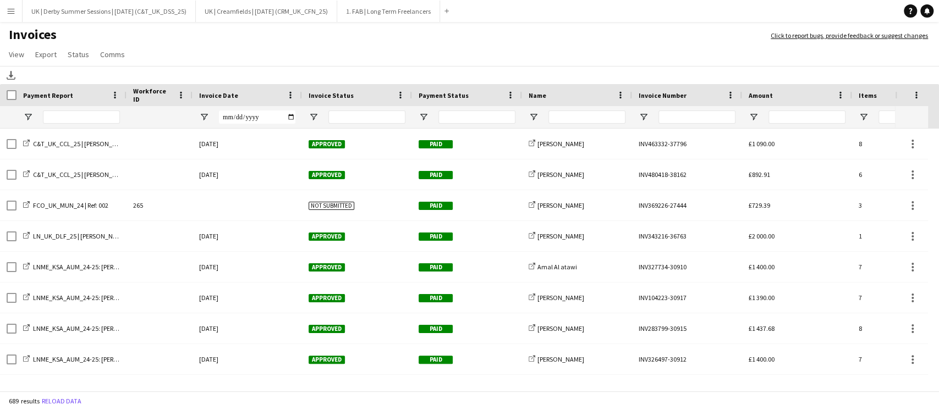
click at [299, 92] on div at bounding box center [301, 95] width 4 height 22
click at [295, 92] on div "Invoice Date" at bounding box center [245, 95] width 107 height 22
click at [288, 96] on span at bounding box center [288, 95] width 10 height 10
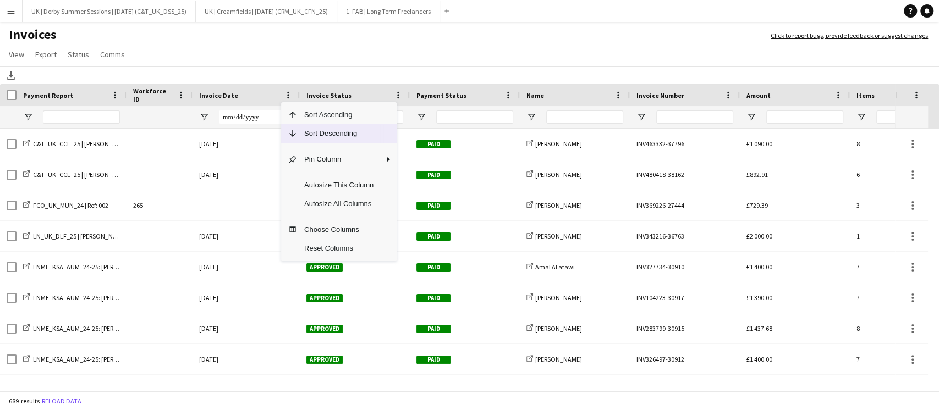
click at [317, 127] on span "Sort Descending" at bounding box center [339, 133] width 82 height 19
